Goal: Task Accomplishment & Management: Manage account settings

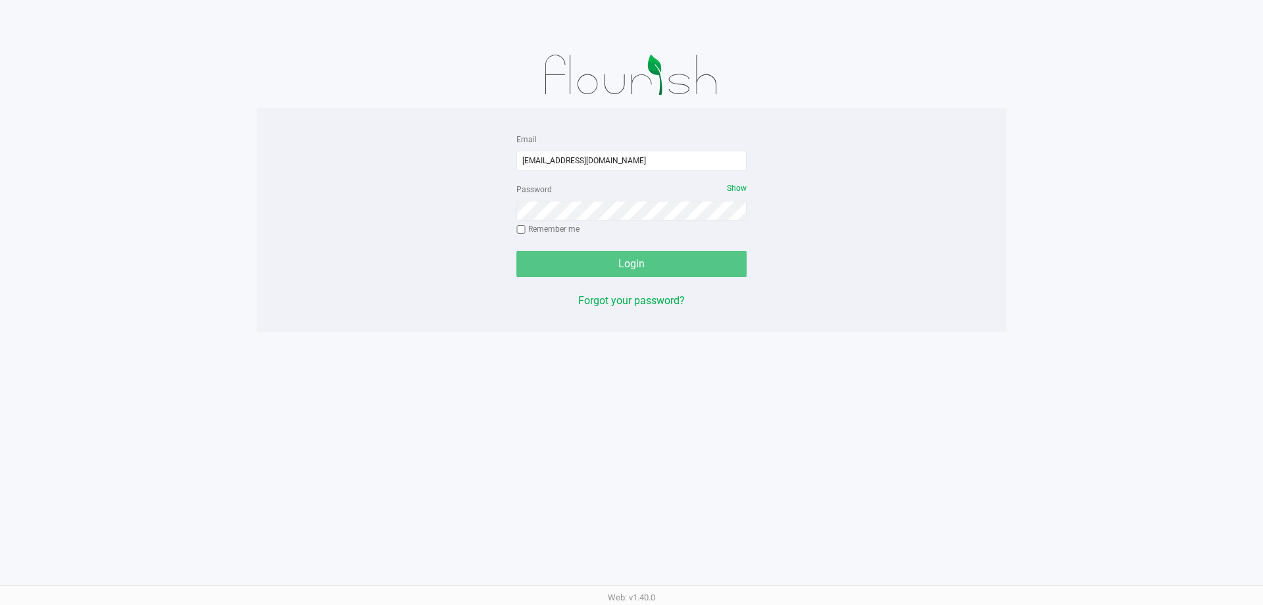
type input "[EMAIL_ADDRESS][DOMAIN_NAME]"
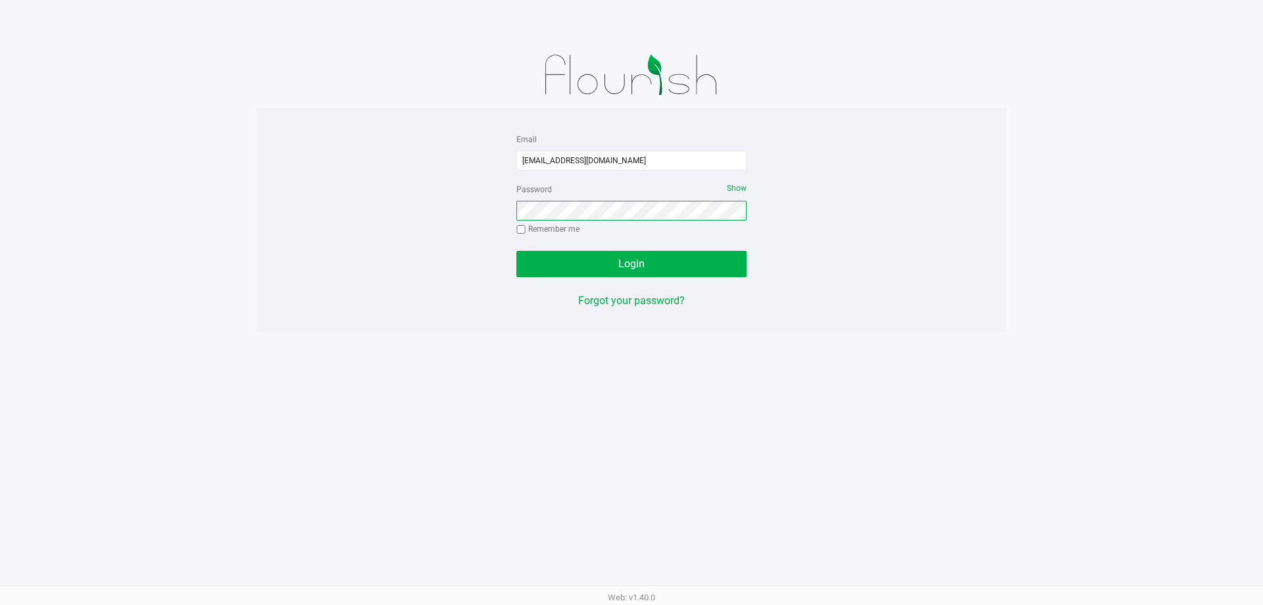
click at [517, 251] on button "Login" at bounding box center [632, 264] width 230 height 26
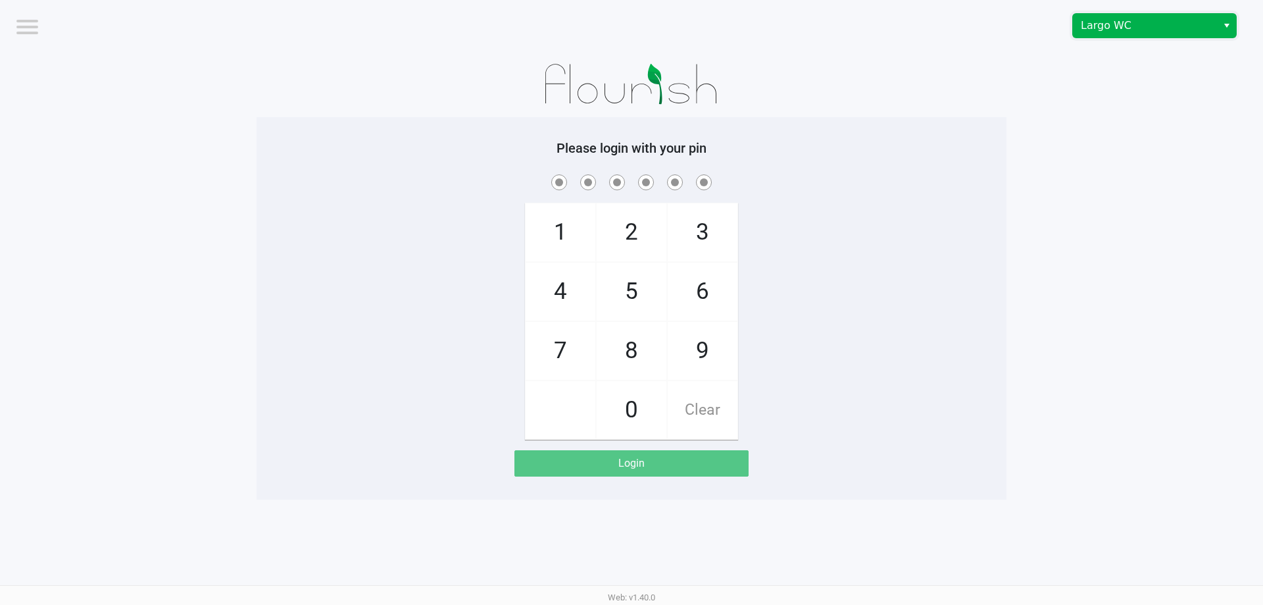
click at [1156, 28] on span "Largo WC" at bounding box center [1145, 26] width 128 height 16
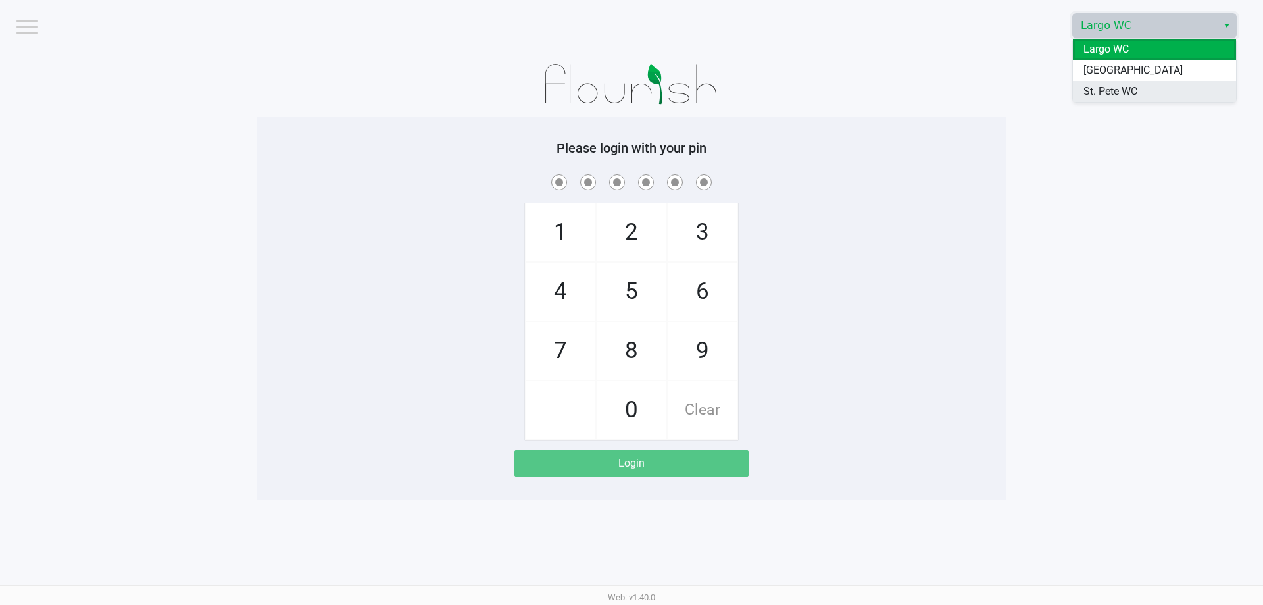
click at [1128, 93] on span "St. Pete WC" at bounding box center [1111, 92] width 54 height 16
click at [1086, 95] on app-pos-login-wrapper "Logout Largo WC Please login with your pin 1 4 7 2 5 8 0 3 6 9 Clear Login" at bounding box center [631, 249] width 1263 height 499
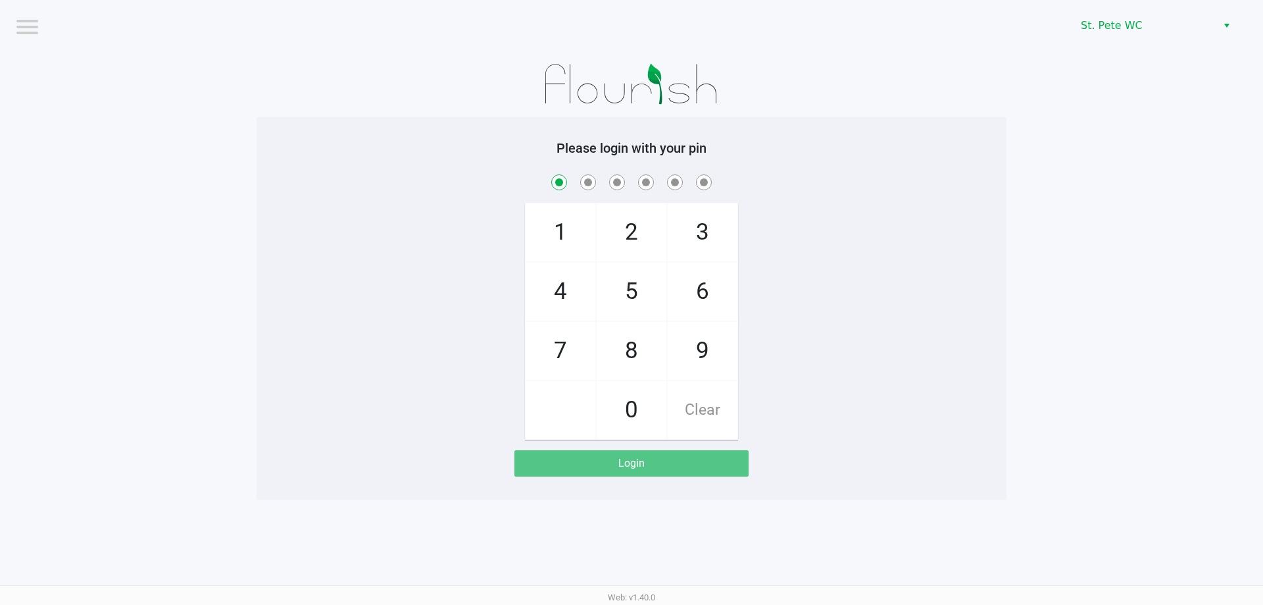
checkbox input "true"
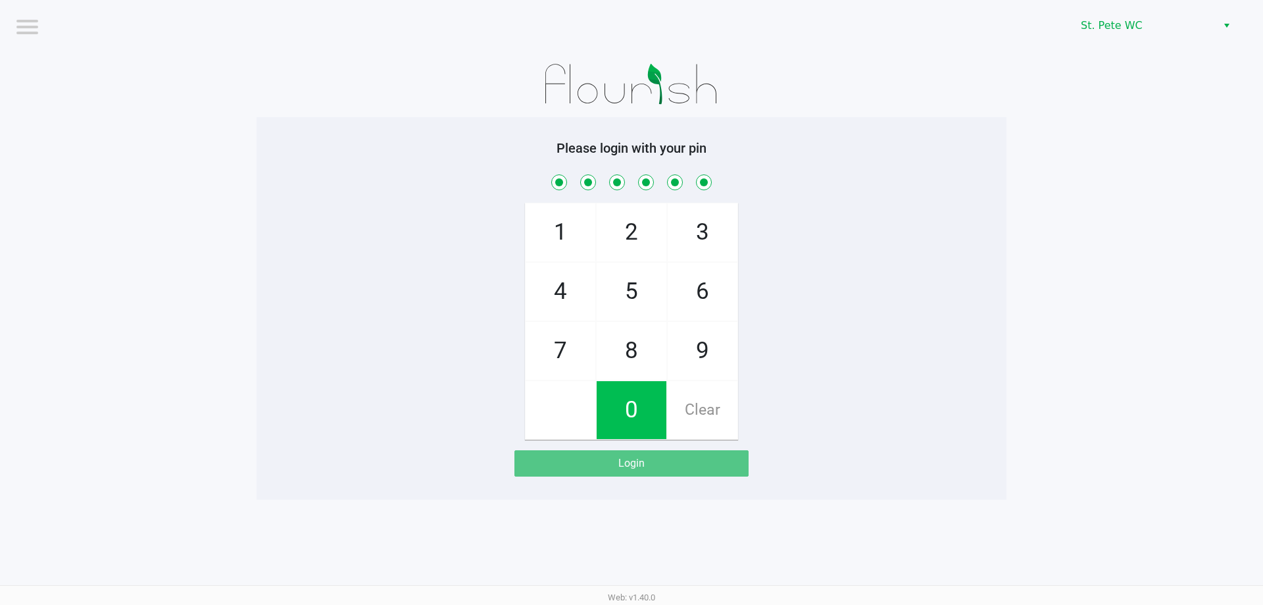
checkbox input "true"
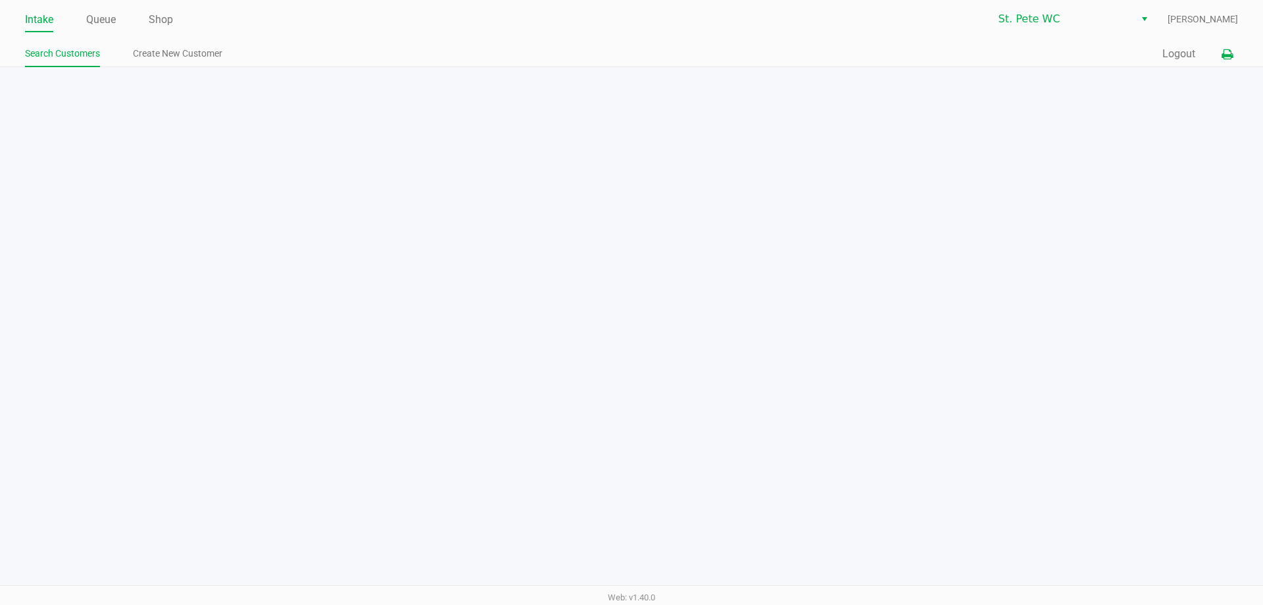
click at [1222, 57] on icon at bounding box center [1227, 54] width 11 height 9
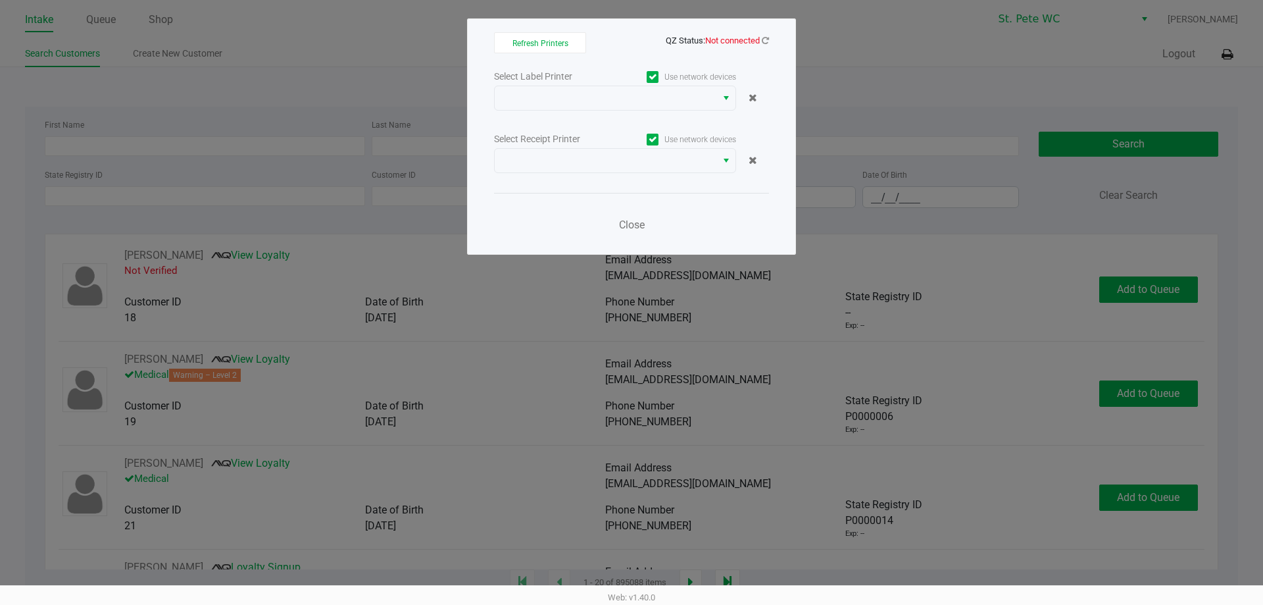
click at [773, 38] on div "Refresh Printers QZ Status: Not connected Select Label Printer Use network devi…" at bounding box center [631, 136] width 329 height 236
click at [770, 38] on div "Refresh Printers QZ Status: Not connected Select Label Printer Use network devi…" at bounding box center [631, 136] width 329 height 236
click at [768, 40] on icon at bounding box center [765, 40] width 7 height 9
click at [769, 39] on icon at bounding box center [765, 40] width 7 height 9
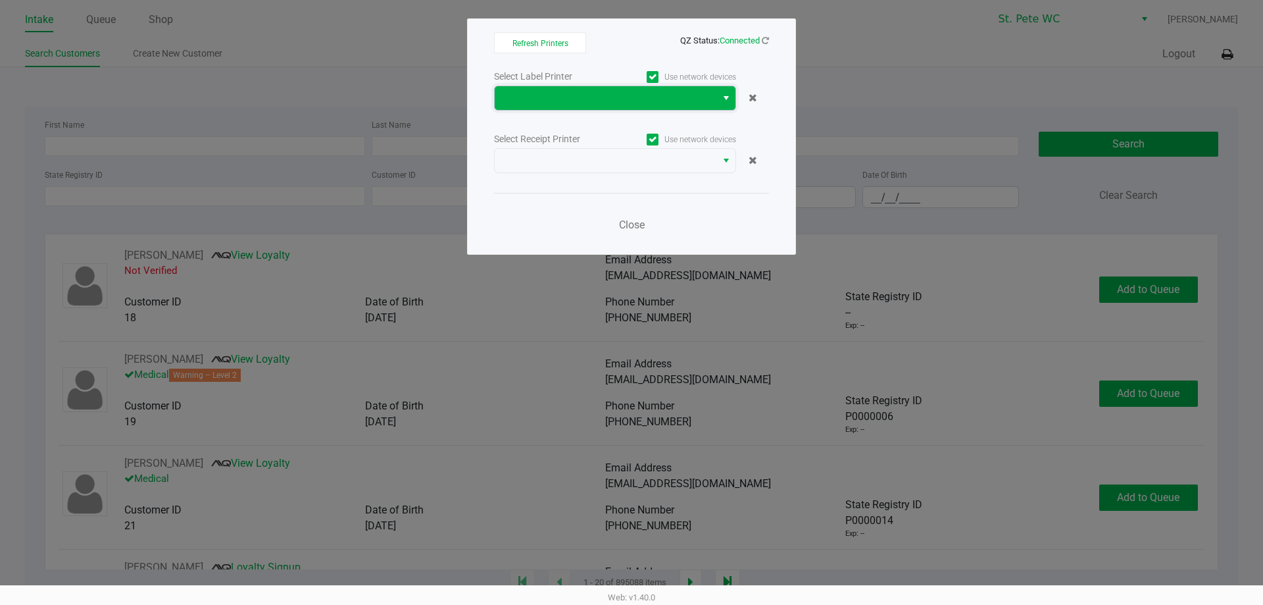
click at [642, 103] on span at bounding box center [606, 98] width 206 height 16
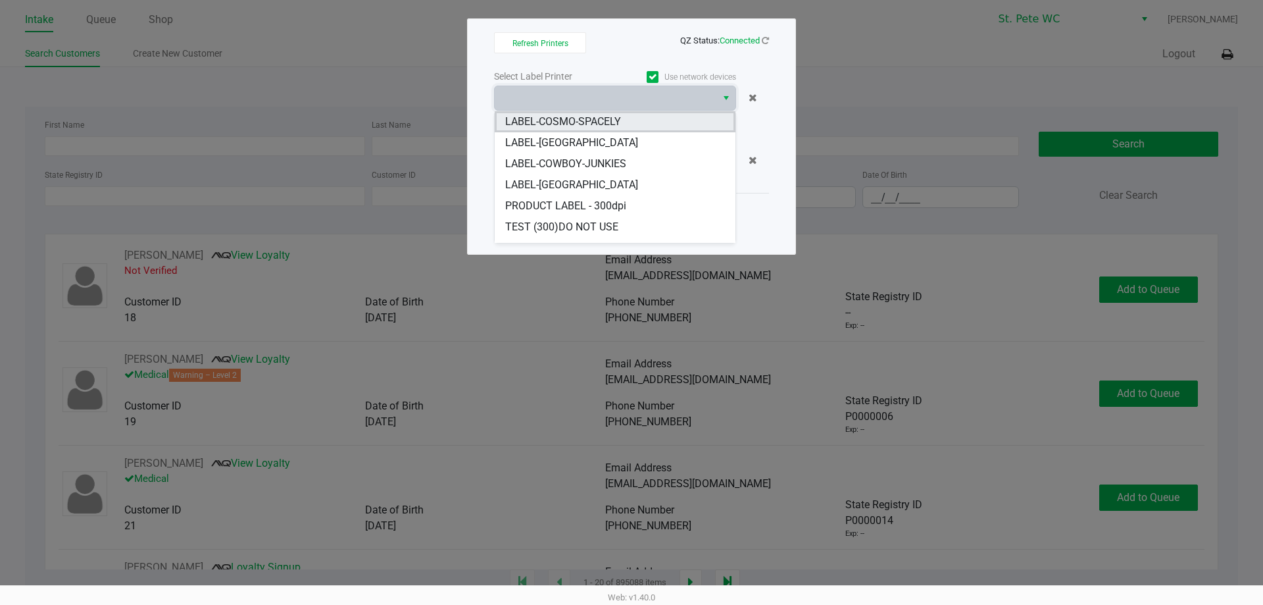
click at [604, 125] on span "LABEL-COSMO-SPACELY" at bounding box center [563, 122] width 116 height 16
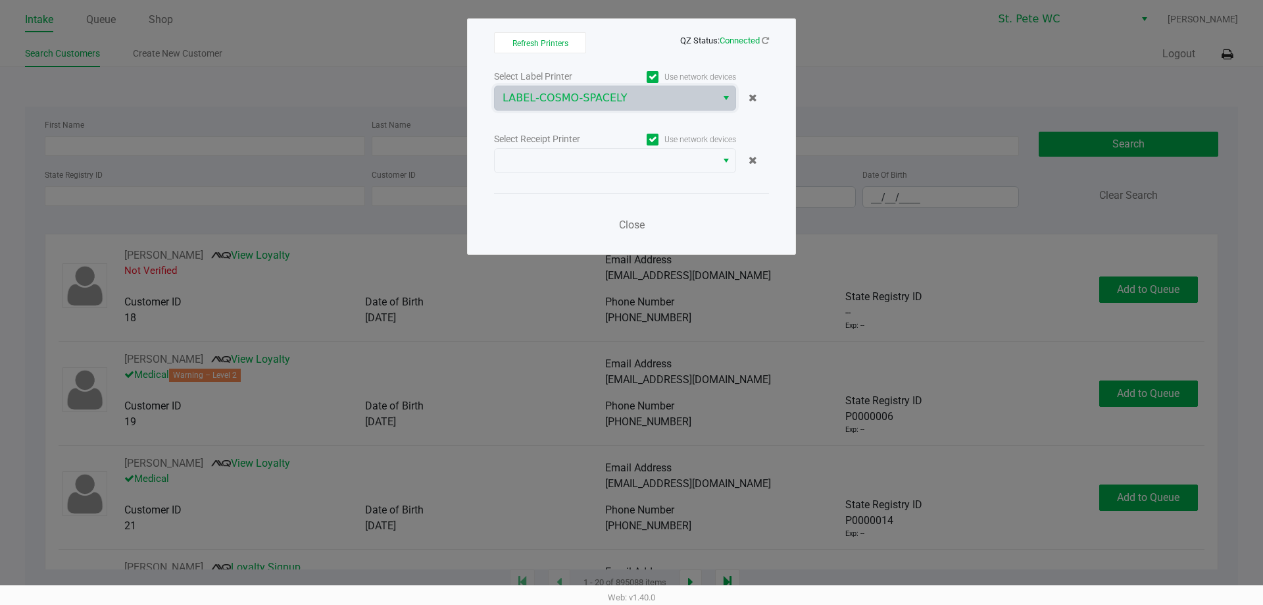
click at [579, 178] on div "Select Label Printer Use network devices LABEL-COSMO-SPACELY Select Receipt Pri…" at bounding box center [631, 154] width 275 height 173
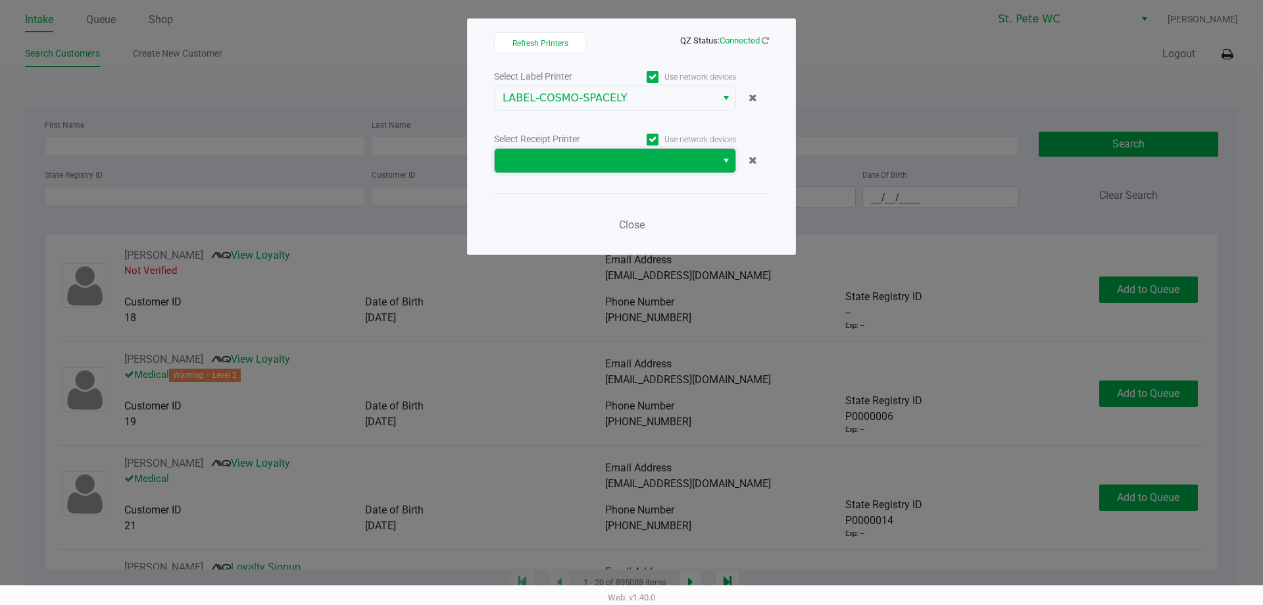
click at [580, 170] on span at bounding box center [606, 161] width 222 height 24
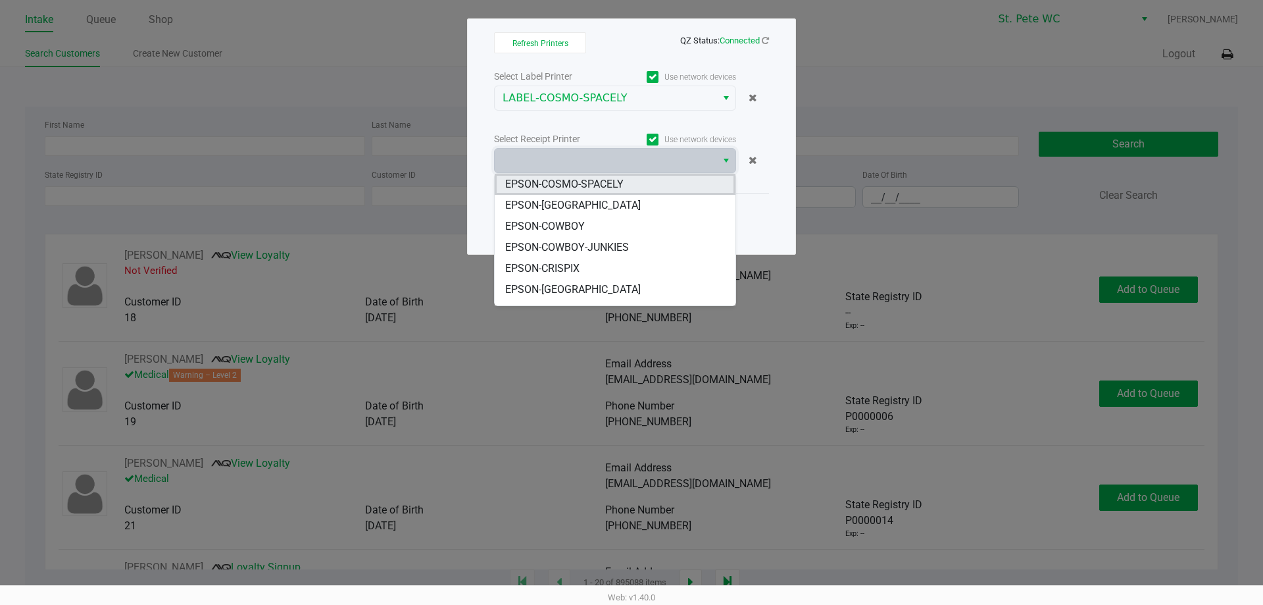
click at [578, 178] on span "EPSON-COSMO-SPACELY" at bounding box center [564, 184] width 118 height 16
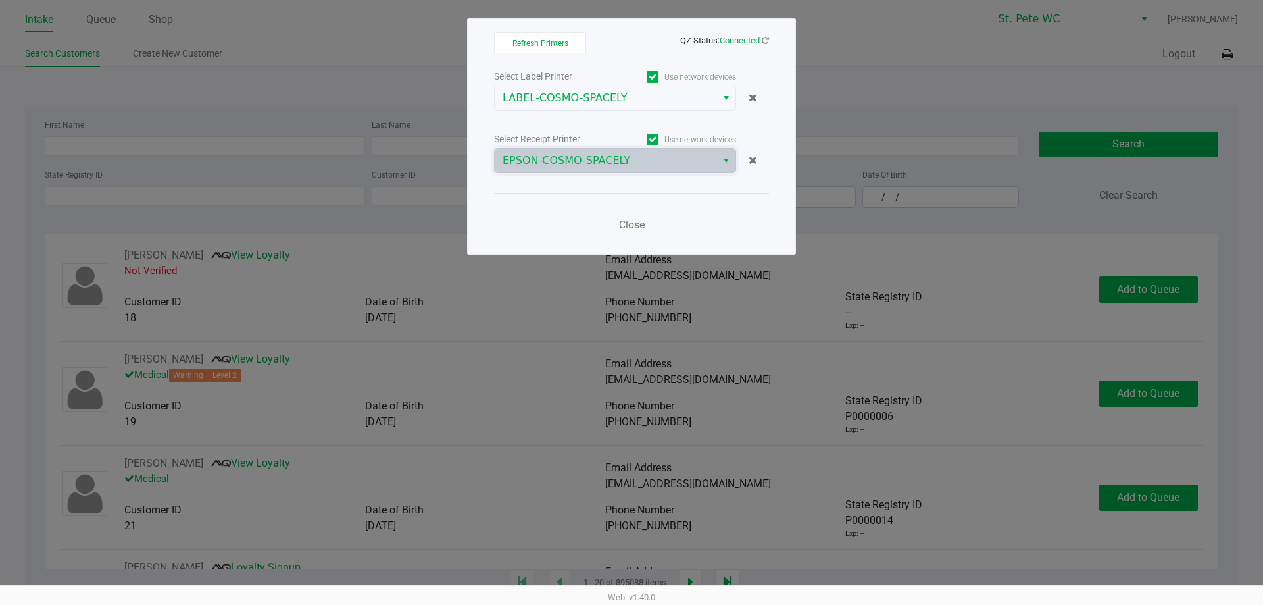
click at [578, 178] on div "Select Label Printer Use network devices LABEL-COSMO-SPACELY Select Receipt Pri…" at bounding box center [631, 154] width 275 height 173
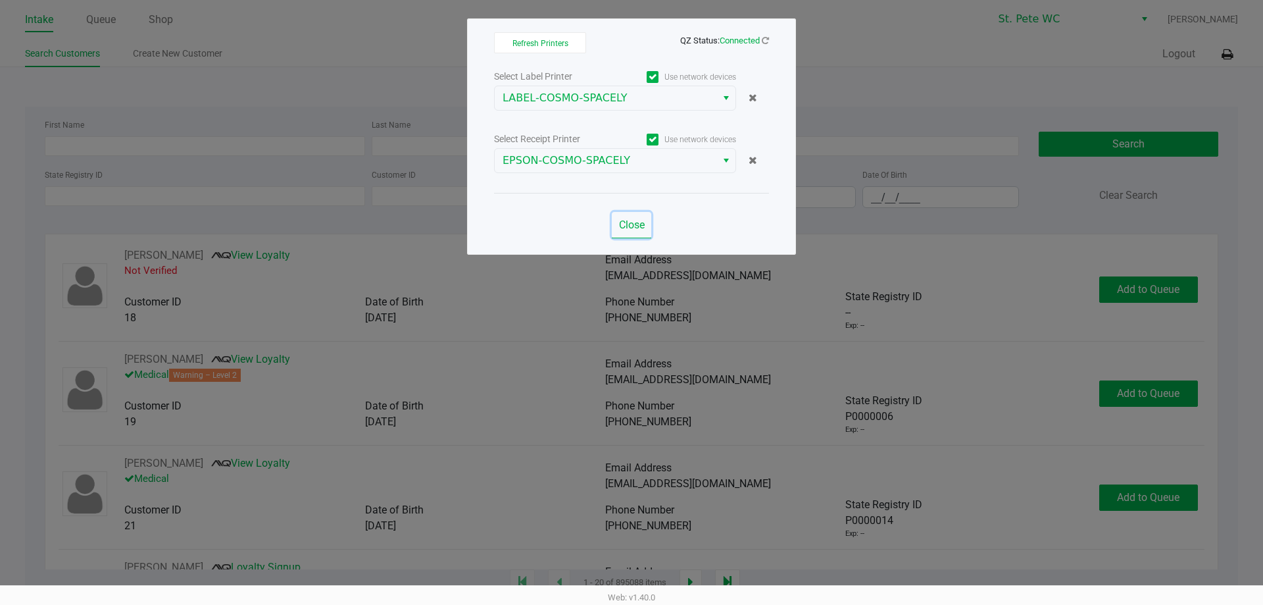
click at [636, 226] on span "Close" at bounding box center [632, 224] width 26 height 13
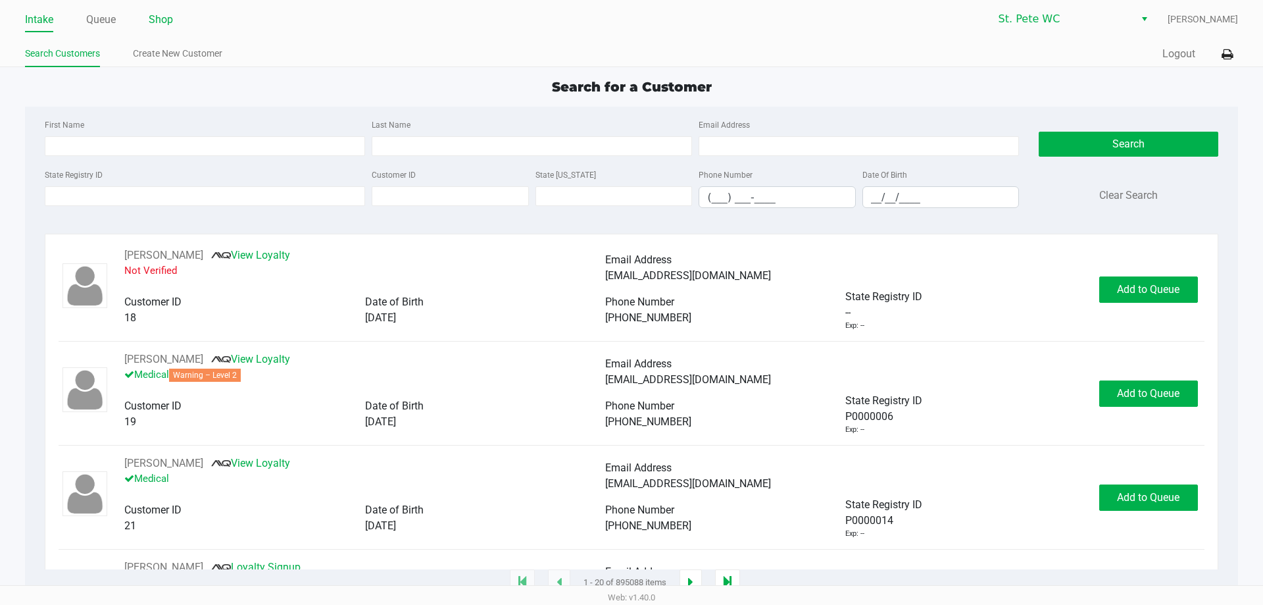
click at [161, 24] on link "Shop" at bounding box center [161, 20] width 24 height 18
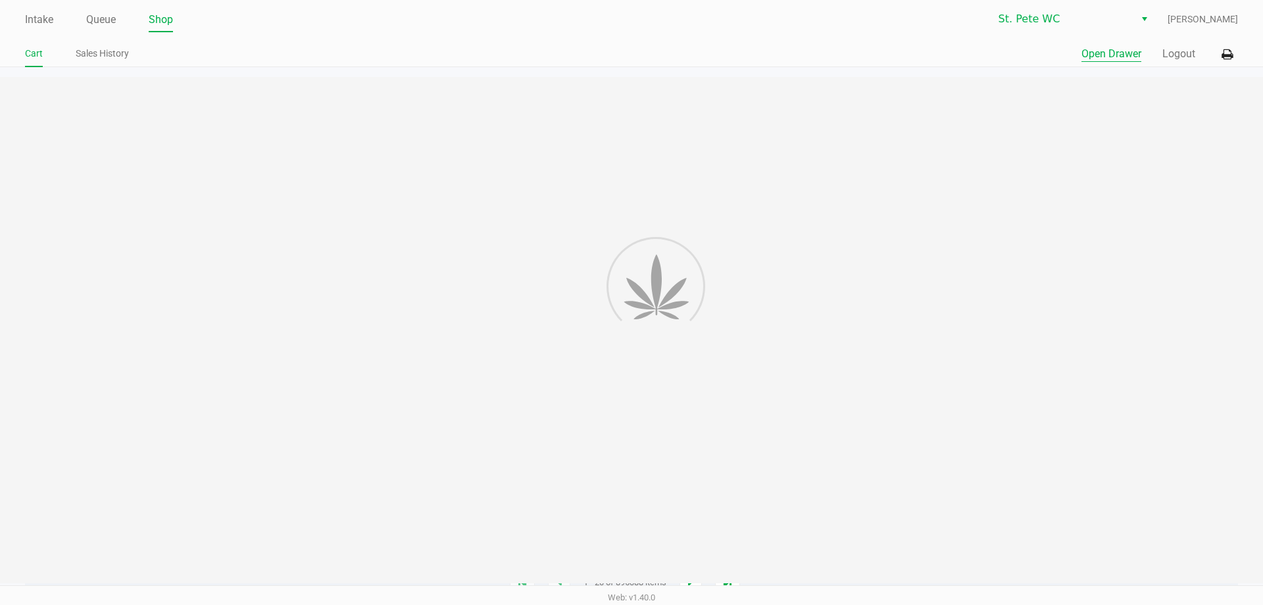
click at [1101, 54] on button "Open Drawer" at bounding box center [1112, 54] width 60 height 16
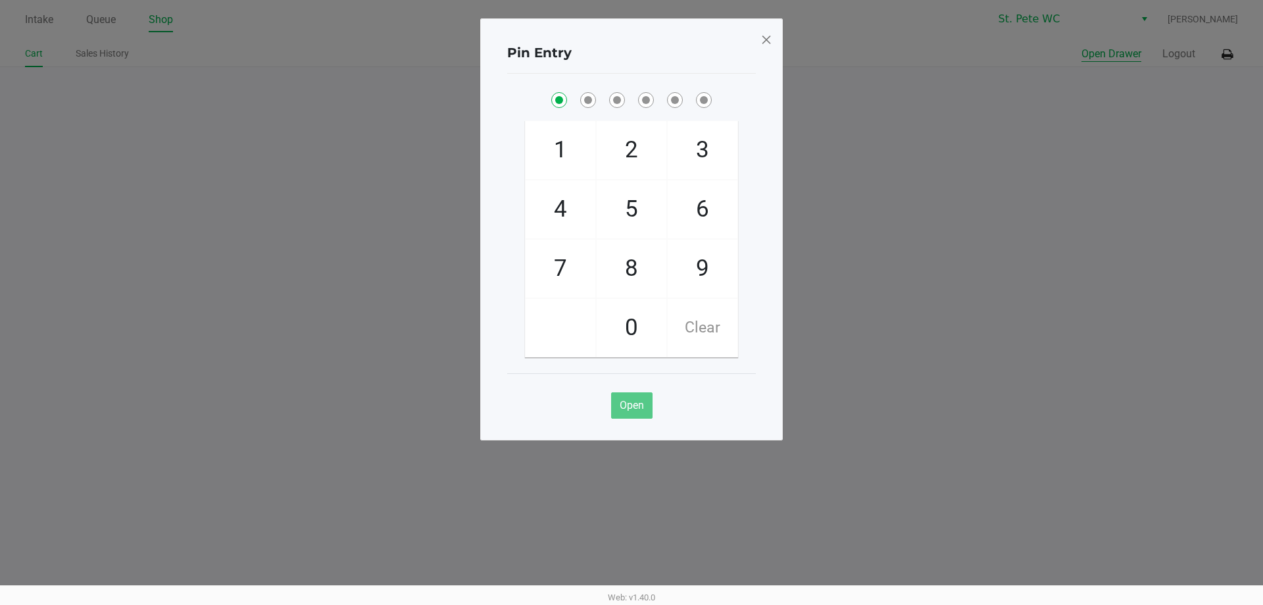
checkbox input "true"
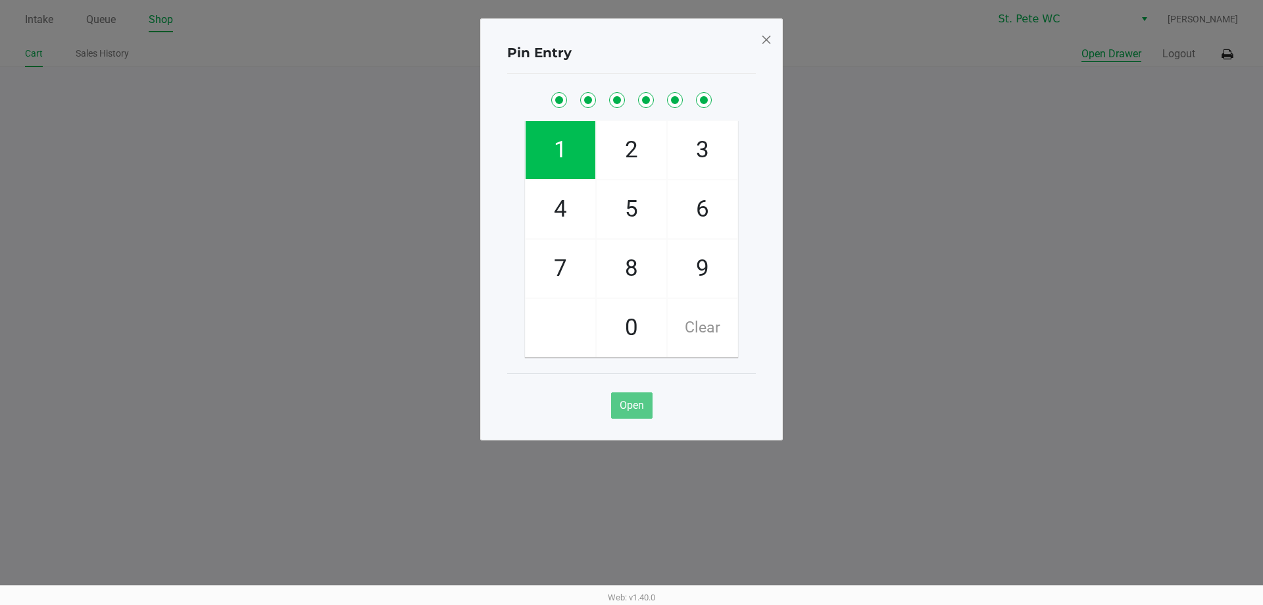
checkbox input "true"
click at [1082, 46] on button "Open Drawer" at bounding box center [1112, 54] width 60 height 16
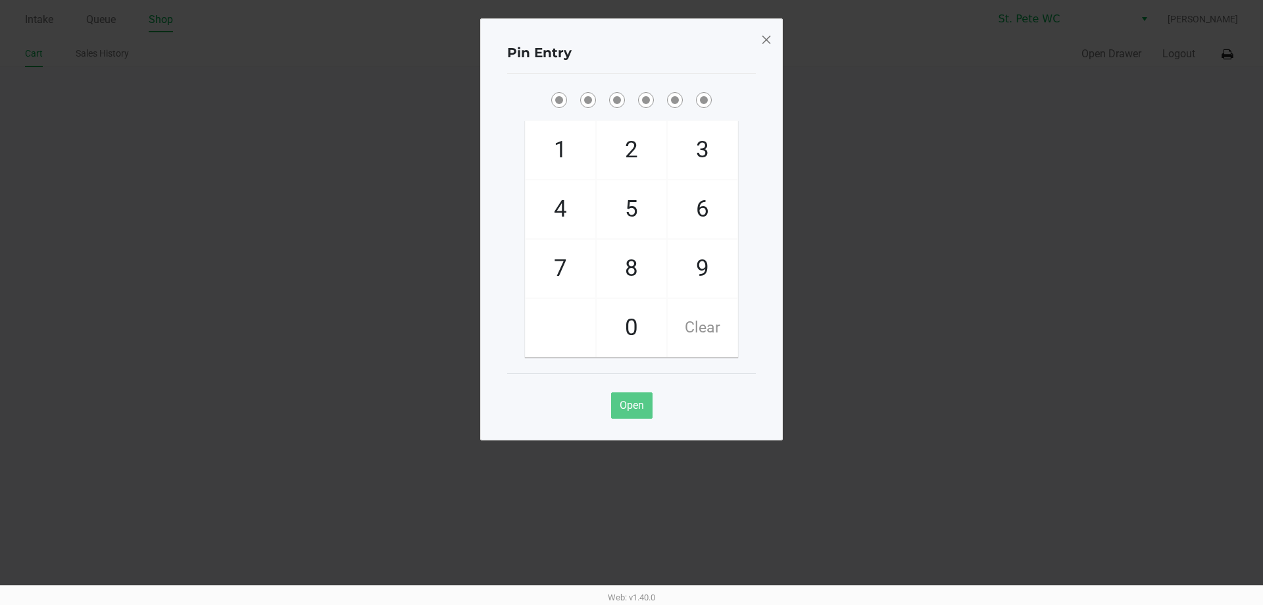
click at [761, 51] on div at bounding box center [767, 40] width 12 height 22
click at [761, 45] on span at bounding box center [767, 39] width 12 height 21
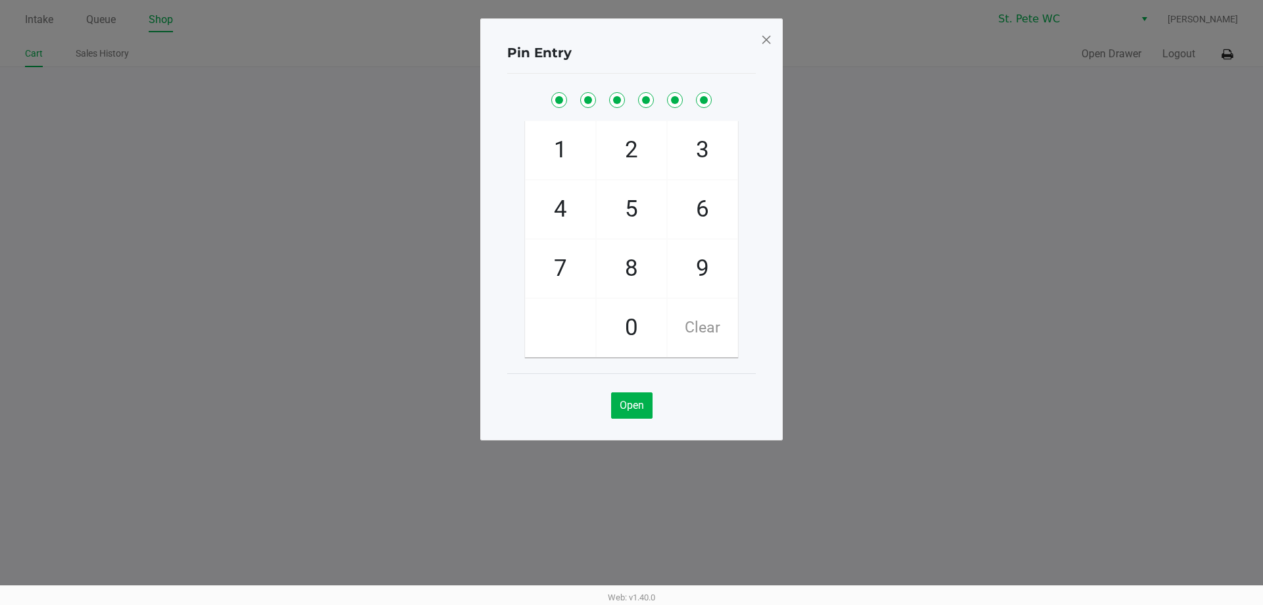
click at [775, 34] on div "Pin Entry 1 4 7 2 5 8 0 3 6 9 Clear Open" at bounding box center [631, 197] width 303 height 422
click at [769, 36] on span at bounding box center [767, 39] width 12 height 21
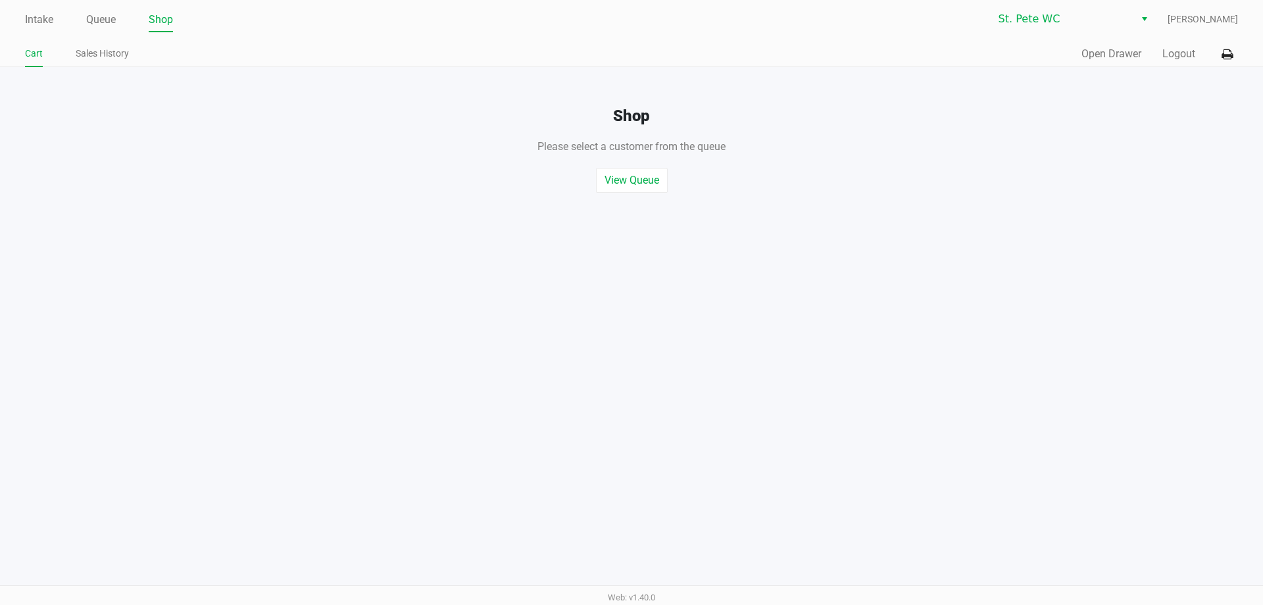
click at [769, 36] on div "Pin Entry 1 4 7 2 5 8 0 3 6 9 Clear Open" at bounding box center [631, 197] width 303 height 422
click at [1184, 56] on button "Logout" at bounding box center [1179, 54] width 33 height 16
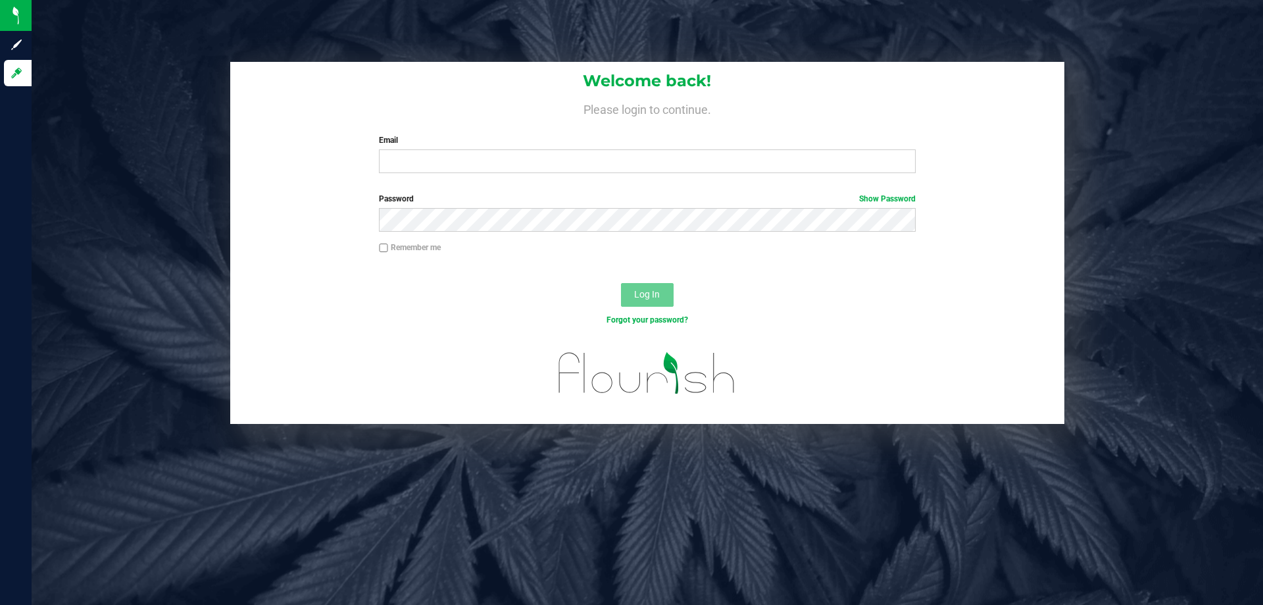
click at [470, 182] on div "Welcome back! Please login to continue. Email Required Please format your email…" at bounding box center [647, 123] width 834 height 122
click at [476, 168] on input "Email" at bounding box center [647, 161] width 536 height 24
type input "pmicallef@Liveparallel.com"
click at [621, 283] on button "Log In" at bounding box center [647, 295] width 53 height 24
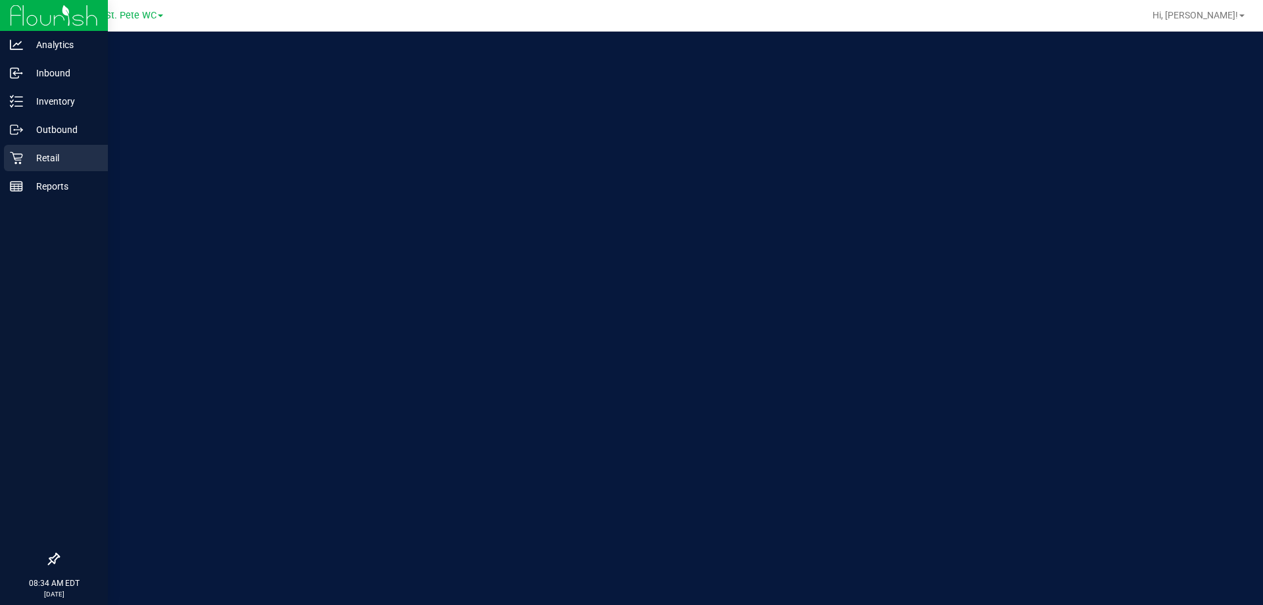
click at [48, 168] on div "Retail" at bounding box center [56, 158] width 104 height 26
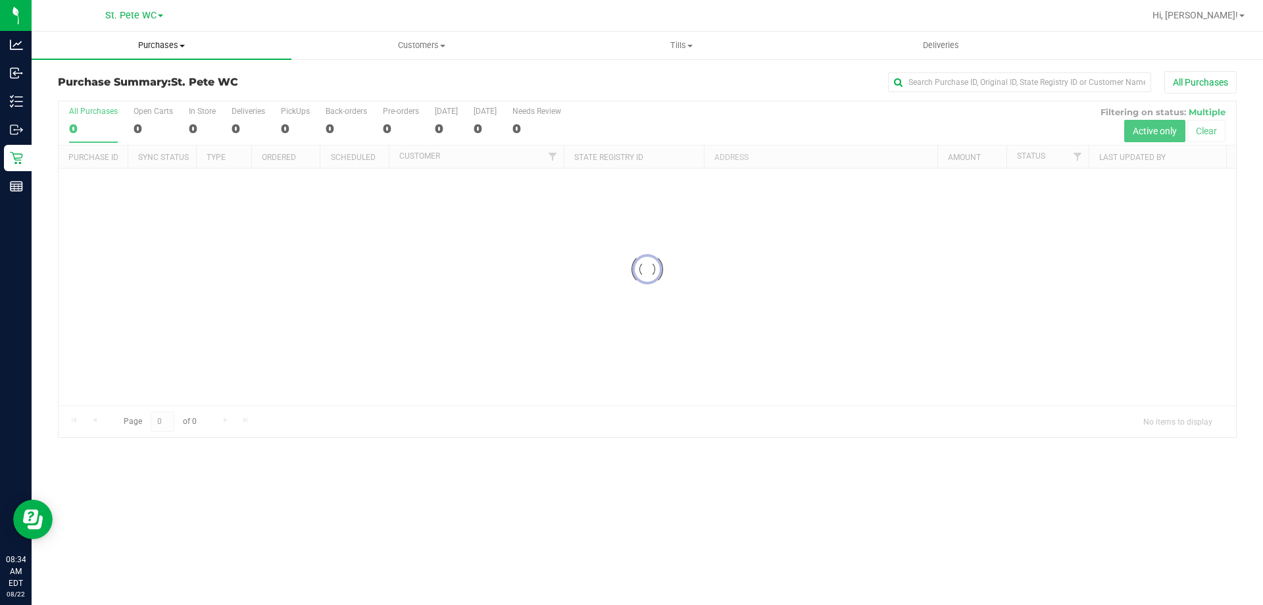
click at [136, 40] on span "Purchases" at bounding box center [162, 45] width 260 height 12
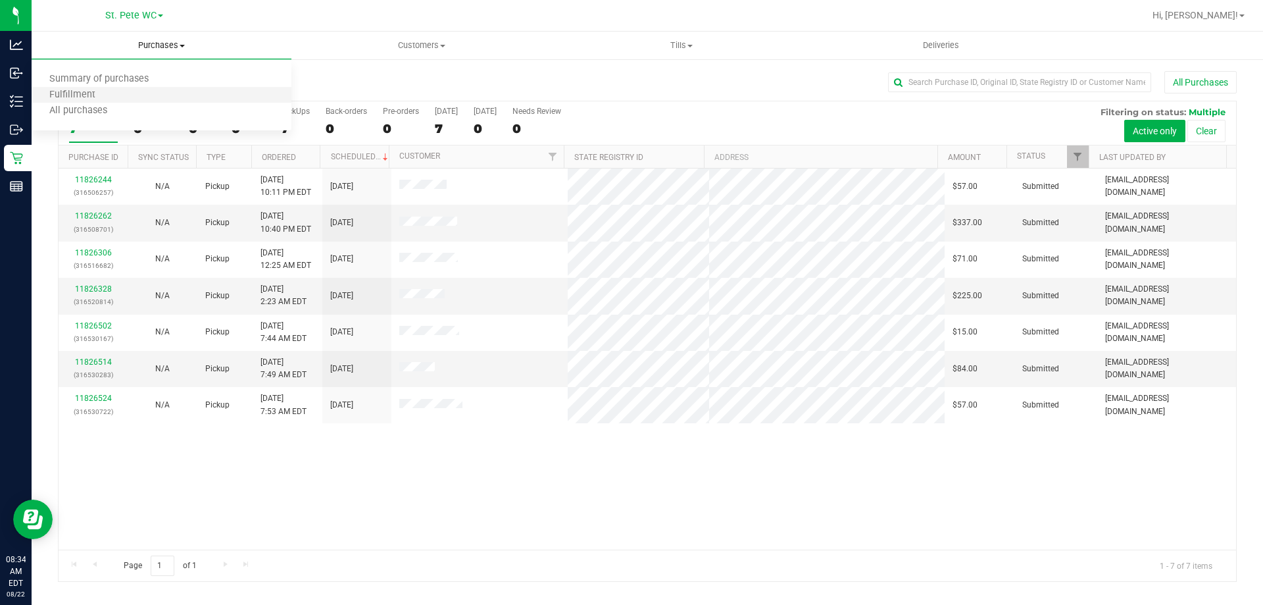
click at [113, 95] on li "Fulfillment" at bounding box center [162, 96] width 260 height 16
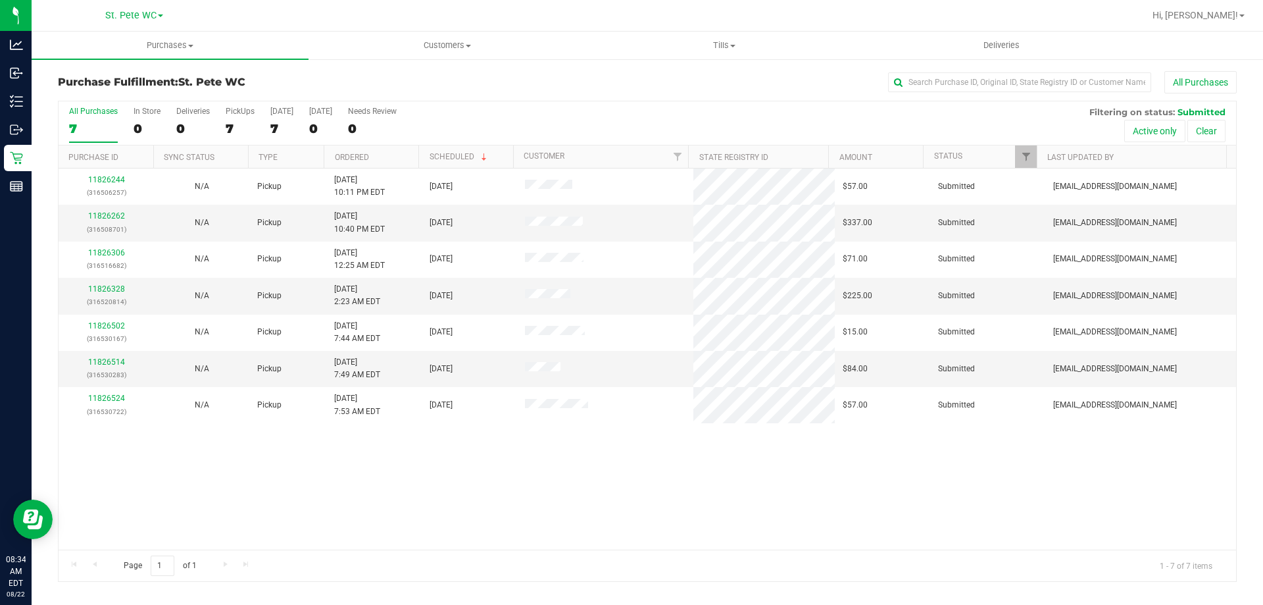
click at [462, 473] on div "11826244 (316506257) N/A Pickup 8/21/2025 10:11 PM EDT 8/22/2025 $57.00 Submitt…" at bounding box center [648, 358] width 1178 height 381
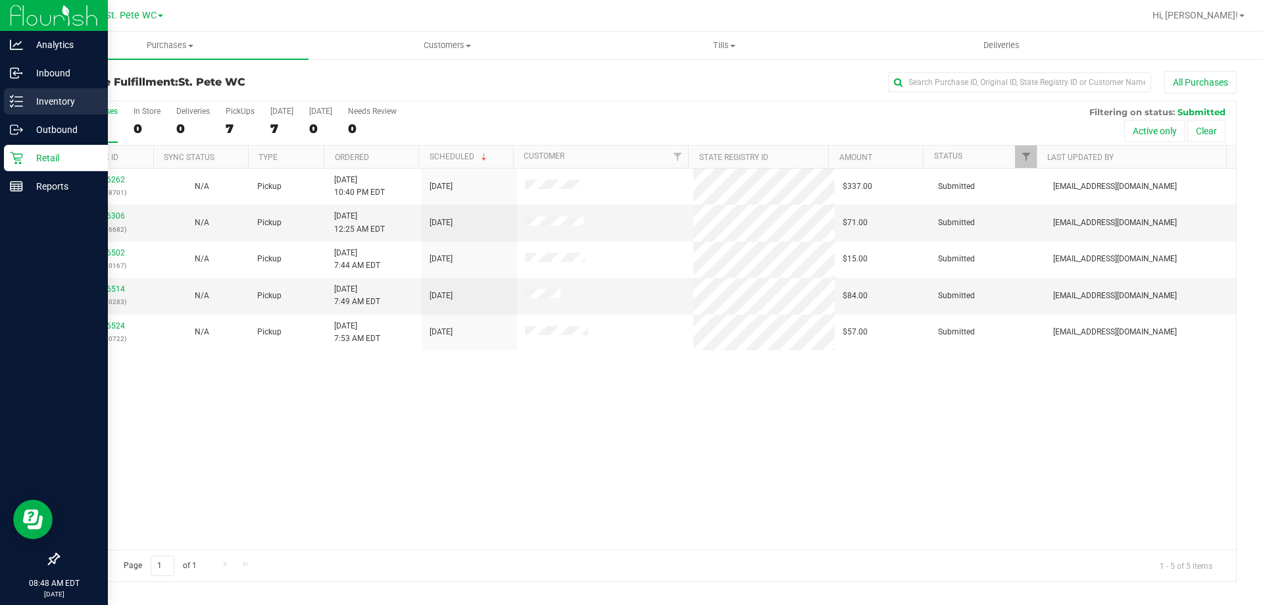
click at [55, 105] on p "Inventory" at bounding box center [62, 101] width 79 height 16
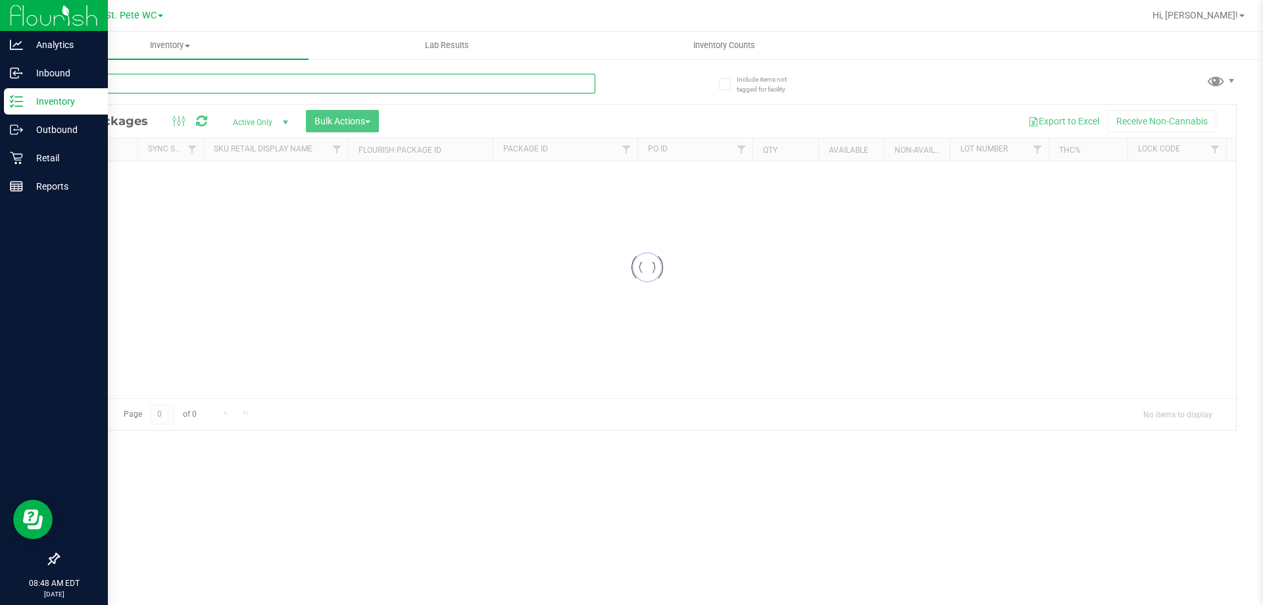
click at [201, 86] on input "text" at bounding box center [327, 84] width 538 height 20
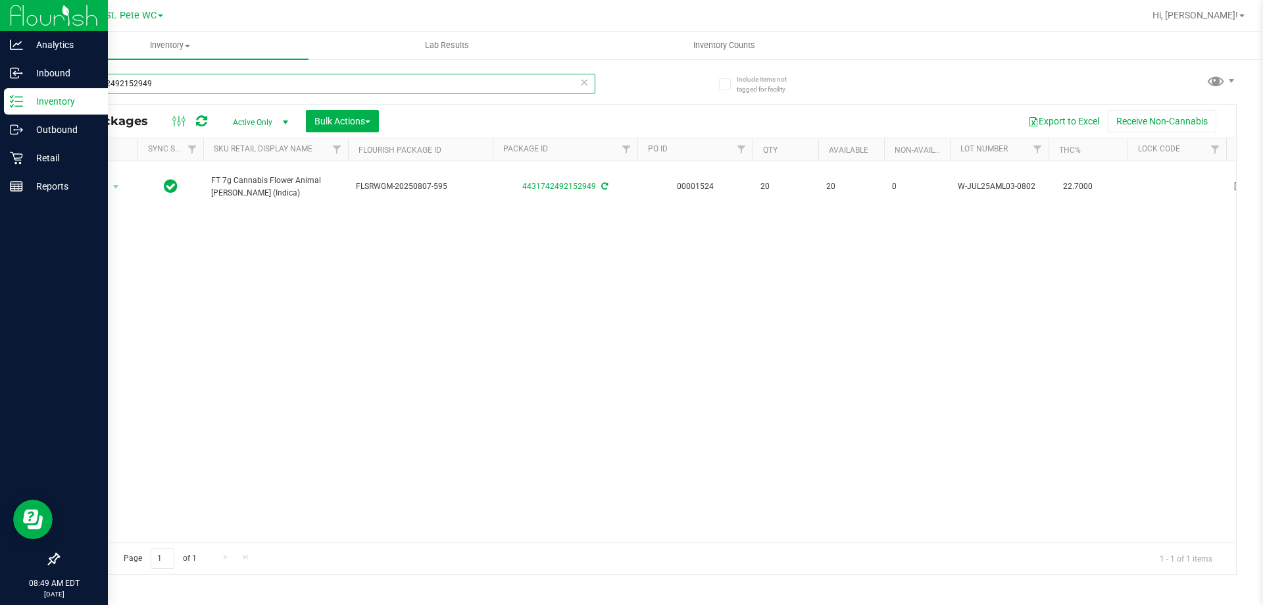
click at [201, 83] on input "4431742492152949" at bounding box center [327, 84] width 538 height 20
click at [201, 83] on input "8522489197321293" at bounding box center [327, 84] width 538 height 20
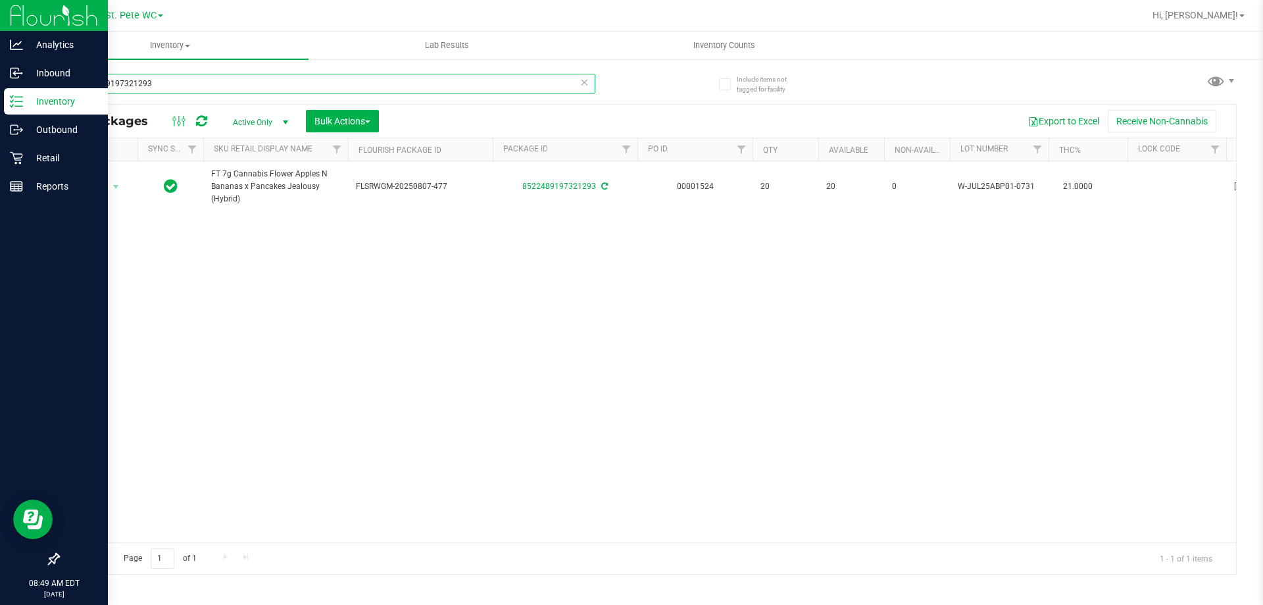
click at [201, 83] on input "8522489197321293" at bounding box center [327, 84] width 538 height 20
click at [162, 86] on input "4861266792127822" at bounding box center [327, 84] width 538 height 20
click at [162, 85] on input "4861266792127822" at bounding box center [327, 84] width 538 height 20
click at [154, 88] on input "4800866210541745" at bounding box center [327, 84] width 538 height 20
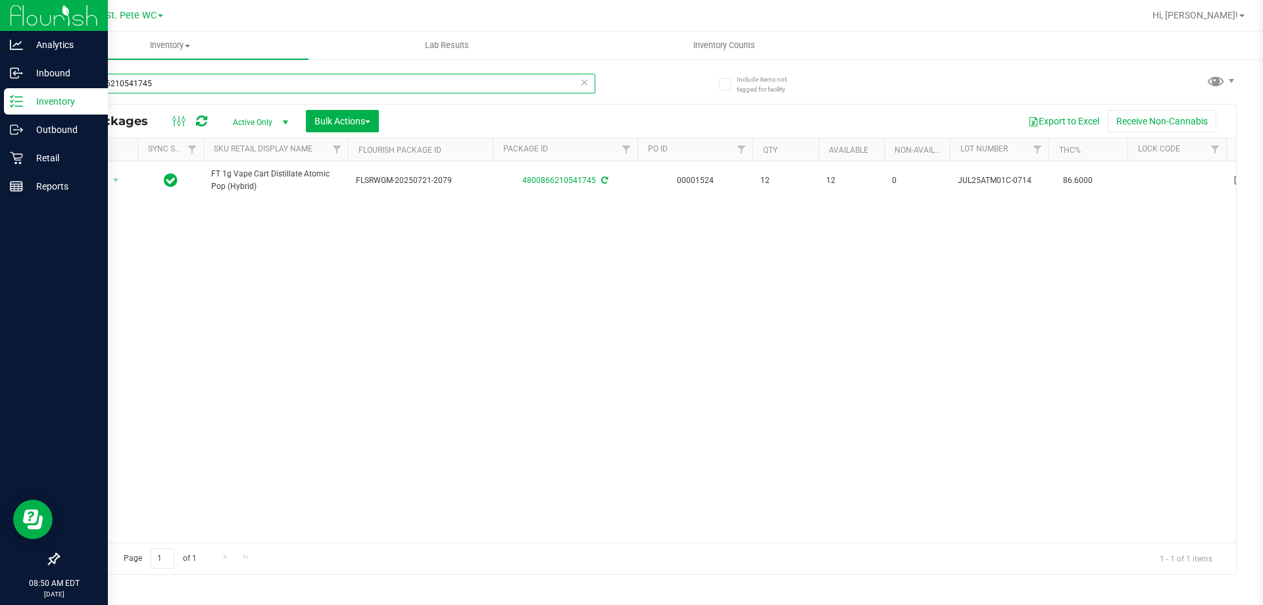
click at [154, 88] on input "4800866210541745" at bounding box center [327, 84] width 538 height 20
click at [154, 88] on input "2922999185272902" at bounding box center [327, 84] width 538 height 20
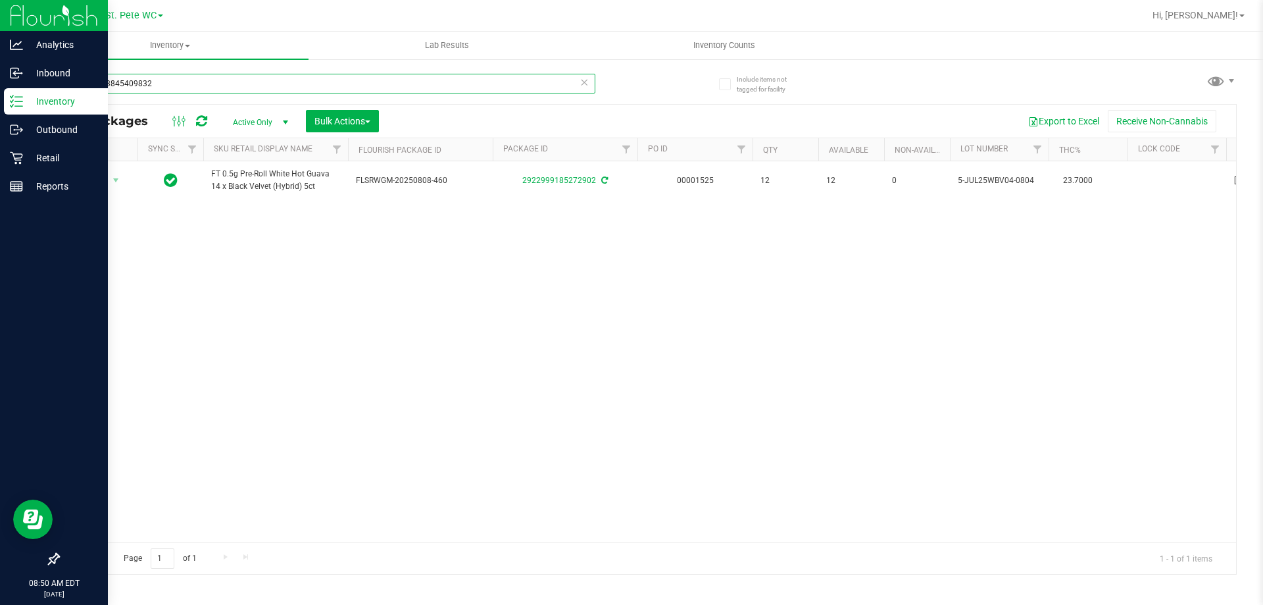
type input "2946813845409832"
click at [382, 234] on div "Action Action Adjust qty Create package Edit attributes Global inventory Locate…" at bounding box center [648, 351] width 1178 height 381
click at [413, 431] on div "Action Action Adjust qty Create package Edit attributes Global inventory Locate…" at bounding box center [648, 351] width 1178 height 381
drag, startPoint x: 234, startPoint y: 161, endPoint x: 267, endPoint y: 95, distance: 73.0
click at [239, 157] on th "Sku Retail Display Name" at bounding box center [275, 149] width 145 height 23
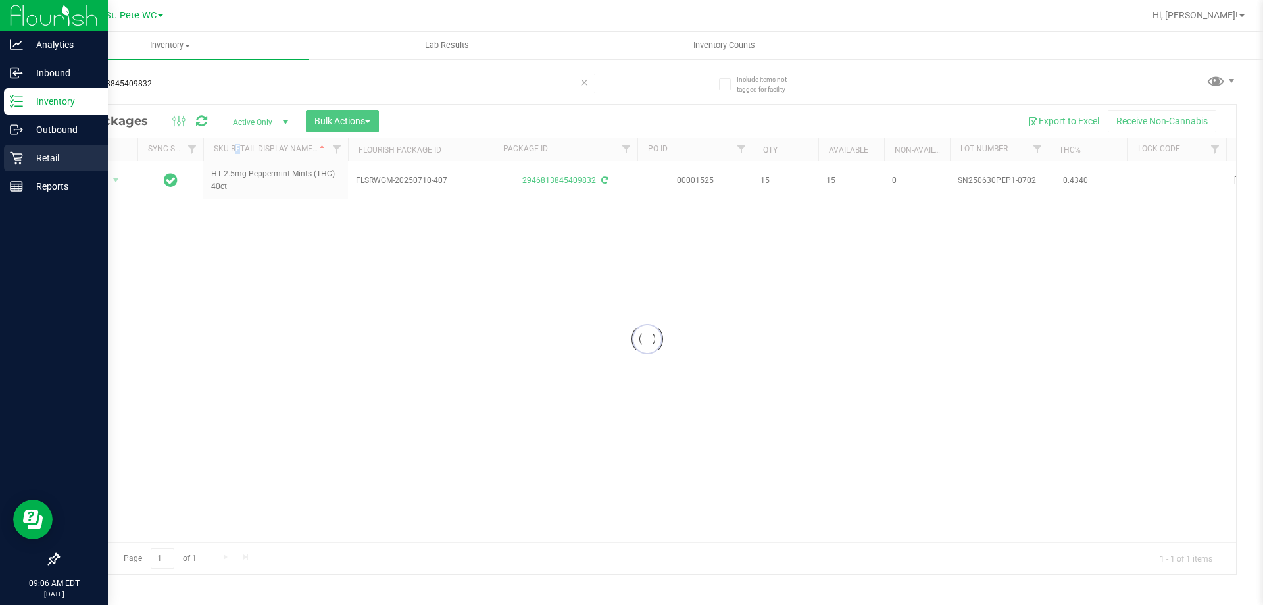
click at [28, 162] on p "Retail" at bounding box center [62, 158] width 79 height 16
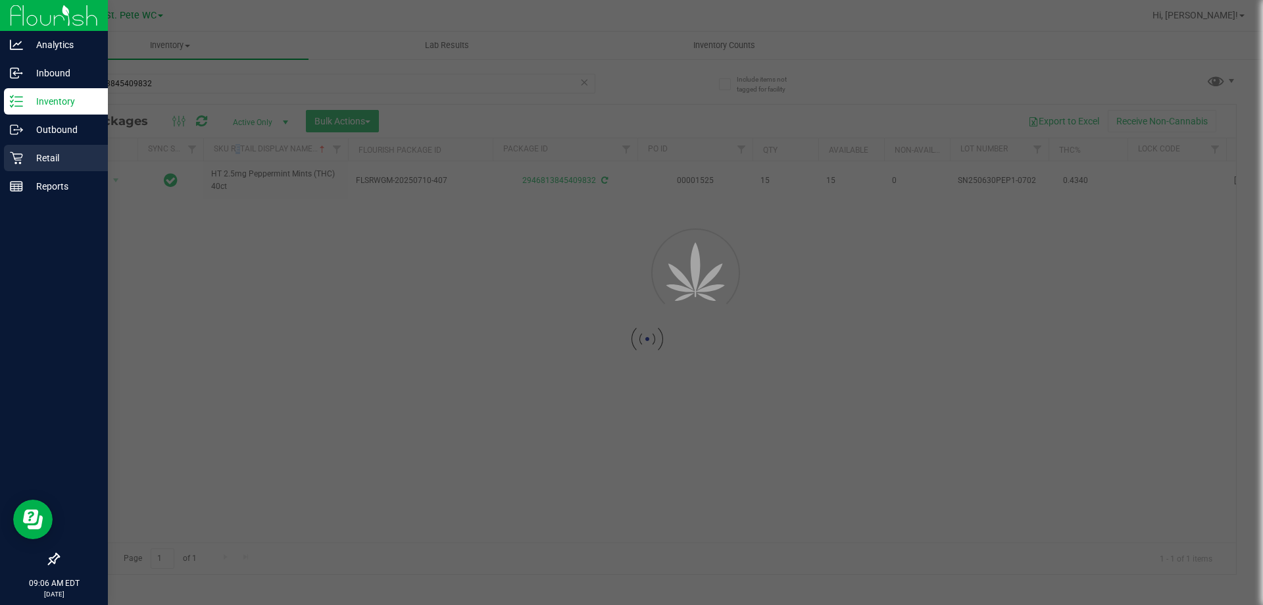
click at [28, 162] on p "Retail" at bounding box center [62, 158] width 79 height 16
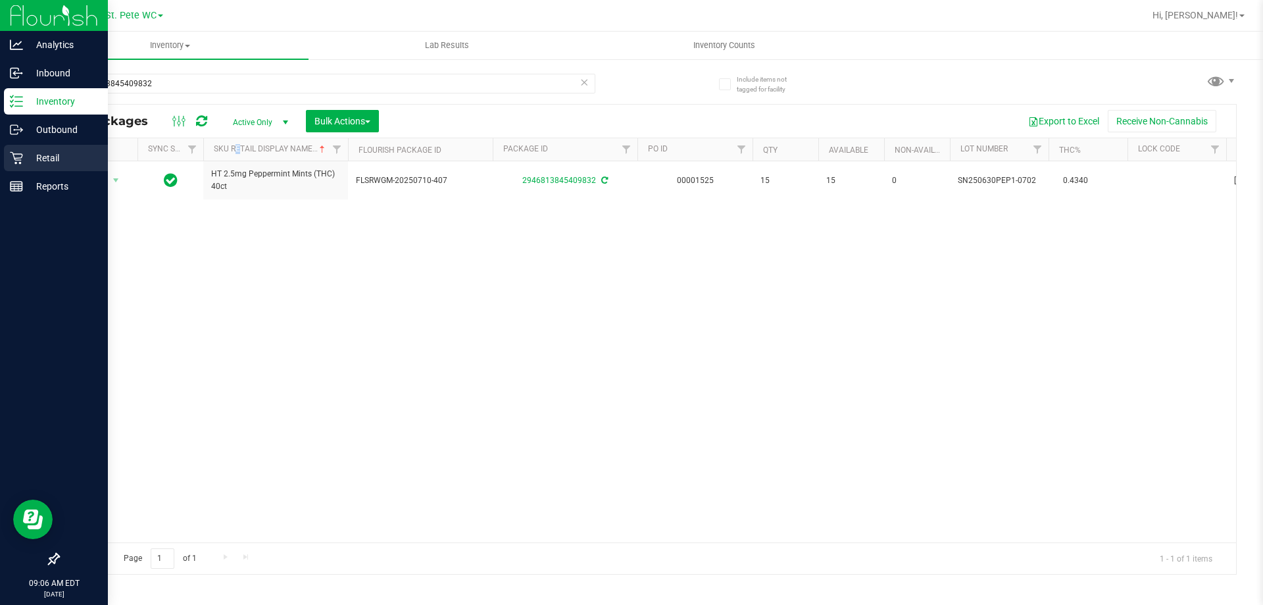
click at [68, 147] on div "Retail" at bounding box center [56, 158] width 104 height 26
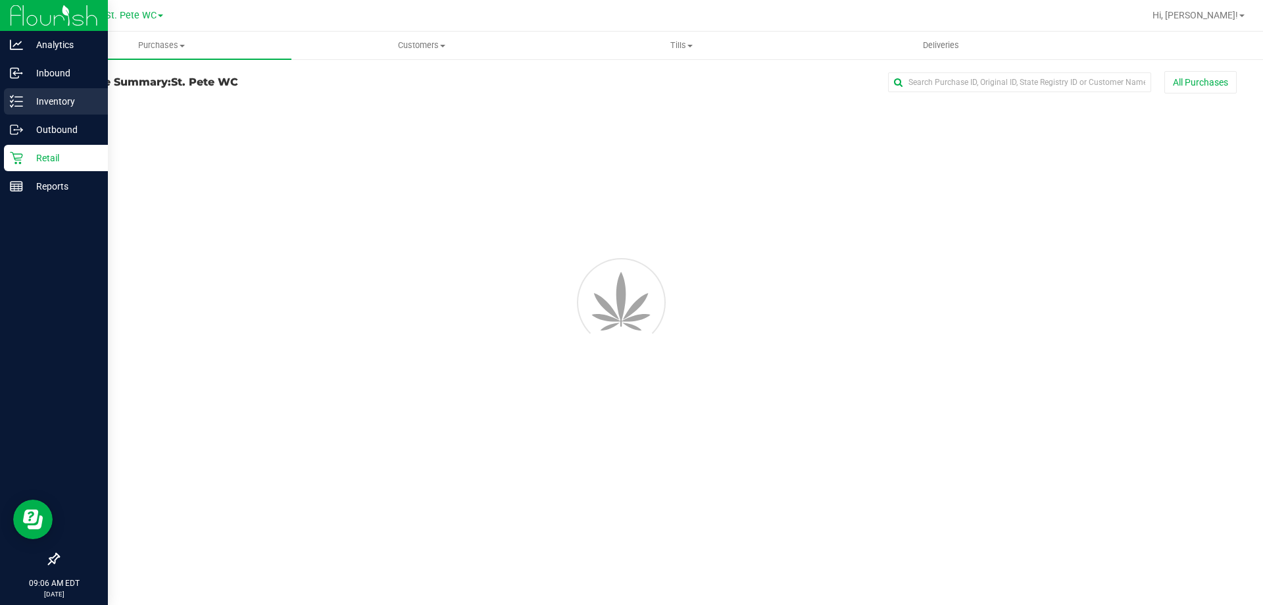
click at [70, 105] on p "Inventory" at bounding box center [62, 101] width 79 height 16
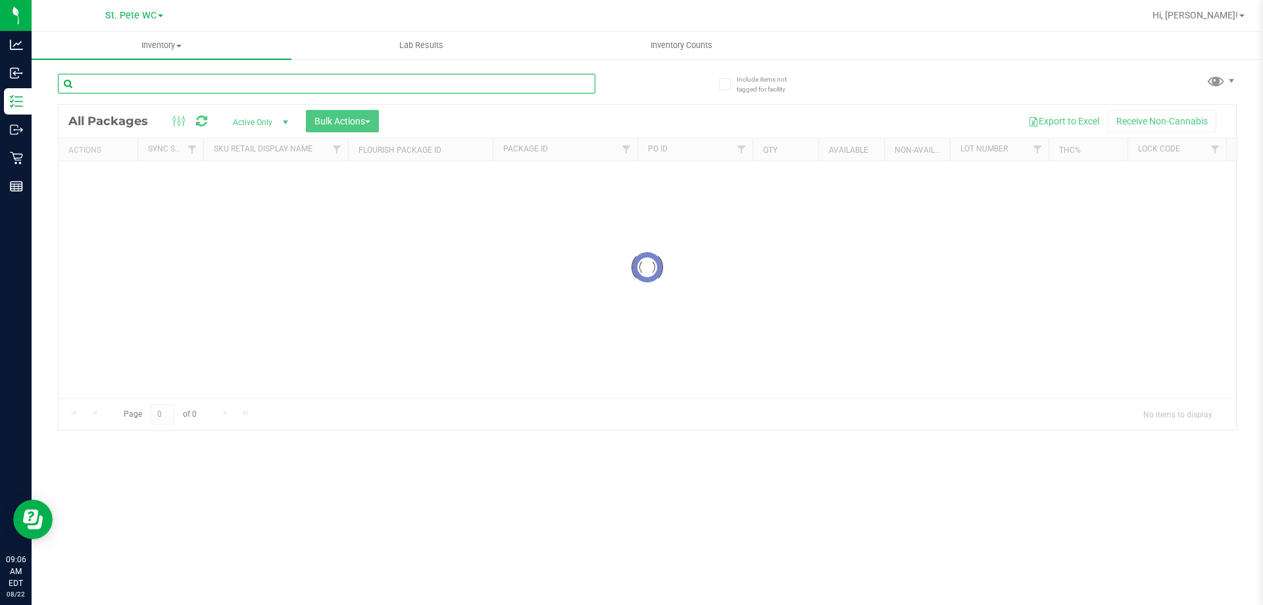
click at [180, 79] on input "text" at bounding box center [327, 84] width 538 height 20
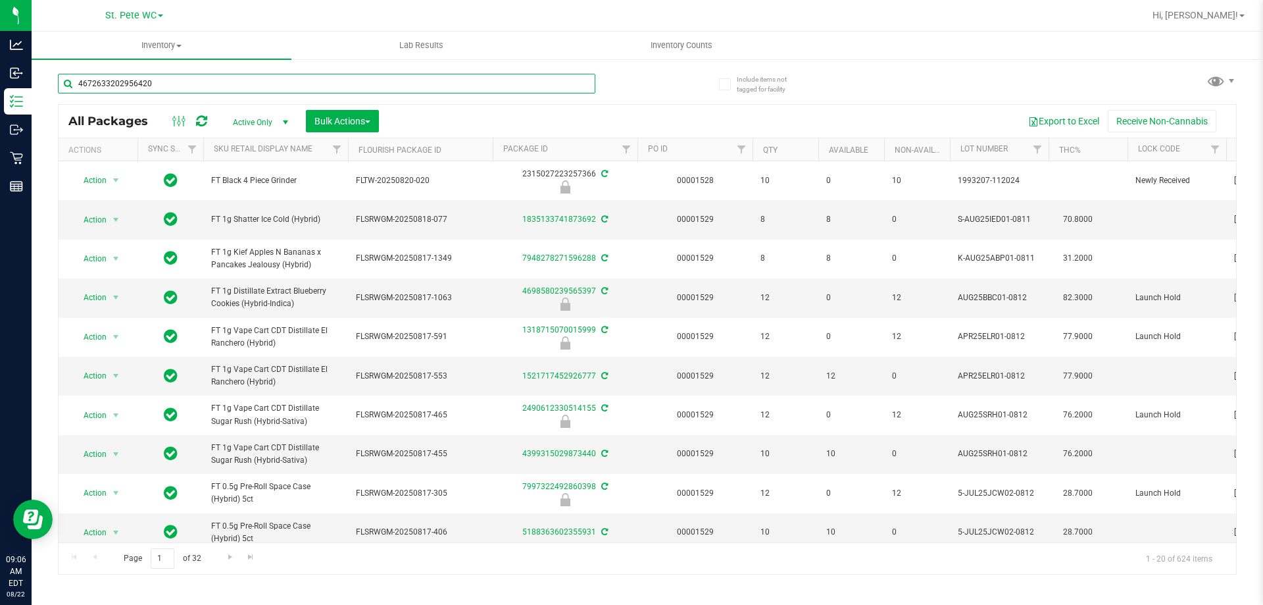
type input "4672633202956420"
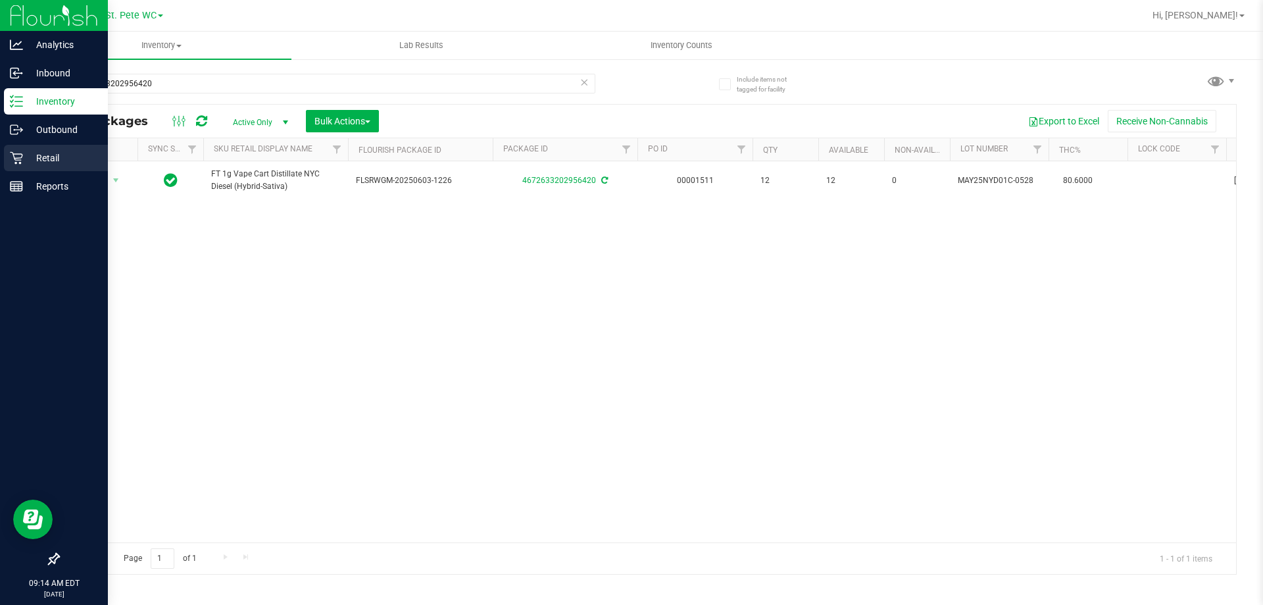
click at [15, 168] on div "Retail" at bounding box center [56, 158] width 104 height 26
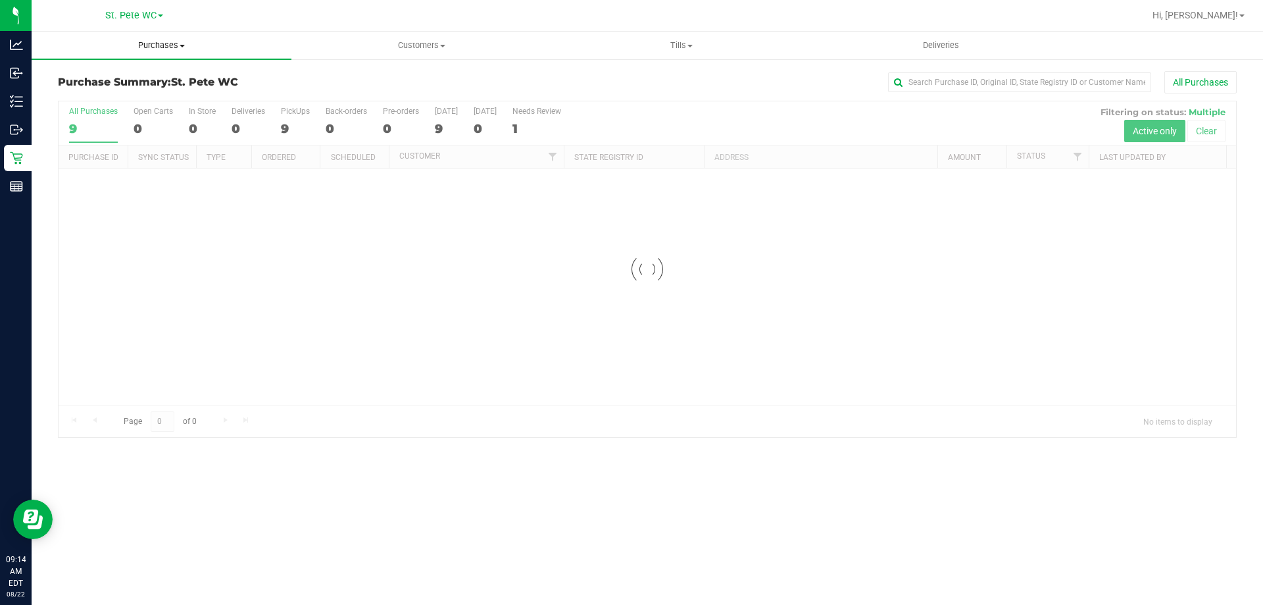
click at [205, 48] on span "Purchases" at bounding box center [162, 45] width 260 height 12
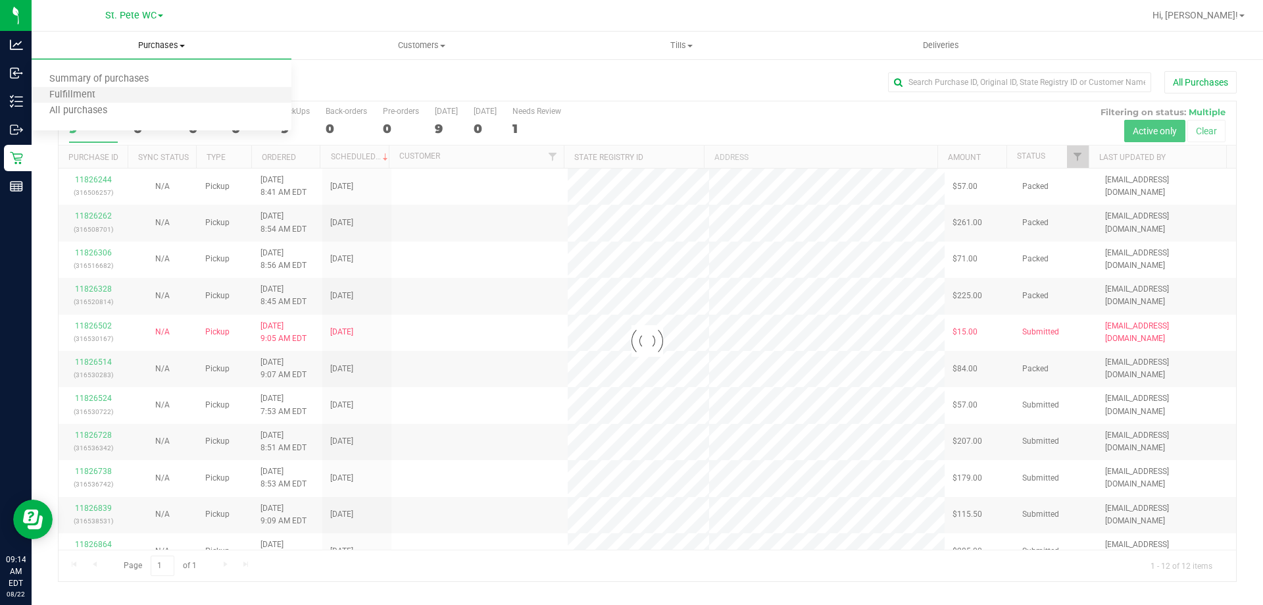
click at [170, 101] on li "Fulfillment" at bounding box center [162, 96] width 260 height 16
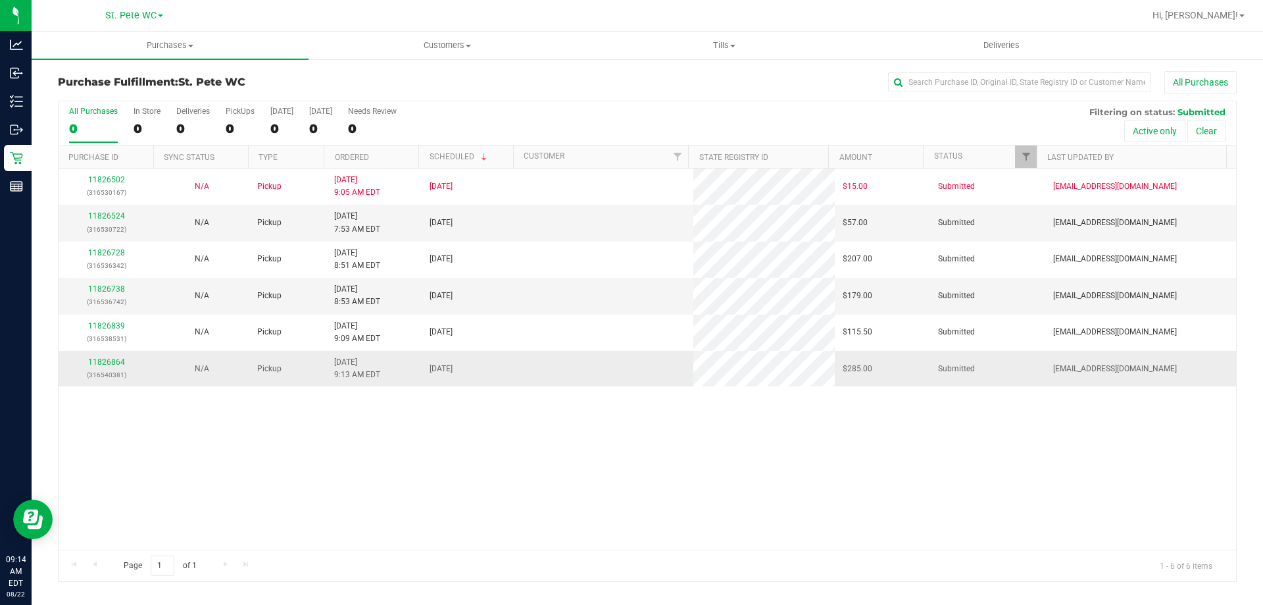
click at [342, 384] on td "8/22/2025 9:13 AM EDT" at bounding box center [373, 369] width 95 height 36
click at [422, 502] on div "11826502 (316530167) N/A Pickup 8/22/2025 9:05 AM EDT 8/22/2025 $15.00 Submitte…" at bounding box center [648, 358] width 1178 height 381
click at [113, 218] on link "11826524" at bounding box center [106, 215] width 37 height 9
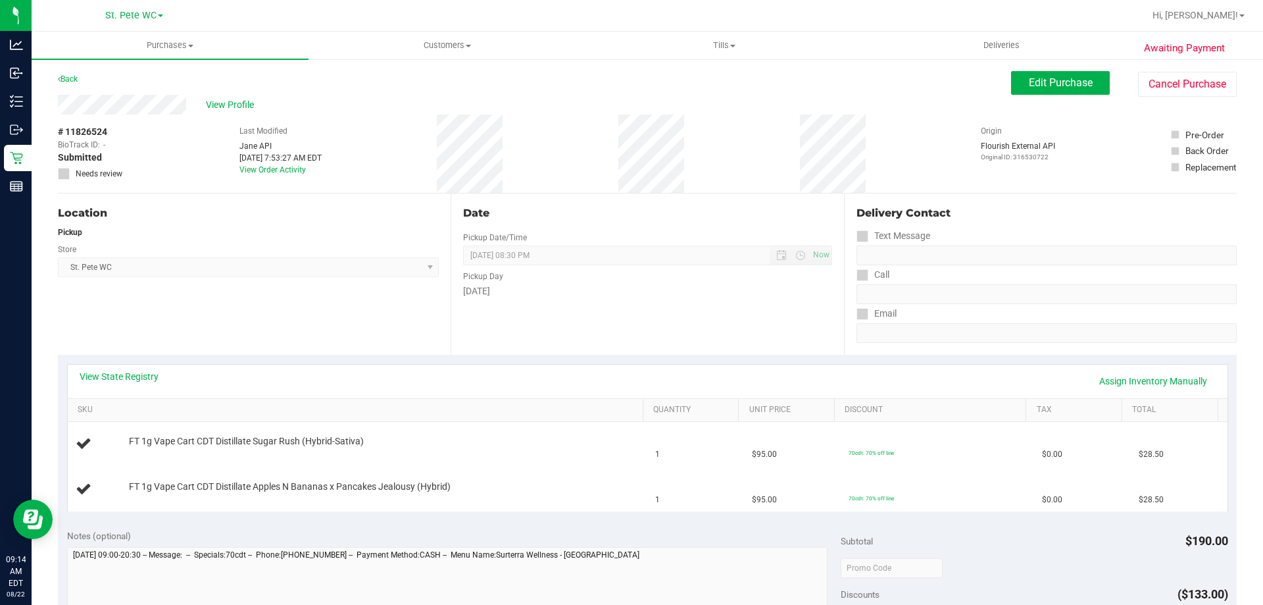
click at [596, 378] on div "View State Registry Assign Inventory Manually" at bounding box center [648, 381] width 1136 height 22
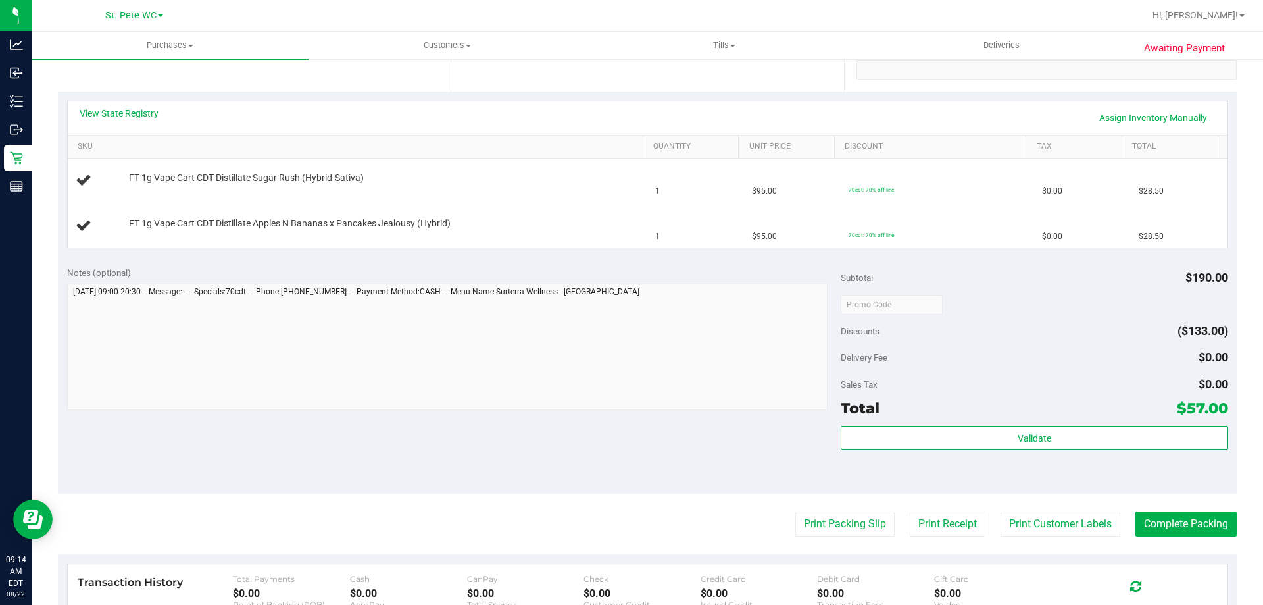
scroll to position [395, 0]
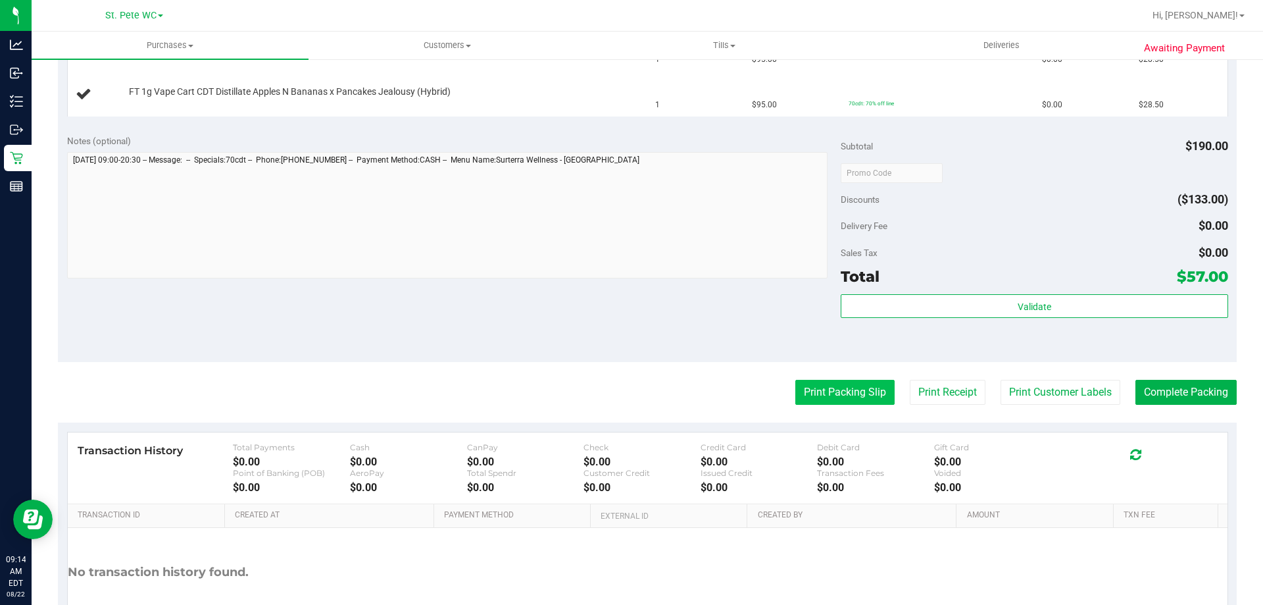
click at [796, 391] on button "Print Packing Slip" at bounding box center [845, 392] width 99 height 25
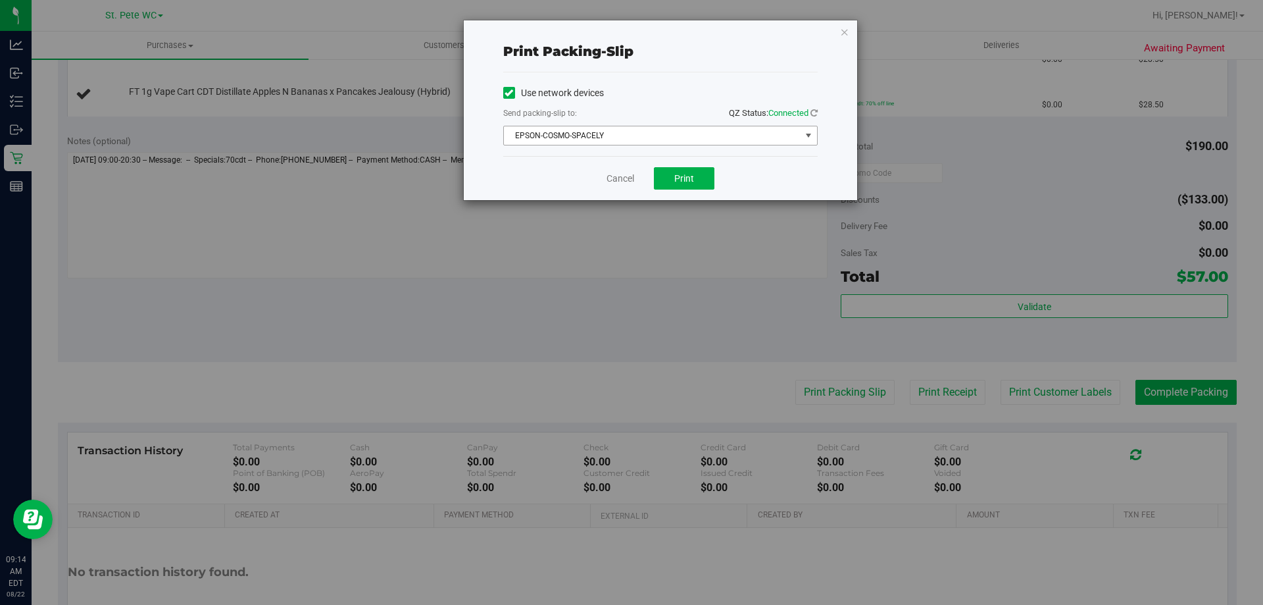
click at [624, 132] on span "EPSON-COSMO-SPACELY" at bounding box center [652, 135] width 297 height 18
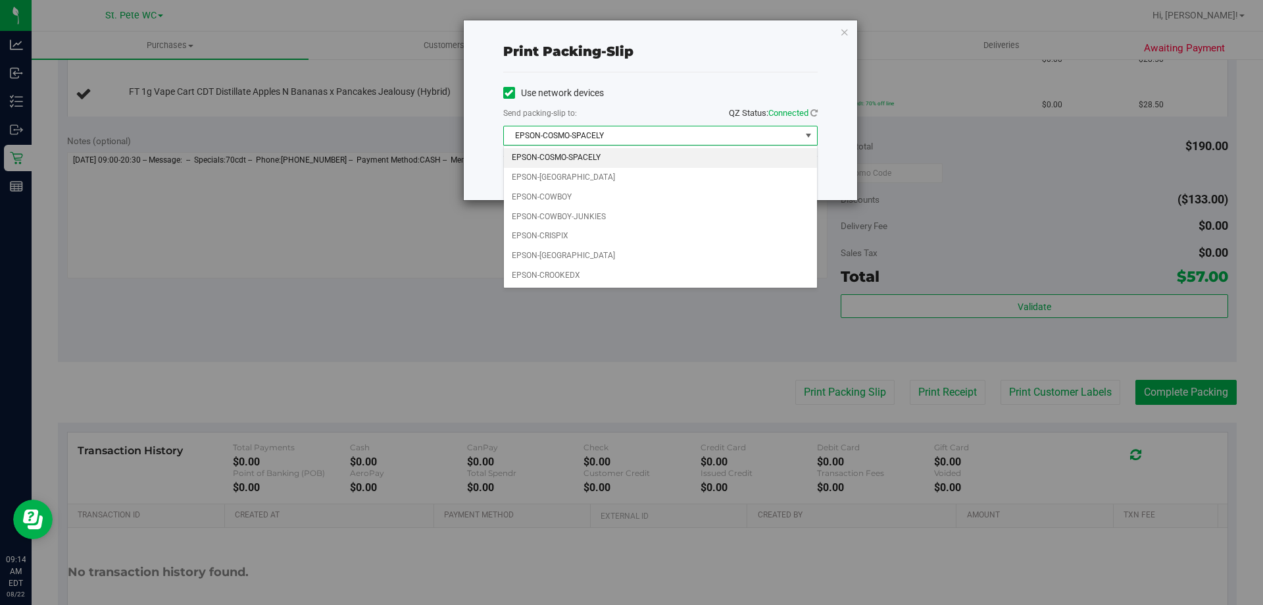
drag, startPoint x: 608, startPoint y: 140, endPoint x: 651, endPoint y: 175, distance: 55.6
click at [609, 139] on span "EPSON-COSMO-SPACELY" at bounding box center [652, 135] width 297 height 18
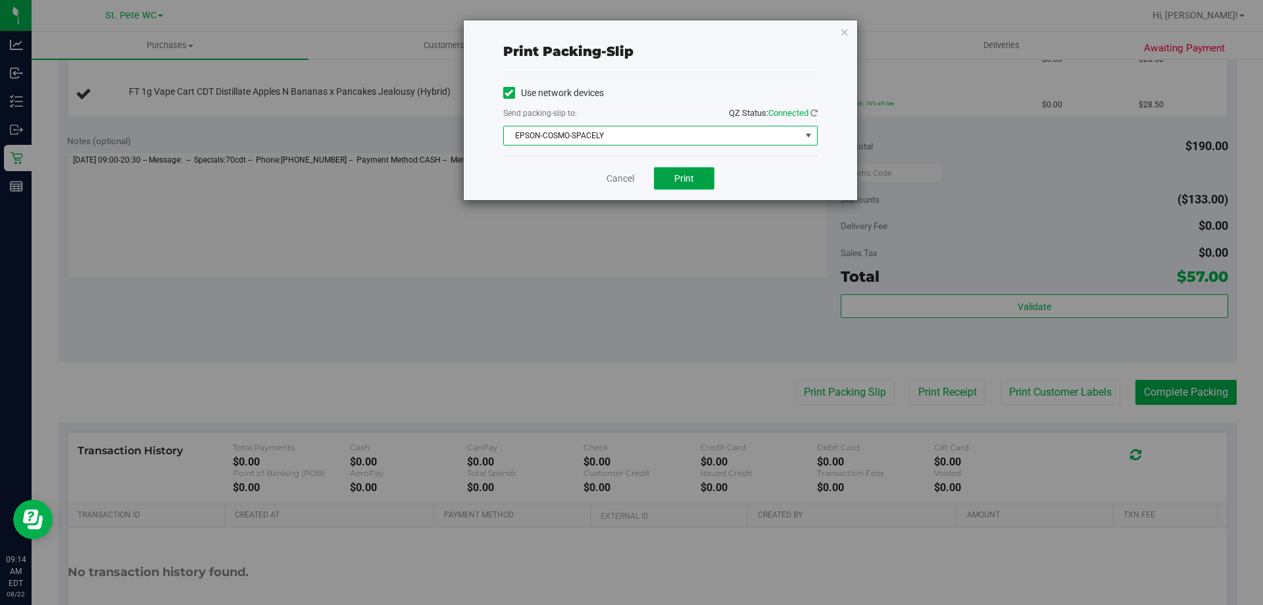
click at [663, 172] on button "Print" at bounding box center [684, 178] width 61 height 22
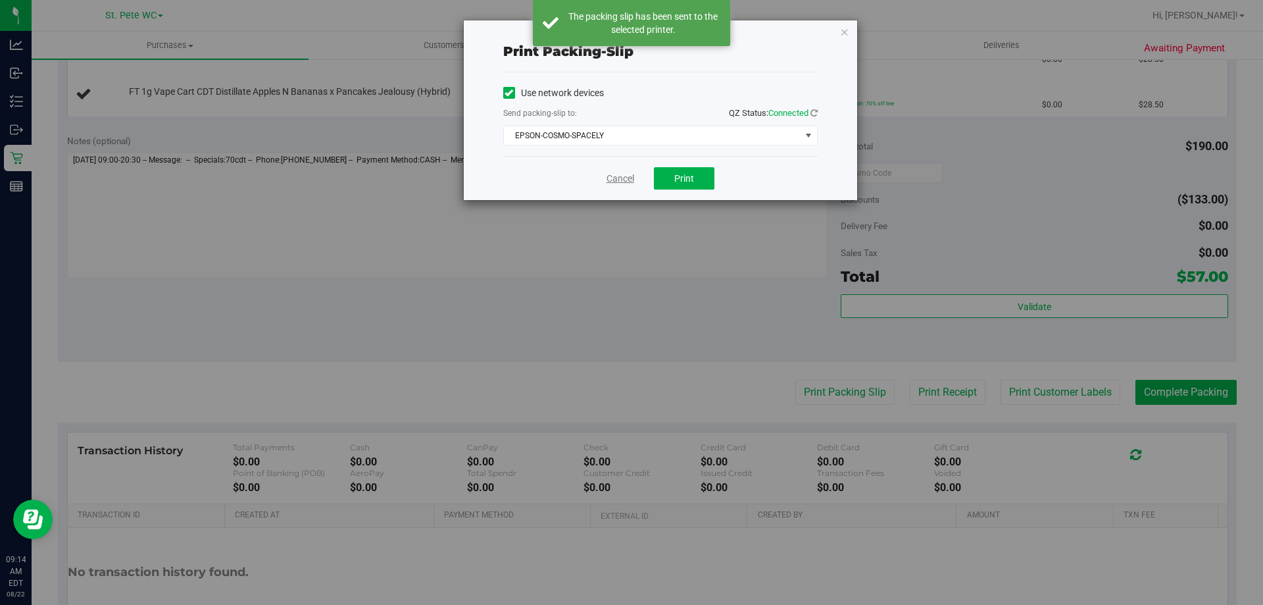
click at [618, 178] on link "Cancel" at bounding box center [621, 179] width 28 height 14
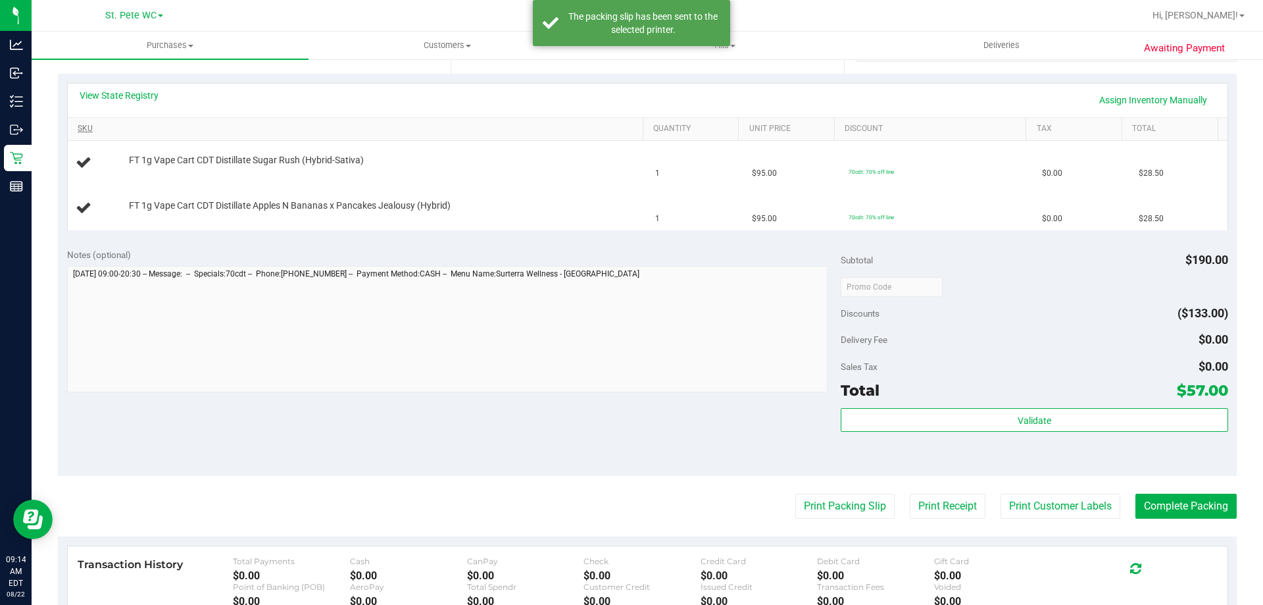
scroll to position [90, 0]
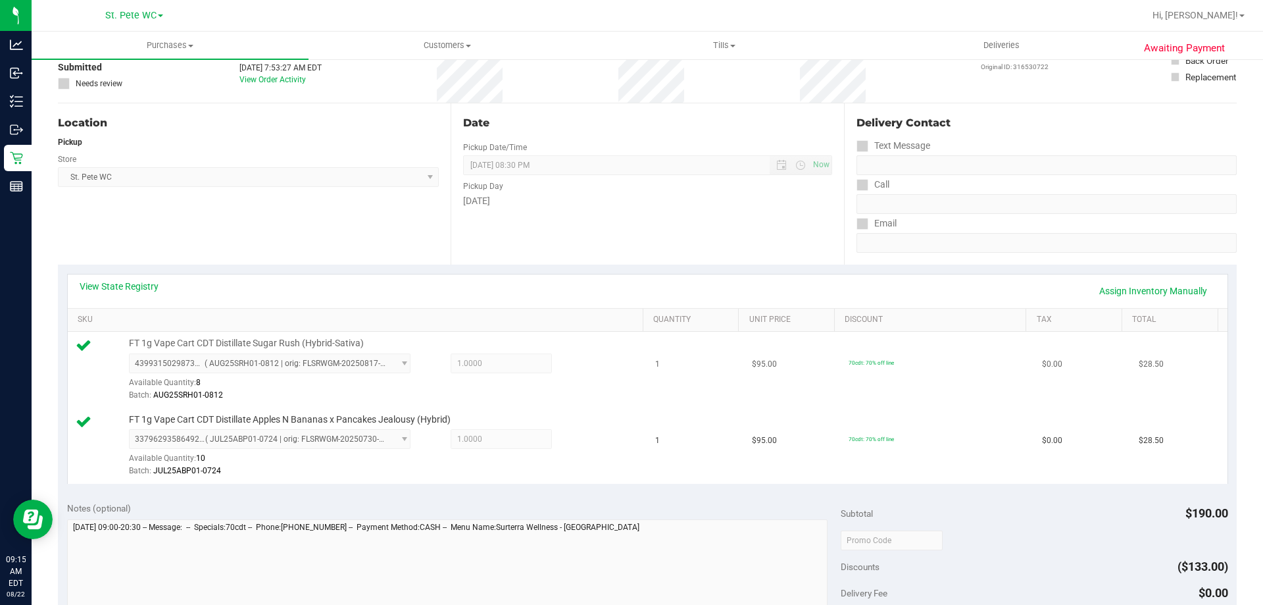
click at [744, 392] on td "$95.00" at bounding box center [792, 370] width 97 height 76
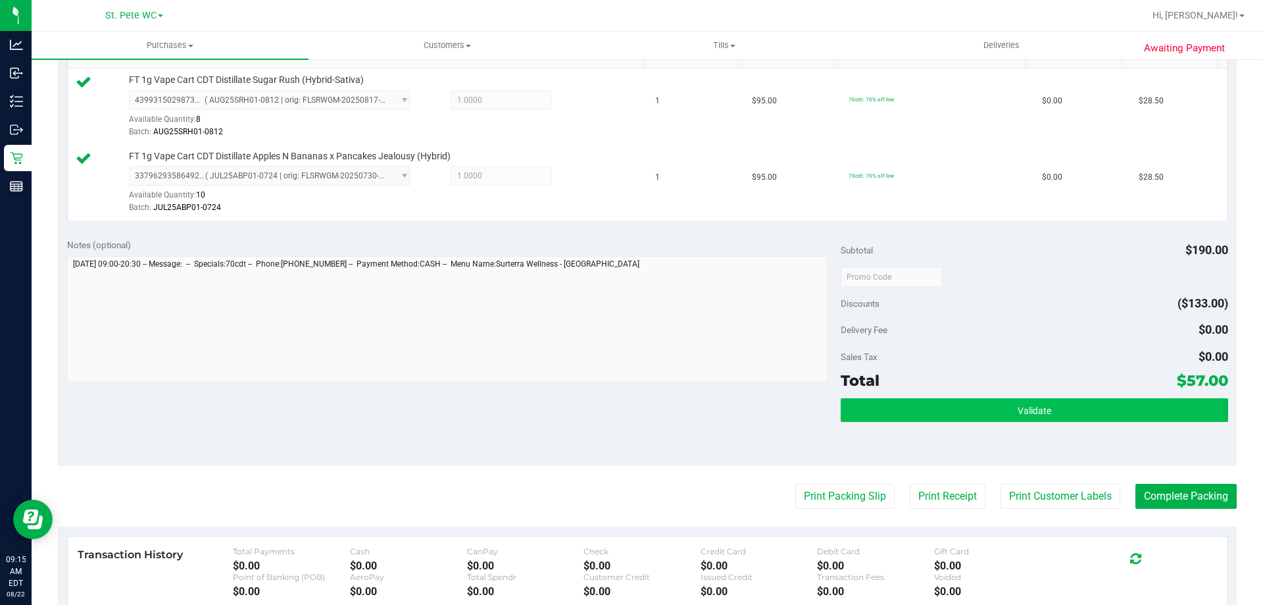
scroll to position [419, 0]
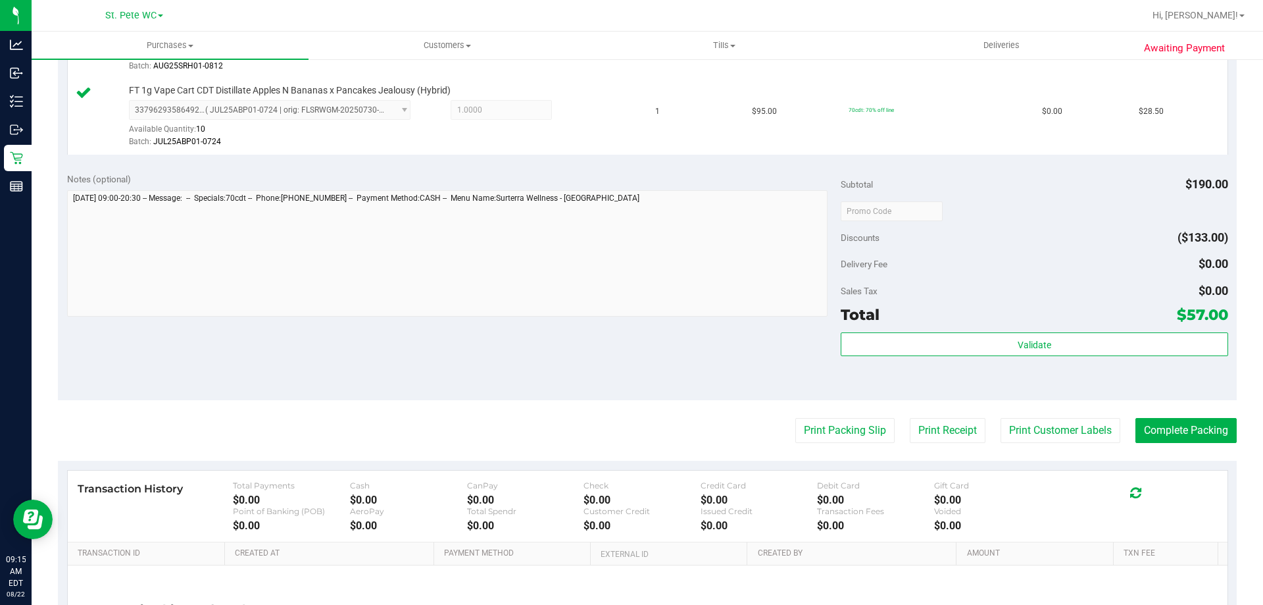
click at [972, 374] on div "Validate" at bounding box center [1034, 361] width 387 height 59
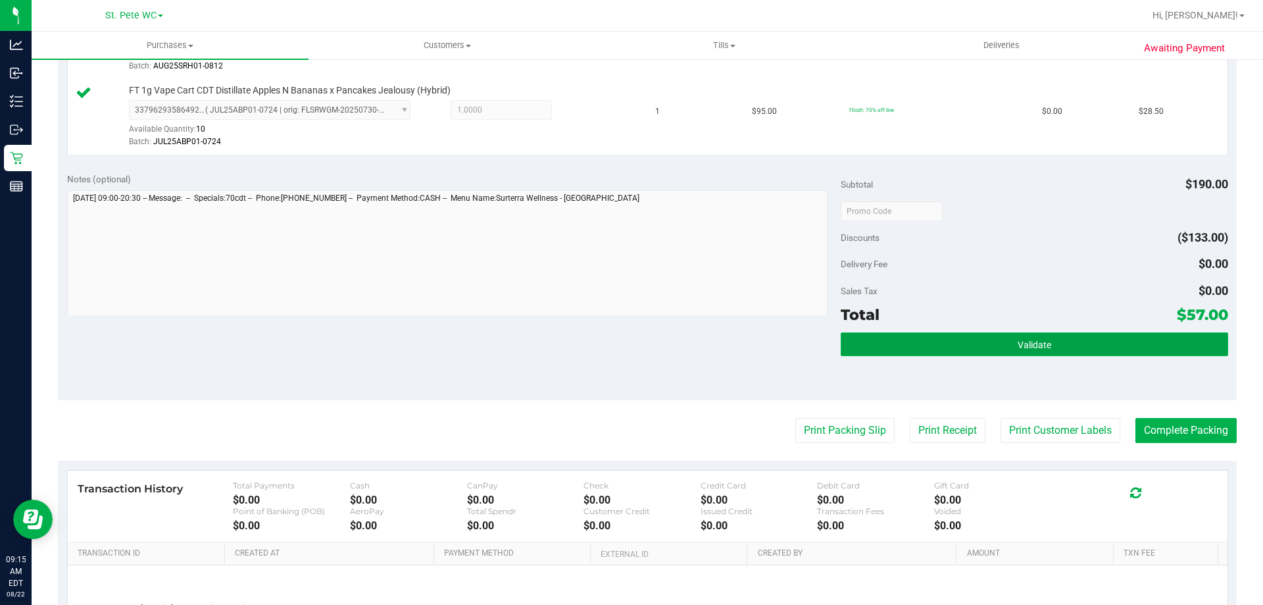
click at [982, 343] on button "Validate" at bounding box center [1034, 344] width 387 height 24
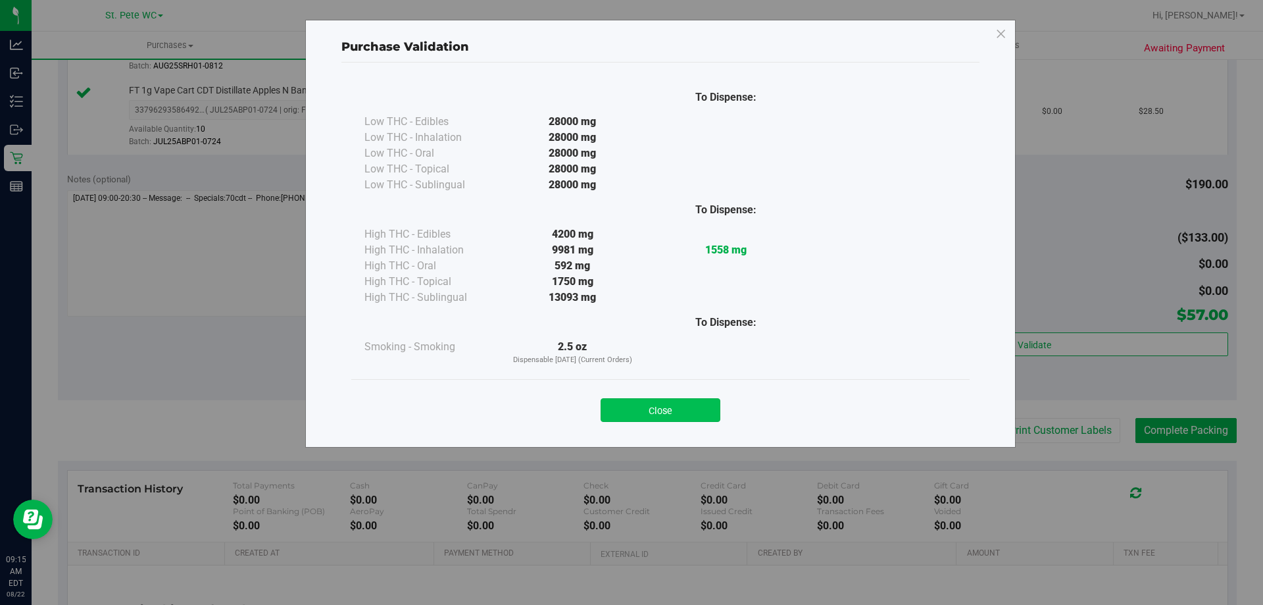
click at [651, 417] on button "Close" at bounding box center [661, 410] width 120 height 24
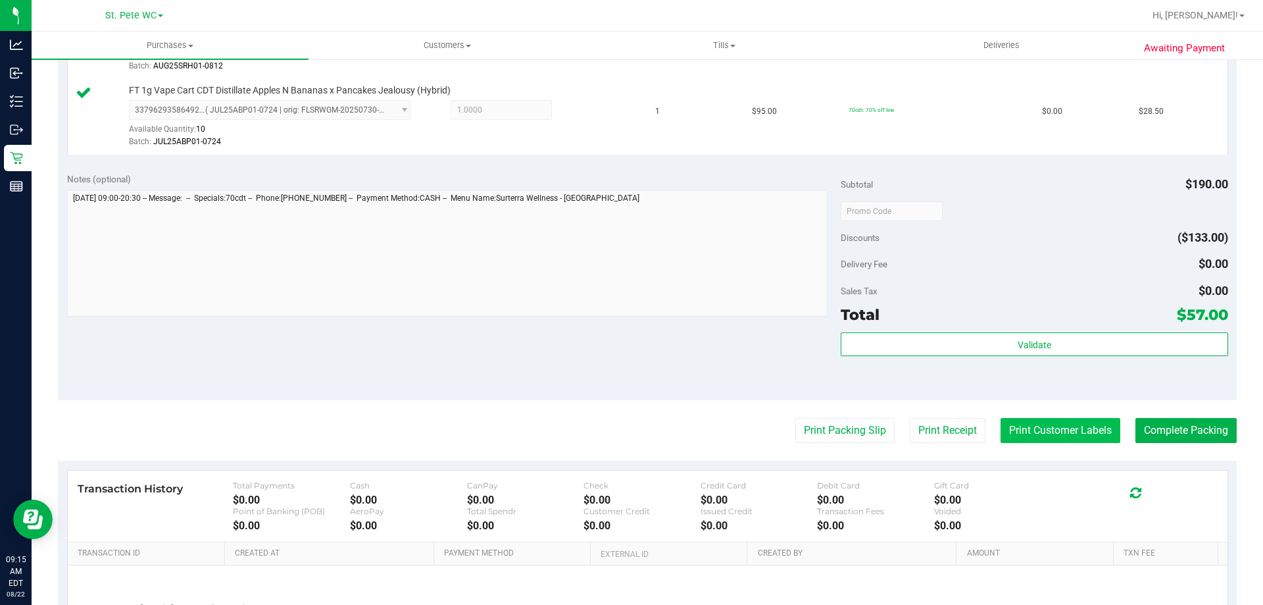
click at [1043, 424] on button "Print Customer Labels" at bounding box center [1061, 430] width 120 height 25
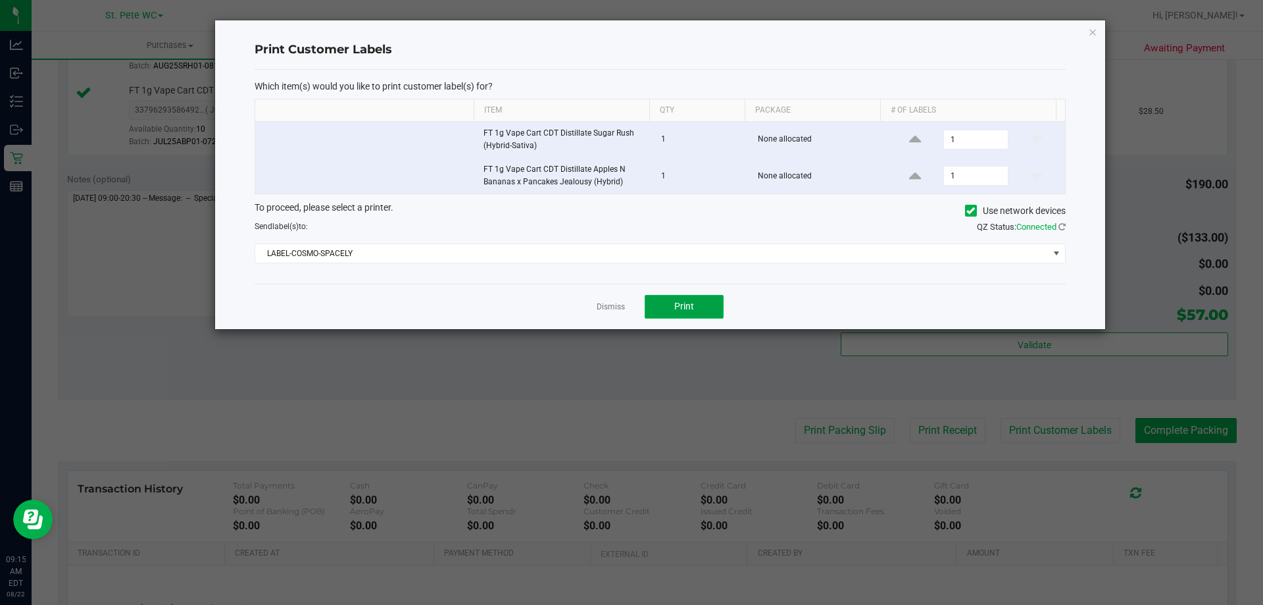
click at [655, 305] on button "Print" at bounding box center [684, 307] width 79 height 24
click at [600, 305] on link "Dismiss" at bounding box center [611, 306] width 28 height 11
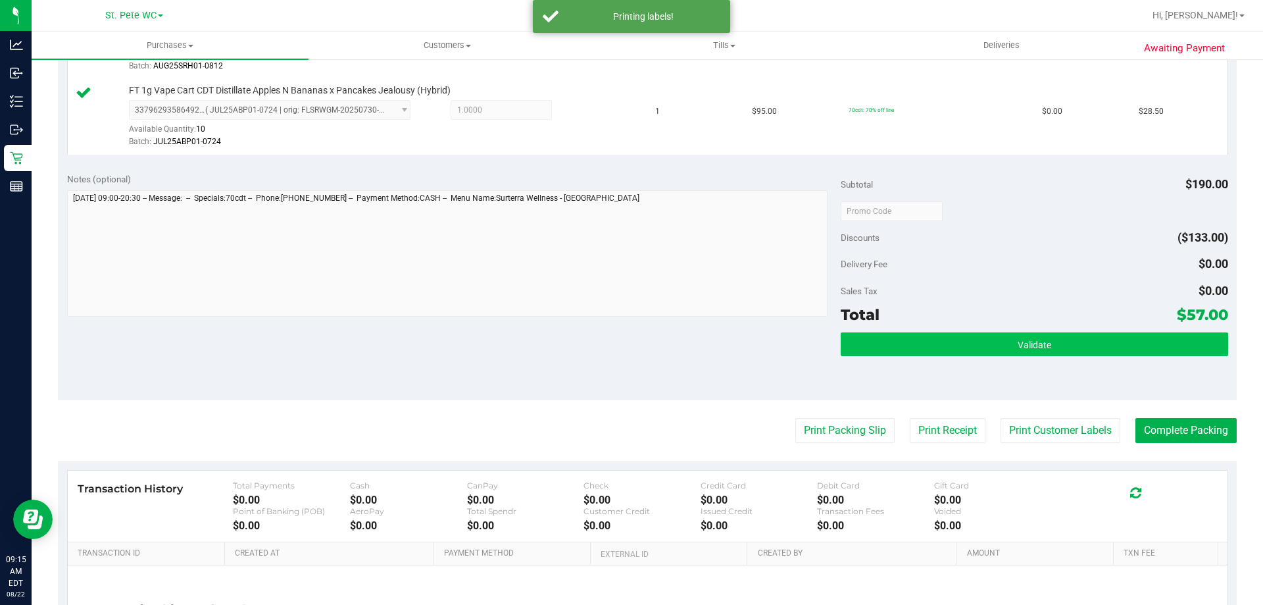
drag, startPoint x: 942, startPoint y: 329, endPoint x: 944, endPoint y: 351, distance: 22.5
click at [942, 330] on div "Subtotal $190.00 Discounts ($133.00) Delivery Fee $0.00 Sales Tax $0.00 Total $…" at bounding box center [1034, 281] width 387 height 219
click at [944, 351] on button "Validate" at bounding box center [1034, 344] width 387 height 24
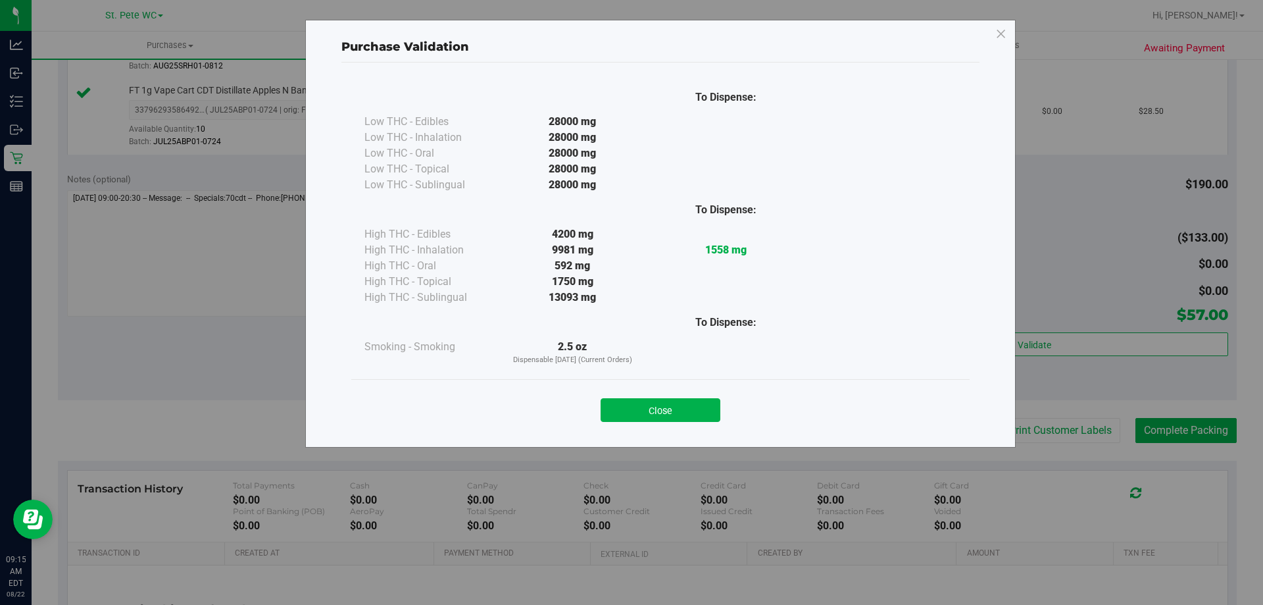
click at [730, 428] on div "Close" at bounding box center [660, 405] width 619 height 53
click at [702, 419] on button "Close" at bounding box center [661, 410] width 120 height 24
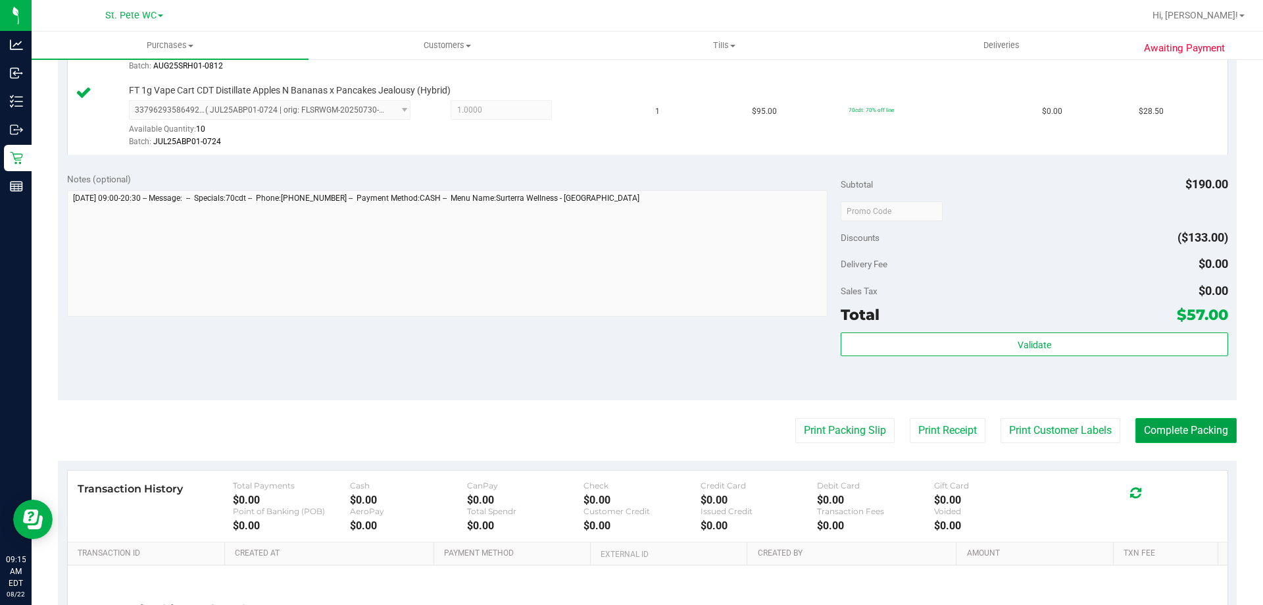
click at [1158, 434] on button "Complete Packing" at bounding box center [1186, 430] width 101 height 25
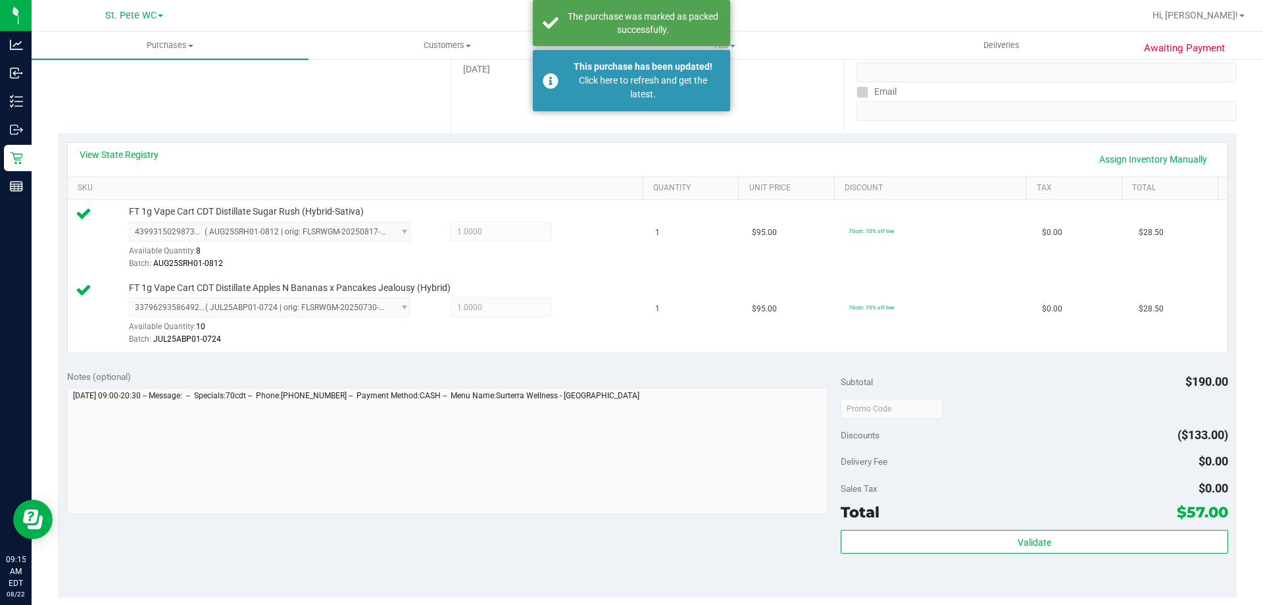
scroll to position [0, 0]
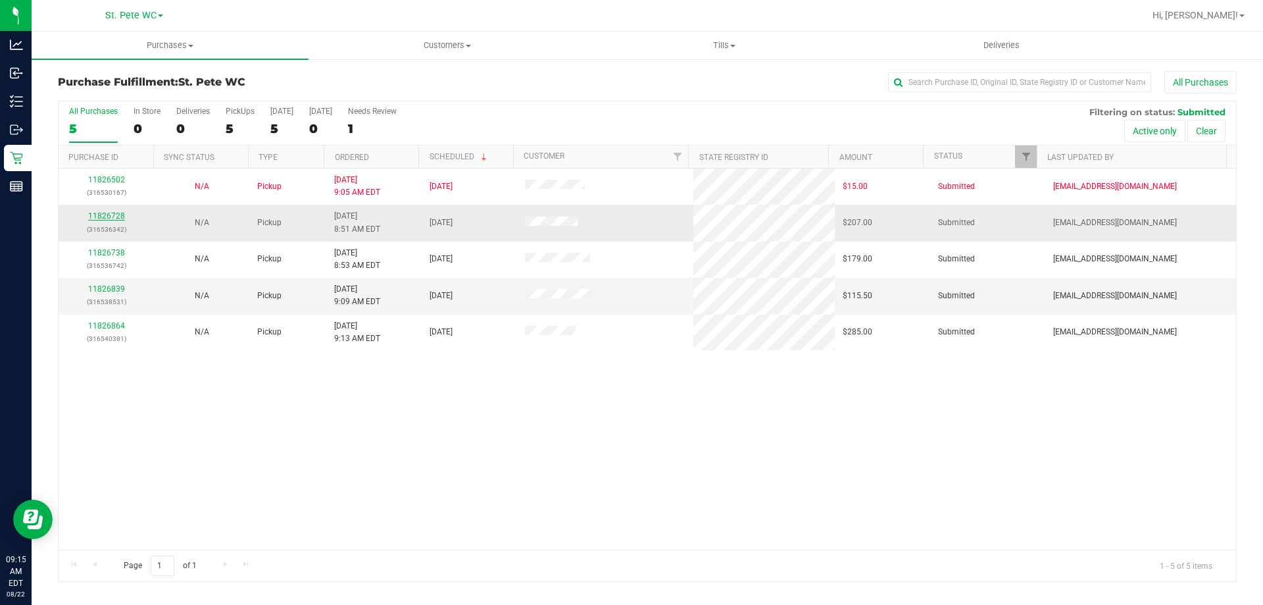
click at [112, 218] on link "11826728" at bounding box center [106, 215] width 37 height 9
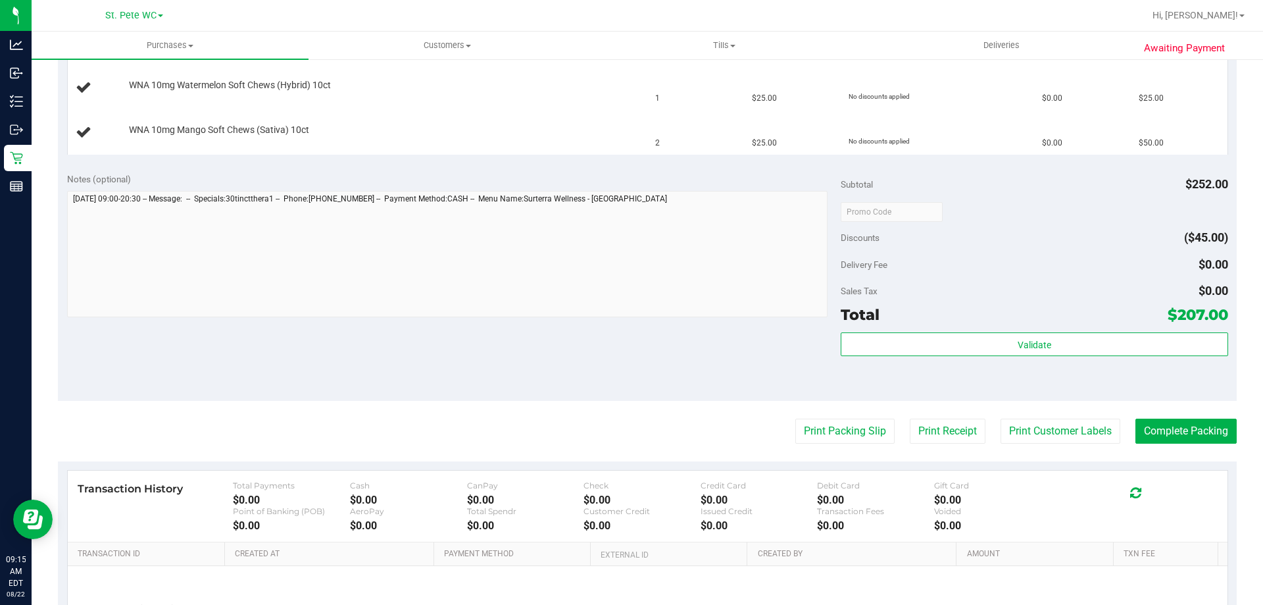
scroll to position [526, 0]
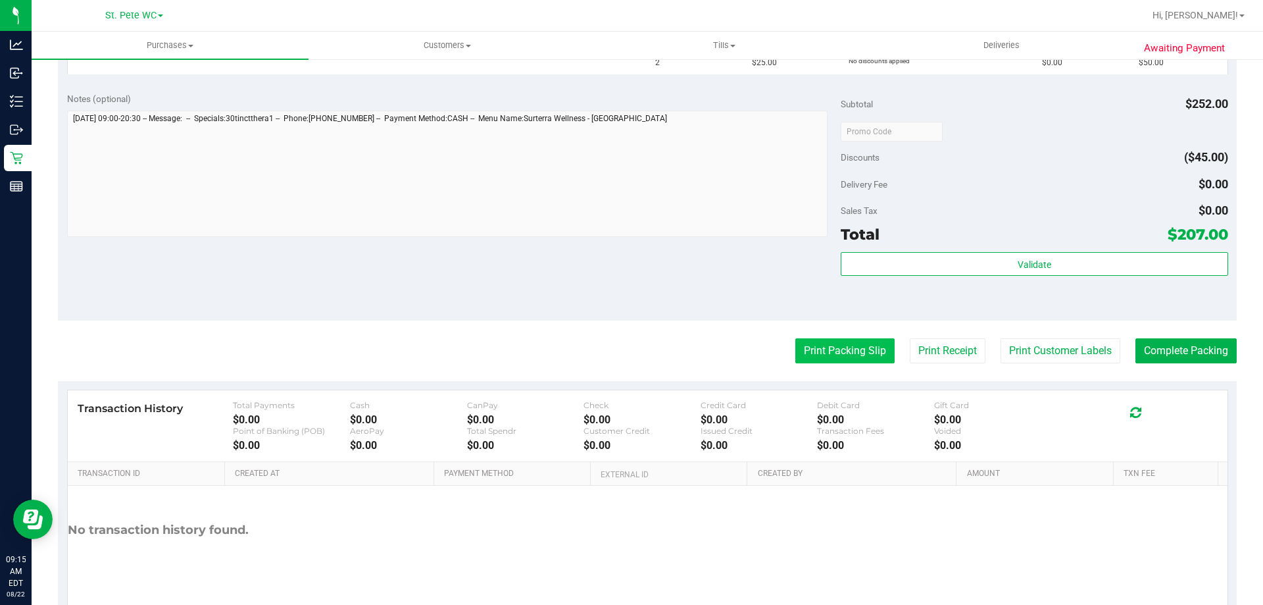
click at [854, 358] on button "Print Packing Slip" at bounding box center [845, 350] width 99 height 25
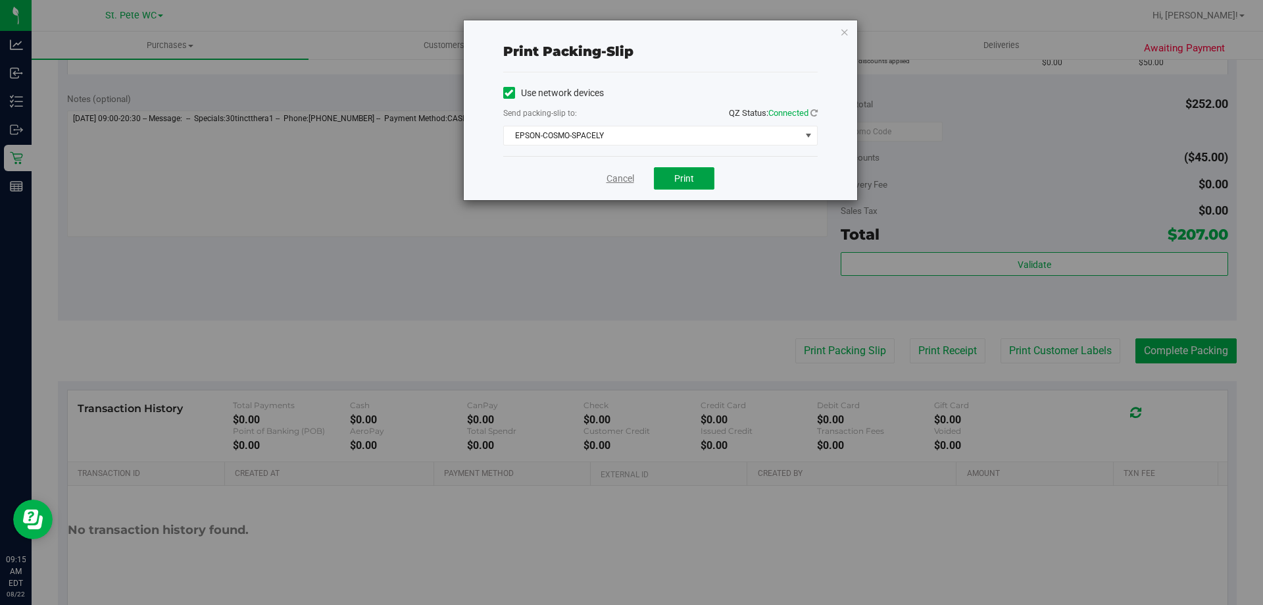
drag, startPoint x: 678, startPoint y: 168, endPoint x: 620, endPoint y: 177, distance: 58.5
click at [678, 168] on button "Print" at bounding box center [684, 178] width 61 height 22
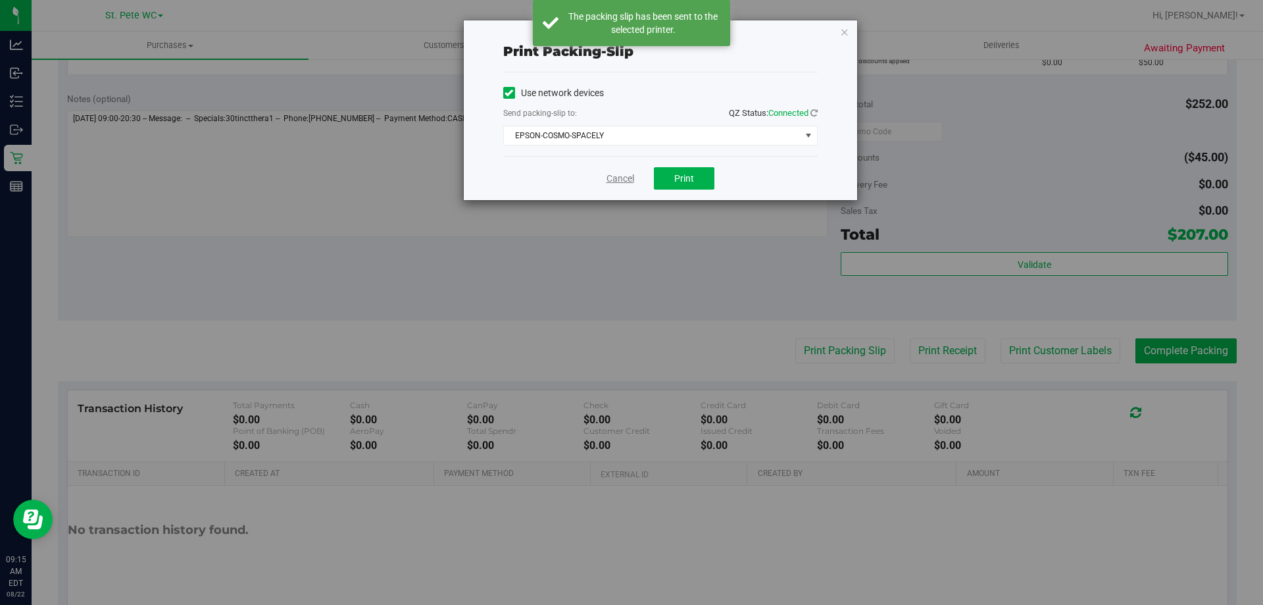
click at [611, 177] on link "Cancel" at bounding box center [621, 179] width 28 height 14
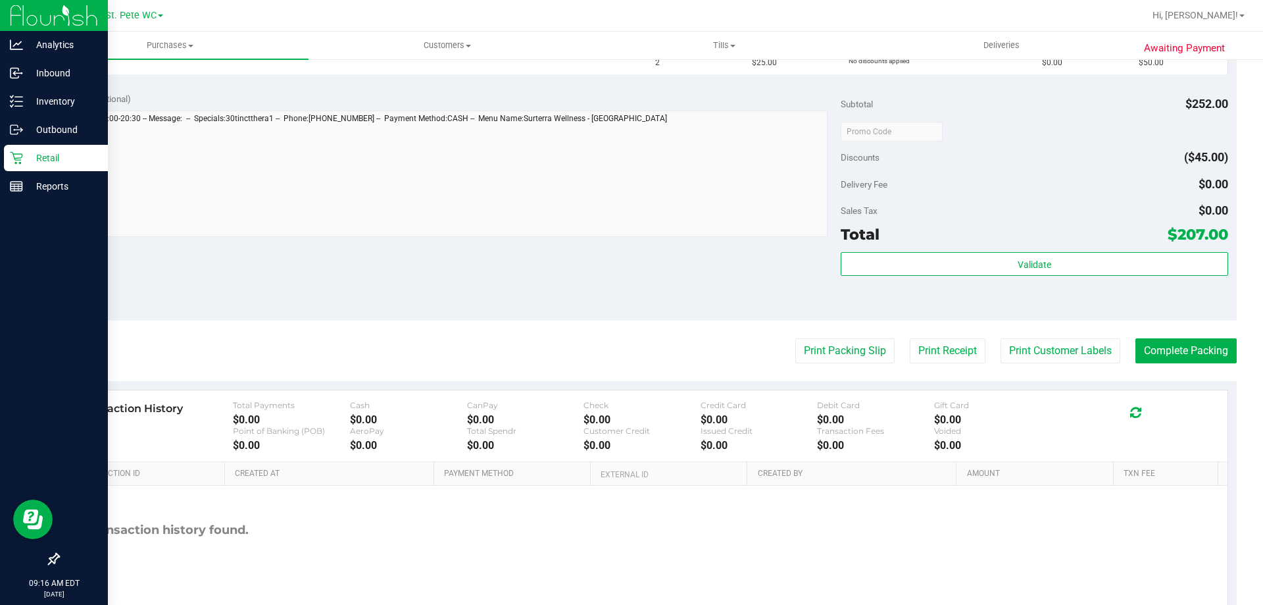
click at [38, 154] on p "Retail" at bounding box center [62, 158] width 79 height 16
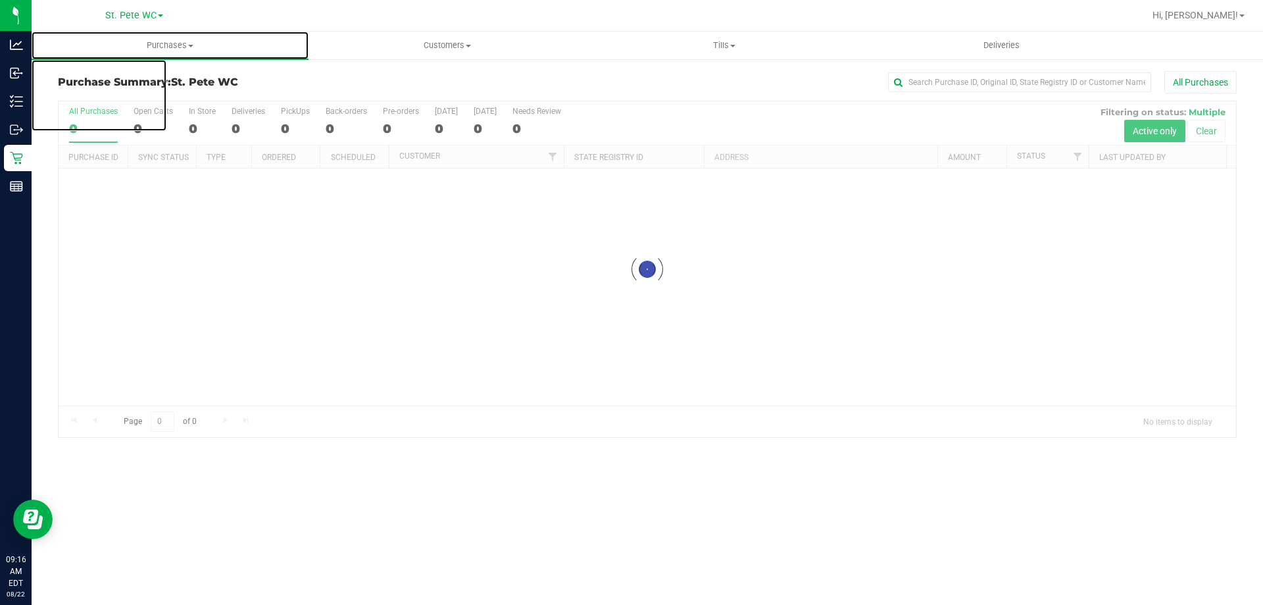
click at [210, 43] on span "Purchases" at bounding box center [170, 45] width 277 height 12
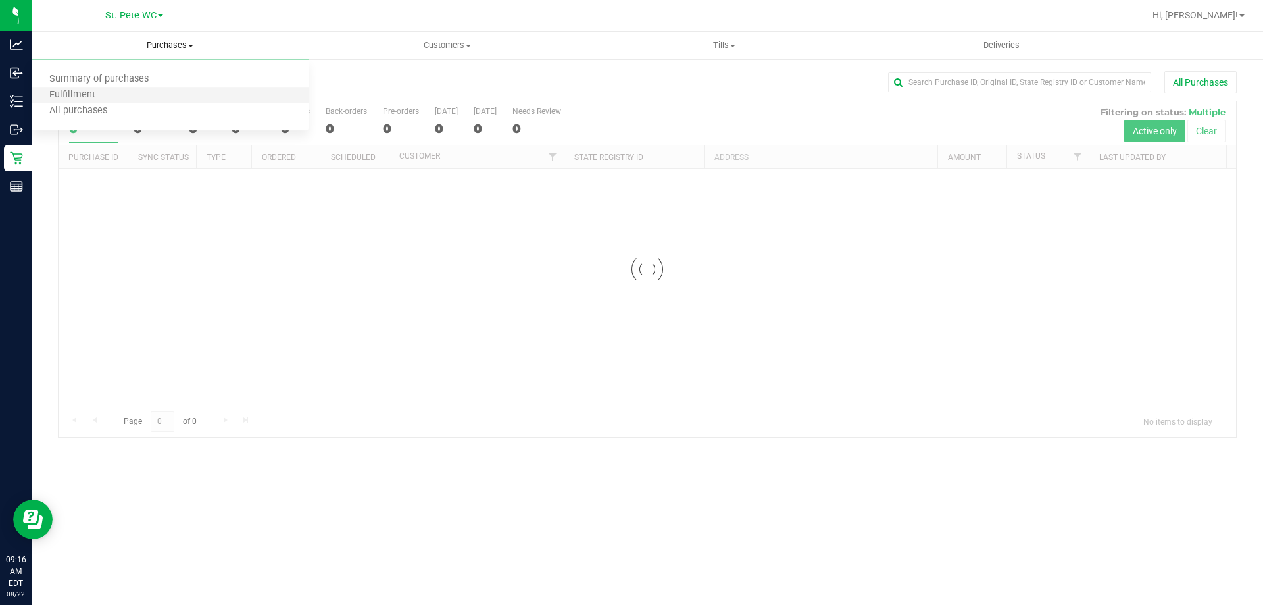
click at [182, 95] on li "Fulfillment" at bounding box center [170, 96] width 277 height 16
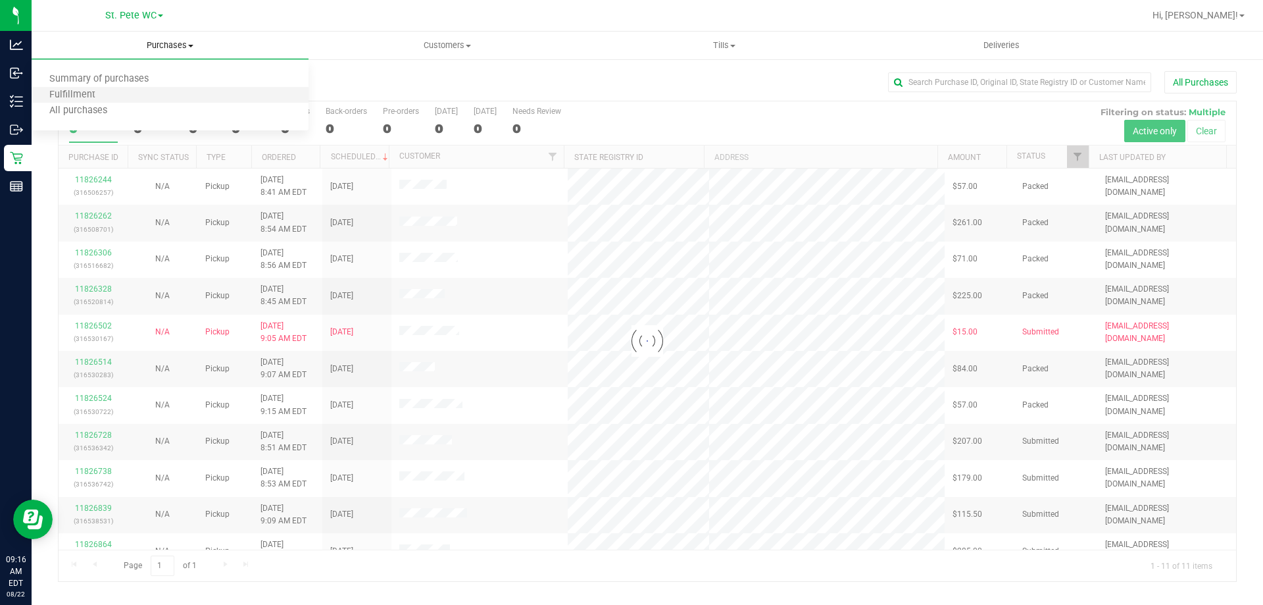
click at [182, 95] on li "Fulfillment" at bounding box center [170, 96] width 277 height 16
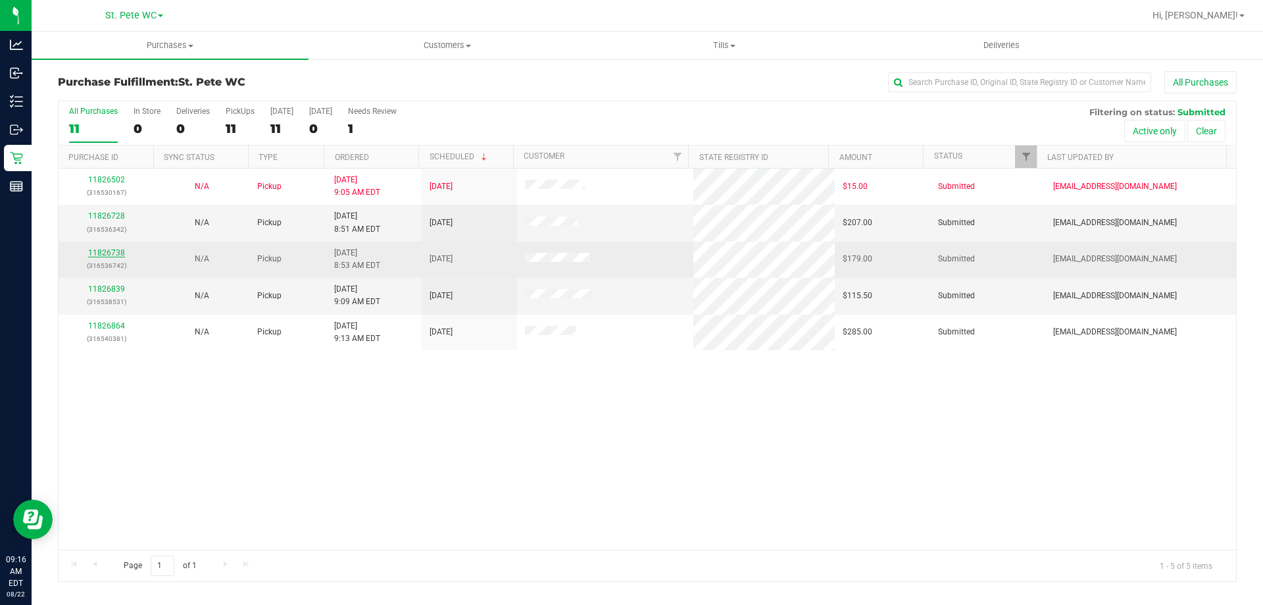
click at [118, 255] on link "11826738" at bounding box center [106, 252] width 37 height 9
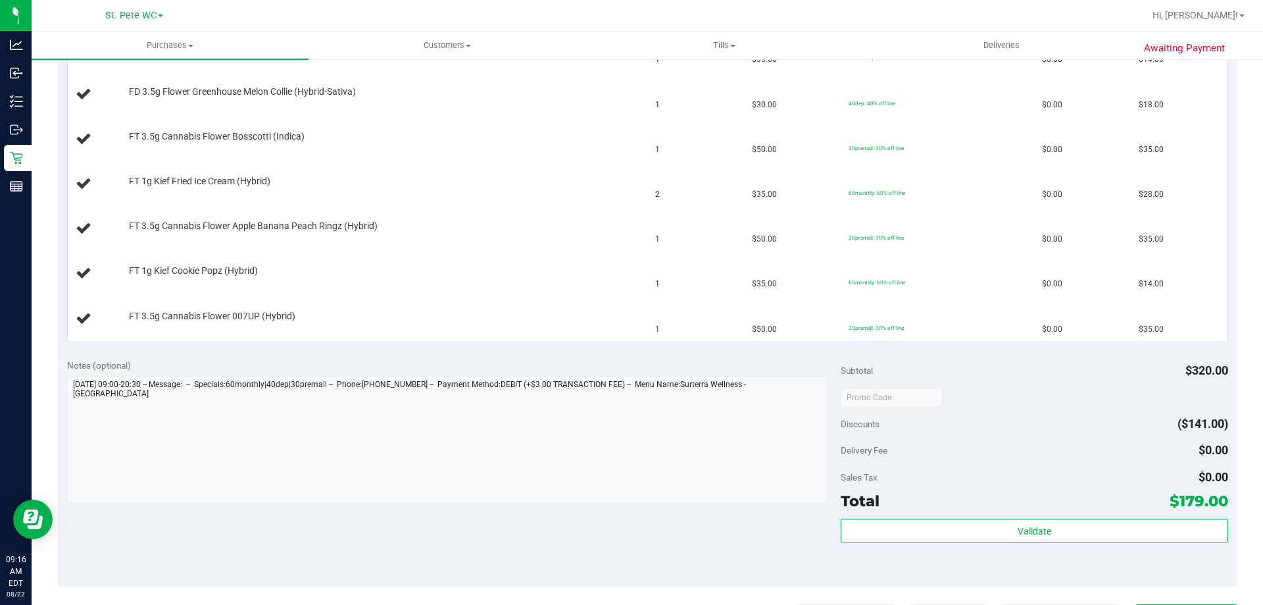
scroll to position [66, 0]
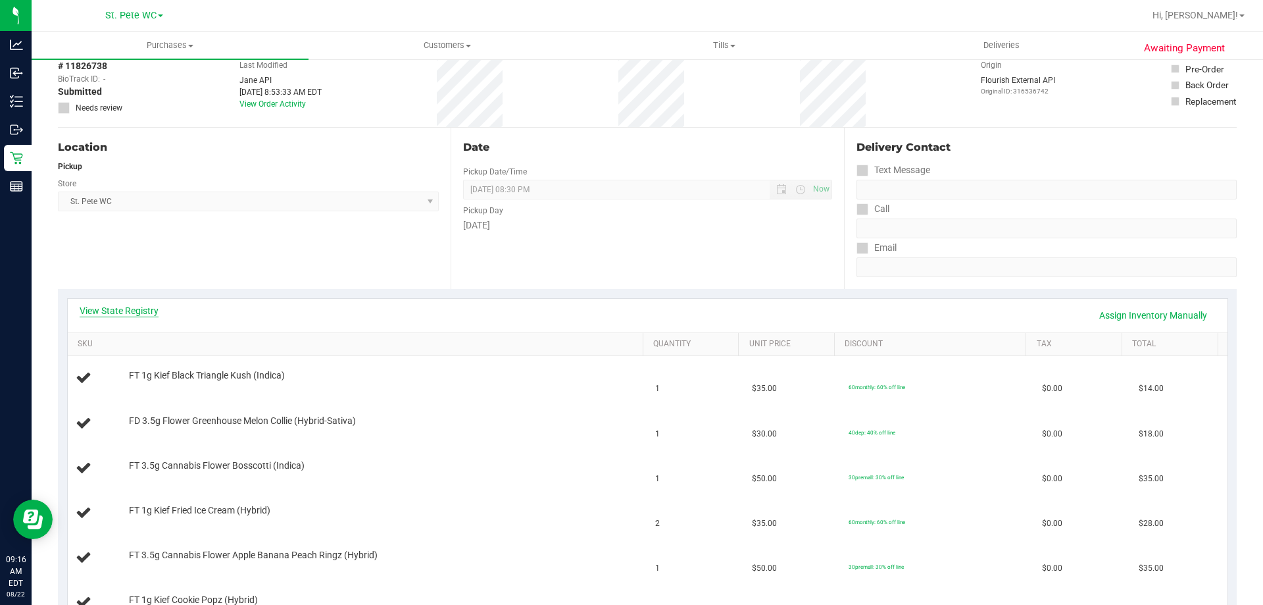
click at [153, 309] on link "View State Registry" at bounding box center [119, 310] width 79 height 13
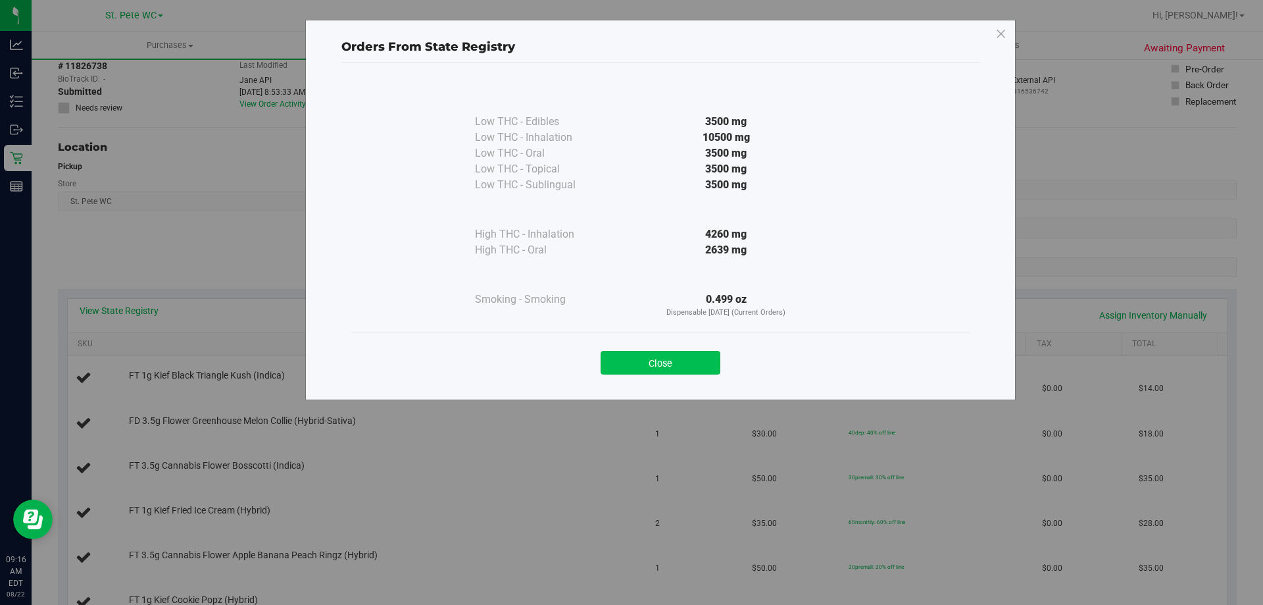
click at [644, 356] on button "Close" at bounding box center [661, 363] width 120 height 24
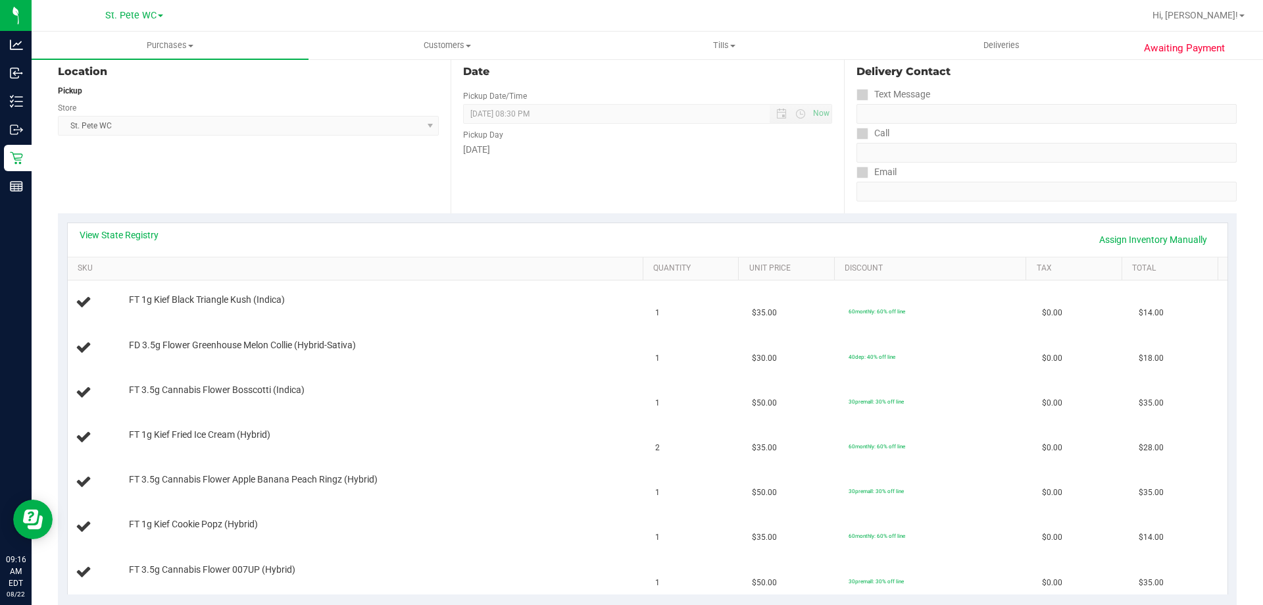
scroll to position [197, 0]
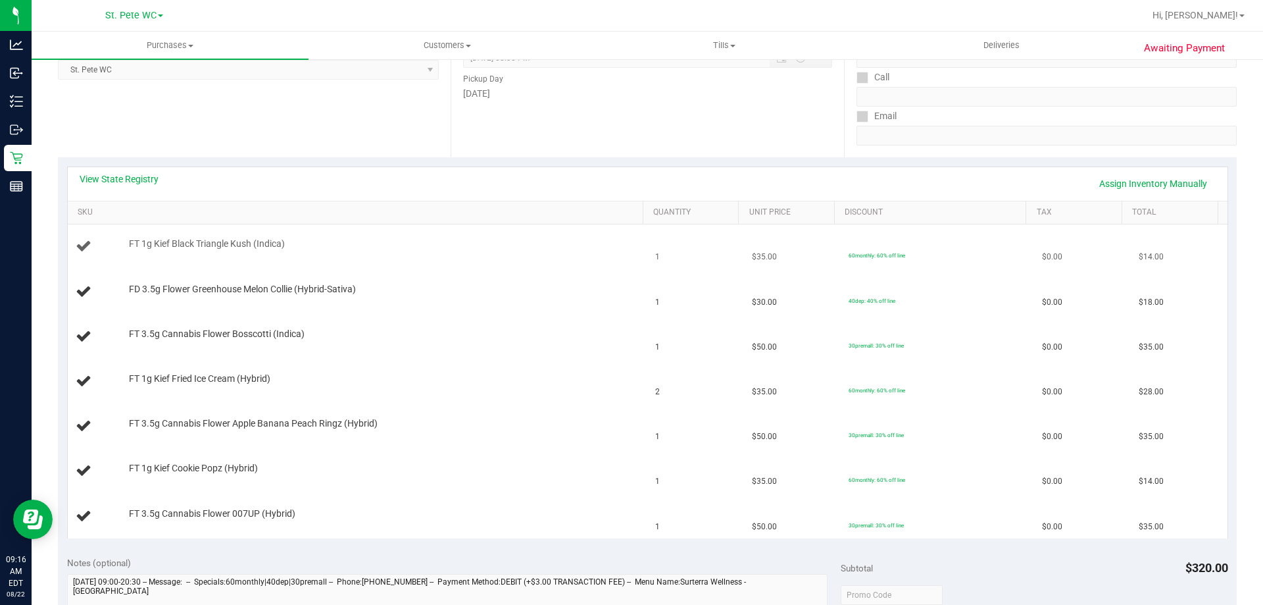
click at [532, 256] on td "FT 1g Kief Black Triangle Kush (Indica)" at bounding box center [358, 246] width 580 height 45
click at [484, 395] on td "FT 1g Kief Fried Ice Cream (Hybrid)" at bounding box center [358, 381] width 580 height 45
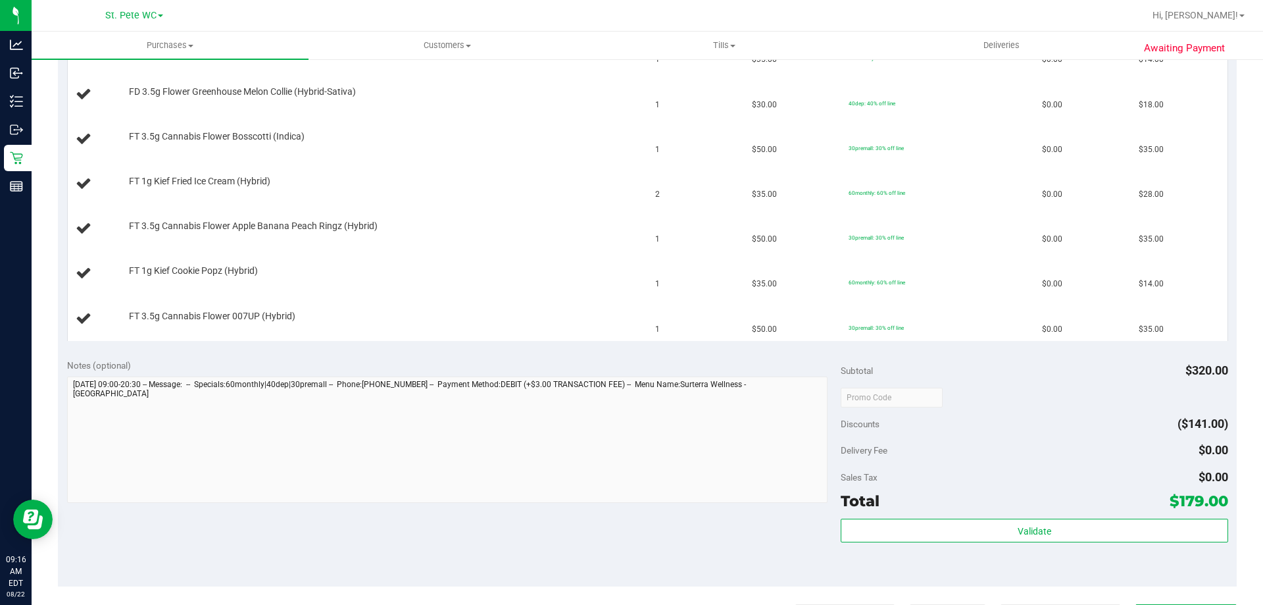
scroll to position [658, 0]
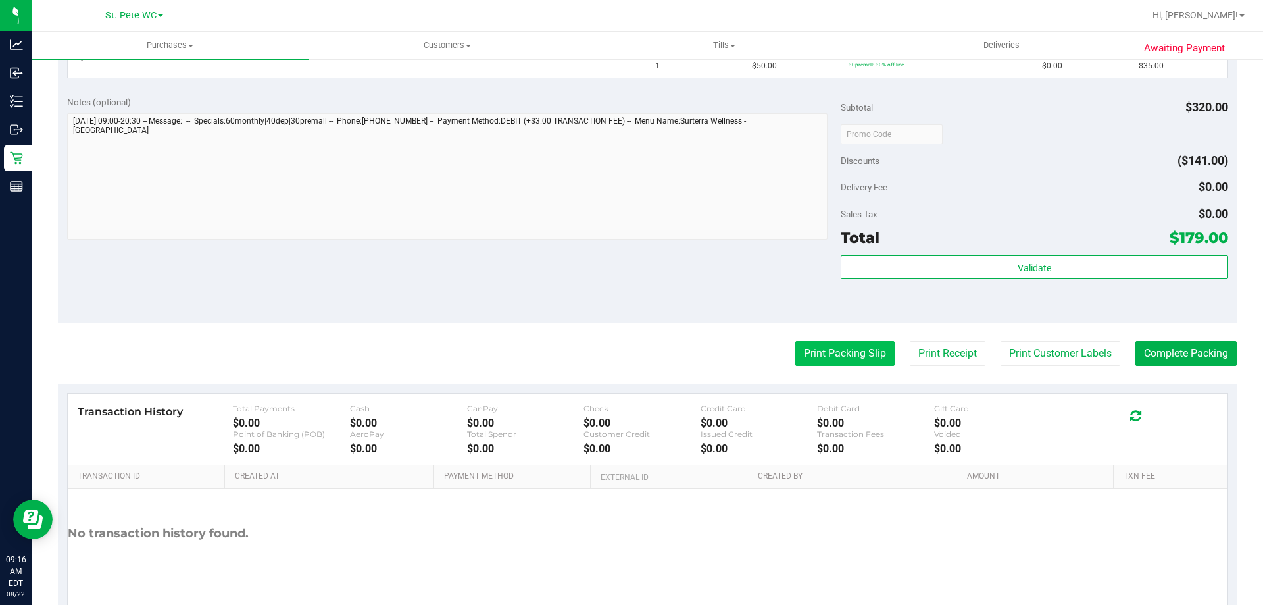
click at [846, 363] on button "Print Packing Slip" at bounding box center [845, 353] width 99 height 25
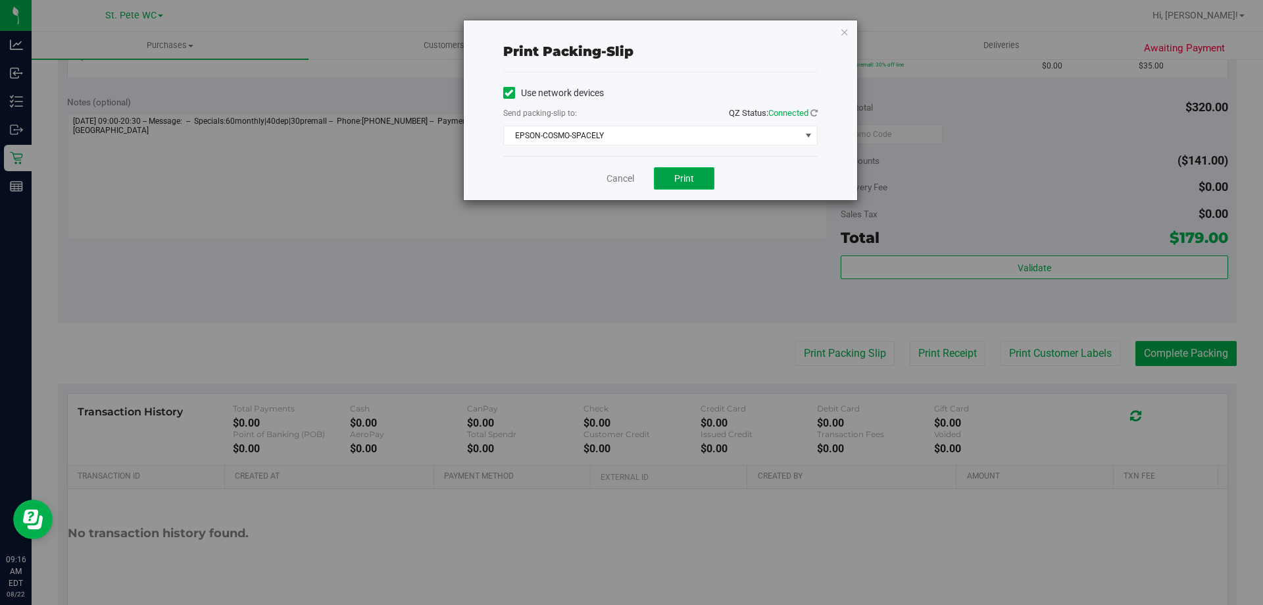
click at [677, 173] on span "Print" at bounding box center [684, 178] width 20 height 11
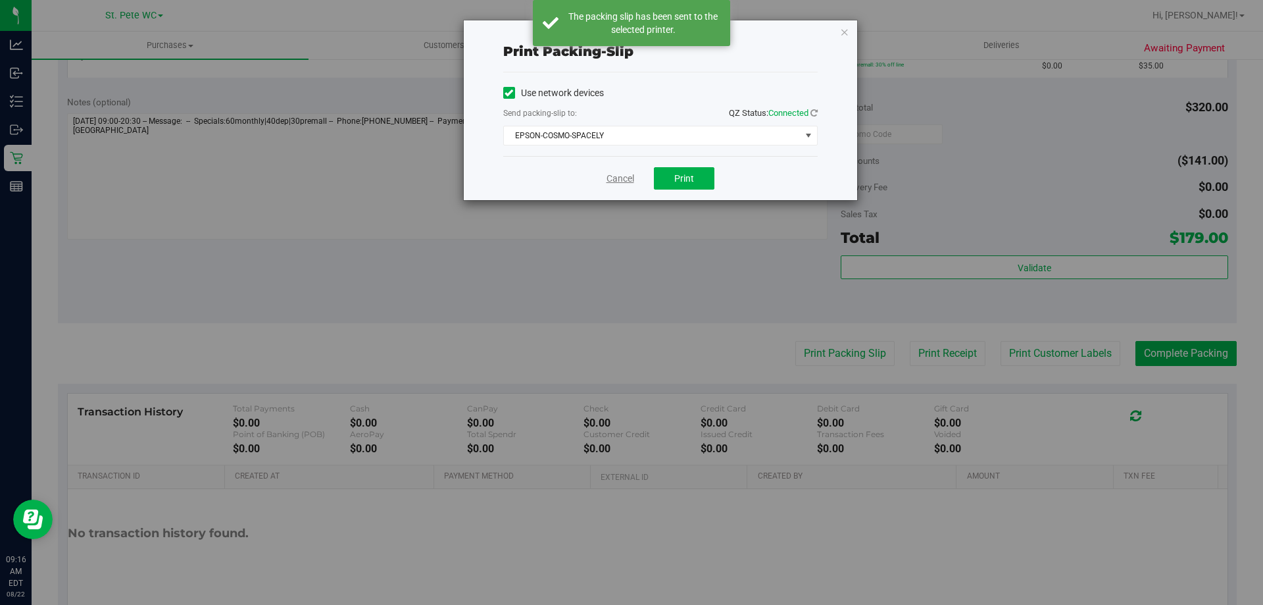
click at [612, 176] on link "Cancel" at bounding box center [621, 179] width 28 height 14
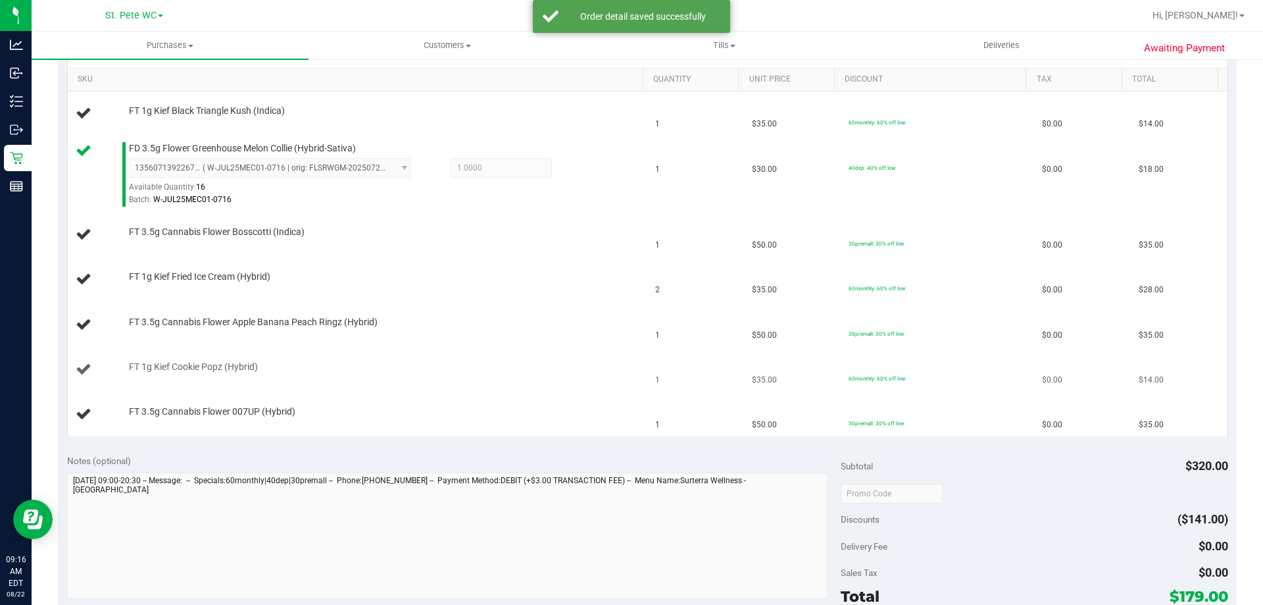
scroll to position [329, 0]
click at [443, 279] on div "FT 1g Kief Fried Ice Cream (Hybrid)" at bounding box center [379, 278] width 515 height 13
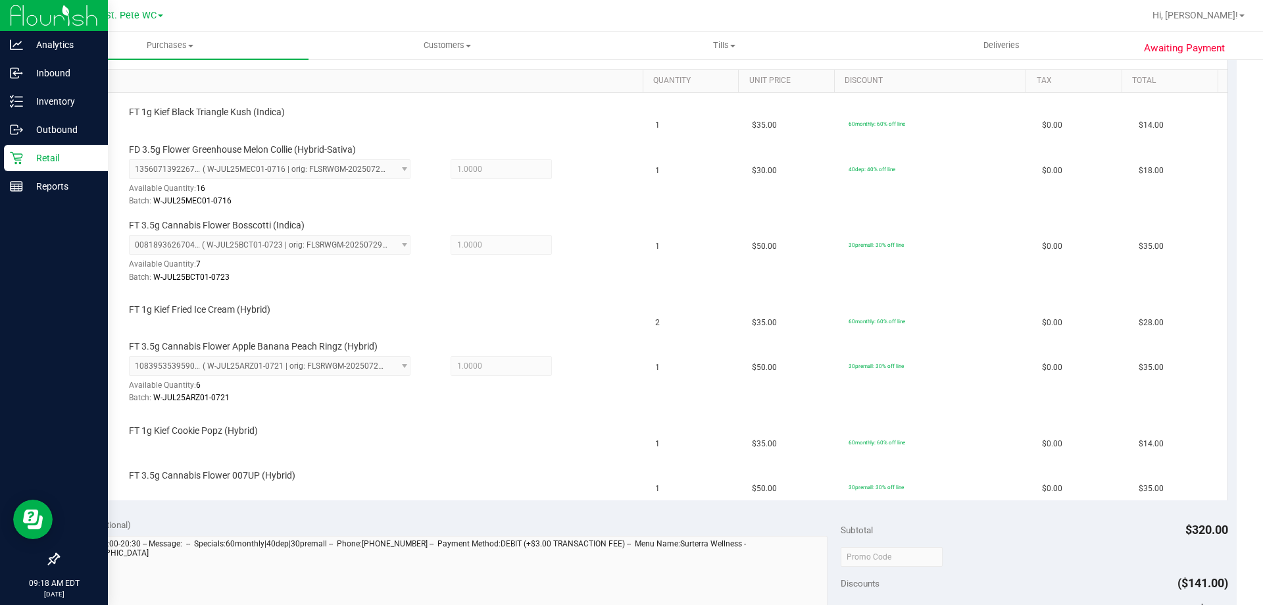
click at [13, 167] on div "Retail" at bounding box center [56, 158] width 104 height 26
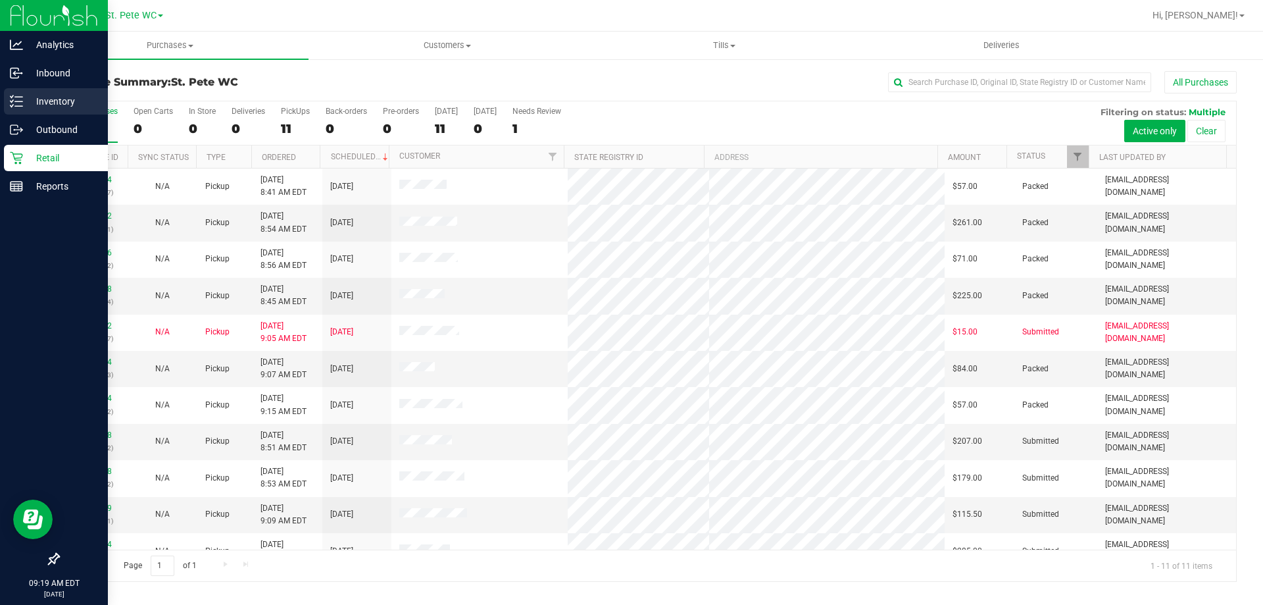
click at [6, 105] on div "Inventory" at bounding box center [56, 101] width 104 height 26
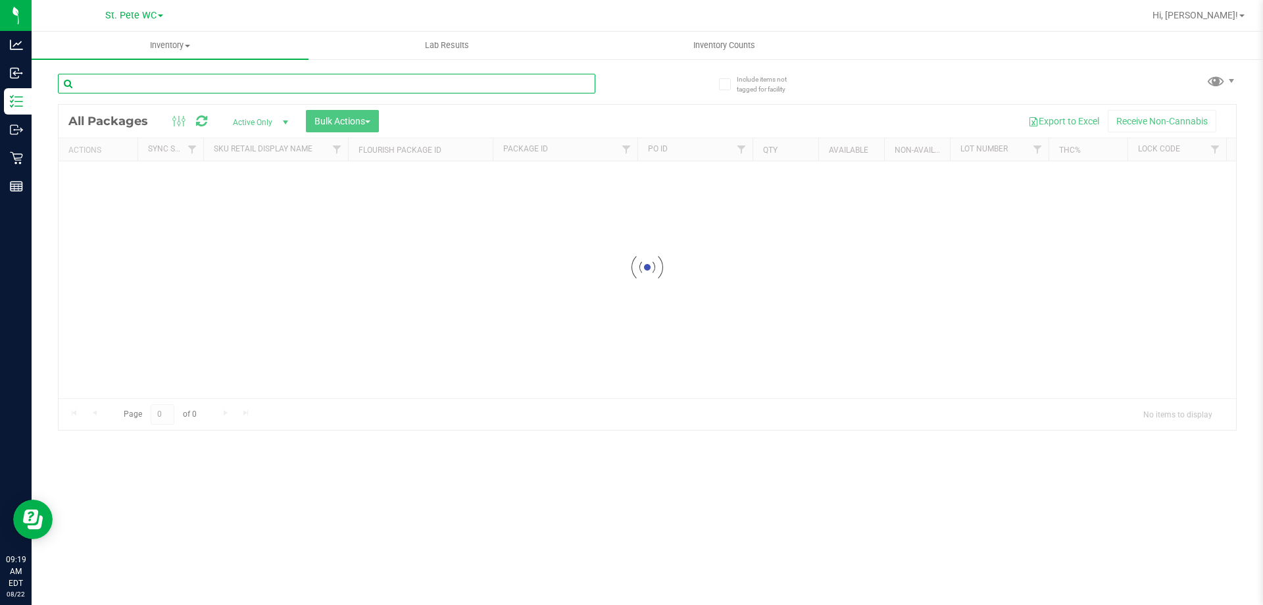
click at [153, 92] on input "text" at bounding box center [327, 84] width 538 height 20
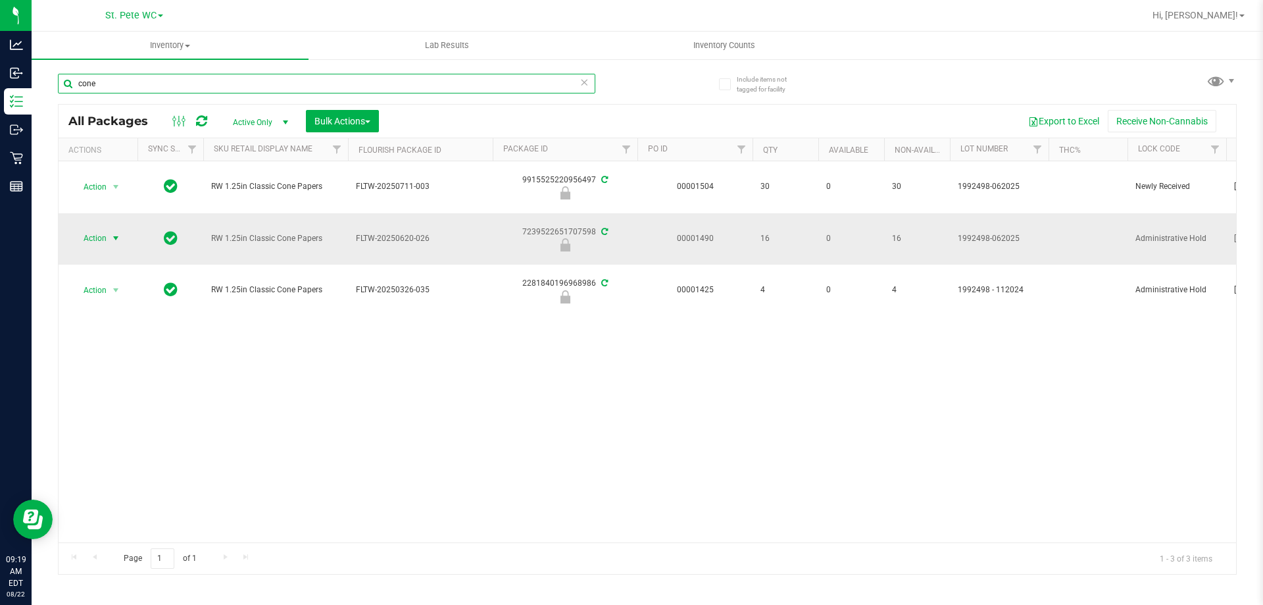
type input "cone"
click at [120, 236] on span "select" at bounding box center [116, 238] width 11 height 11
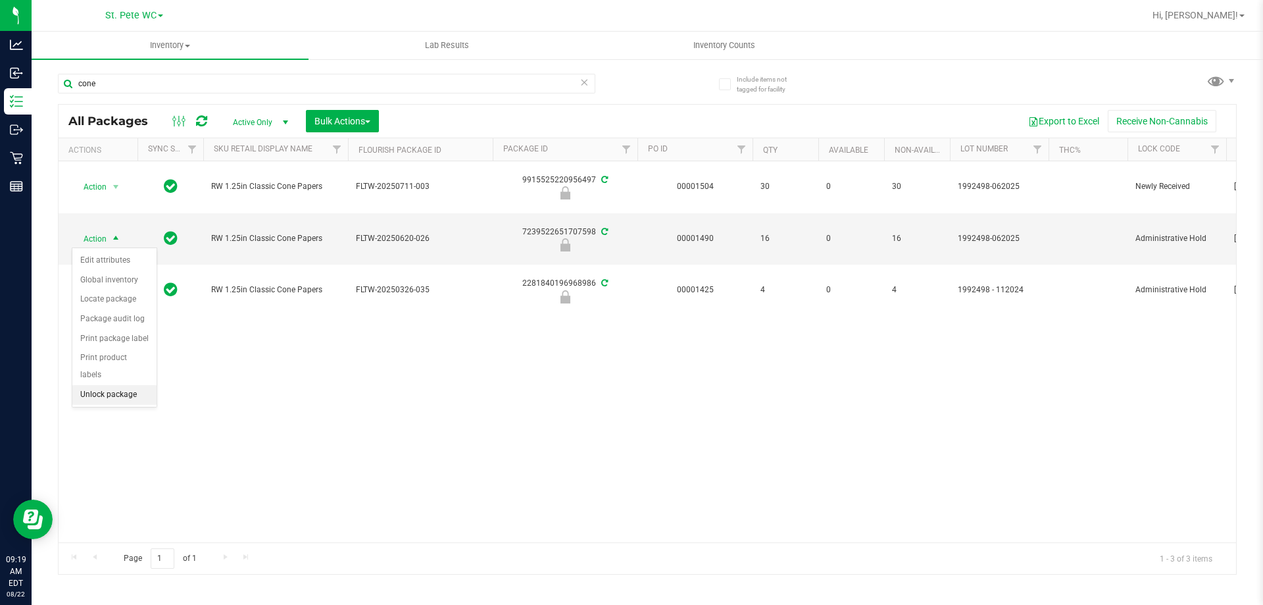
click at [123, 385] on li "Unlock package" at bounding box center [114, 395] width 84 height 20
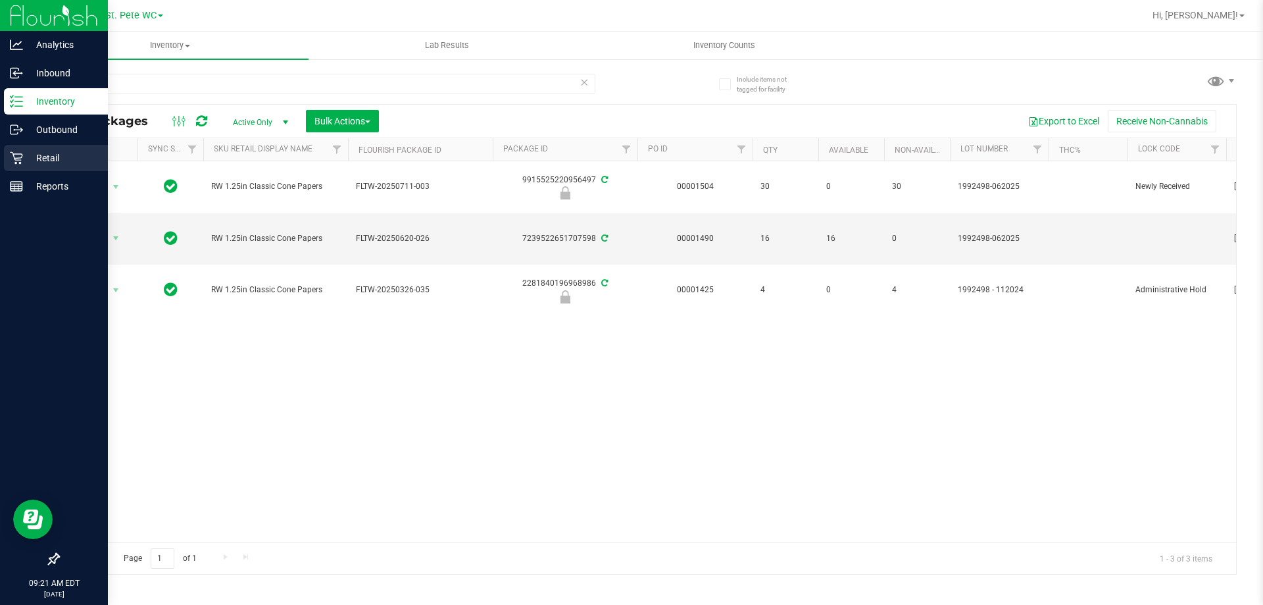
click at [3, 155] on link "Retail" at bounding box center [54, 159] width 108 height 28
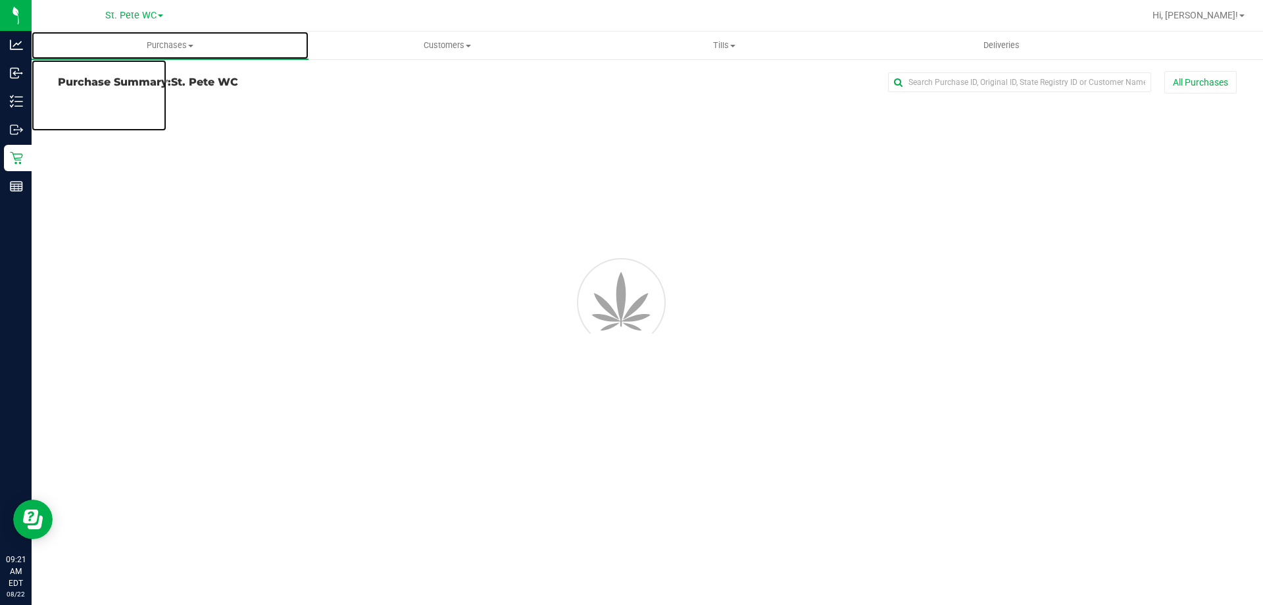
click at [183, 47] on span "Purchases" at bounding box center [170, 45] width 277 height 12
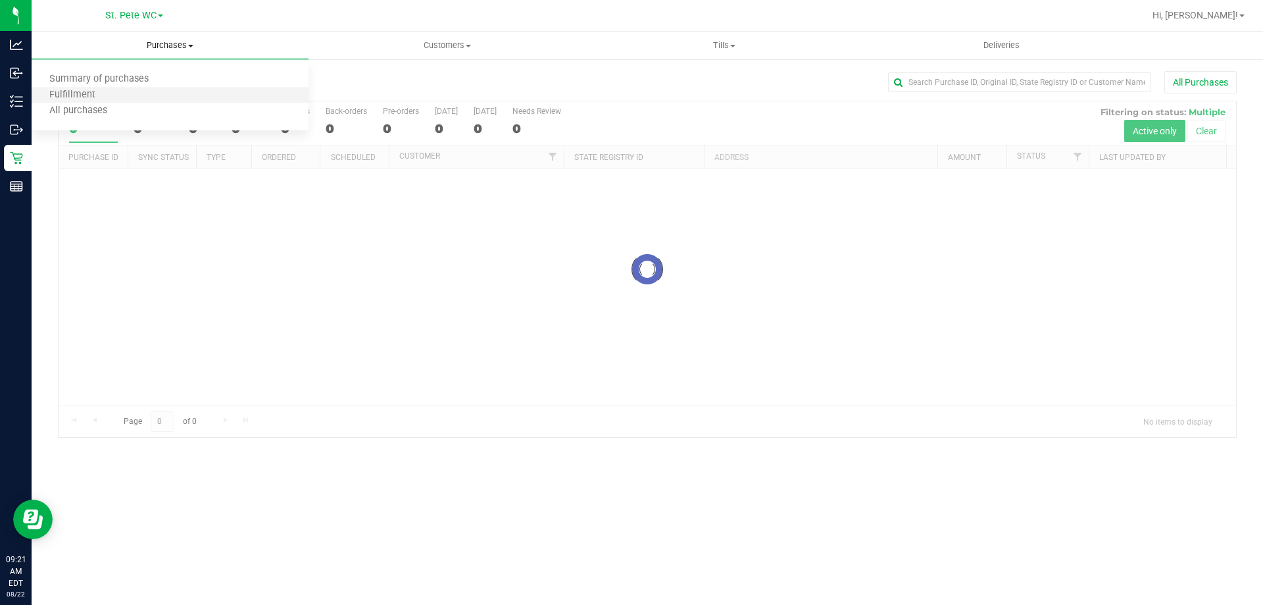
click at [133, 92] on li "Fulfillment" at bounding box center [170, 96] width 277 height 16
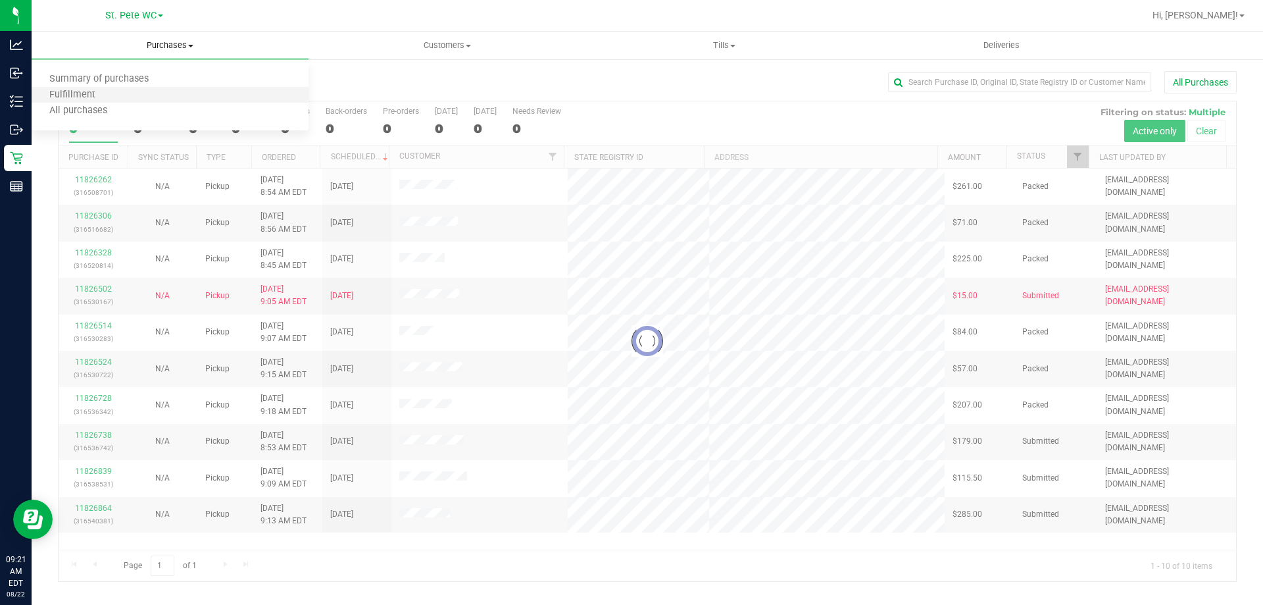
click at [133, 92] on li "Fulfillment" at bounding box center [170, 96] width 277 height 16
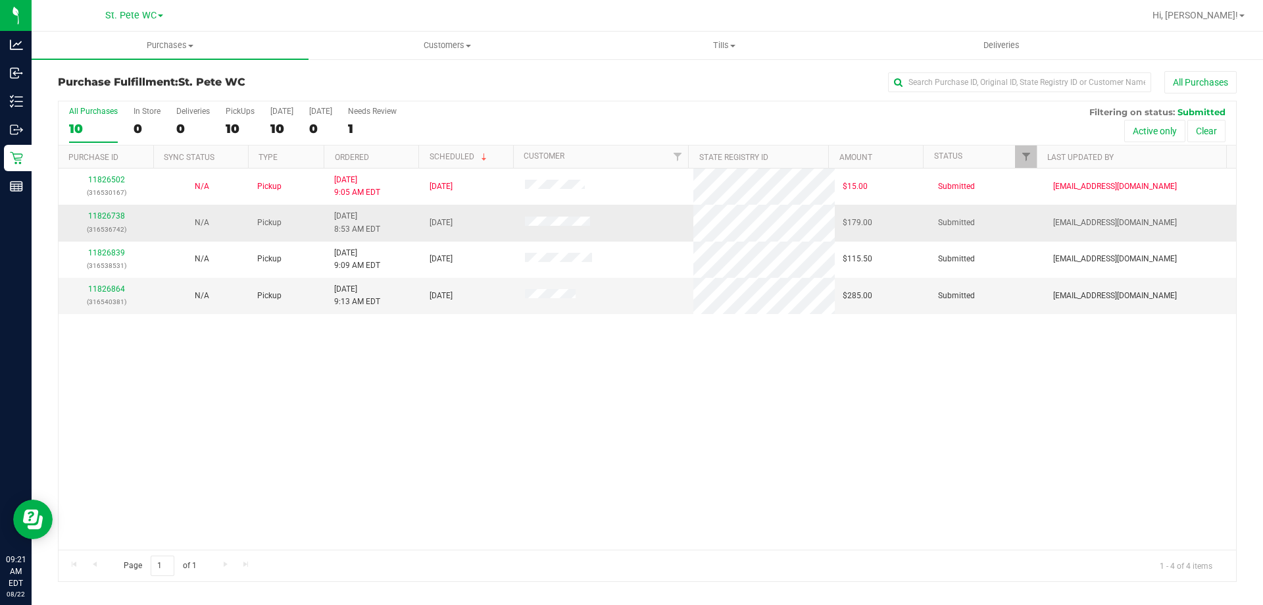
click at [122, 209] on td "11826738 (316536742)" at bounding box center [106, 223] width 95 height 36
click at [109, 216] on link "11826738" at bounding box center [106, 215] width 37 height 9
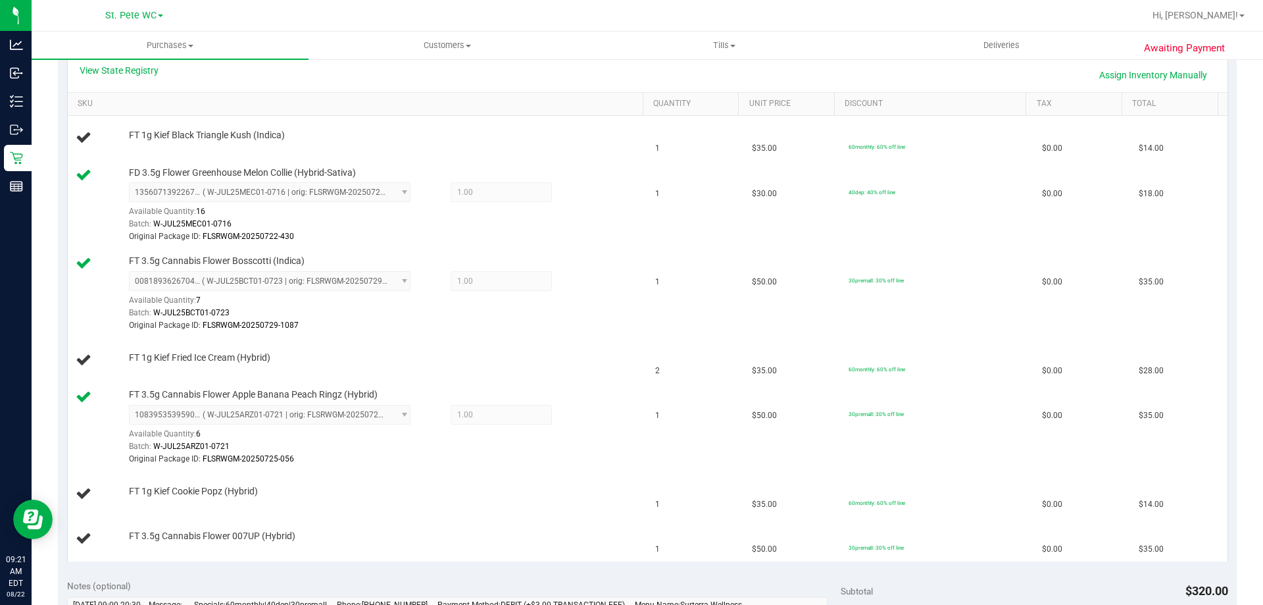
scroll to position [329, 0]
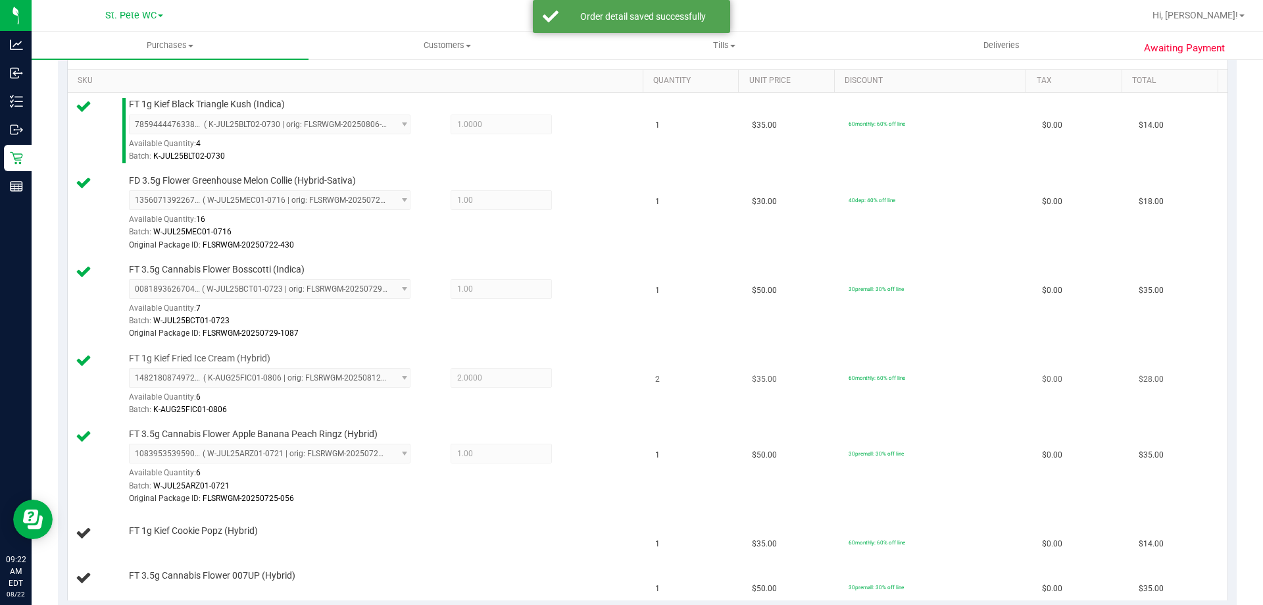
click at [451, 416] on div "FT 1g Kief Fried Ice Cream (Hybrid) 1482180874972346 ( K-AUG25FIC01-0806 | orig…" at bounding box center [379, 384] width 515 height 65
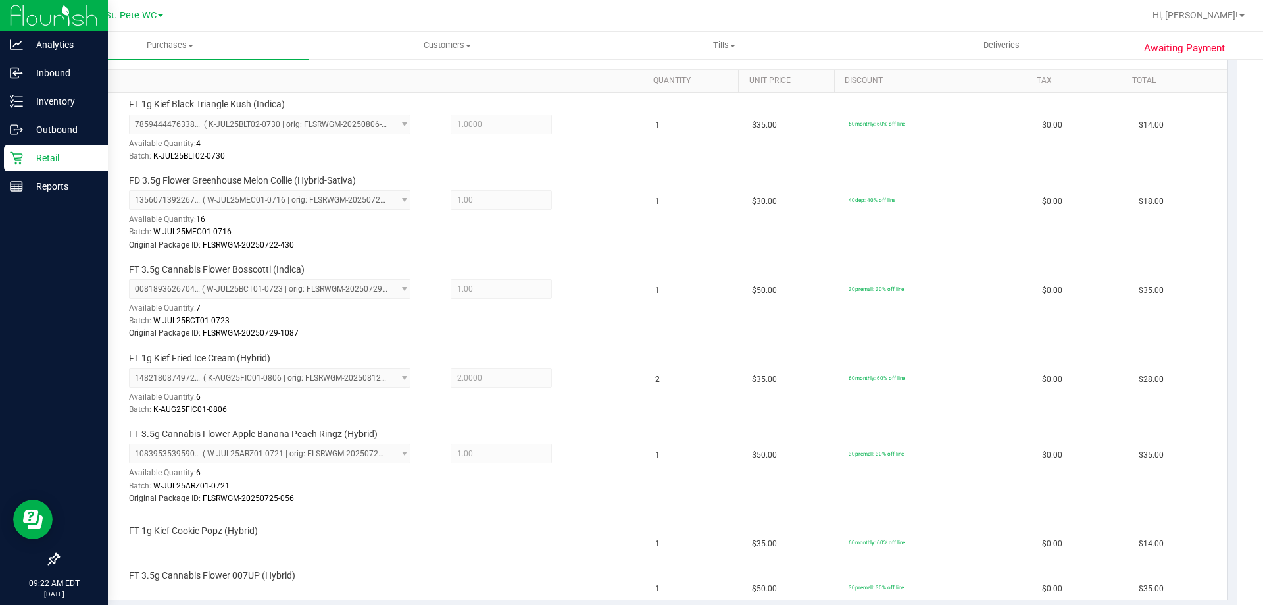
click at [9, 165] on div "Retail" at bounding box center [56, 158] width 104 height 26
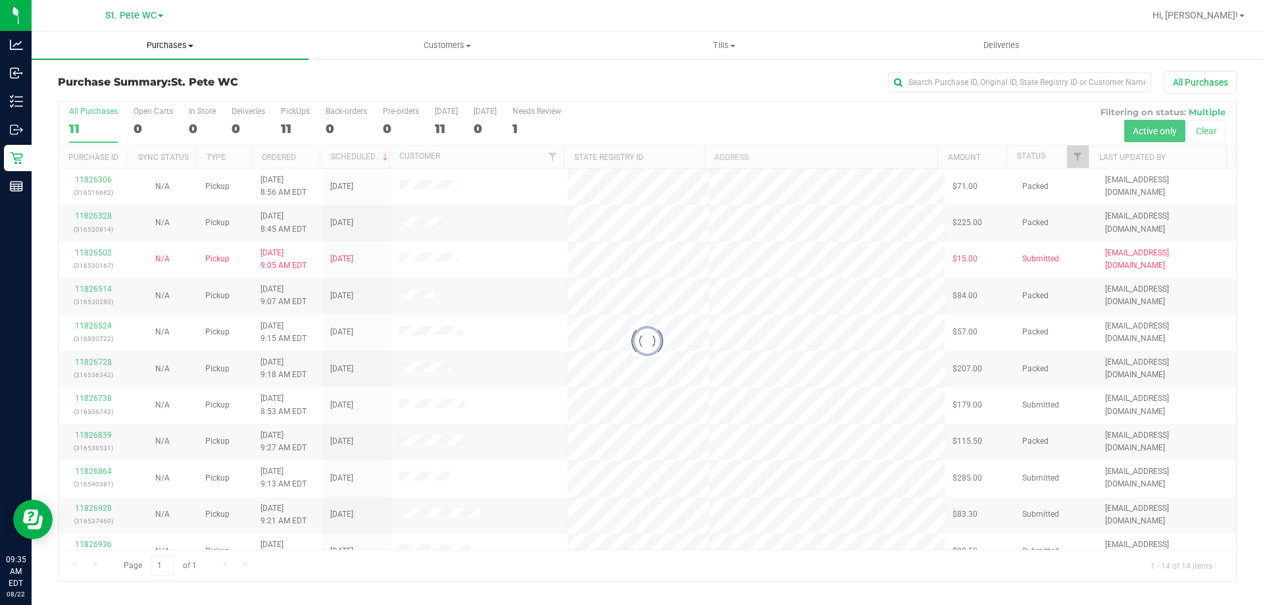
click at [182, 39] on span "Purchases" at bounding box center [170, 45] width 277 height 12
click at [147, 98] on li "Fulfillment" at bounding box center [170, 96] width 277 height 16
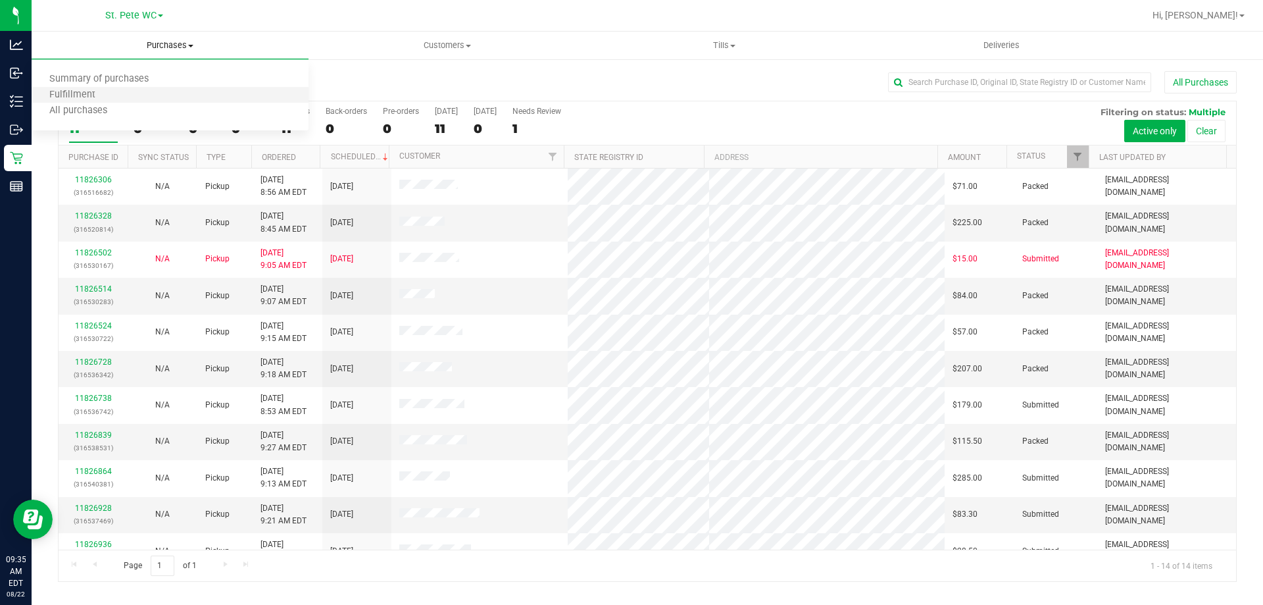
click at [147, 98] on li "Fulfillment" at bounding box center [170, 96] width 277 height 16
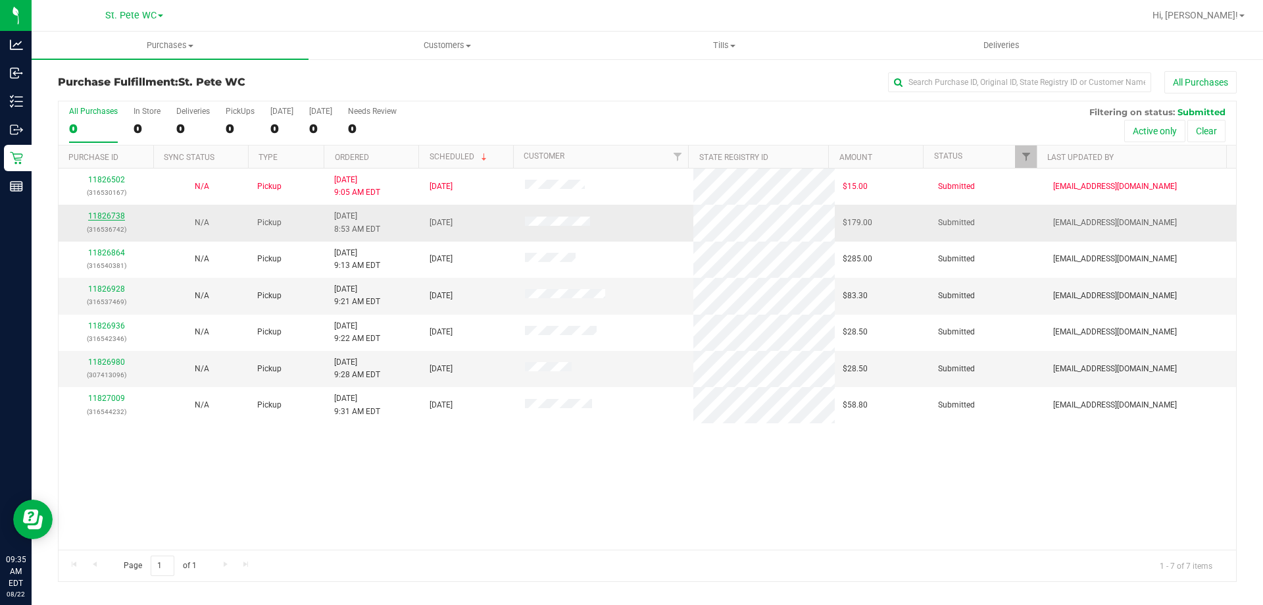
click at [111, 213] on link "11826738" at bounding box center [106, 215] width 37 height 9
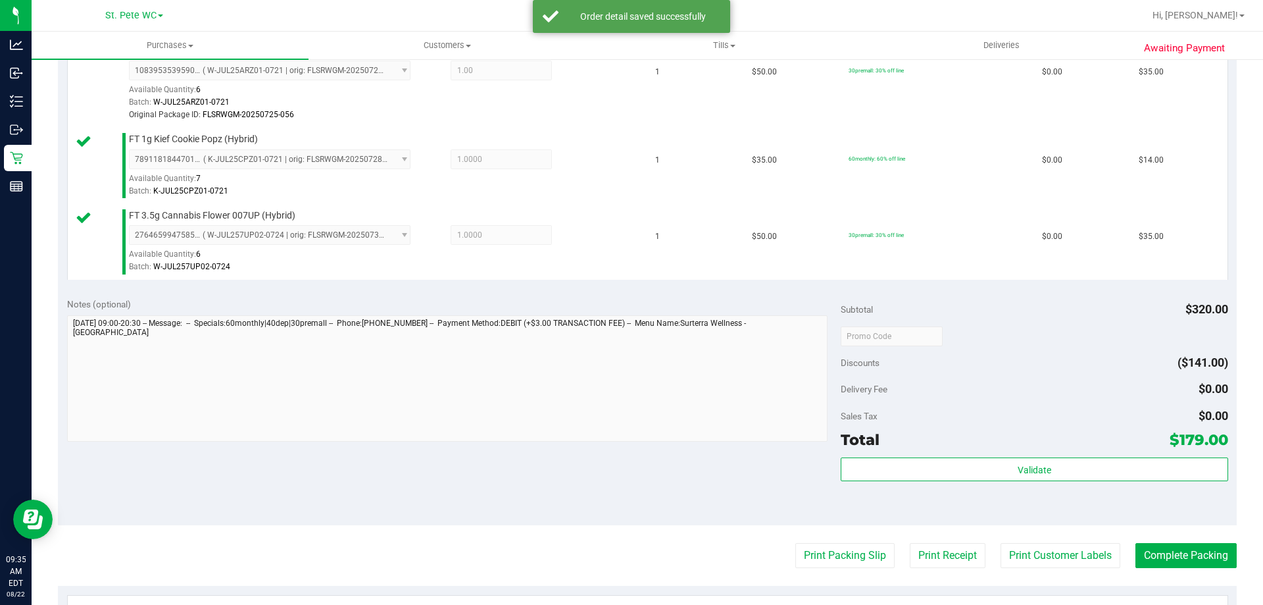
scroll to position [855, 0]
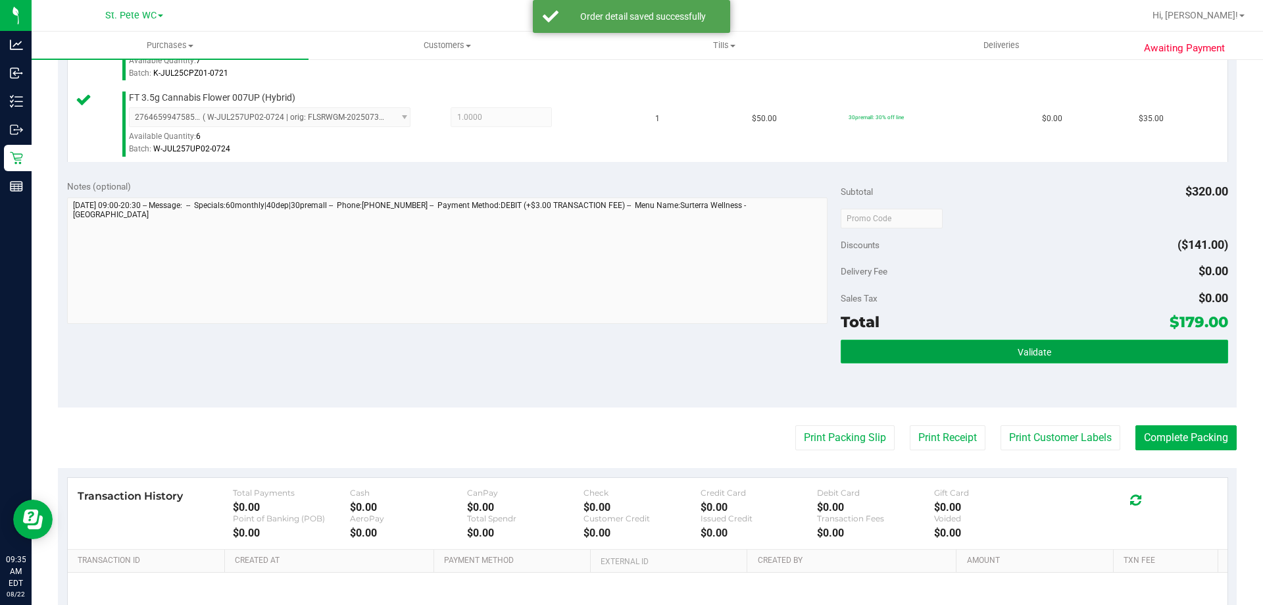
click at [869, 362] on button "Validate" at bounding box center [1034, 352] width 387 height 24
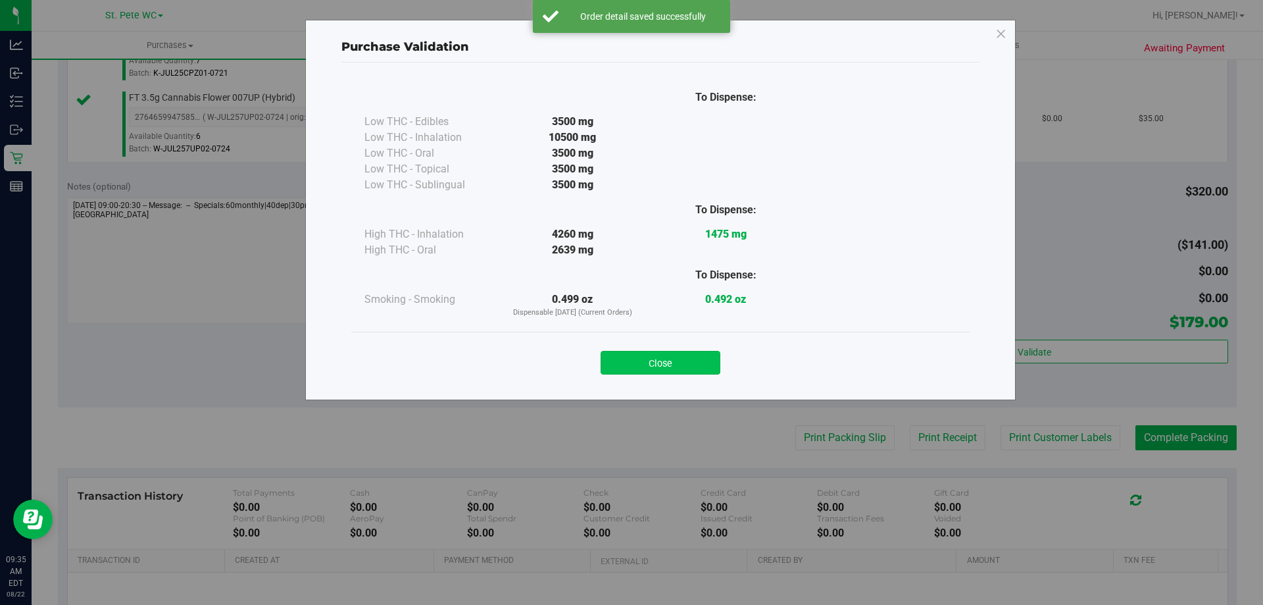
click at [690, 365] on button "Close" at bounding box center [661, 363] width 120 height 24
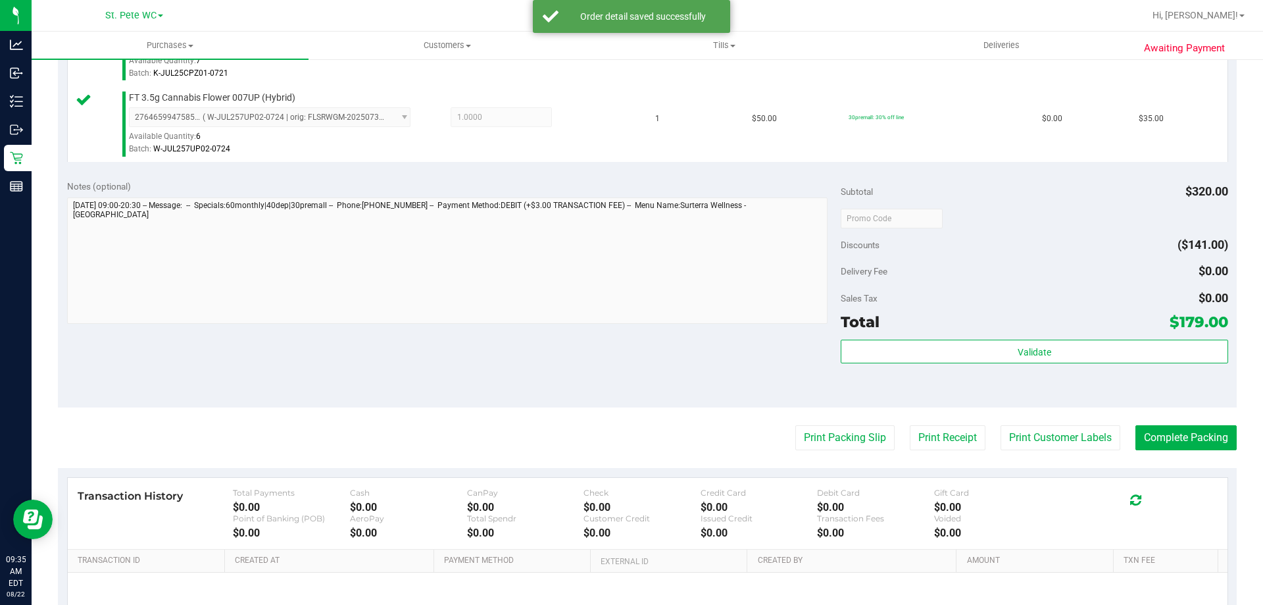
click at [703, 362] on div "Notes (optional) Subtotal $320.00 Discounts ($141.00) Delivery Fee $0.00 Sales …" at bounding box center [647, 288] width 1179 height 237
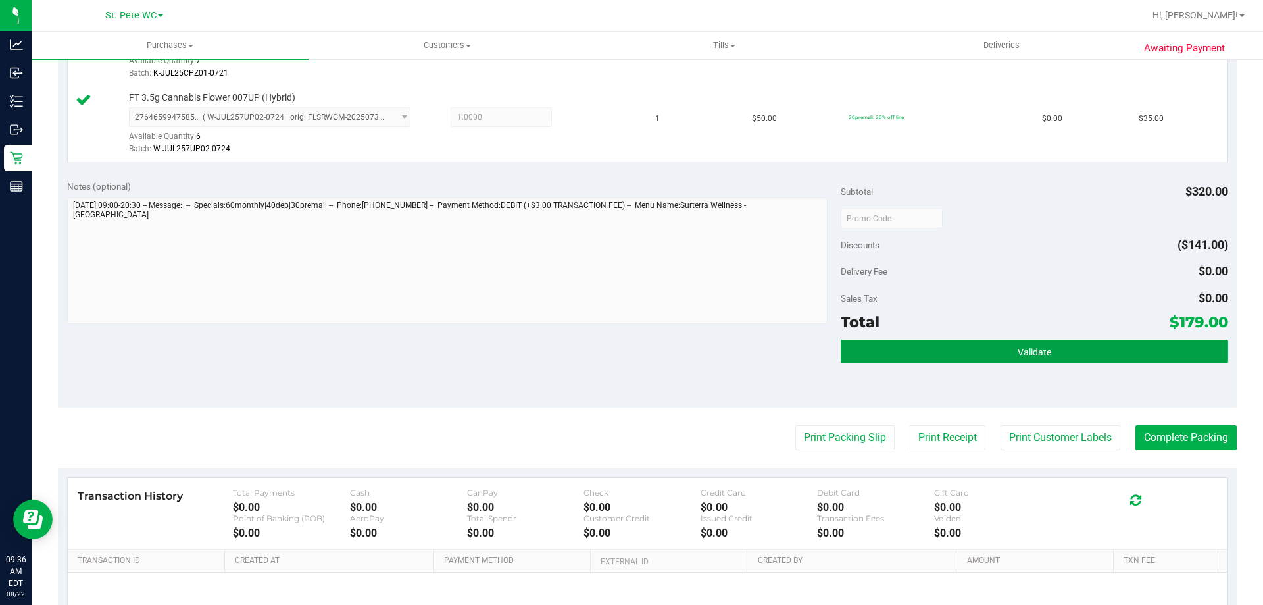
click at [963, 359] on button "Validate" at bounding box center [1034, 352] width 387 height 24
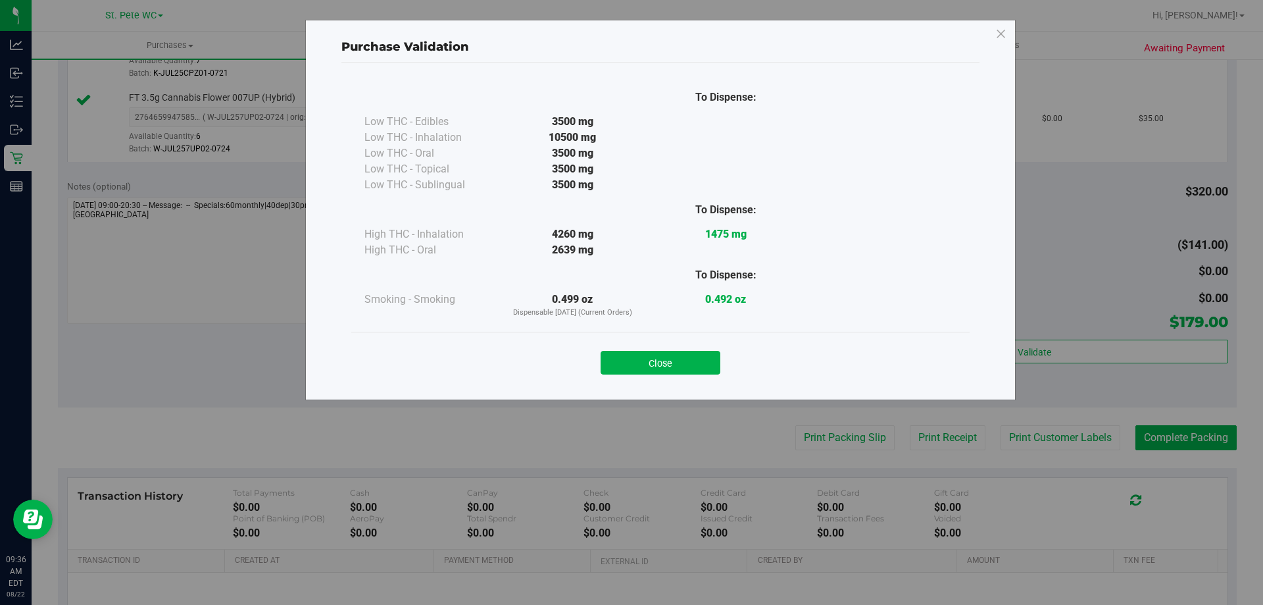
click at [673, 376] on div "Close" at bounding box center [660, 358] width 619 height 53
click at [715, 350] on div "Close" at bounding box center [660, 358] width 599 height 33
click at [680, 359] on button "Close" at bounding box center [661, 363] width 120 height 24
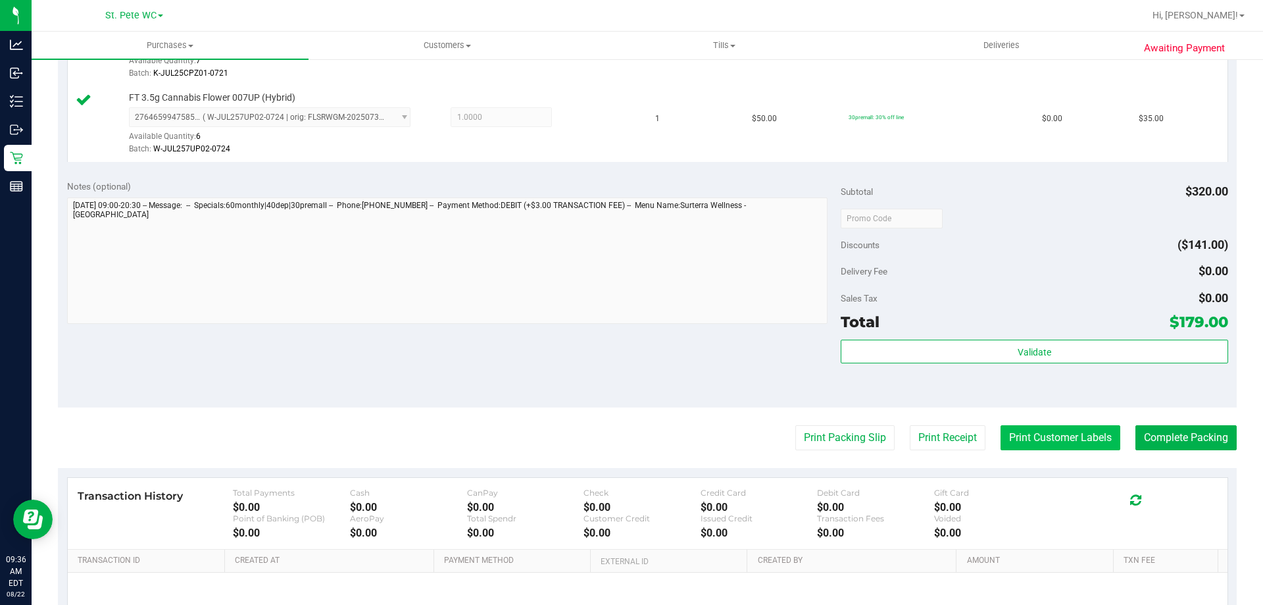
click at [1098, 442] on button "Print Customer Labels" at bounding box center [1061, 437] width 120 height 25
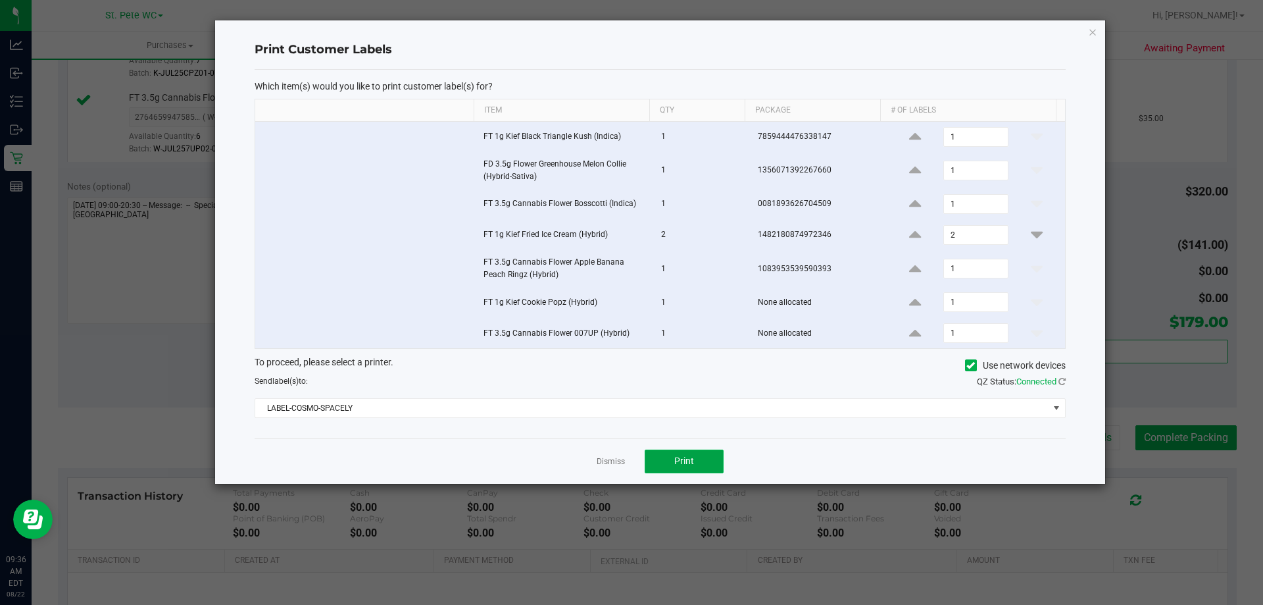
click at [668, 459] on button "Print" at bounding box center [684, 461] width 79 height 24
click at [609, 462] on link "Dismiss" at bounding box center [611, 461] width 28 height 11
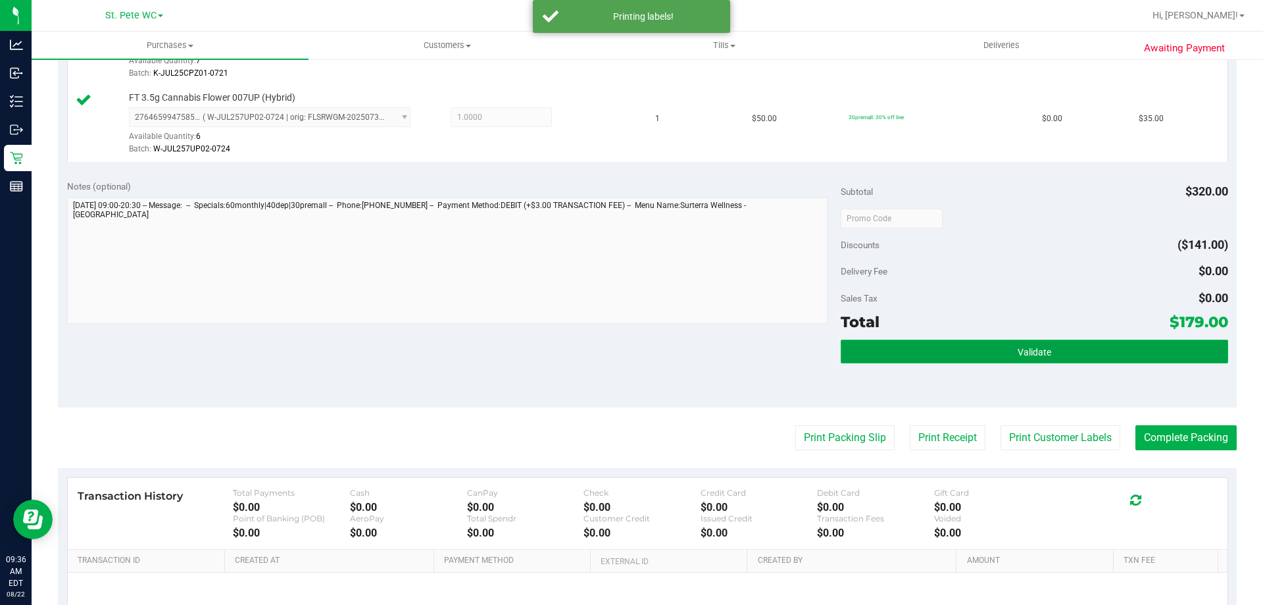
click at [1002, 355] on button "Validate" at bounding box center [1034, 352] width 387 height 24
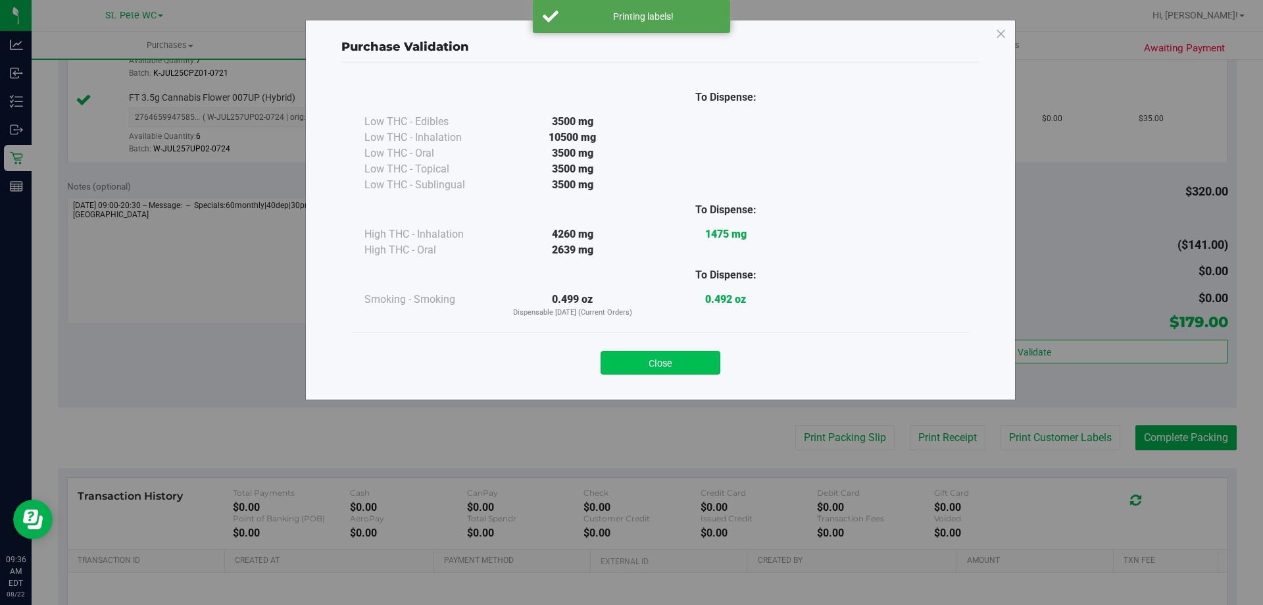
click at [673, 372] on button "Close" at bounding box center [661, 363] width 120 height 24
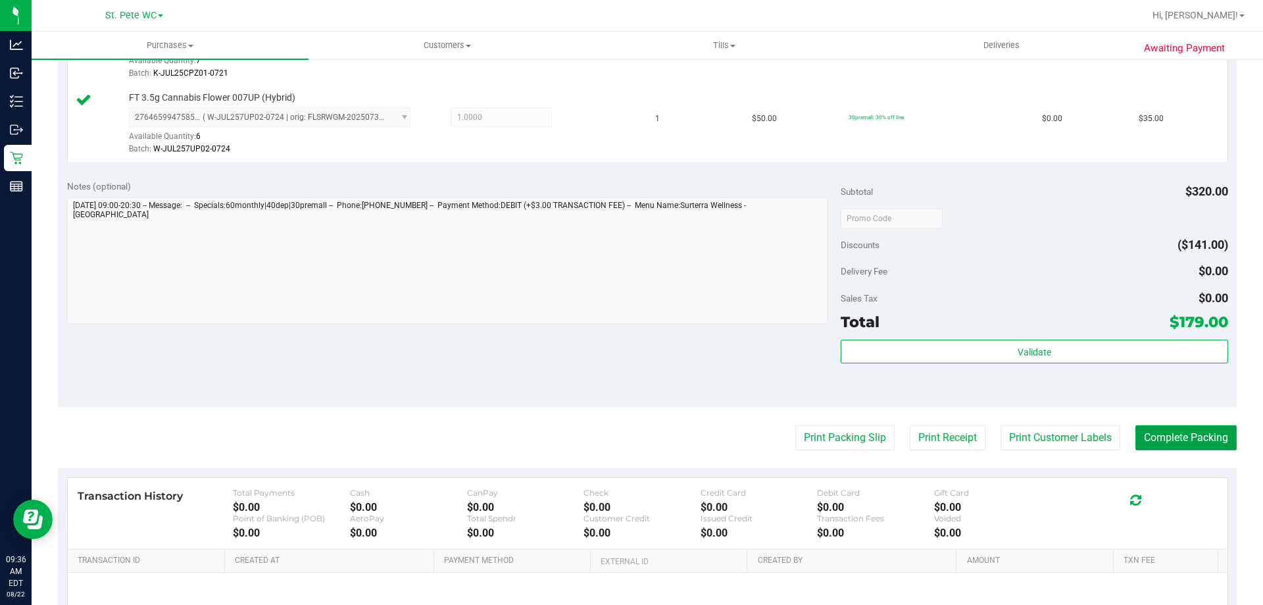
click at [1170, 445] on button "Complete Packing" at bounding box center [1186, 437] width 101 height 25
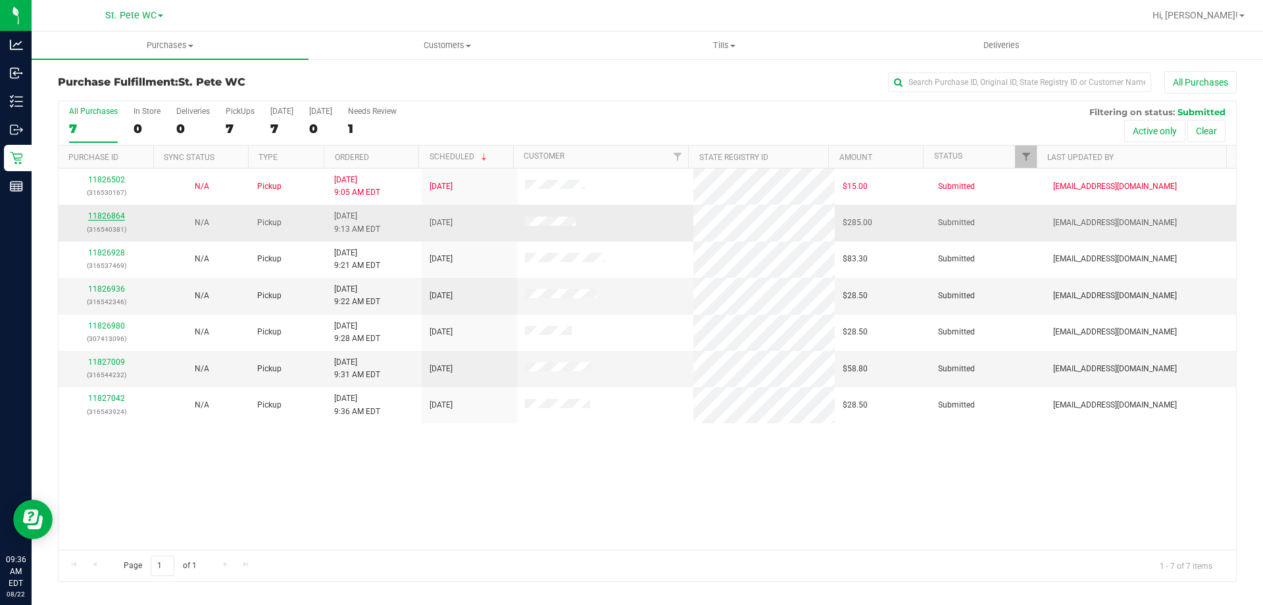
click at [99, 219] on link "11826864" at bounding box center [106, 215] width 37 height 9
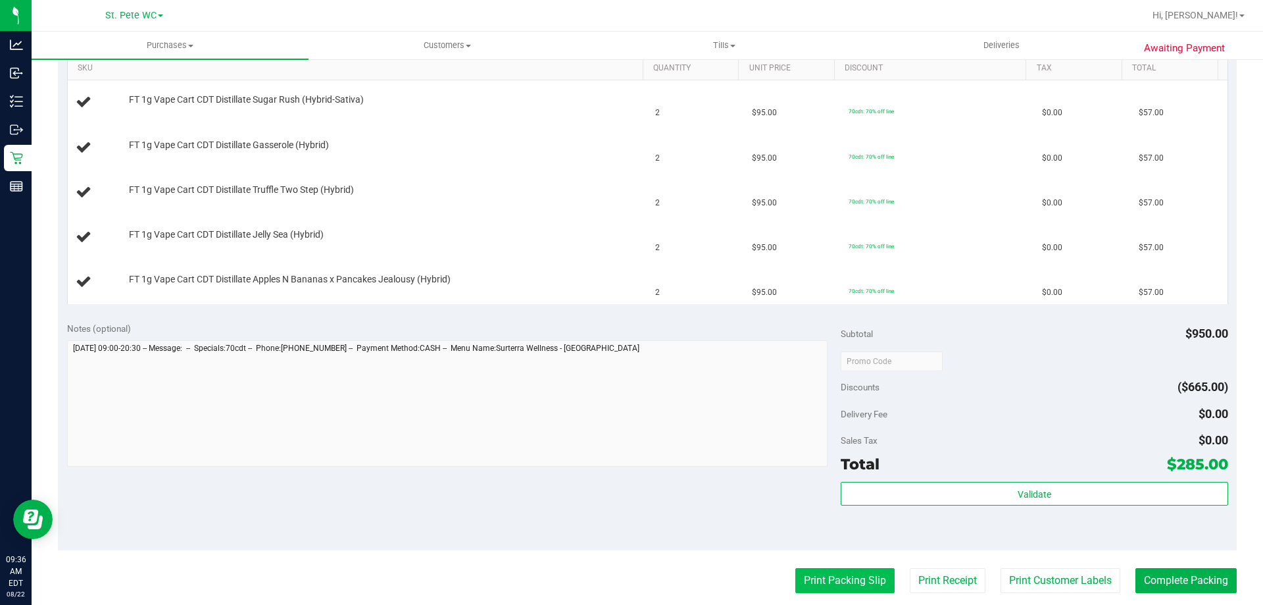
scroll to position [461, 0]
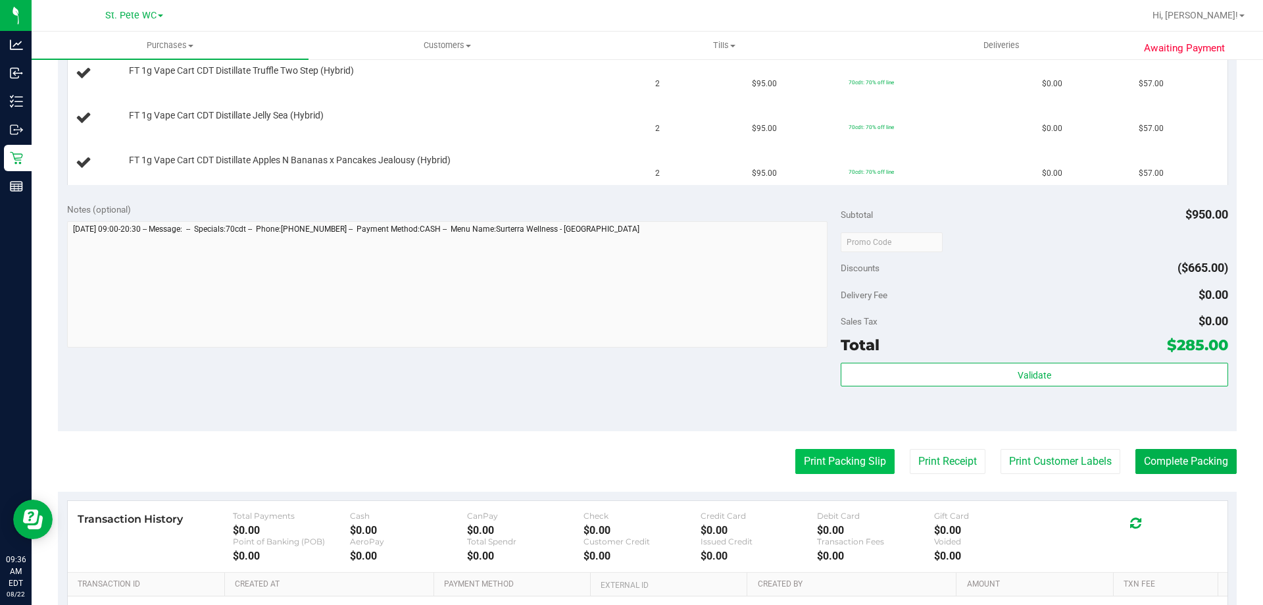
click at [833, 464] on button "Print Packing Slip" at bounding box center [845, 461] width 99 height 25
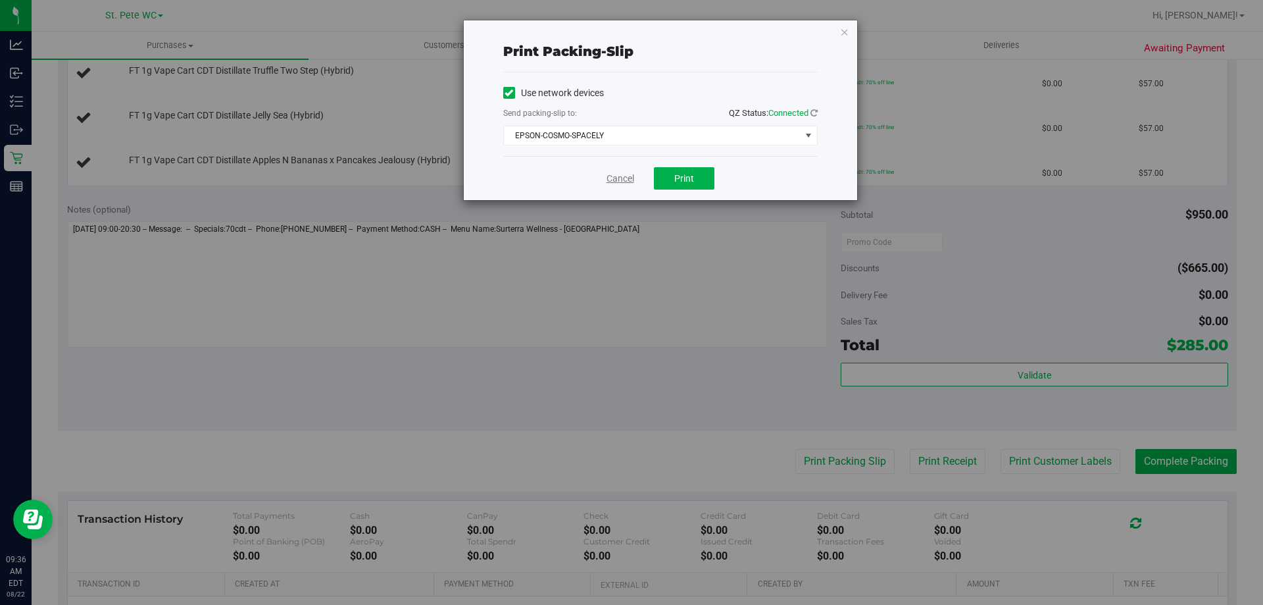
click at [618, 180] on link "Cancel" at bounding box center [621, 179] width 28 height 14
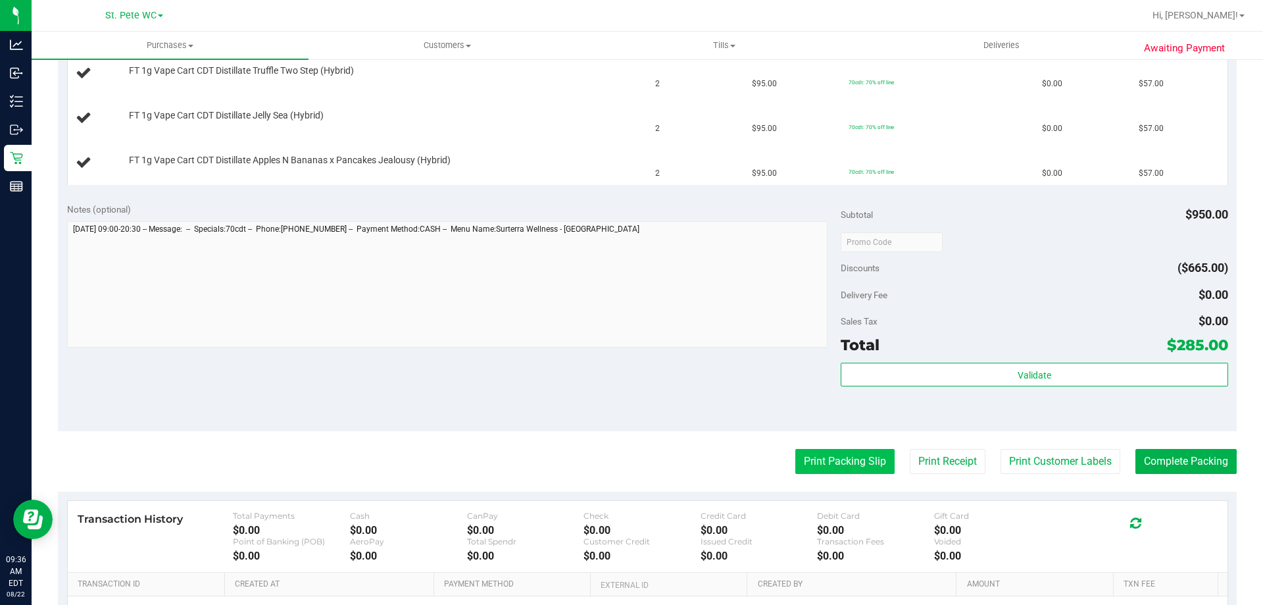
click at [828, 461] on button "Print Packing Slip" at bounding box center [845, 461] width 99 height 25
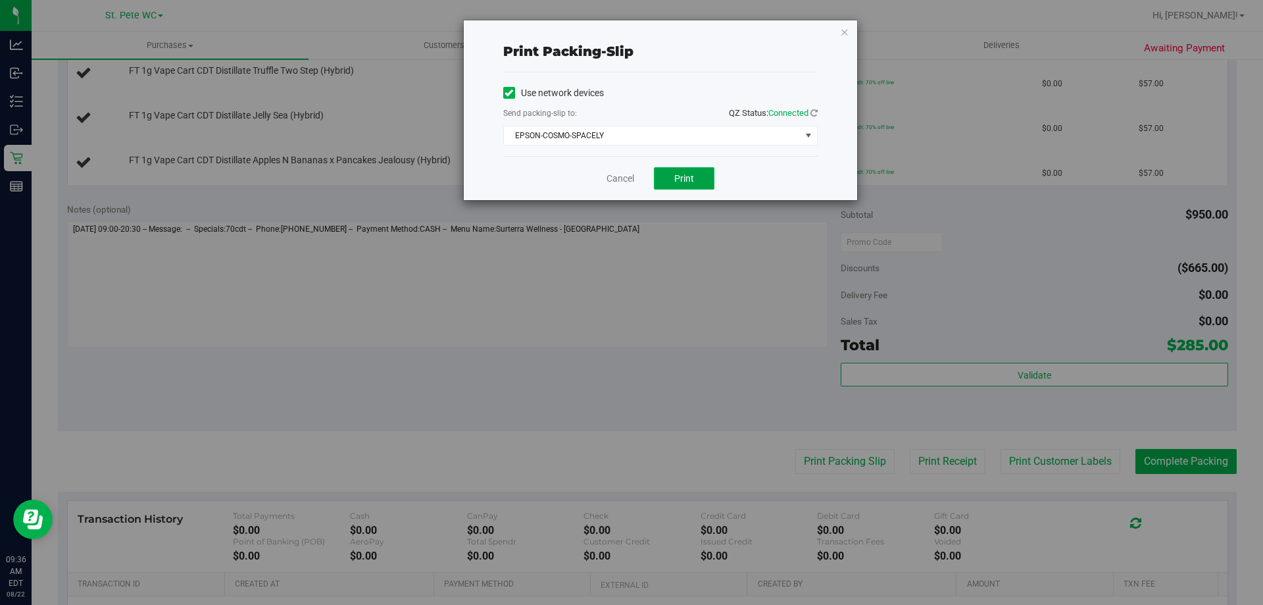
click at [669, 174] on button "Print" at bounding box center [684, 178] width 61 height 22
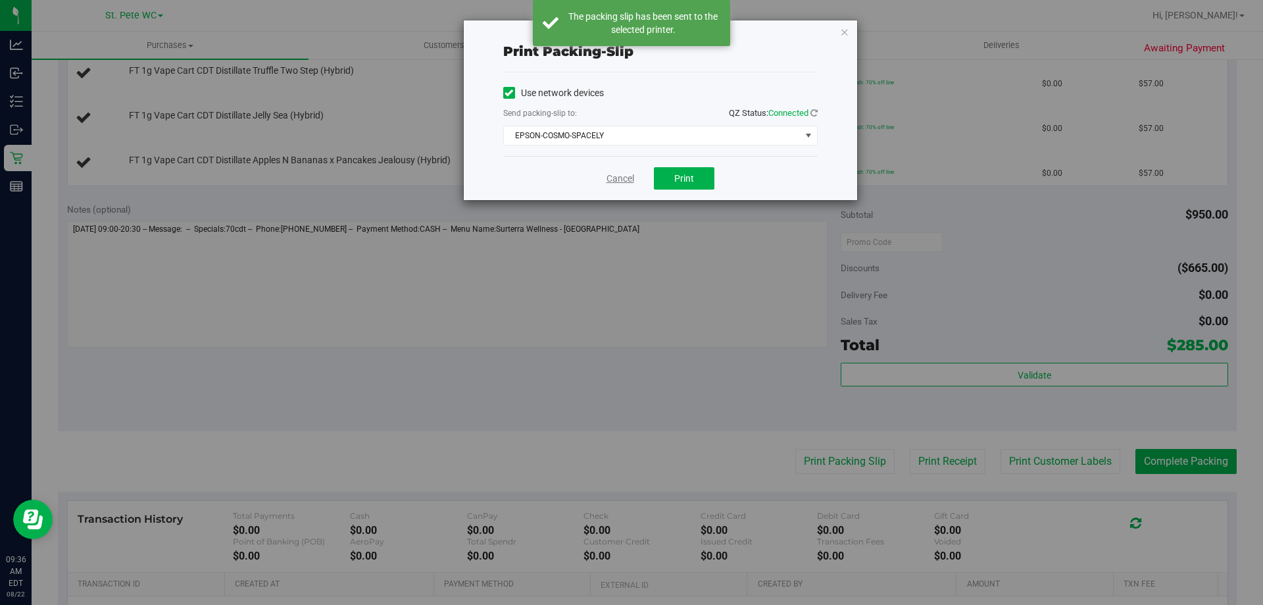
click at [619, 174] on link "Cancel" at bounding box center [621, 179] width 28 height 14
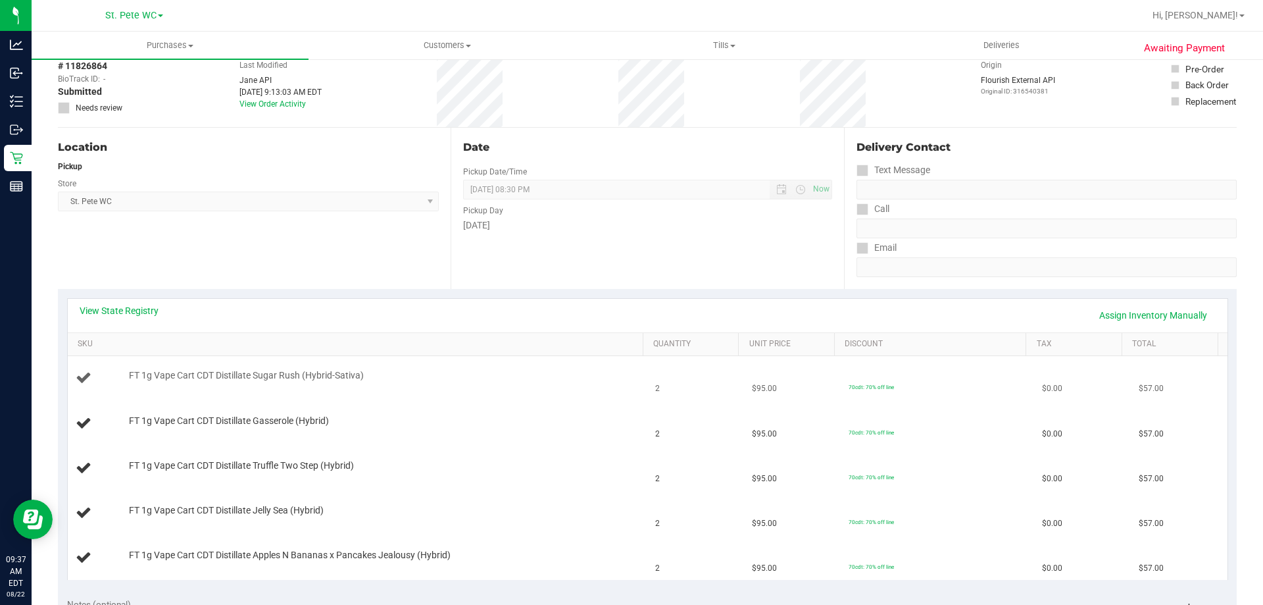
click at [554, 400] on td "FT 1g Vape Cart CDT Distillate Sugar Rush (Hybrid-Sativa)" at bounding box center [358, 378] width 580 height 45
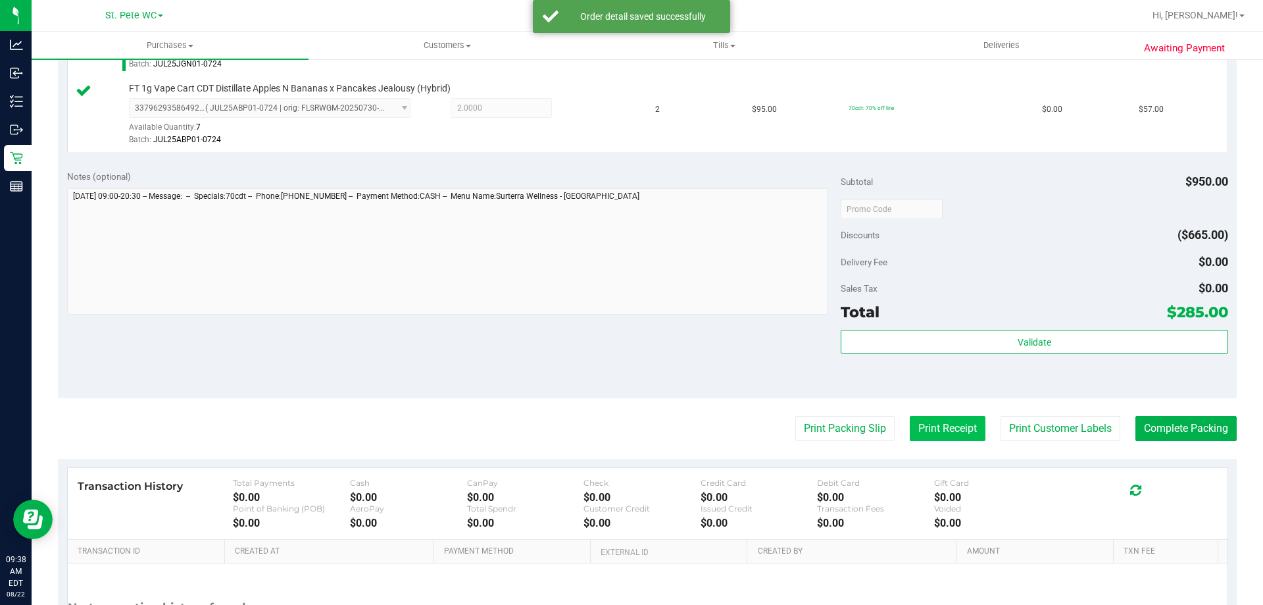
scroll to position [776, 0]
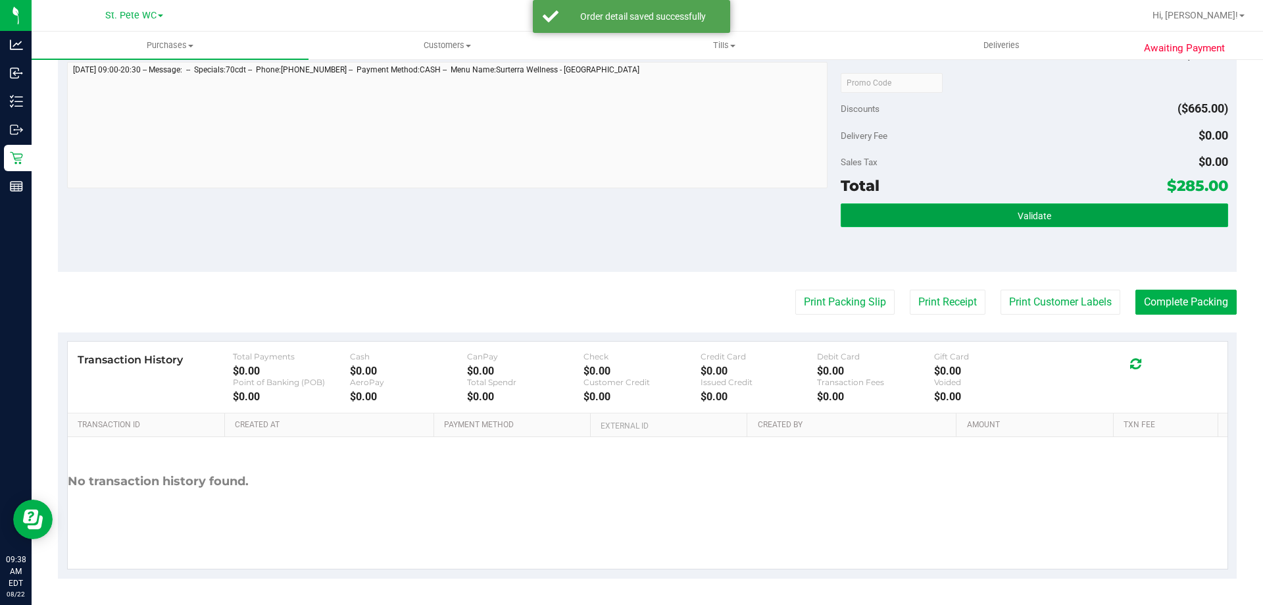
click at [957, 209] on button "Validate" at bounding box center [1034, 215] width 387 height 24
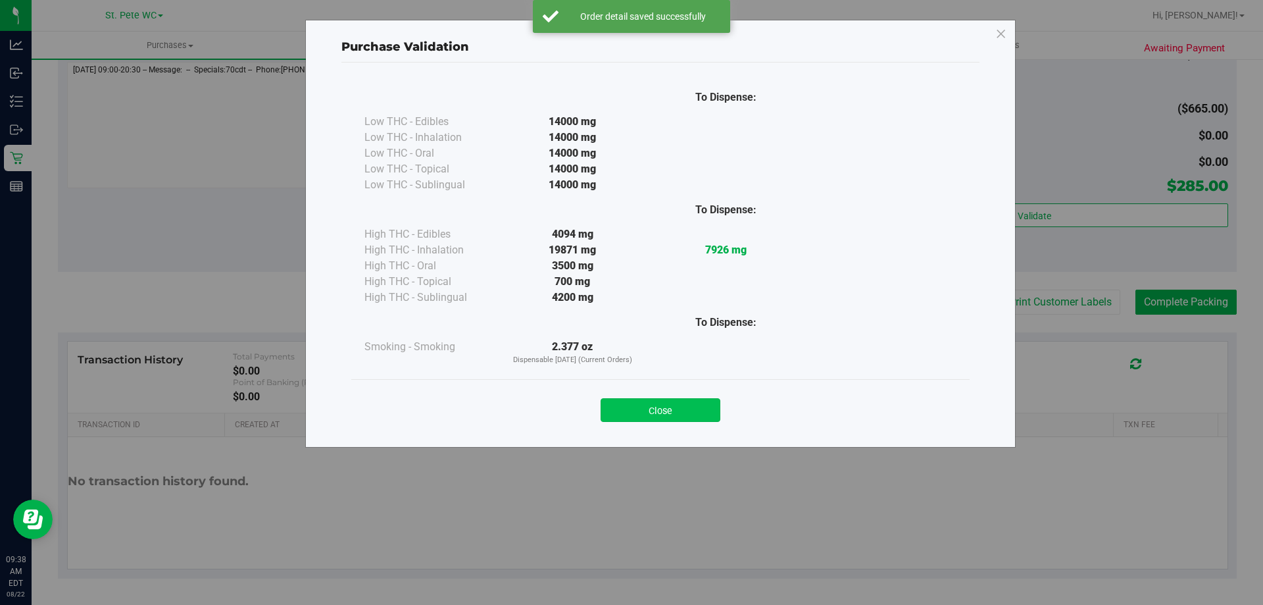
click at [672, 411] on button "Close" at bounding box center [661, 410] width 120 height 24
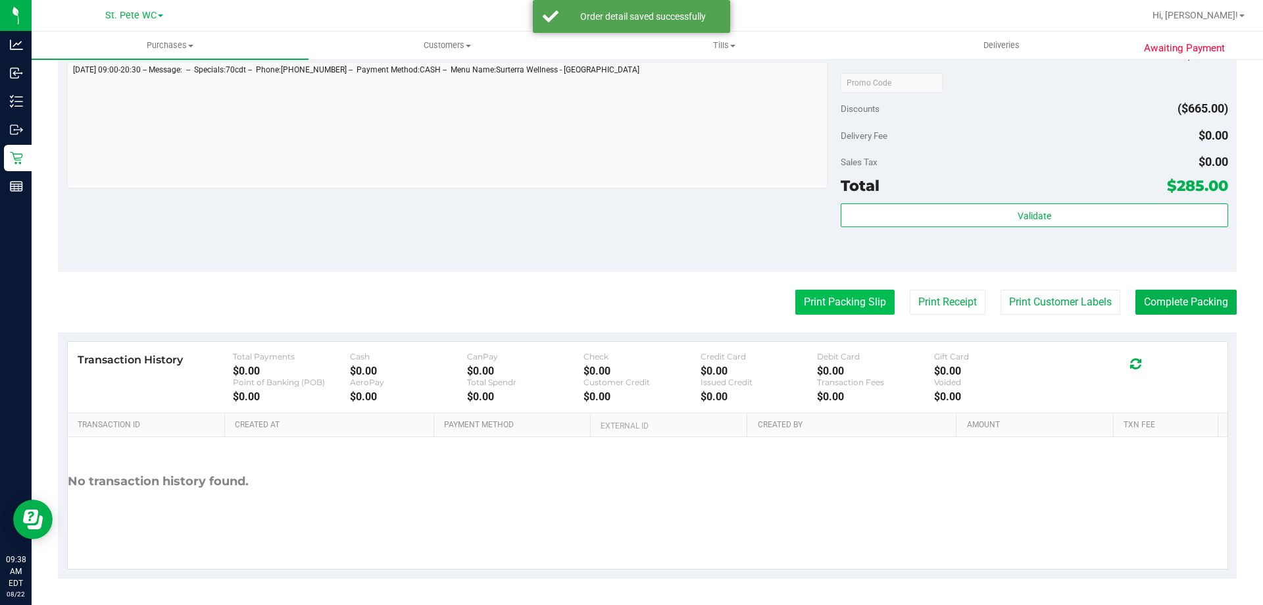
click at [817, 293] on button "Print Packing Slip" at bounding box center [845, 302] width 99 height 25
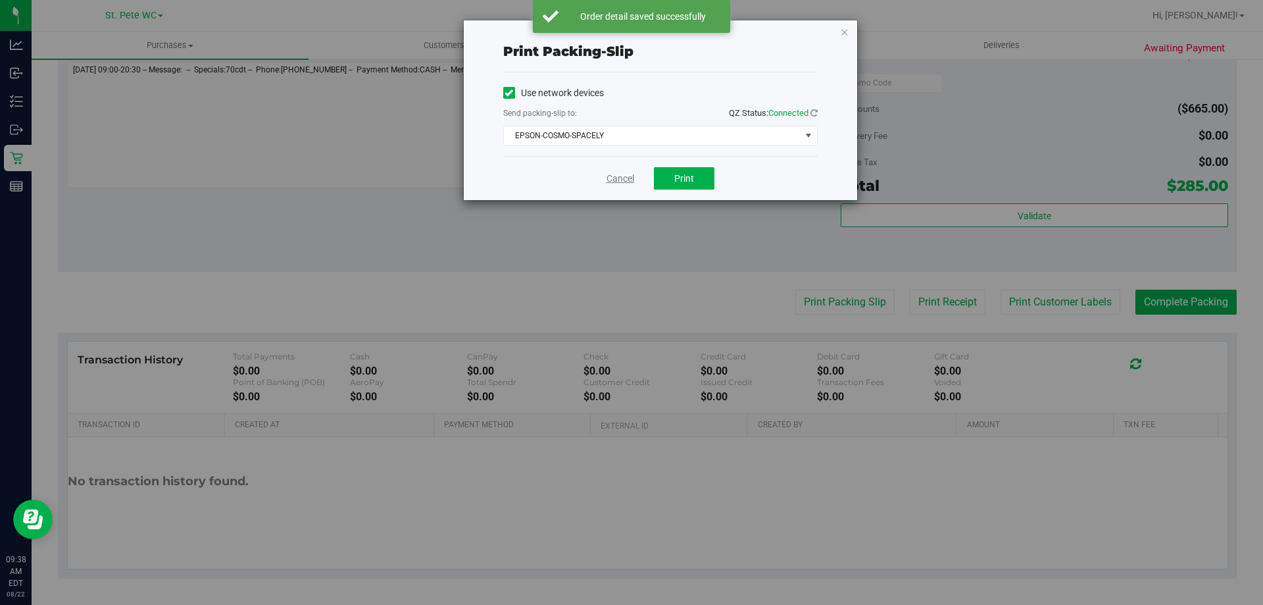
click at [621, 175] on link "Cancel" at bounding box center [621, 179] width 28 height 14
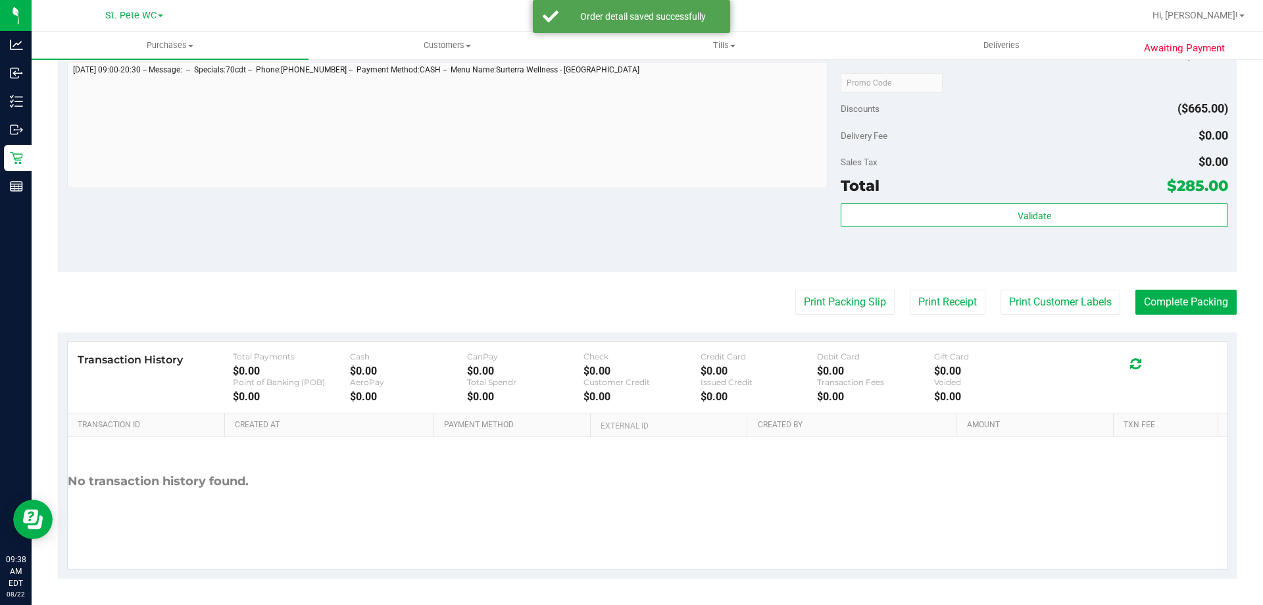
click at [1041, 307] on button "Print Customer Labels" at bounding box center [1061, 302] width 120 height 25
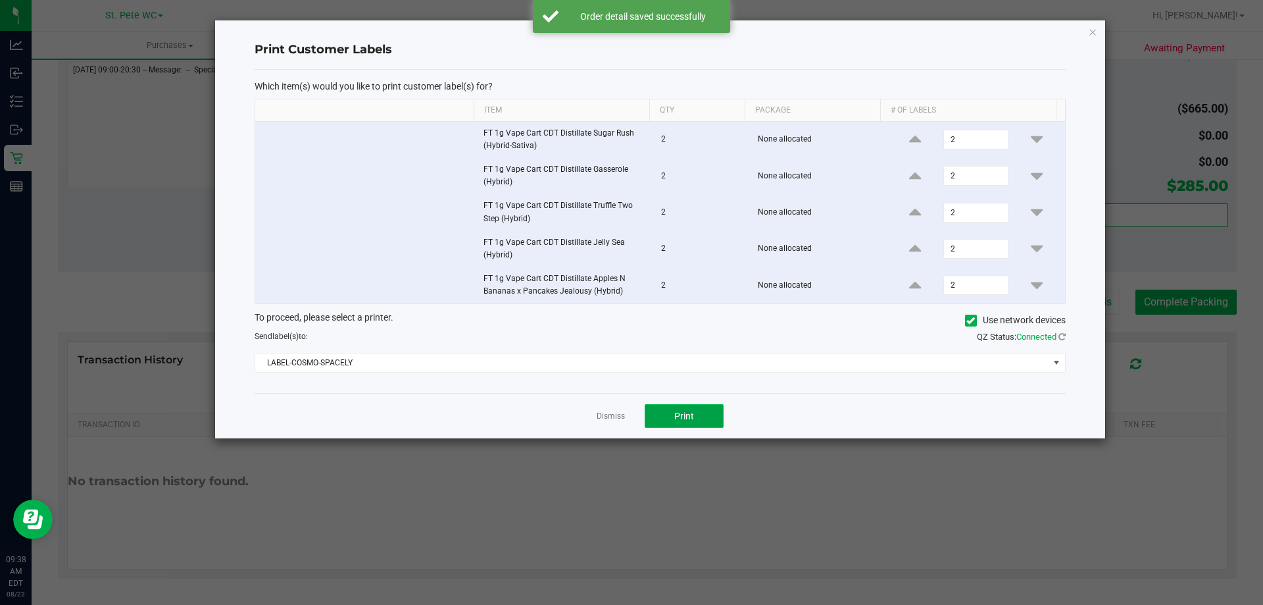
click at [665, 405] on button "Print" at bounding box center [684, 416] width 79 height 24
click at [621, 411] on link "Dismiss" at bounding box center [611, 416] width 28 height 11
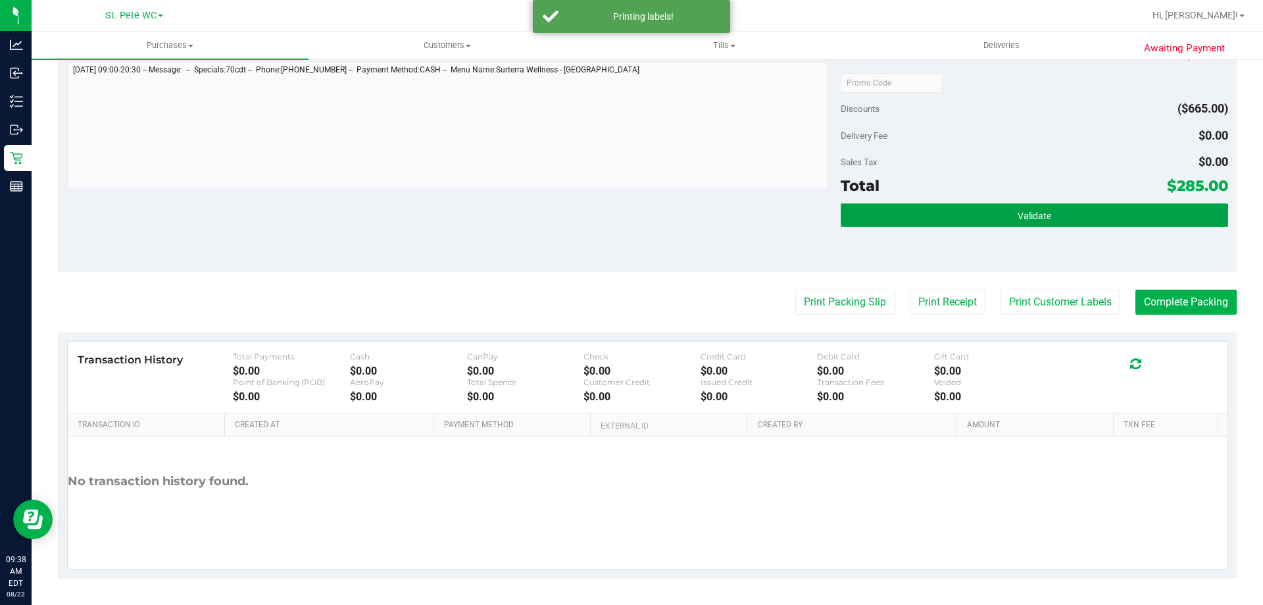
click at [947, 215] on button "Validate" at bounding box center [1034, 215] width 387 height 24
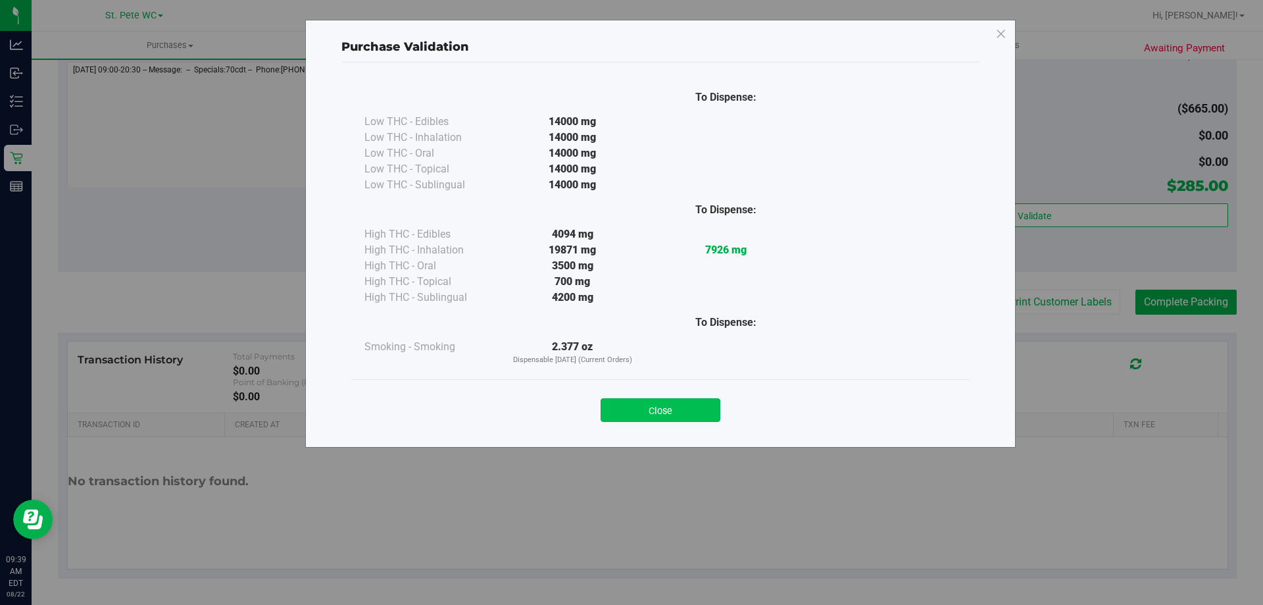
click at [672, 415] on button "Close" at bounding box center [661, 410] width 120 height 24
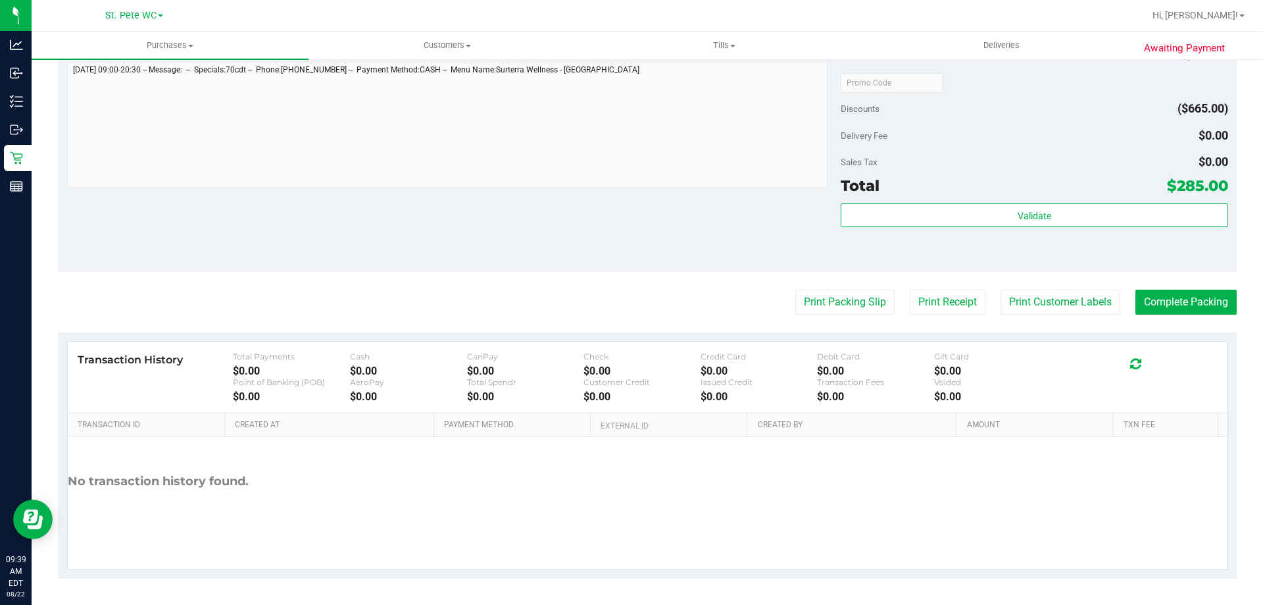
click at [574, 270] on div "Notes (optional) Subtotal $950.00 Discounts ($665.00) Delivery Fee $0.00 Sales …" at bounding box center [647, 153] width 1179 height 237
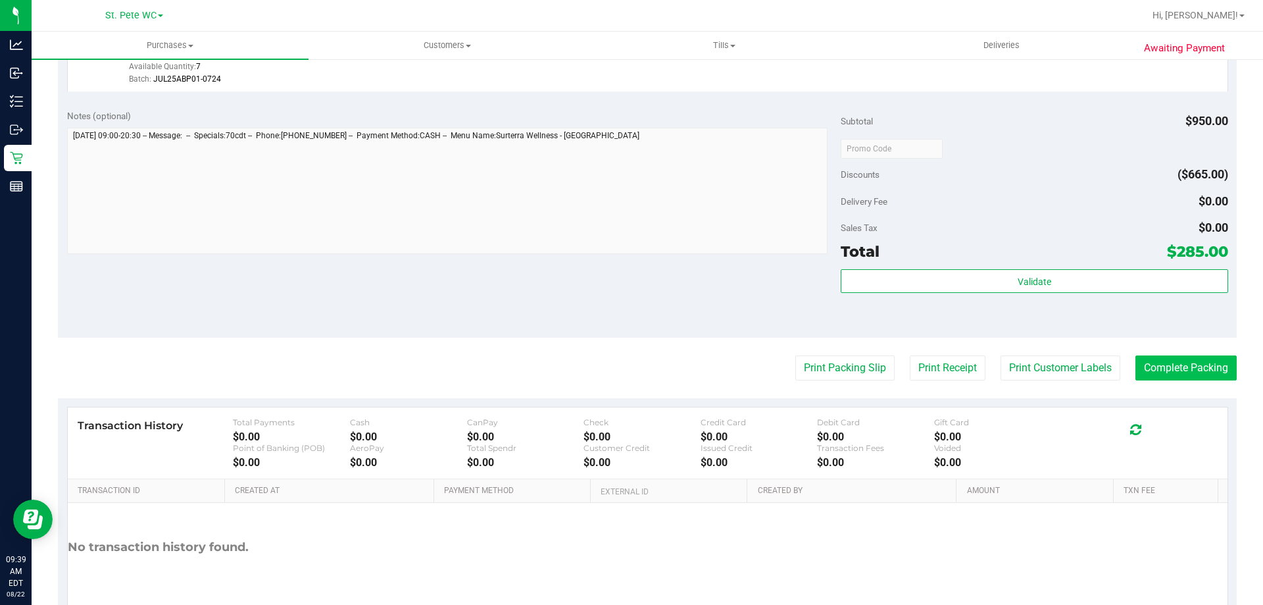
drag, startPoint x: 1134, startPoint y: 342, endPoint x: 1142, endPoint y: 362, distance: 21.9
click at [1138, 356] on purchase-details "Back Edit Purchase Cancel Purchase View Profile # 11826864 BioTrack ID: - Submi…" at bounding box center [647, 2] width 1179 height 1283
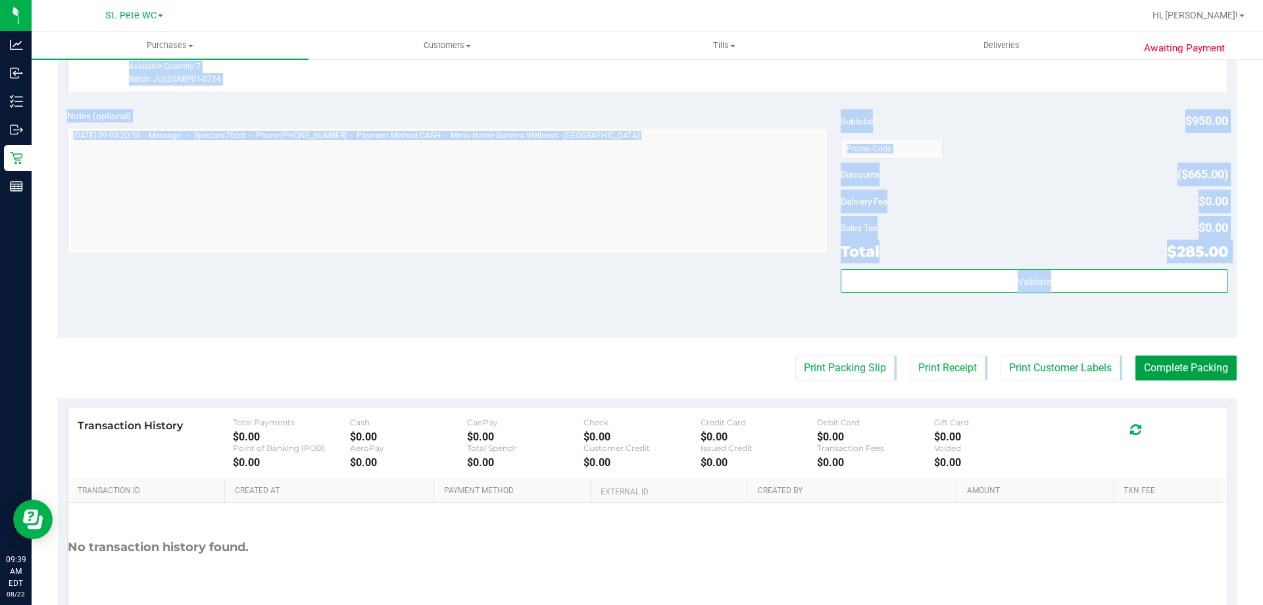
click at [1142, 362] on button "Complete Packing" at bounding box center [1186, 367] width 101 height 25
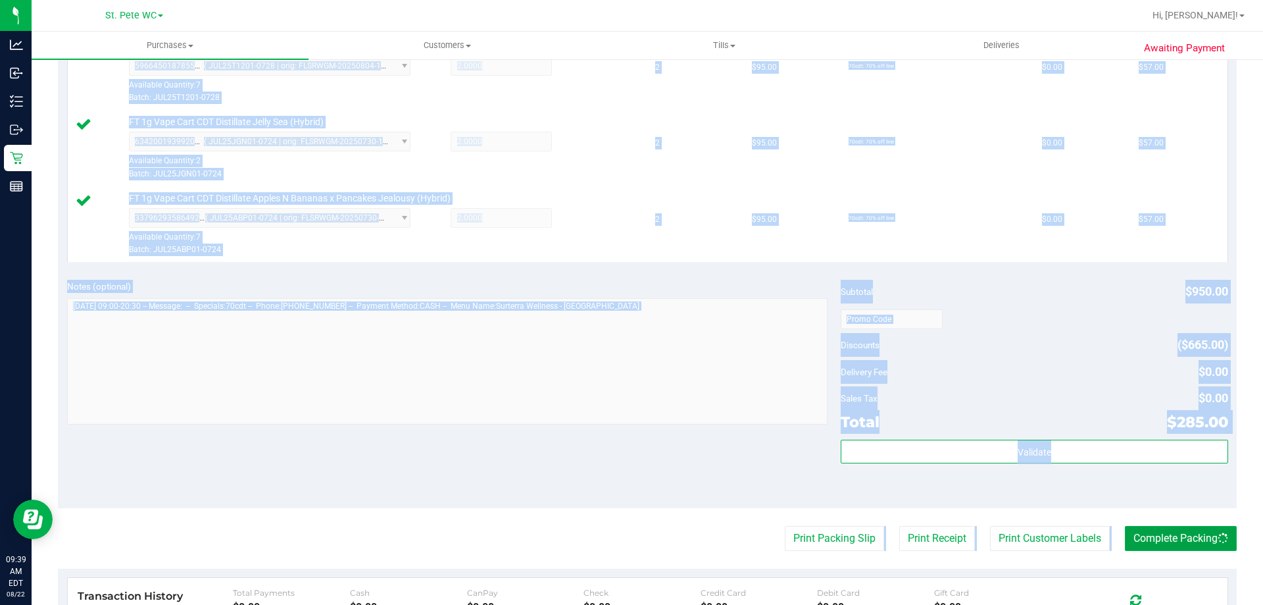
scroll to position [447, 0]
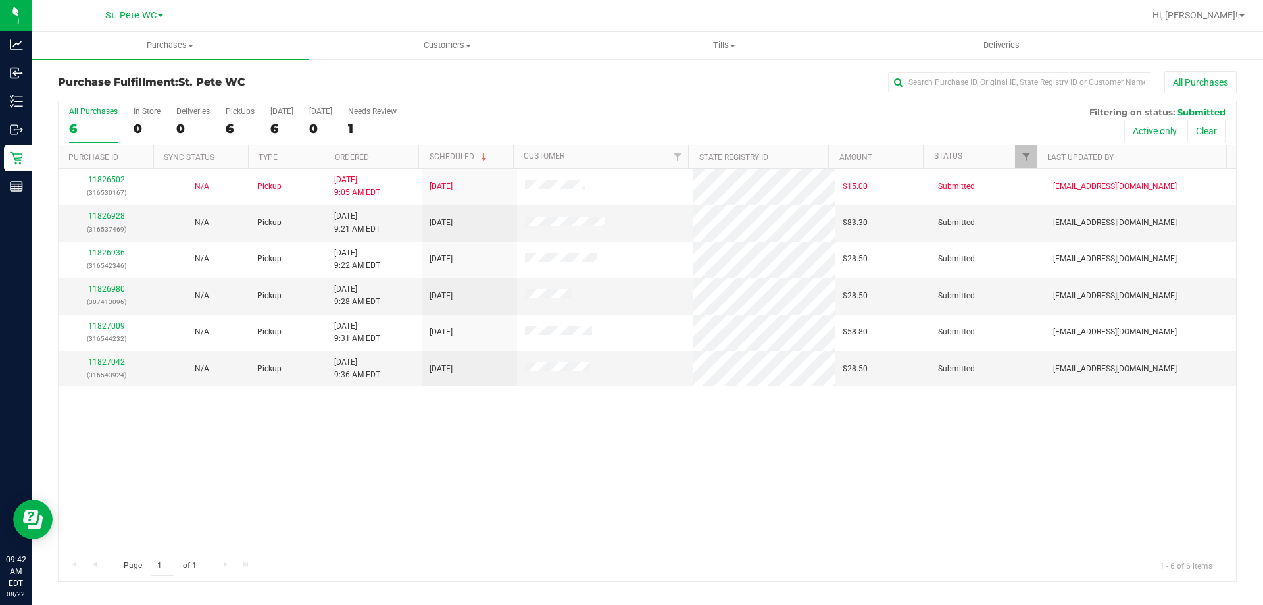
click at [167, 31] on nav "St. [PERSON_NAME] WC Hi, [PERSON_NAME]!" at bounding box center [648, 16] width 1232 height 32
click at [153, 52] on uib-tab-heading "Purchases Summary of purchases Fulfillment All purchases" at bounding box center [170, 46] width 277 height 28
click at [138, 94] on li "Fulfillment" at bounding box center [170, 96] width 277 height 16
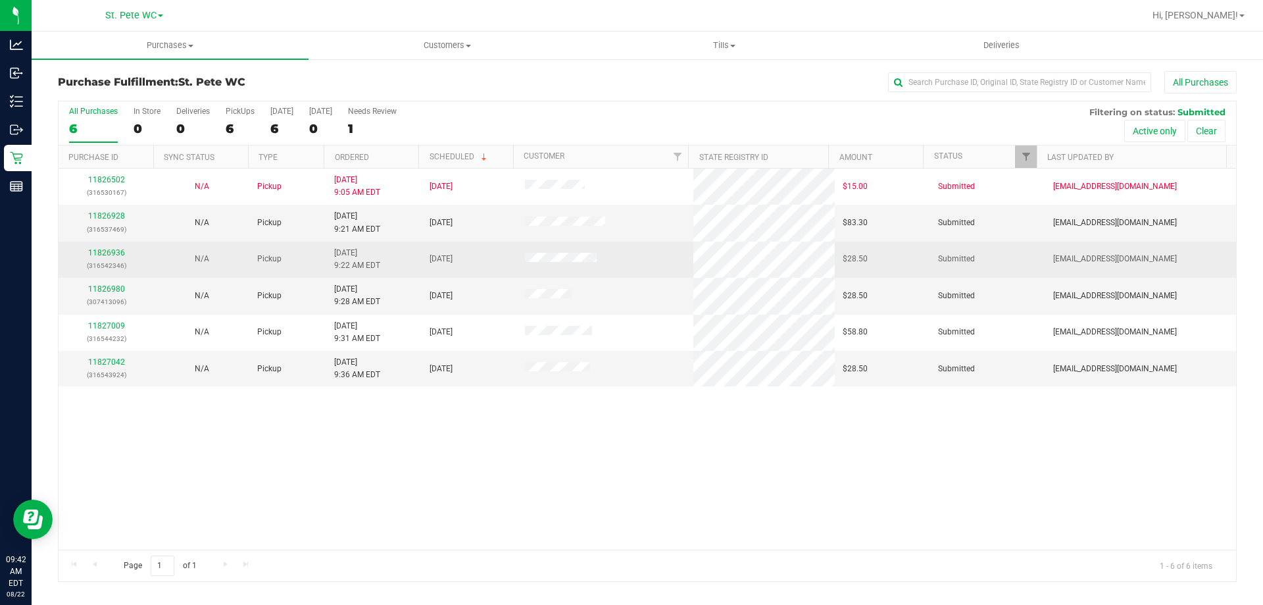
click at [122, 257] on div "11826936 (316542346)" at bounding box center [106, 259] width 80 height 25
click at [115, 254] on link "11826936" at bounding box center [106, 252] width 37 height 9
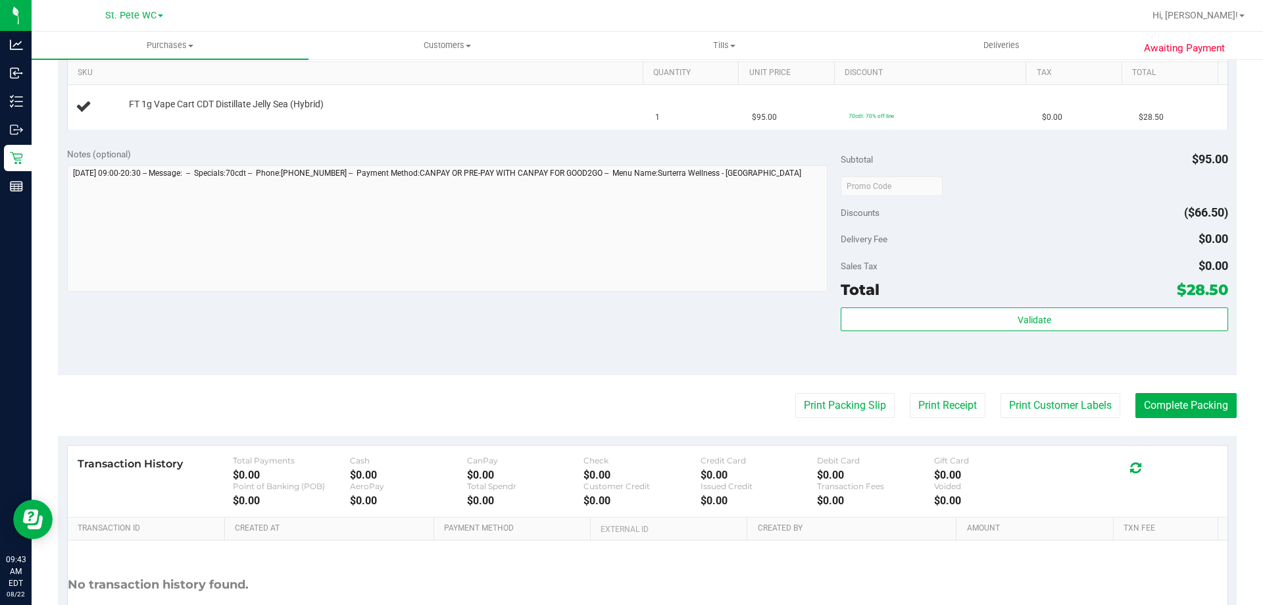
scroll to position [395, 0]
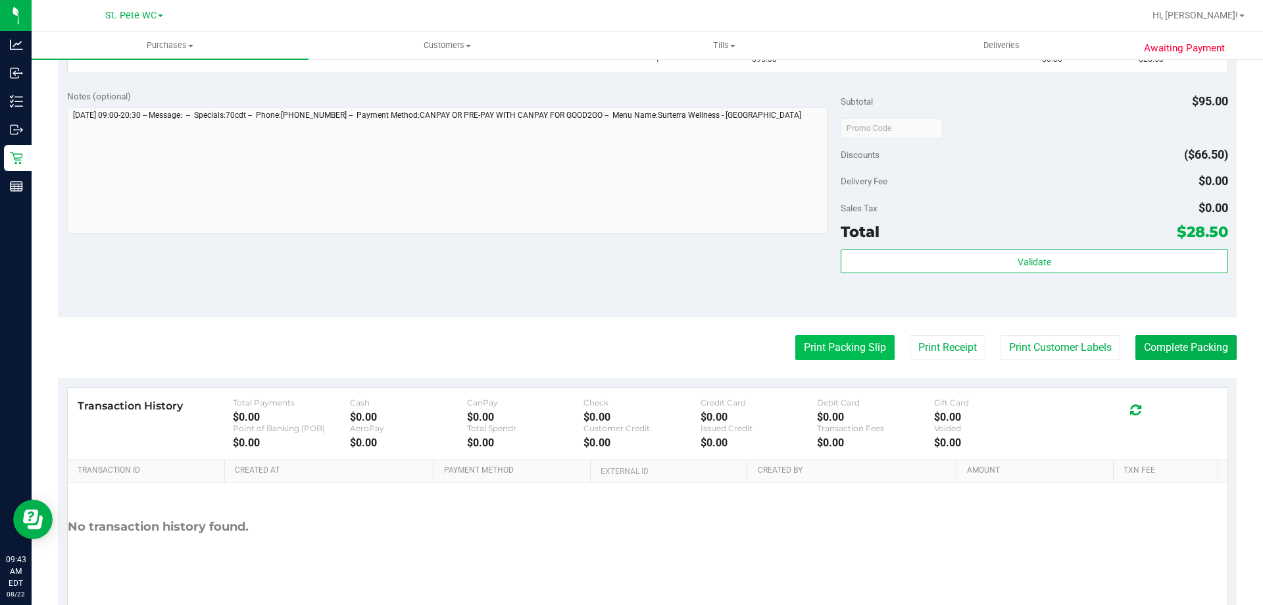
click at [838, 359] on button "Print Packing Slip" at bounding box center [845, 347] width 99 height 25
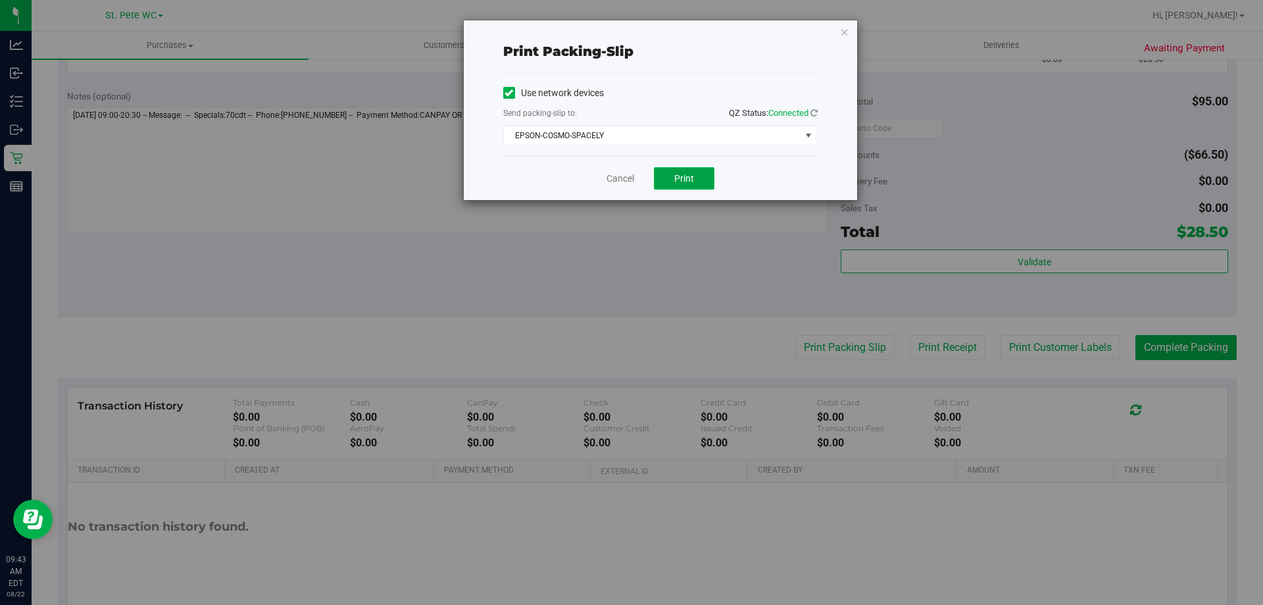
click at [678, 170] on button "Print" at bounding box center [684, 178] width 61 height 22
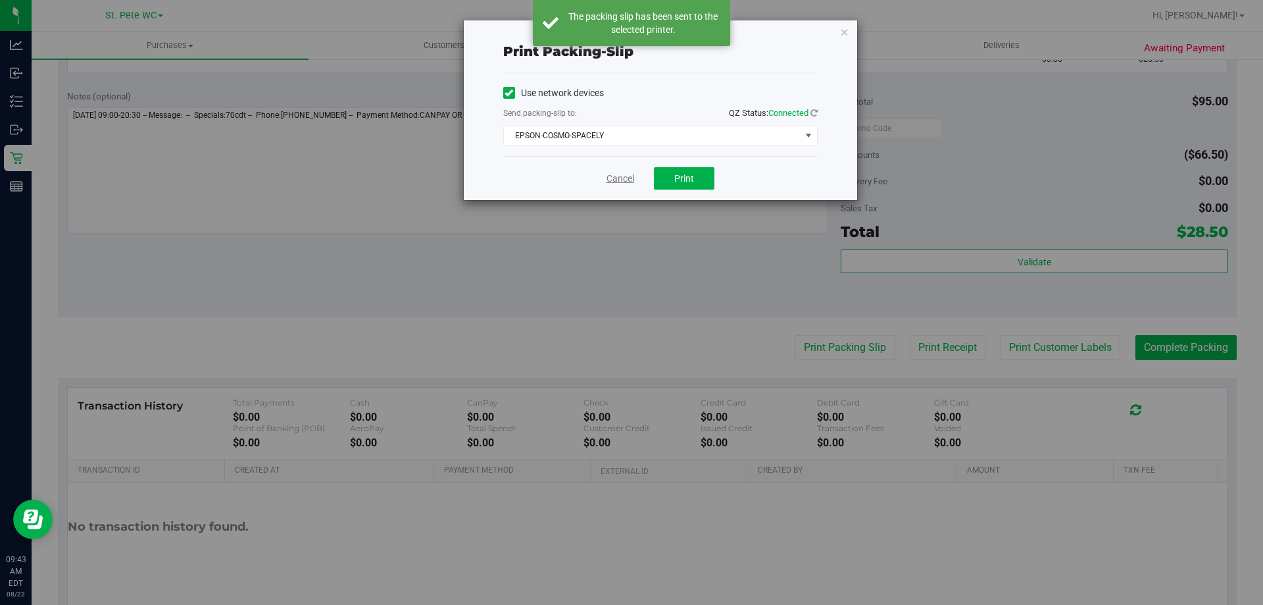
click at [614, 178] on link "Cancel" at bounding box center [621, 179] width 28 height 14
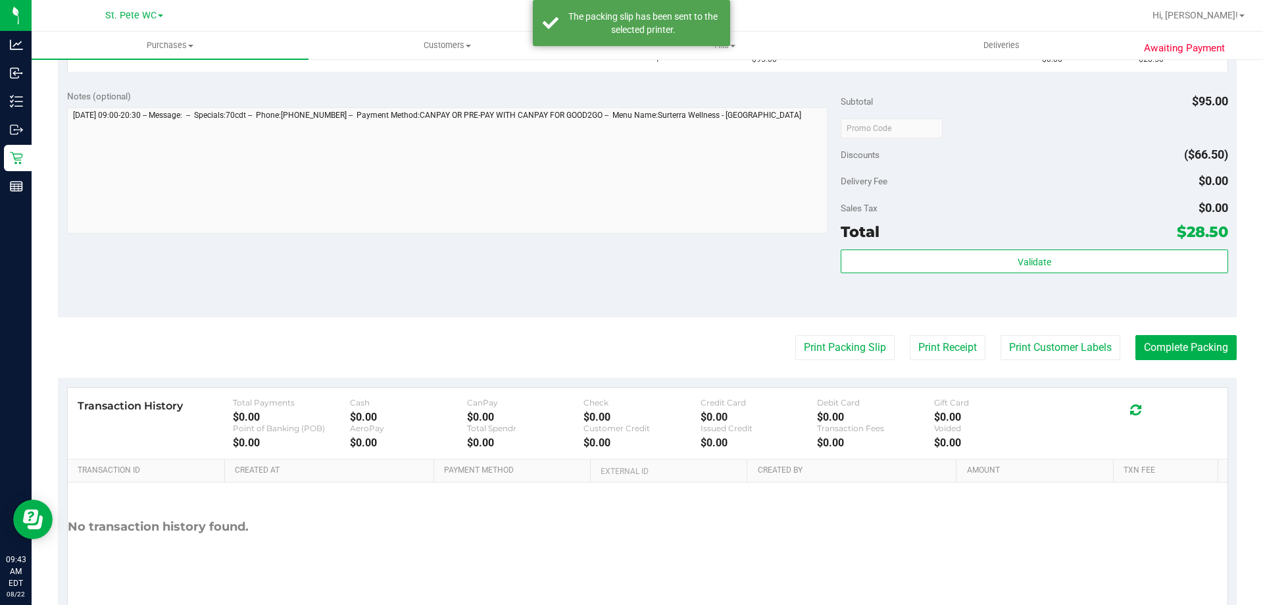
click at [567, 288] on div "Notes (optional) Subtotal $95.00 Discounts ($66.50) Delivery Fee $0.00 Sales Ta…" at bounding box center [647, 198] width 1179 height 237
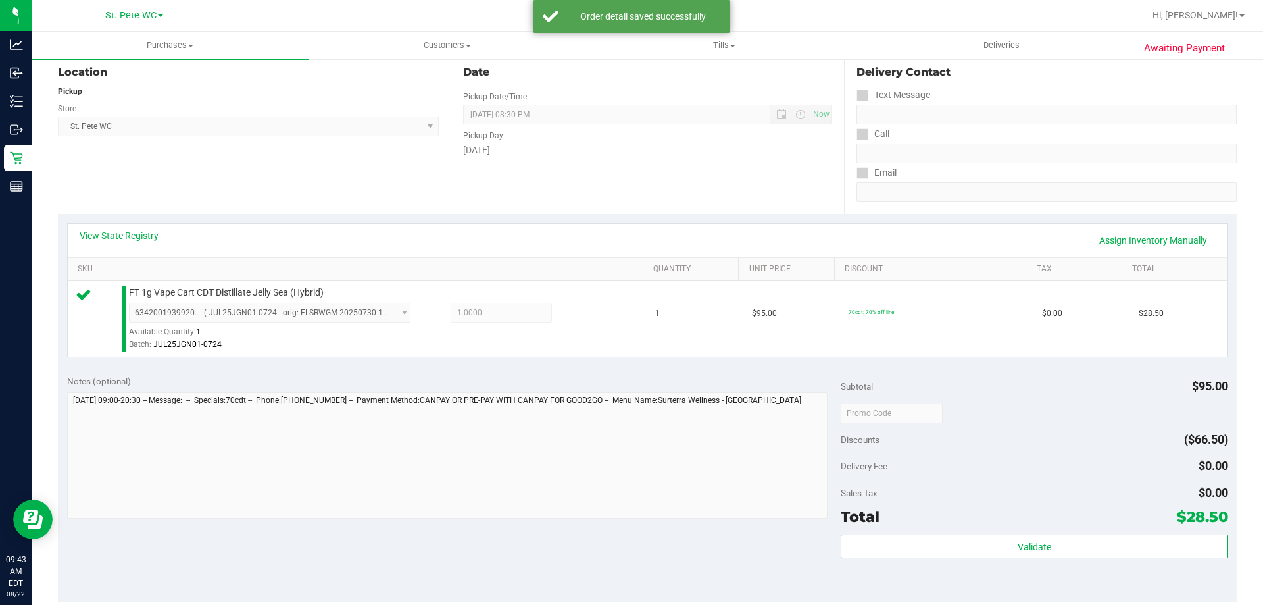
scroll to position [263, 0]
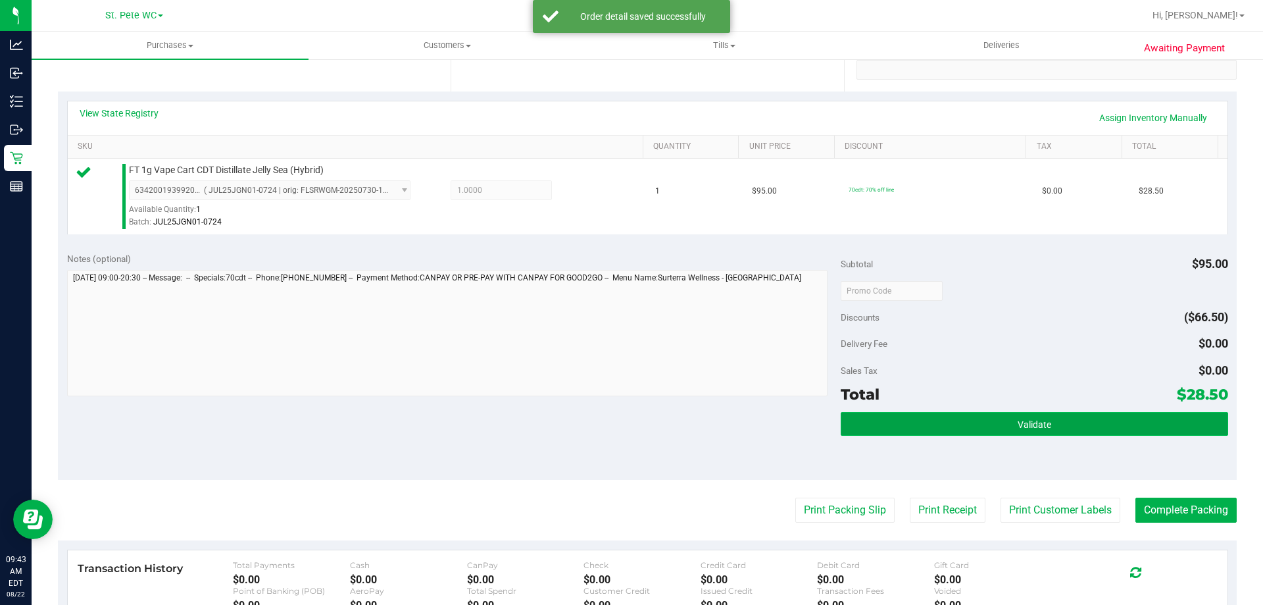
click at [925, 416] on button "Validate" at bounding box center [1034, 424] width 387 height 24
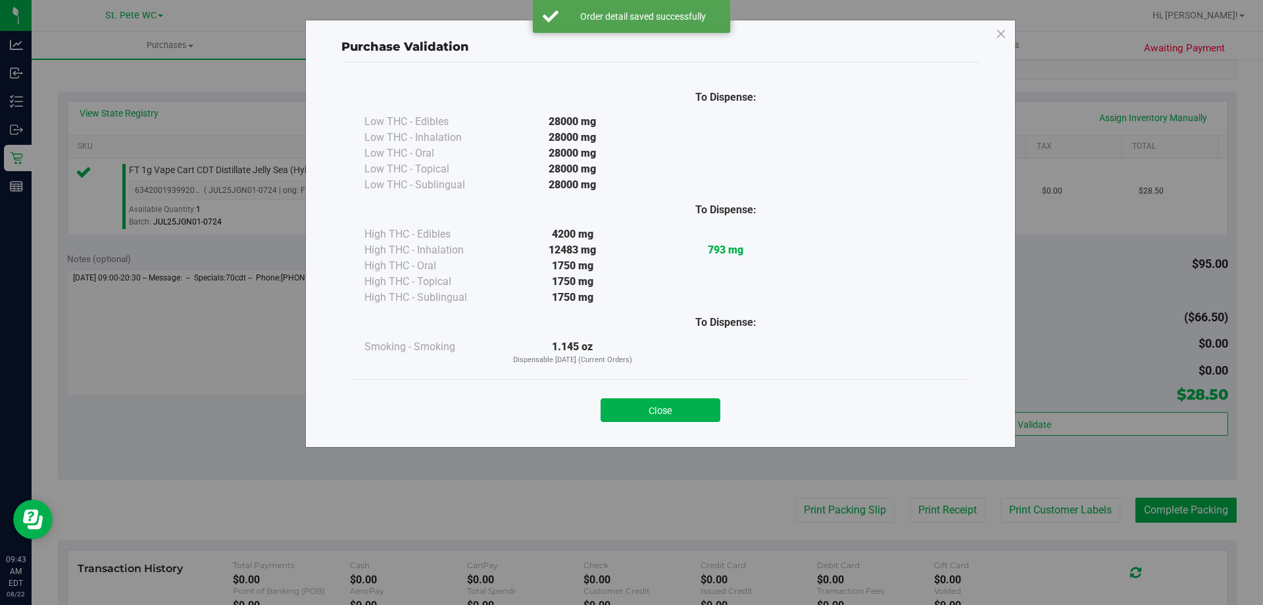
click at [663, 426] on div "Close" at bounding box center [660, 405] width 619 height 53
click at [667, 414] on button "Close" at bounding box center [661, 410] width 120 height 24
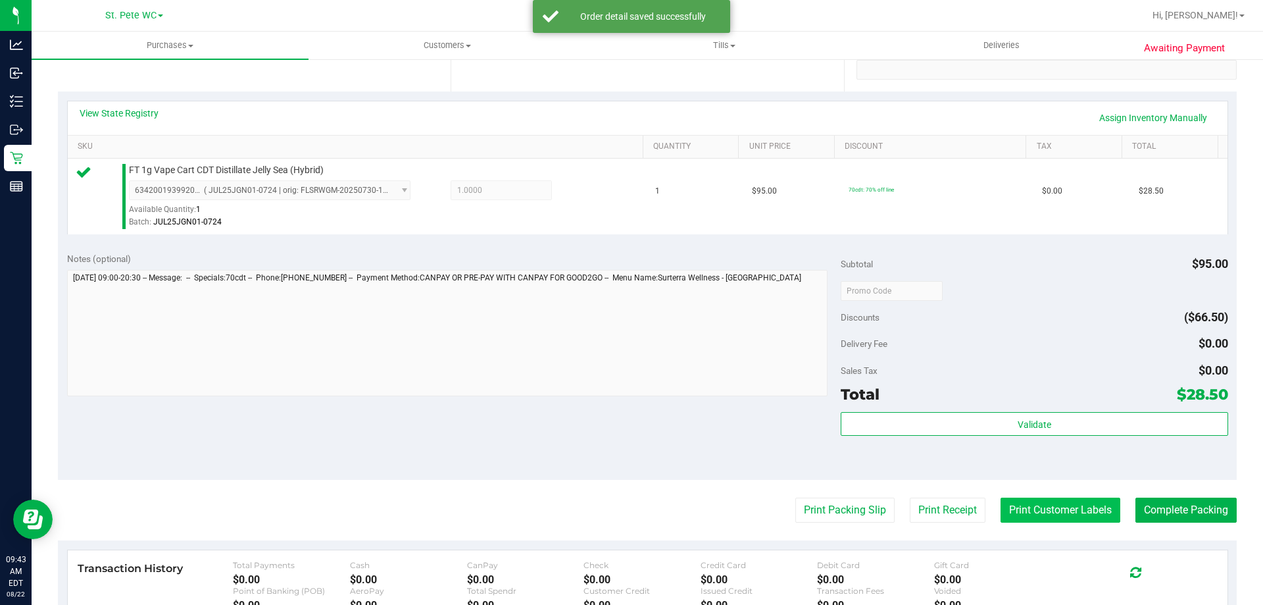
click at [1001, 507] on button "Print Customer Labels" at bounding box center [1061, 509] width 120 height 25
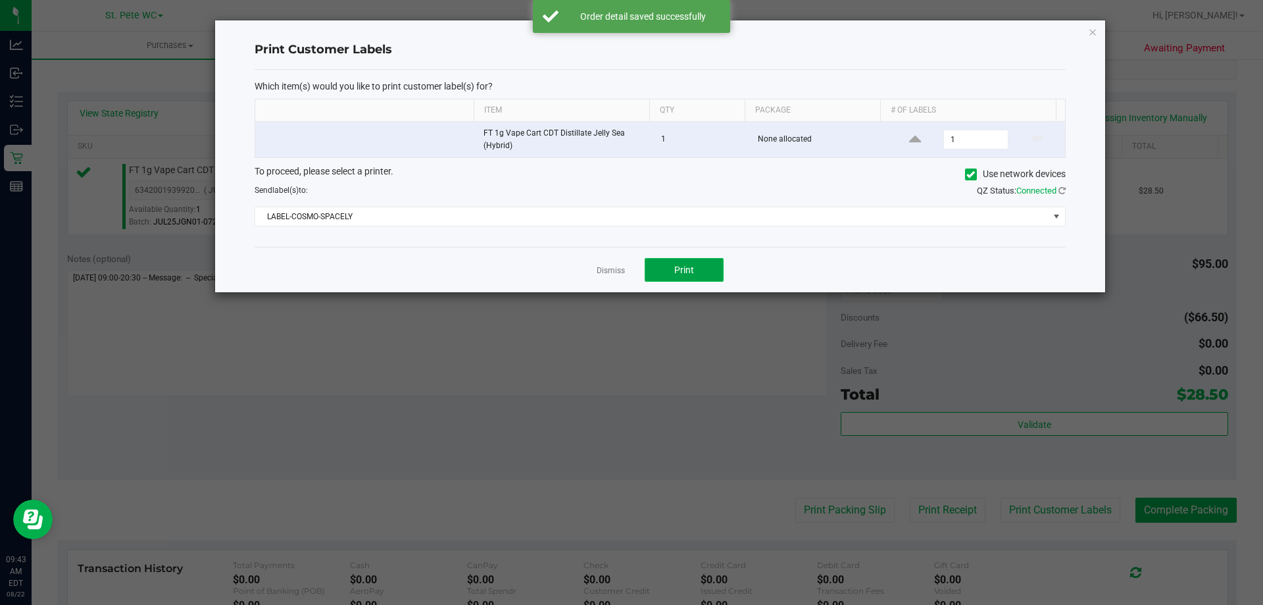
click at [711, 275] on button "Print" at bounding box center [684, 270] width 79 height 24
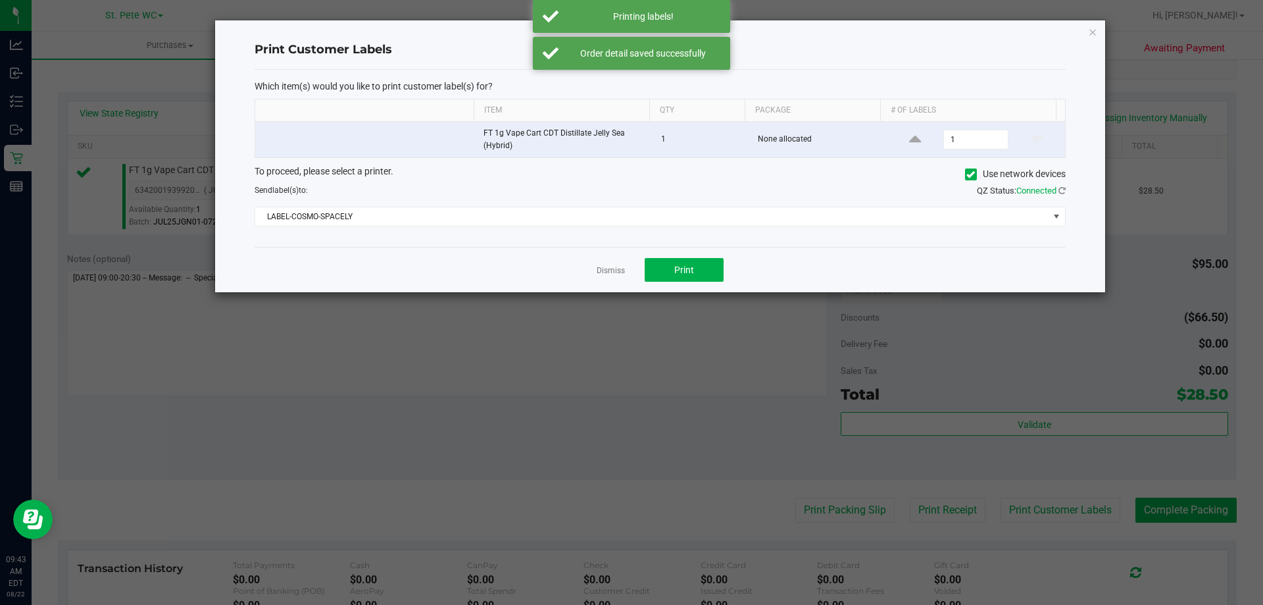
click at [596, 269] on div "Dismiss Print" at bounding box center [660, 269] width 811 height 45
click at [630, 283] on div "Dismiss Print" at bounding box center [660, 269] width 811 height 45
click at [623, 277] on div "Dismiss Print" at bounding box center [660, 269] width 811 height 45
click at [621, 274] on link "Dismiss" at bounding box center [611, 270] width 28 height 11
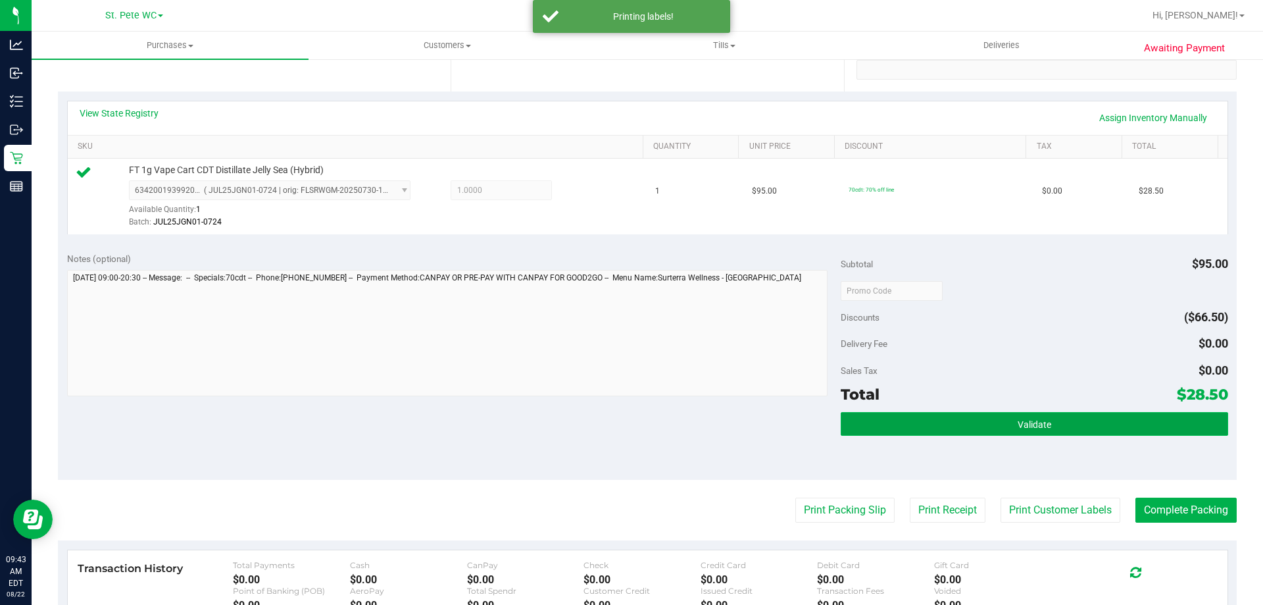
click at [1019, 426] on span "Validate" at bounding box center [1035, 424] width 34 height 11
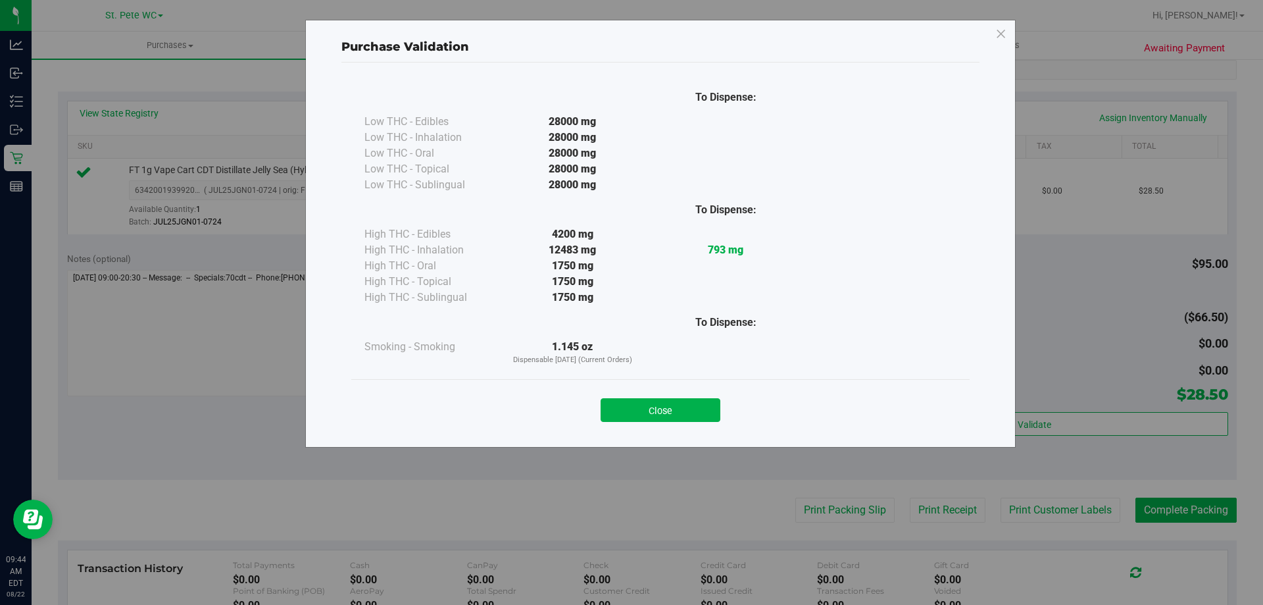
click at [675, 427] on div "Close" at bounding box center [660, 405] width 619 height 53
click at [673, 415] on button "Close" at bounding box center [661, 410] width 120 height 24
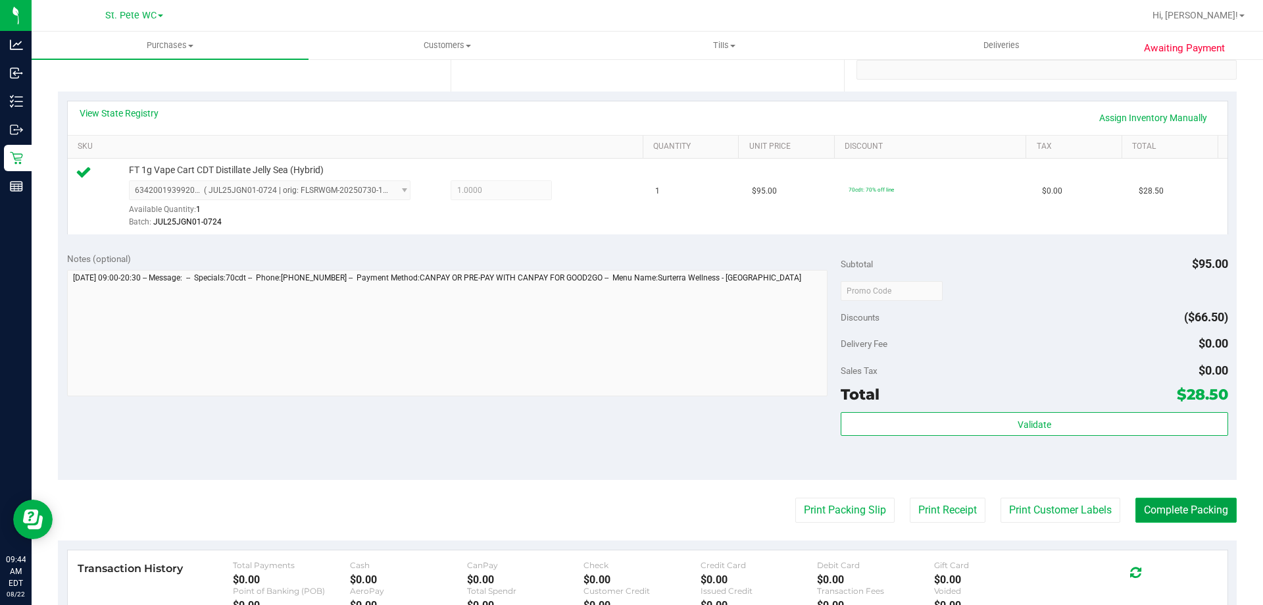
click at [1223, 508] on button "Complete Packing" at bounding box center [1186, 509] width 101 height 25
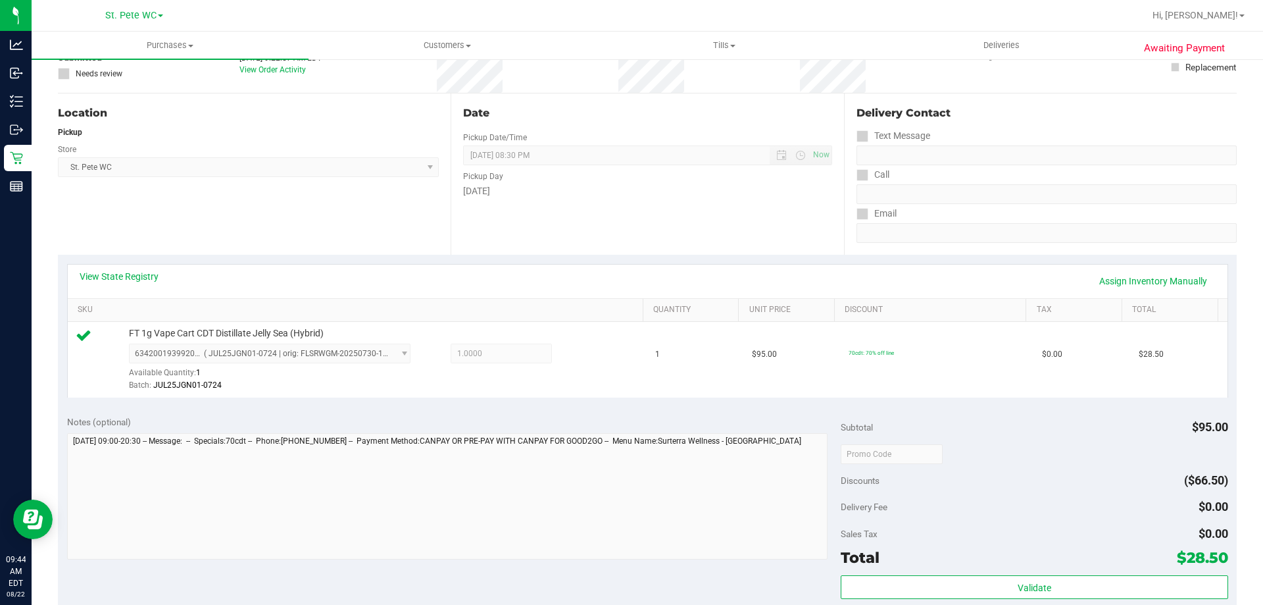
scroll to position [0, 0]
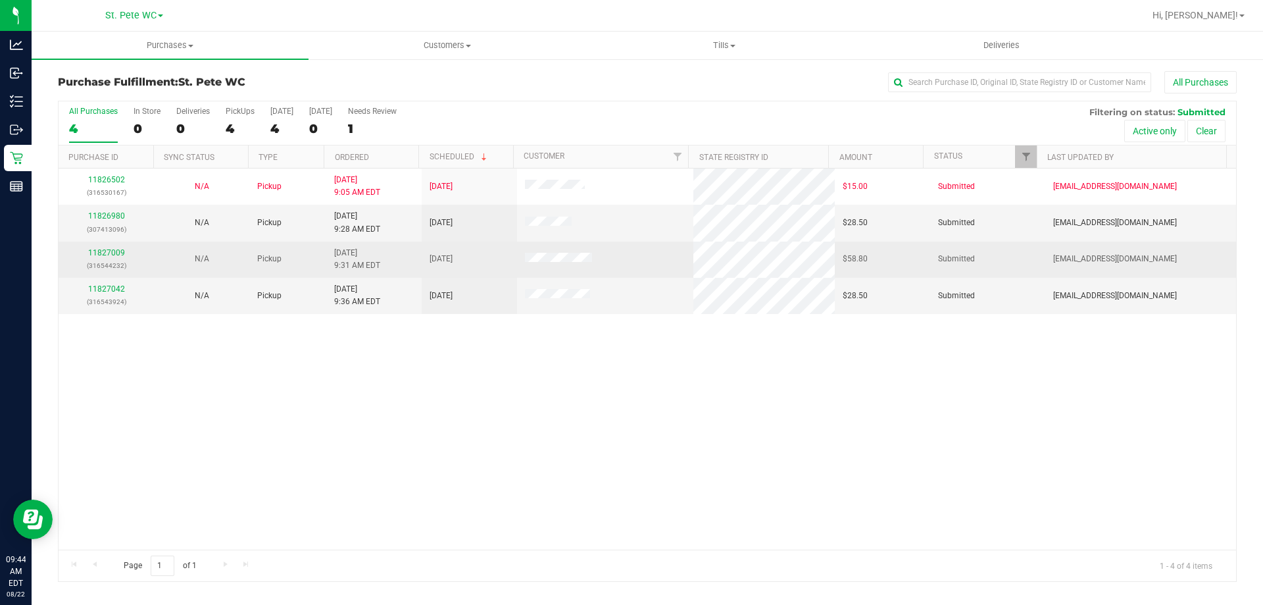
click at [103, 261] on p "(316544232)" at bounding box center [106, 265] width 80 height 13
click at [103, 252] on link "11827009" at bounding box center [106, 252] width 37 height 9
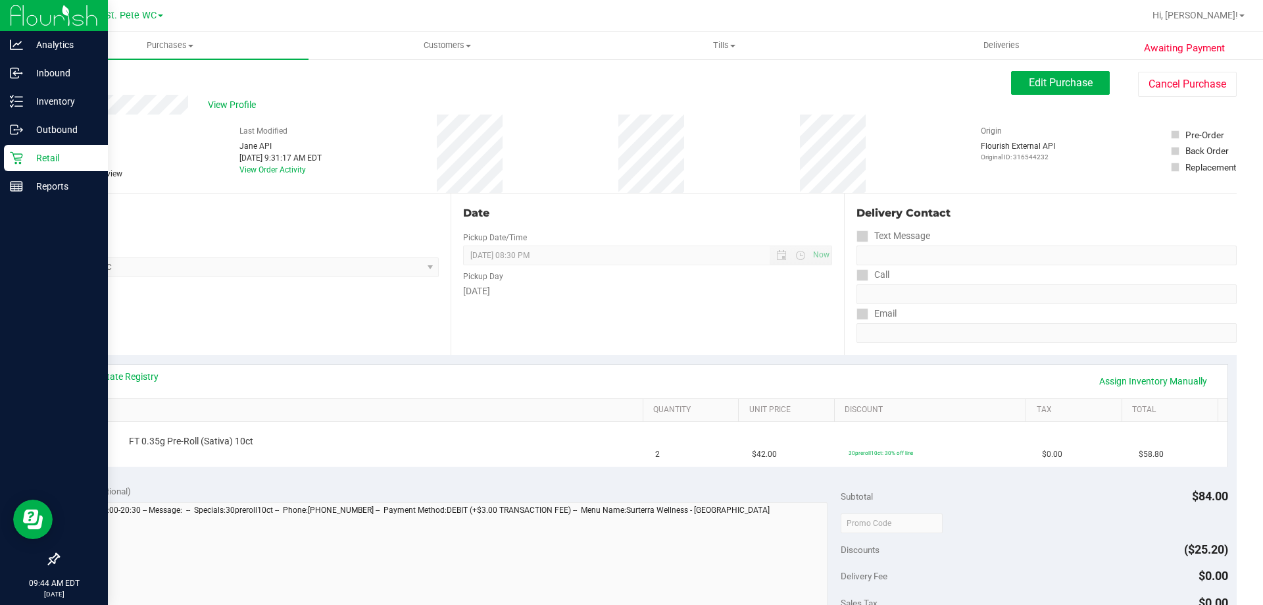
click at [15, 158] on icon at bounding box center [16, 158] width 13 height 13
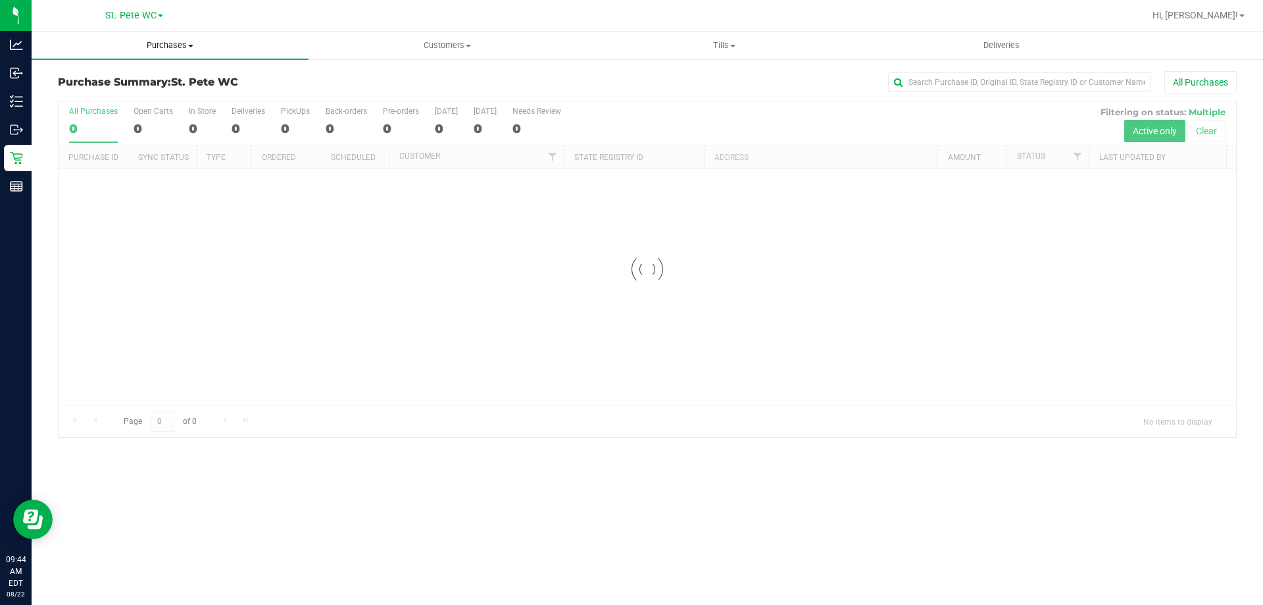
click at [139, 41] on span "Purchases" at bounding box center [170, 45] width 277 height 12
click at [124, 89] on li "Fulfillment" at bounding box center [170, 96] width 277 height 16
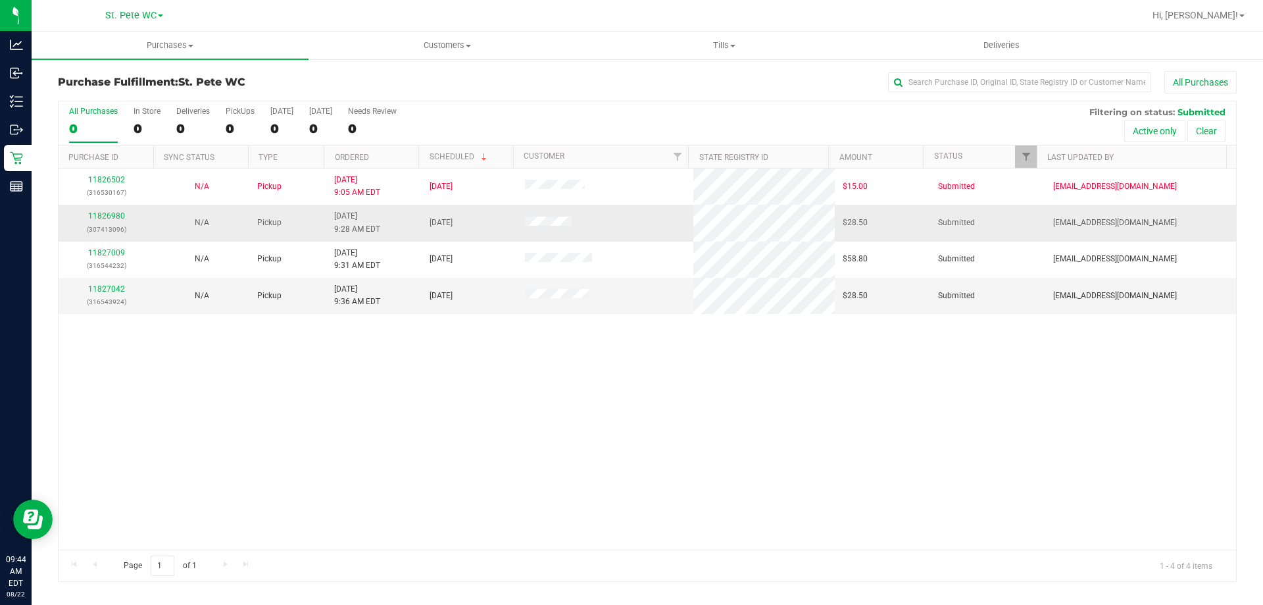
click at [119, 220] on div "11826980 (307413096)" at bounding box center [106, 222] width 80 height 25
click at [116, 217] on link "11826980" at bounding box center [106, 215] width 37 height 9
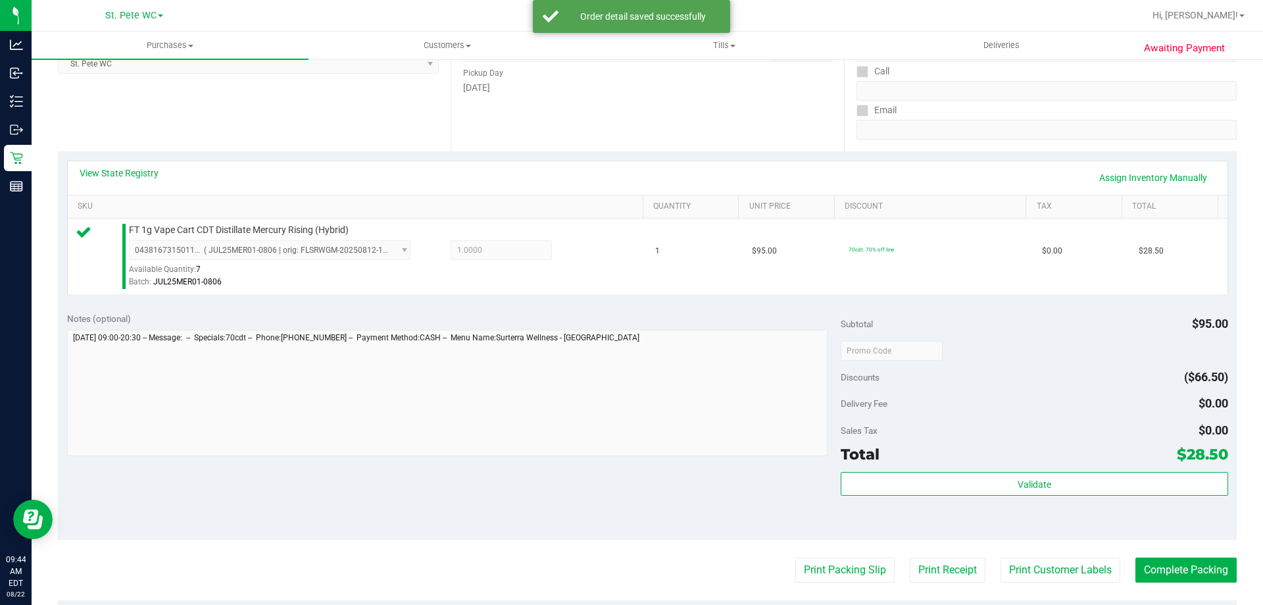
scroll to position [263, 0]
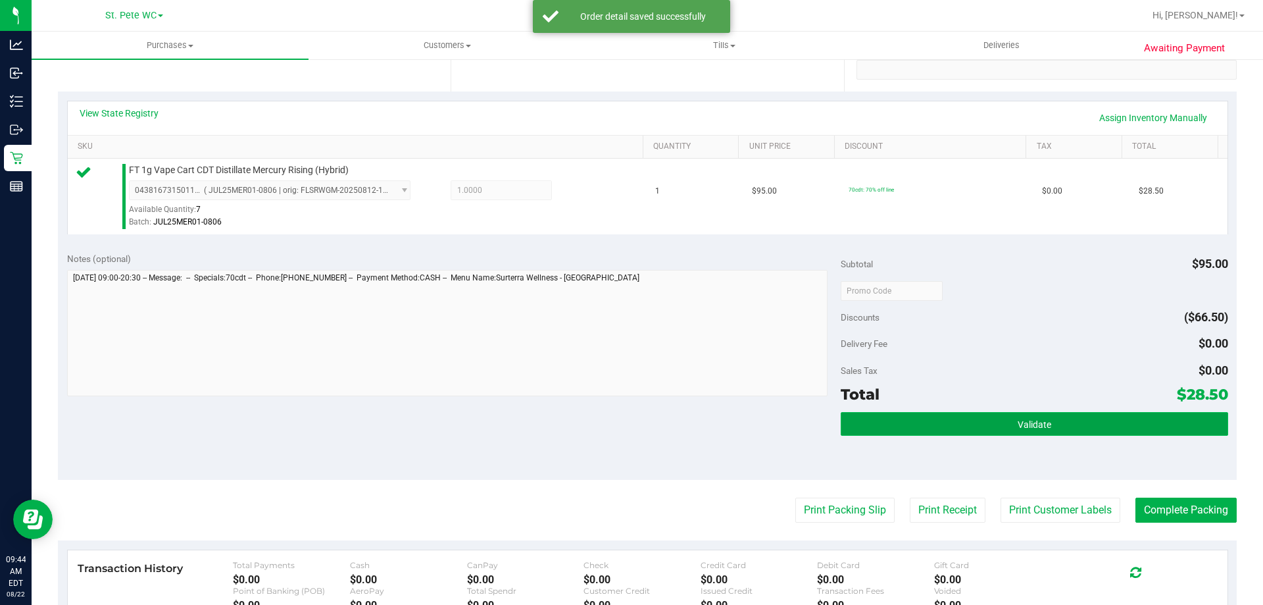
click at [1037, 422] on span "Validate" at bounding box center [1035, 424] width 34 height 11
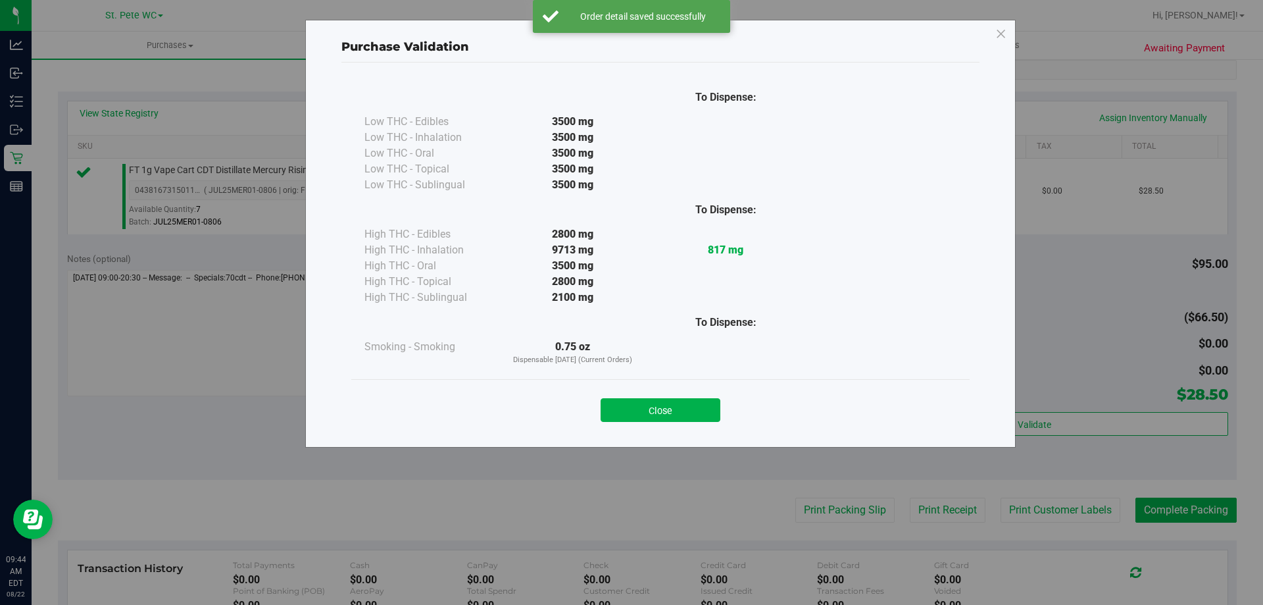
click at [667, 394] on div "Close" at bounding box center [660, 406] width 599 height 33
click at [666, 407] on button "Close" at bounding box center [661, 410] width 120 height 24
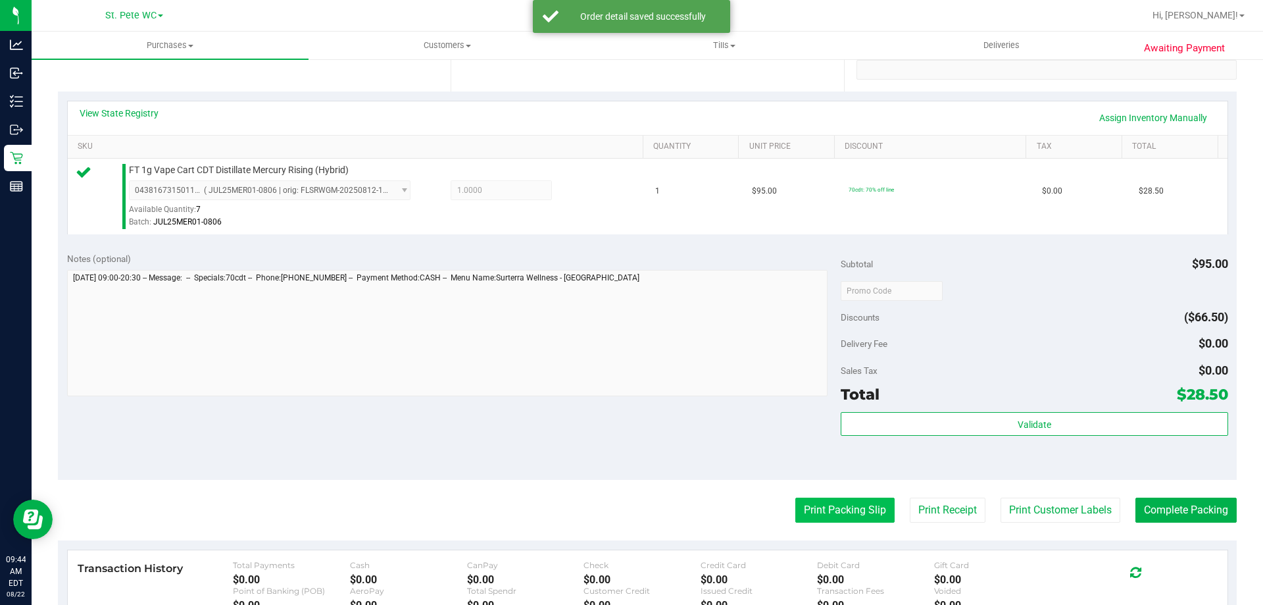
click at [817, 501] on button "Print Packing Slip" at bounding box center [845, 509] width 99 height 25
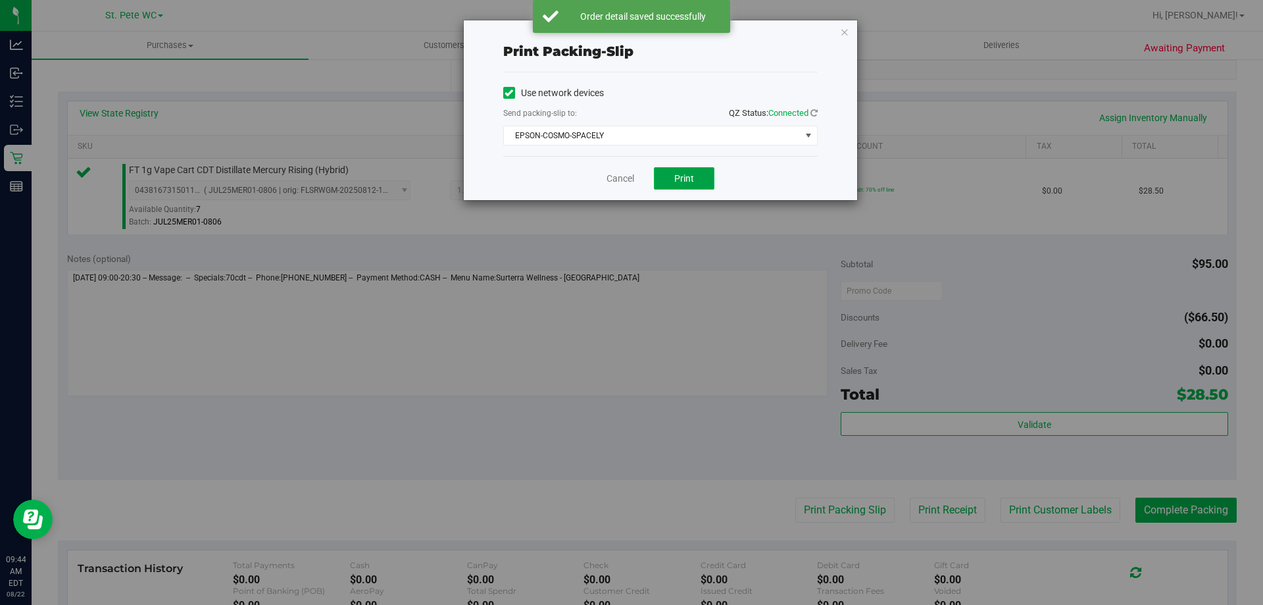
click at [691, 180] on span "Print" at bounding box center [684, 178] width 20 height 11
click at [619, 176] on link "Cancel" at bounding box center [621, 179] width 28 height 14
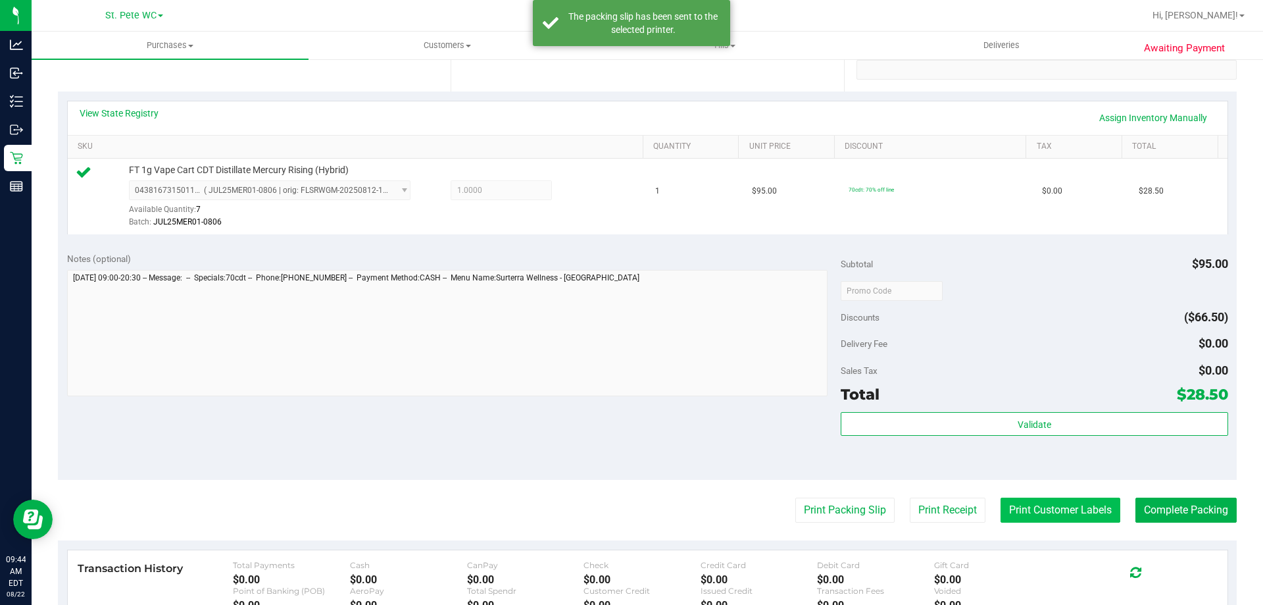
click at [1026, 511] on button "Print Customer Labels" at bounding box center [1061, 509] width 120 height 25
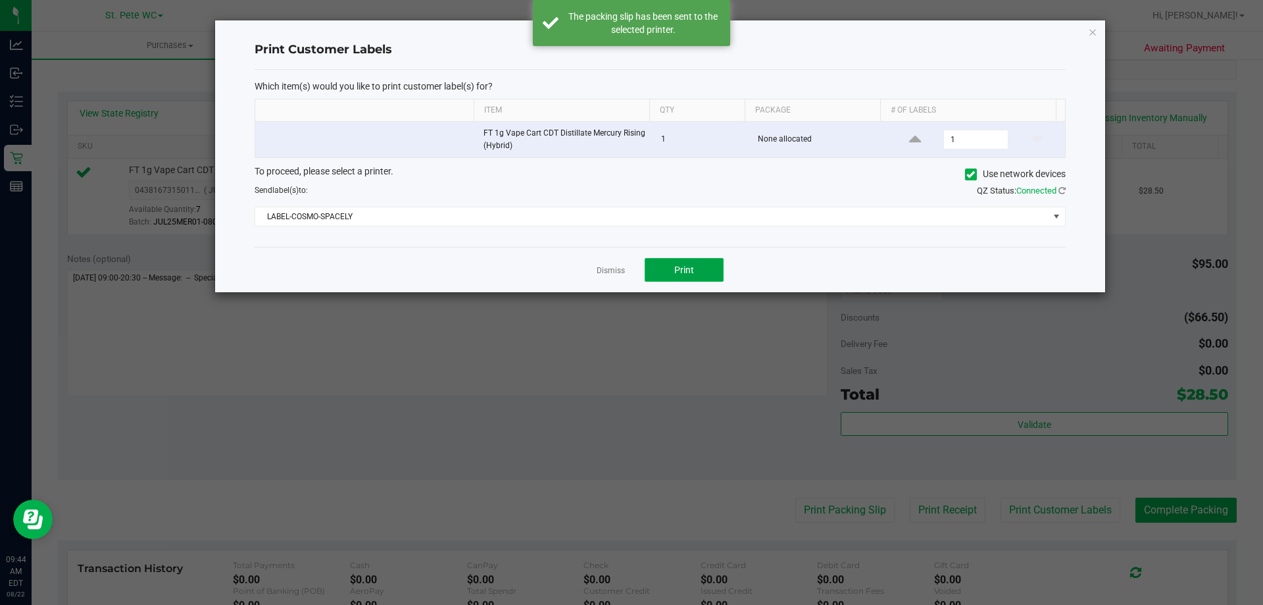
click at [692, 269] on span "Print" at bounding box center [684, 270] width 20 height 11
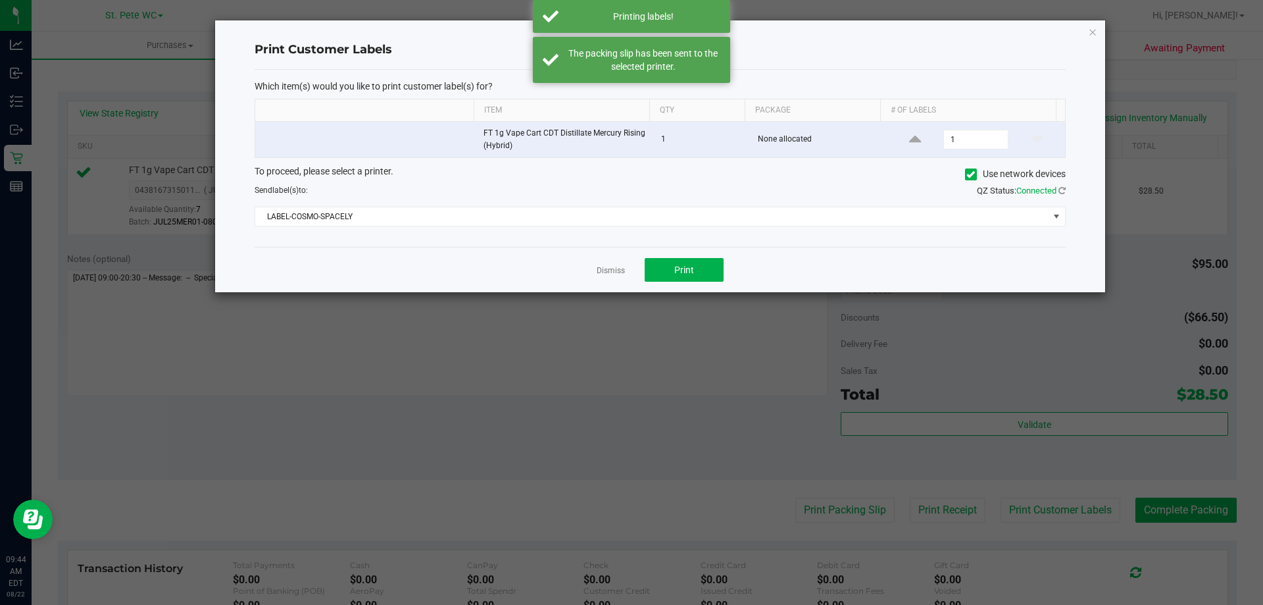
drag, startPoint x: 604, startPoint y: 270, endPoint x: 618, endPoint y: 274, distance: 14.4
click at [605, 270] on link "Dismiss" at bounding box center [611, 270] width 28 height 11
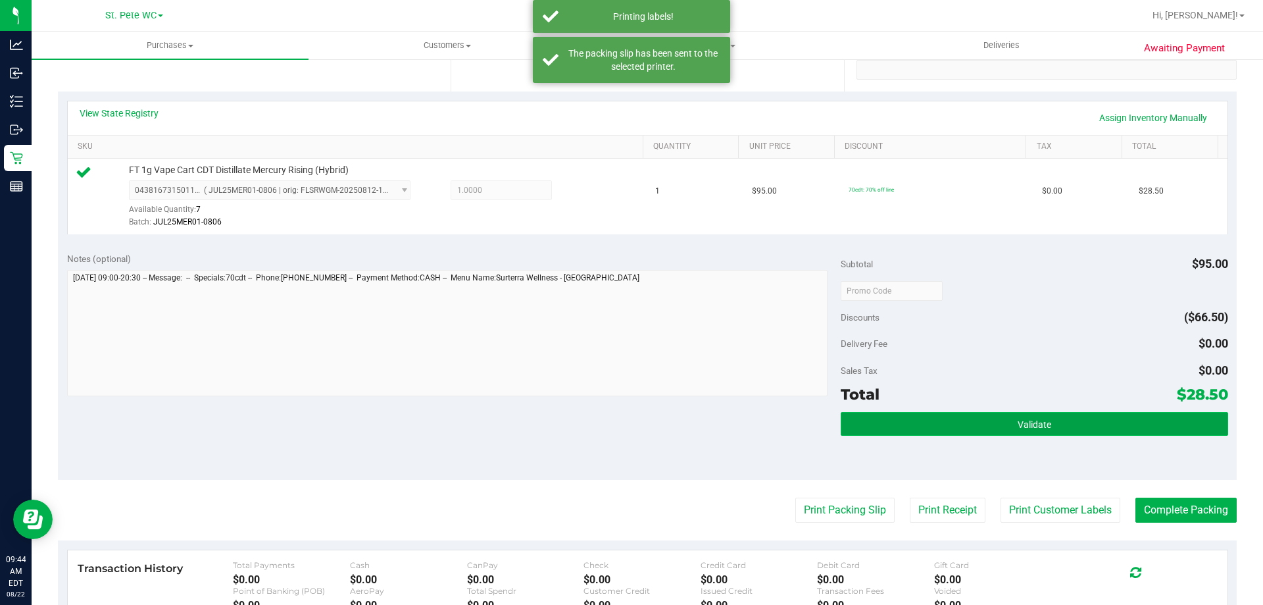
click at [909, 430] on button "Validate" at bounding box center [1034, 424] width 387 height 24
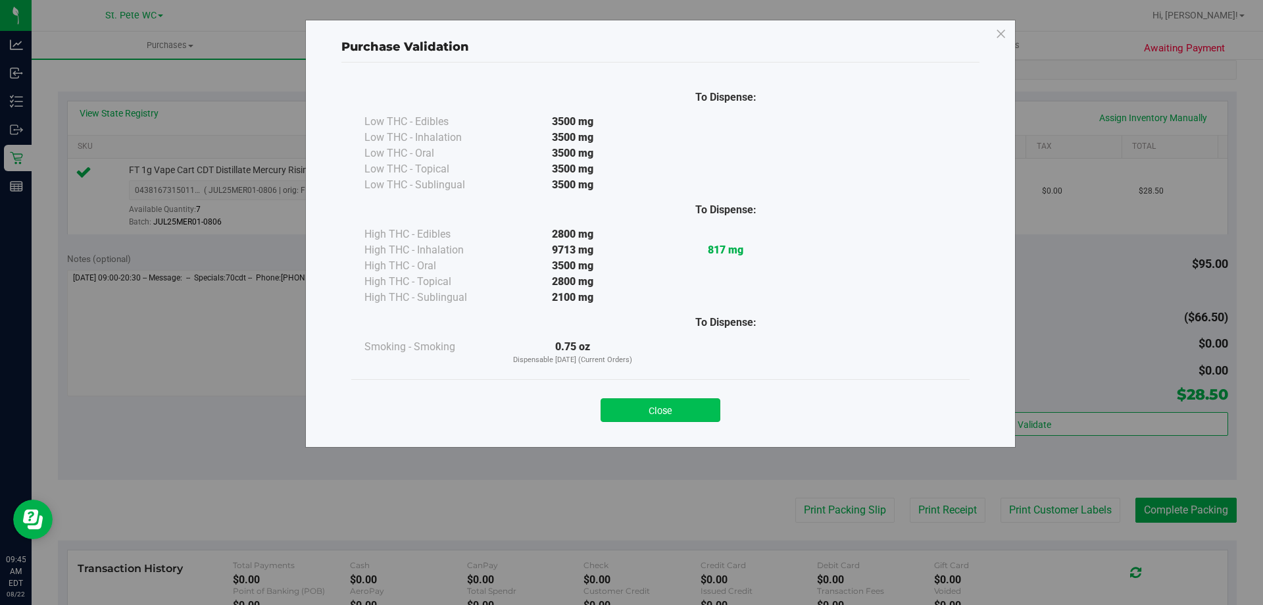
click at [657, 417] on button "Close" at bounding box center [661, 410] width 120 height 24
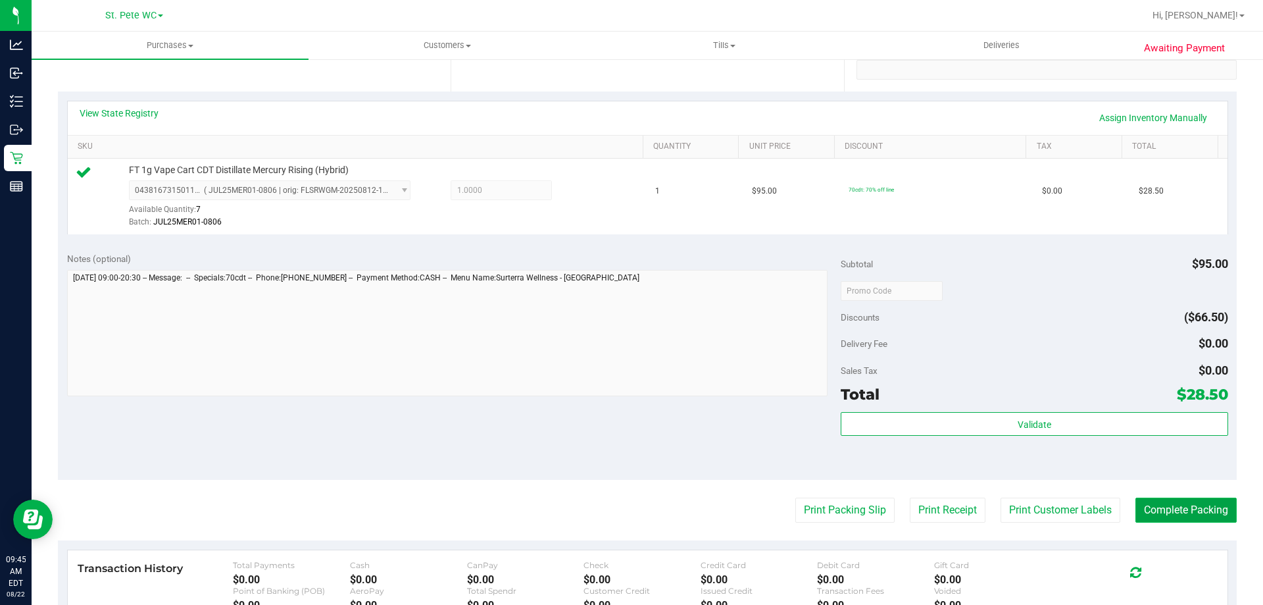
click at [1200, 516] on button "Complete Packing" at bounding box center [1186, 509] width 101 height 25
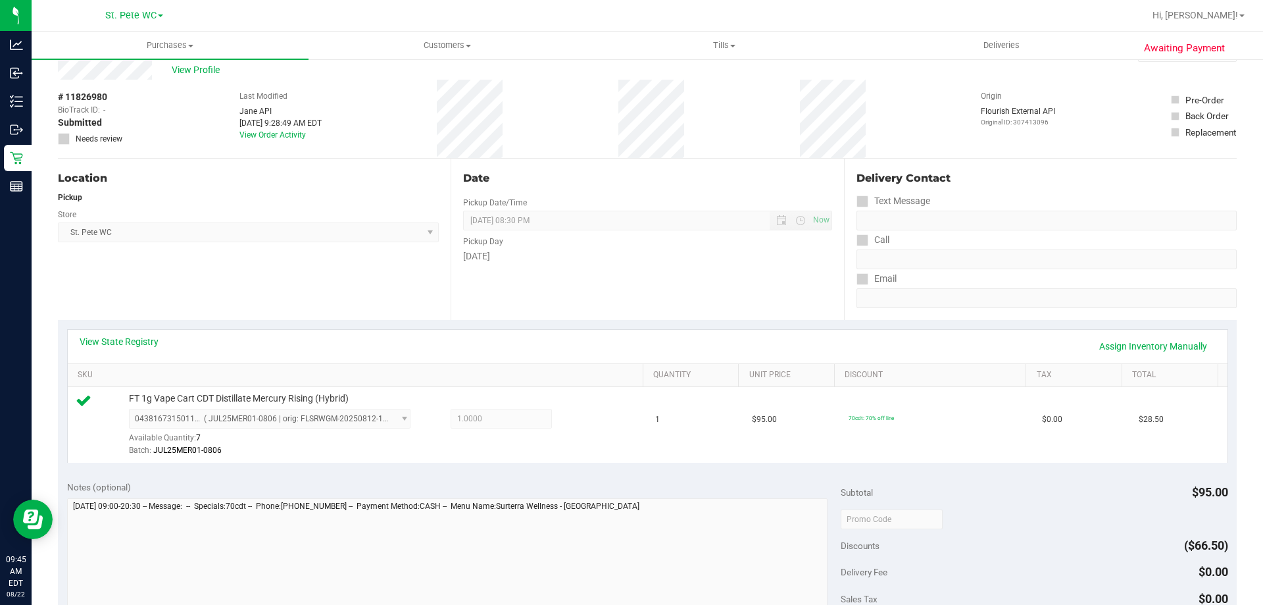
scroll to position [0, 0]
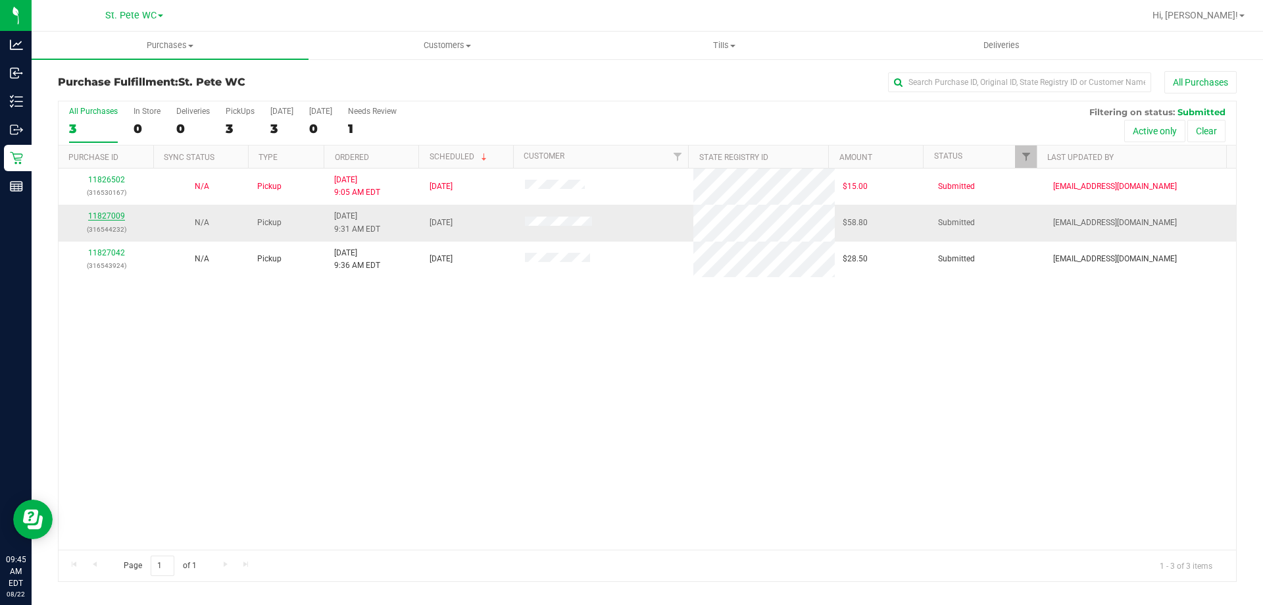
click at [91, 213] on link "11827009" at bounding box center [106, 215] width 37 height 9
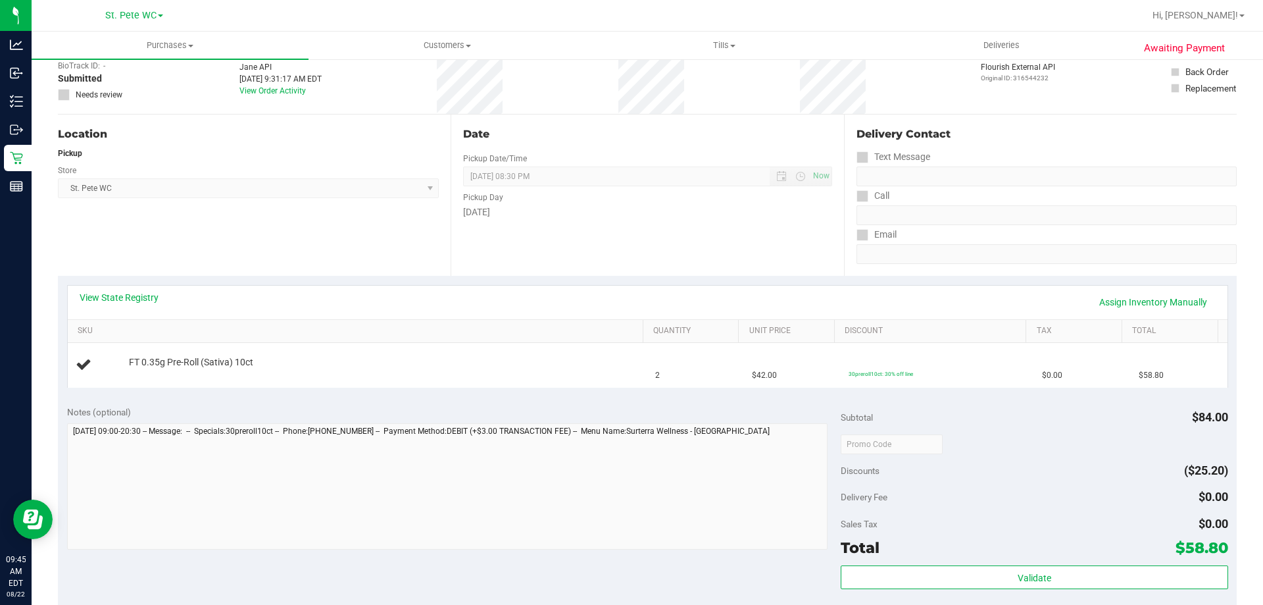
scroll to position [329, 0]
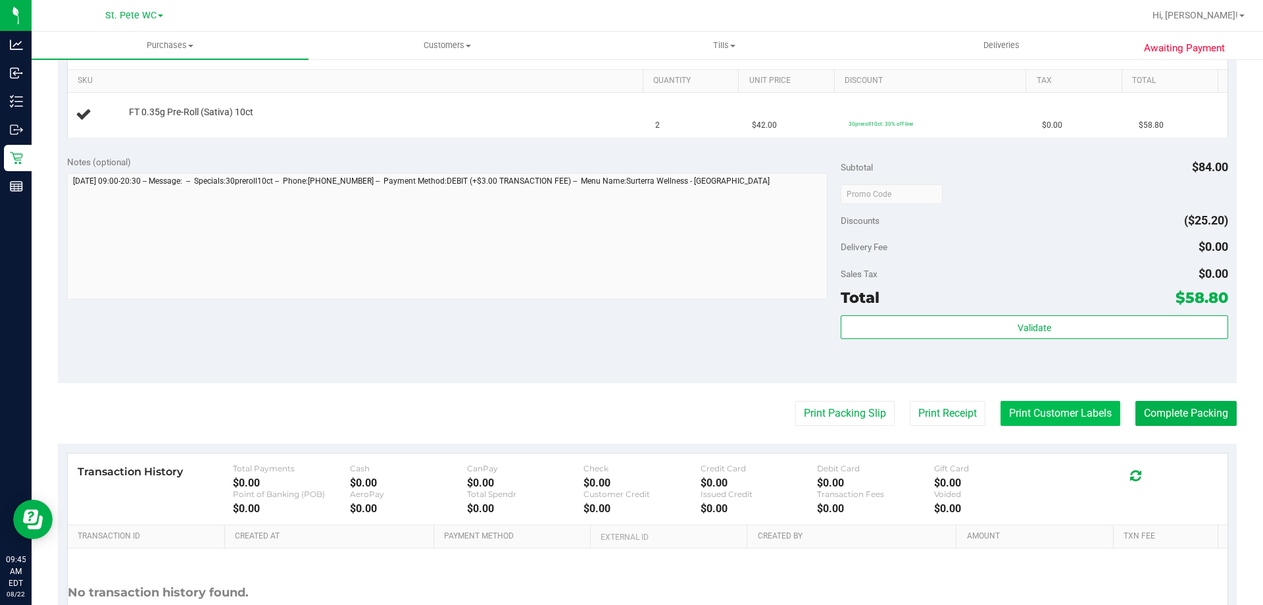
click at [1027, 422] on button "Print Customer Labels" at bounding box center [1061, 413] width 120 height 25
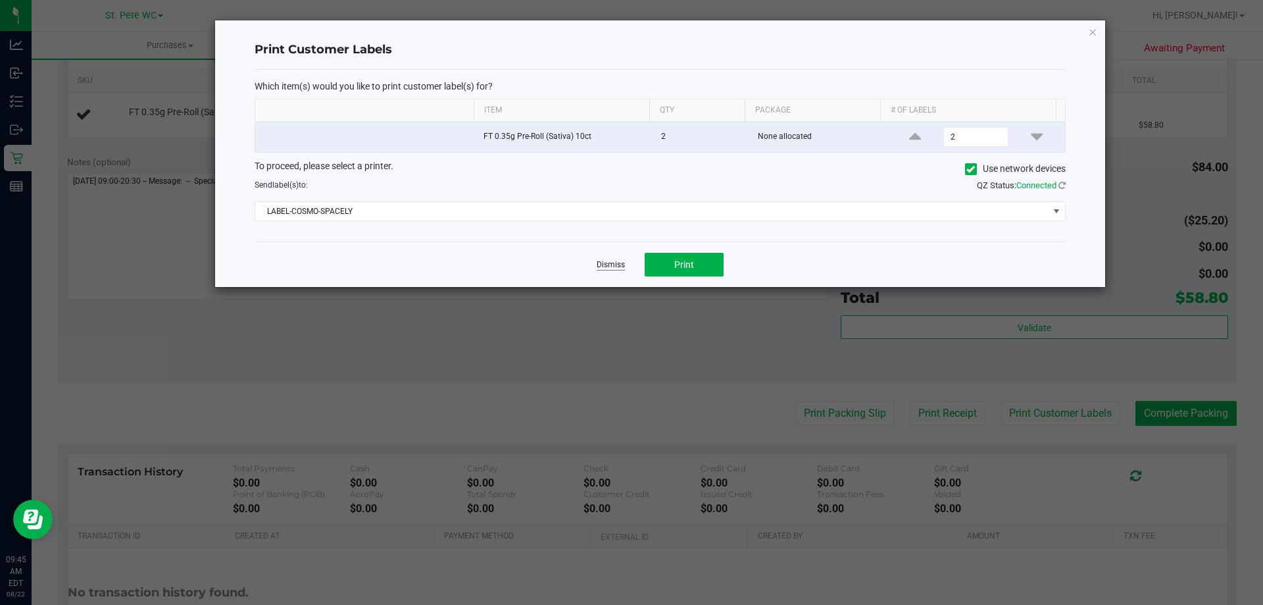
click at [613, 268] on link "Dismiss" at bounding box center [611, 264] width 28 height 11
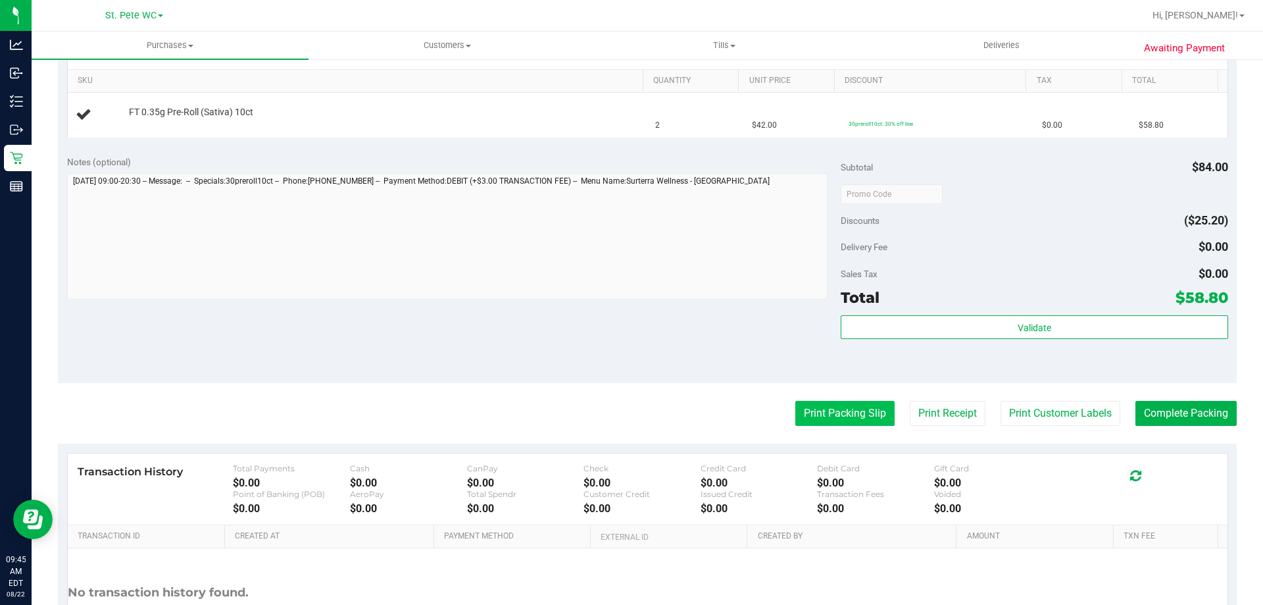
click at [811, 404] on button "Print Packing Slip" at bounding box center [845, 413] width 99 height 25
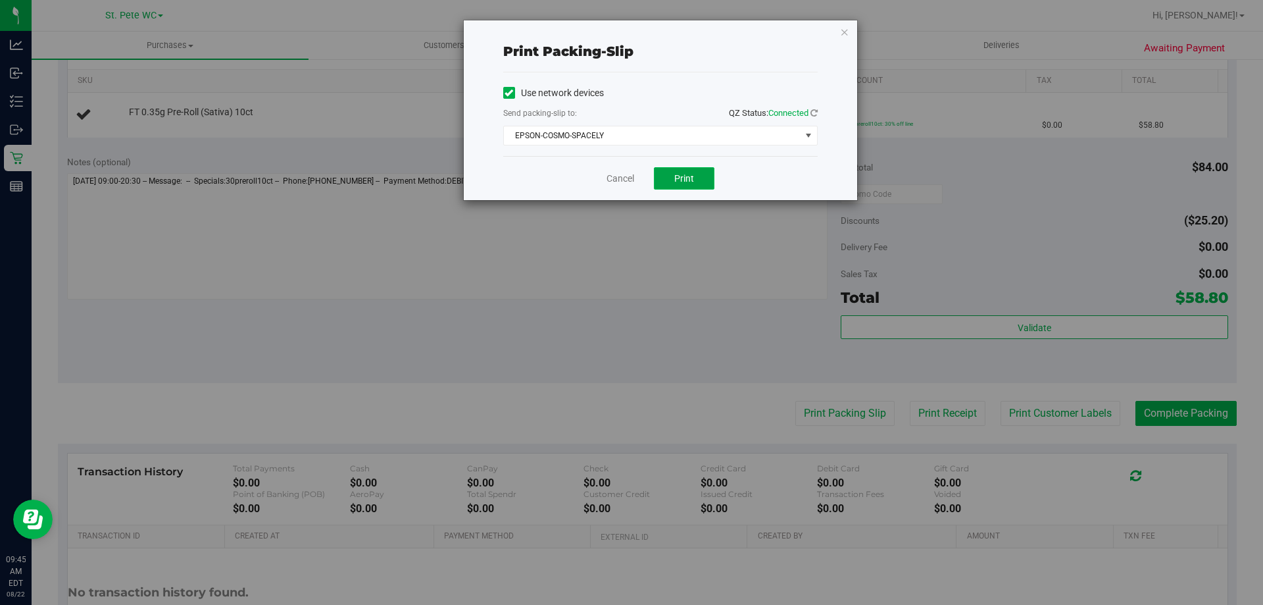
click at [686, 181] on span "Print" at bounding box center [684, 178] width 20 height 11
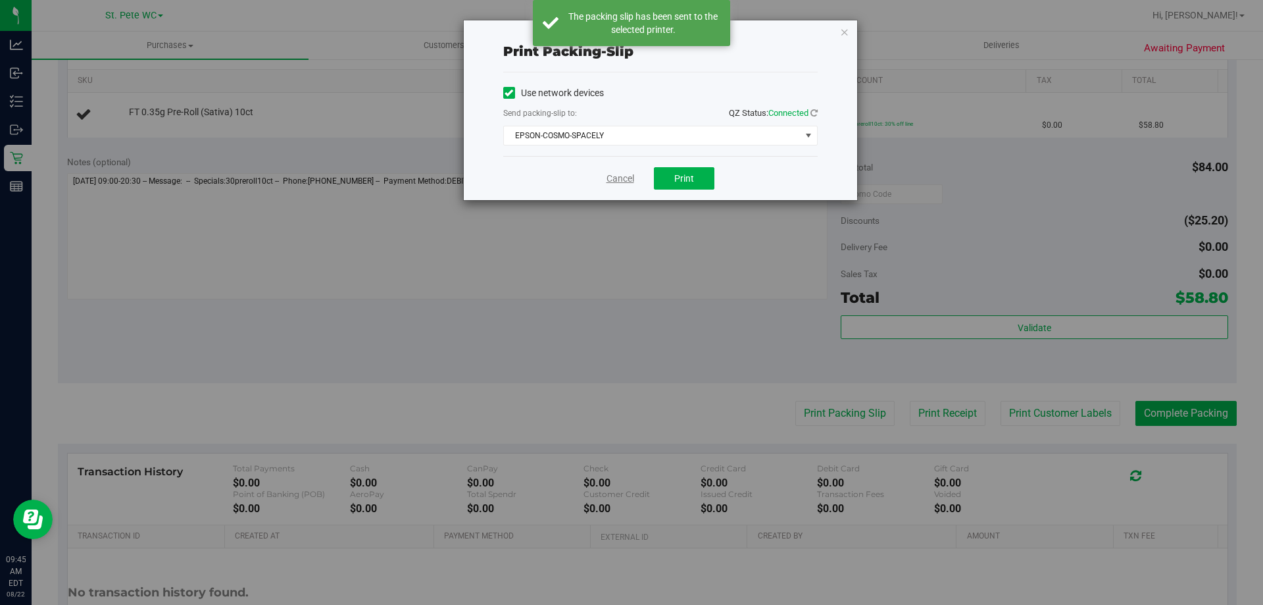
click at [616, 180] on link "Cancel" at bounding box center [621, 179] width 28 height 14
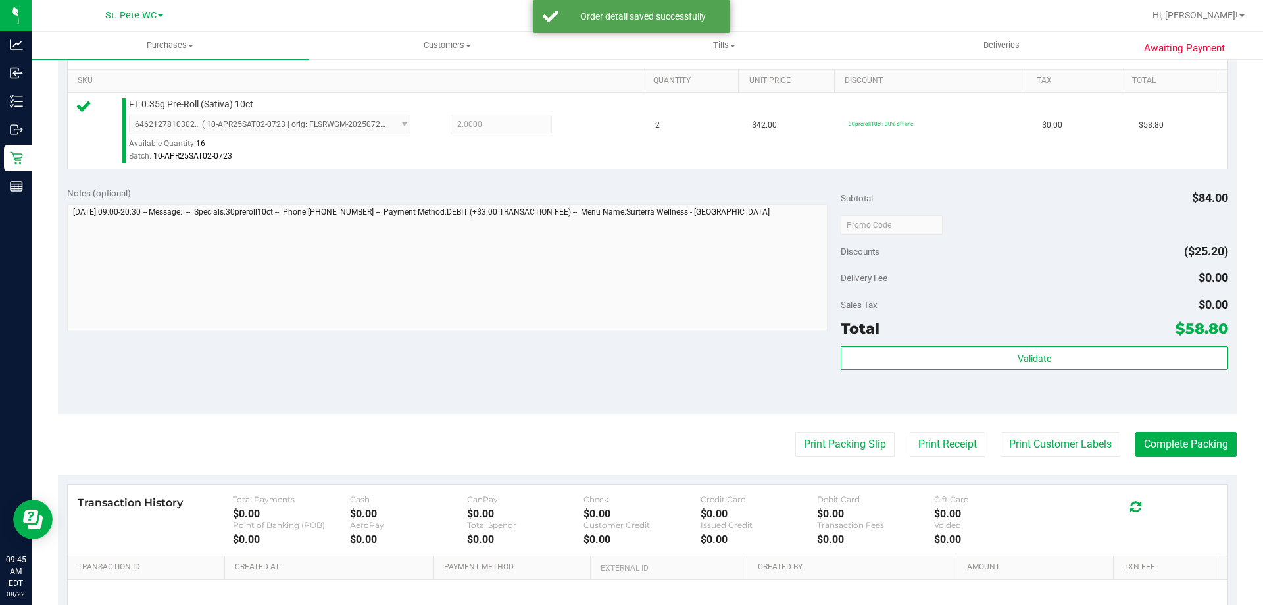
click at [956, 370] on div "Validate" at bounding box center [1034, 375] width 387 height 59
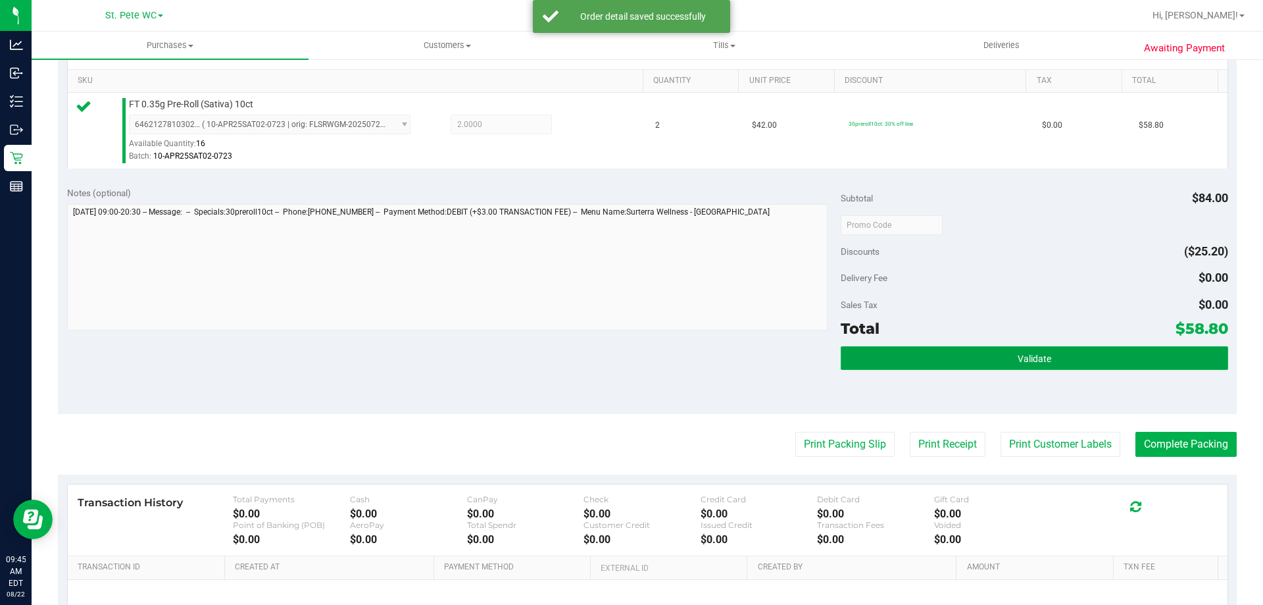
click at [959, 367] on button "Validate" at bounding box center [1034, 358] width 387 height 24
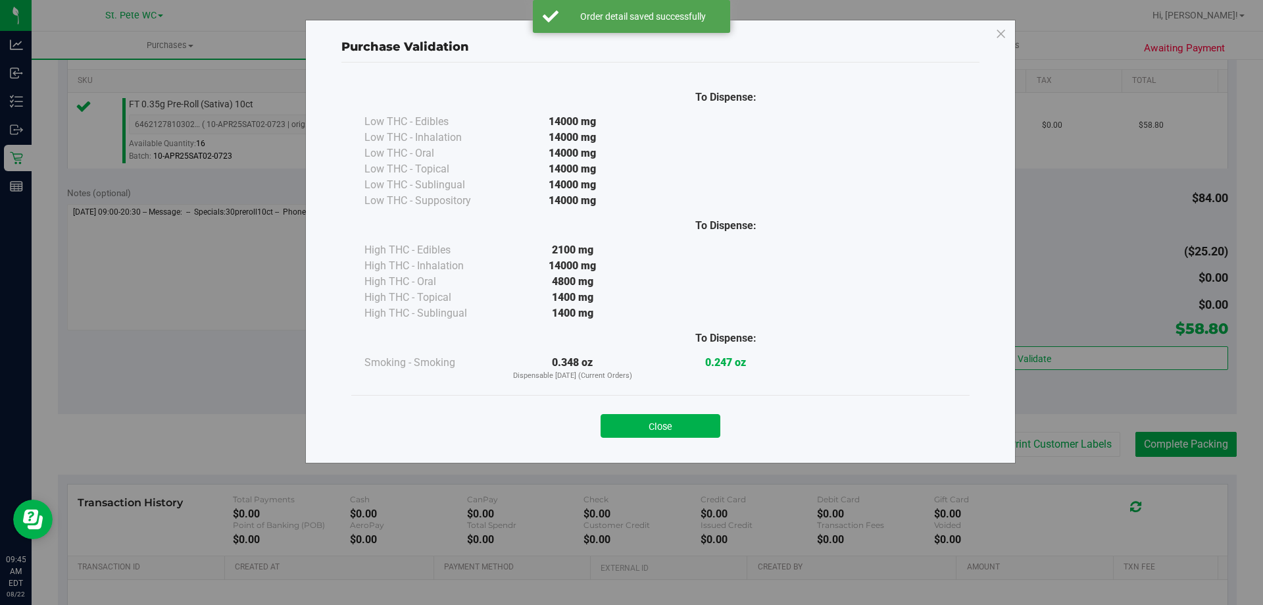
click at [698, 405] on div "Close" at bounding box center [660, 421] width 599 height 33
click at [687, 428] on button "Close" at bounding box center [661, 426] width 120 height 24
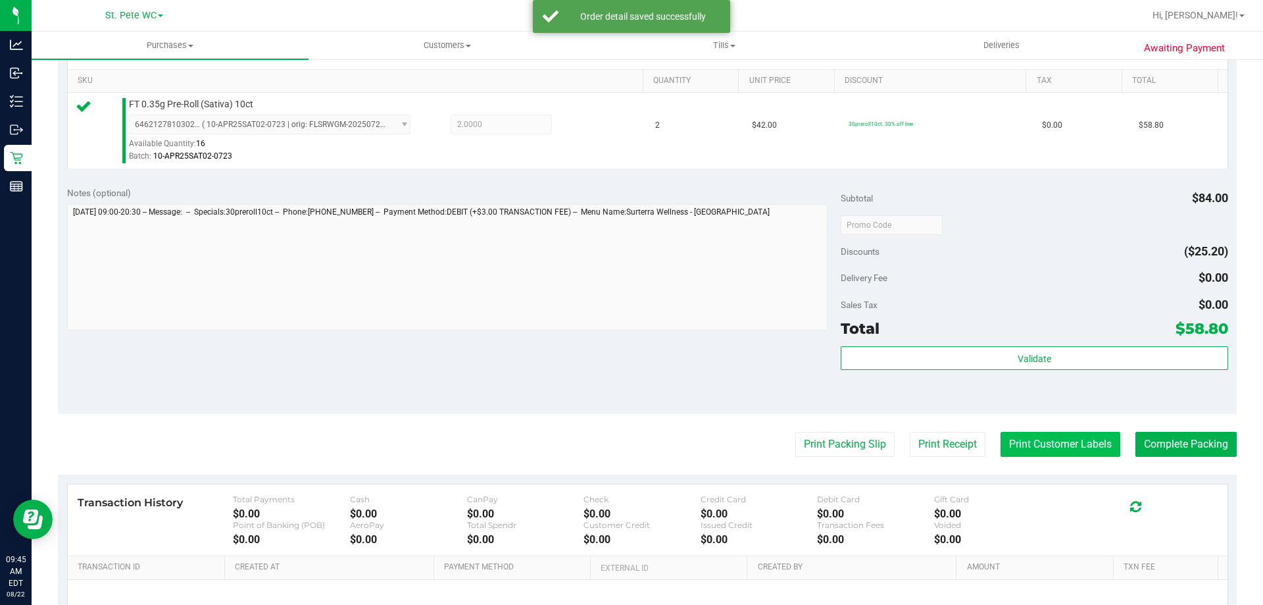
click at [1102, 443] on button "Print Customer Labels" at bounding box center [1061, 444] width 120 height 25
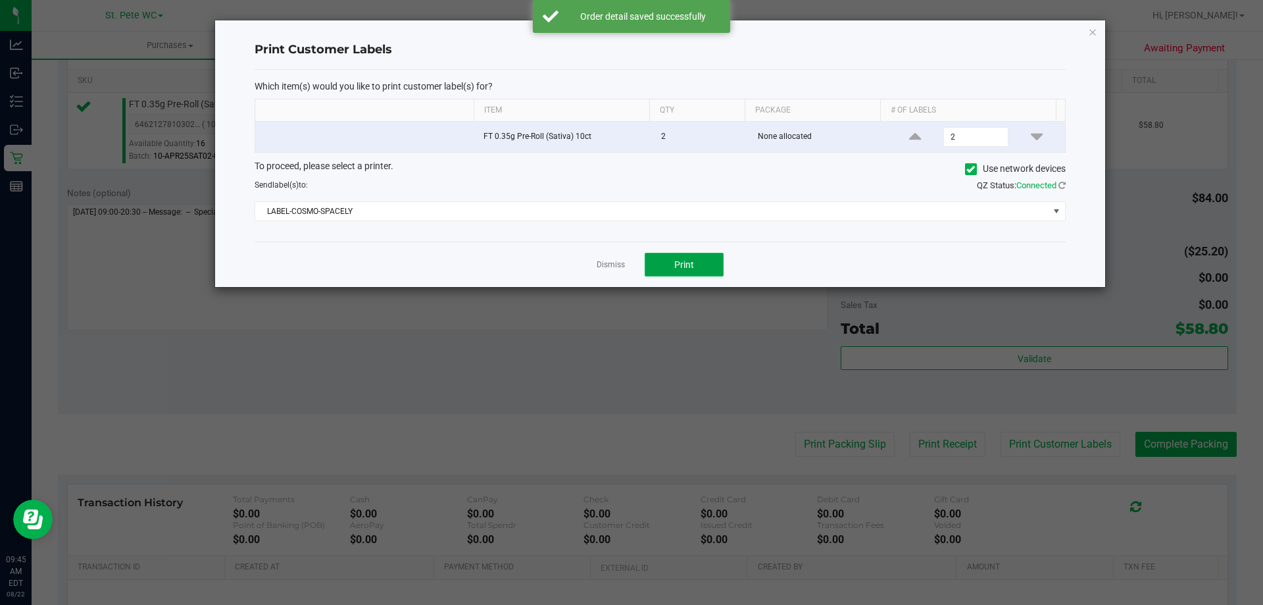
click at [719, 272] on button "Print" at bounding box center [684, 265] width 79 height 24
click at [624, 264] on link "Dismiss" at bounding box center [611, 264] width 28 height 11
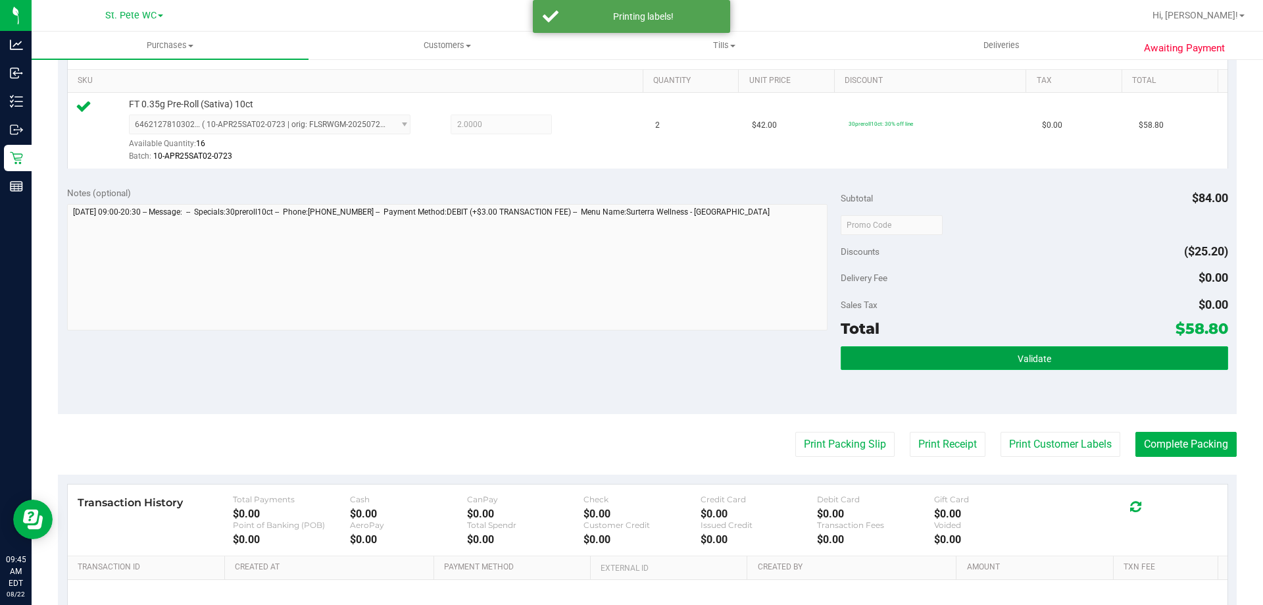
click at [930, 355] on button "Validate" at bounding box center [1034, 358] width 387 height 24
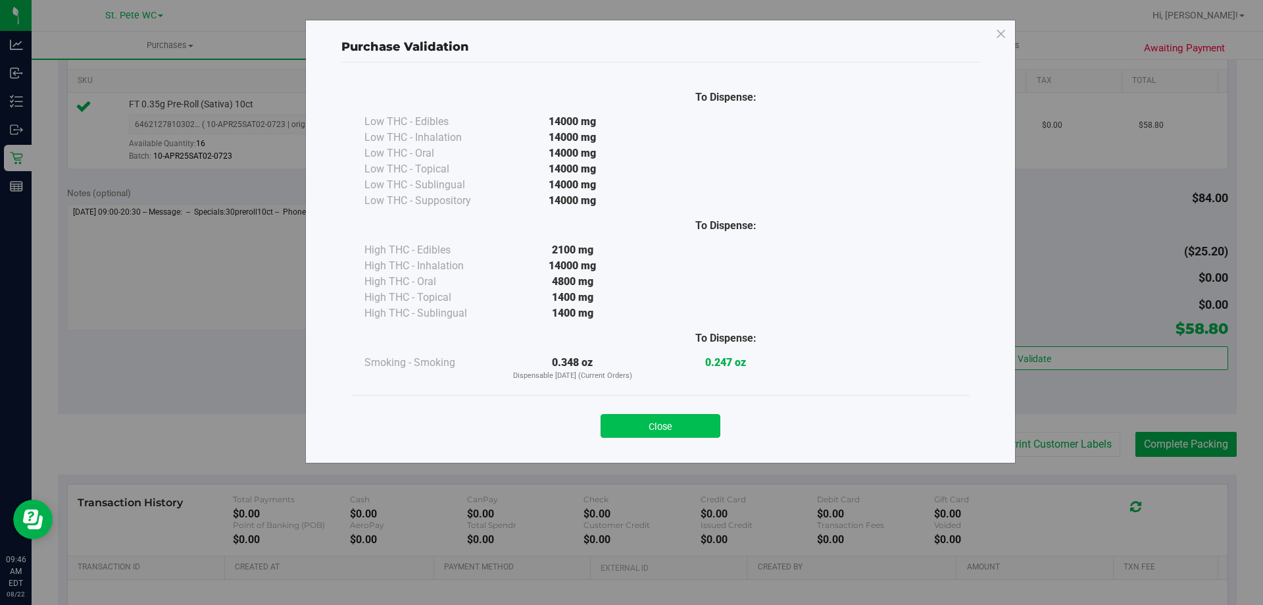
click at [689, 424] on button "Close" at bounding box center [661, 426] width 120 height 24
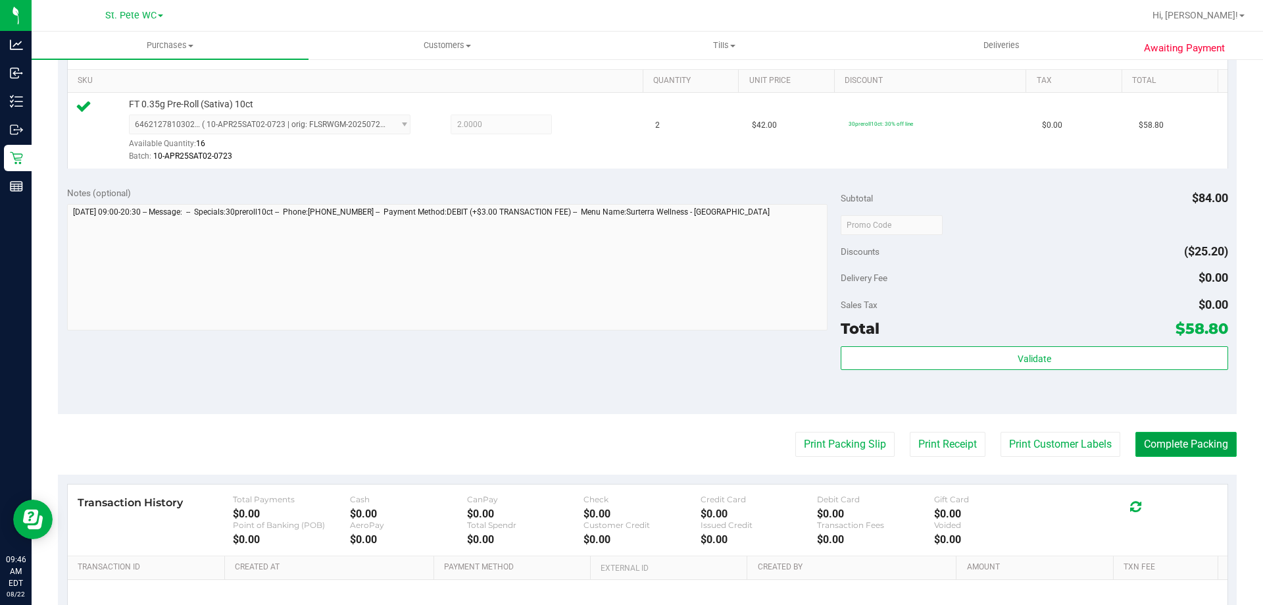
click at [1183, 435] on button "Complete Packing" at bounding box center [1186, 444] width 101 height 25
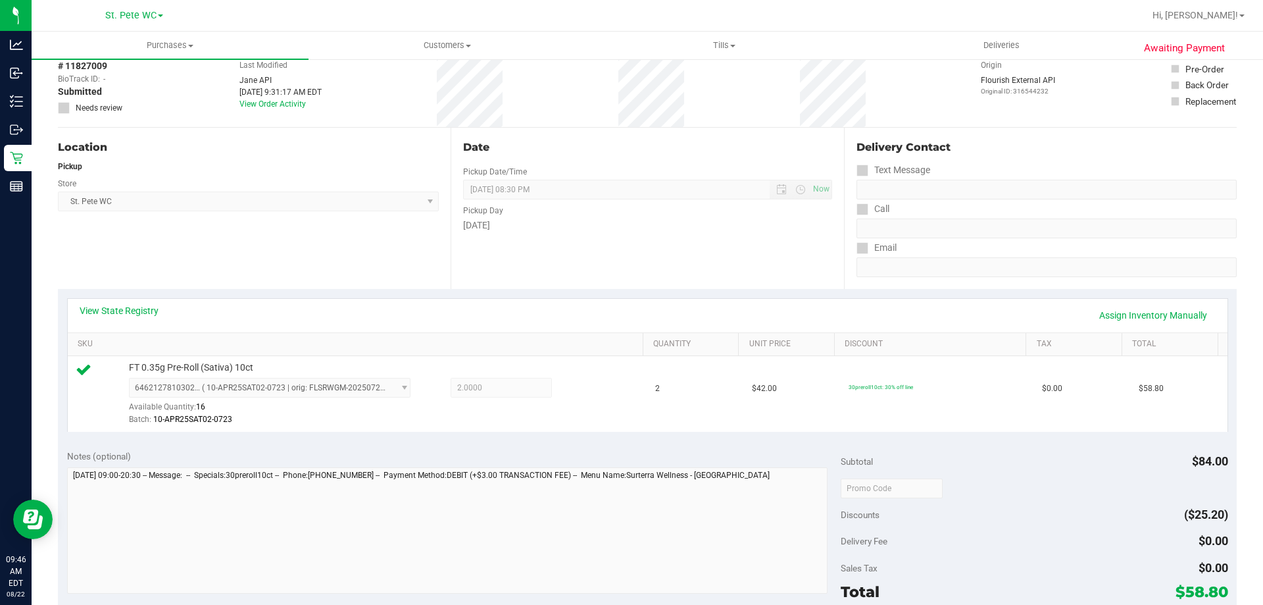
scroll to position [0, 0]
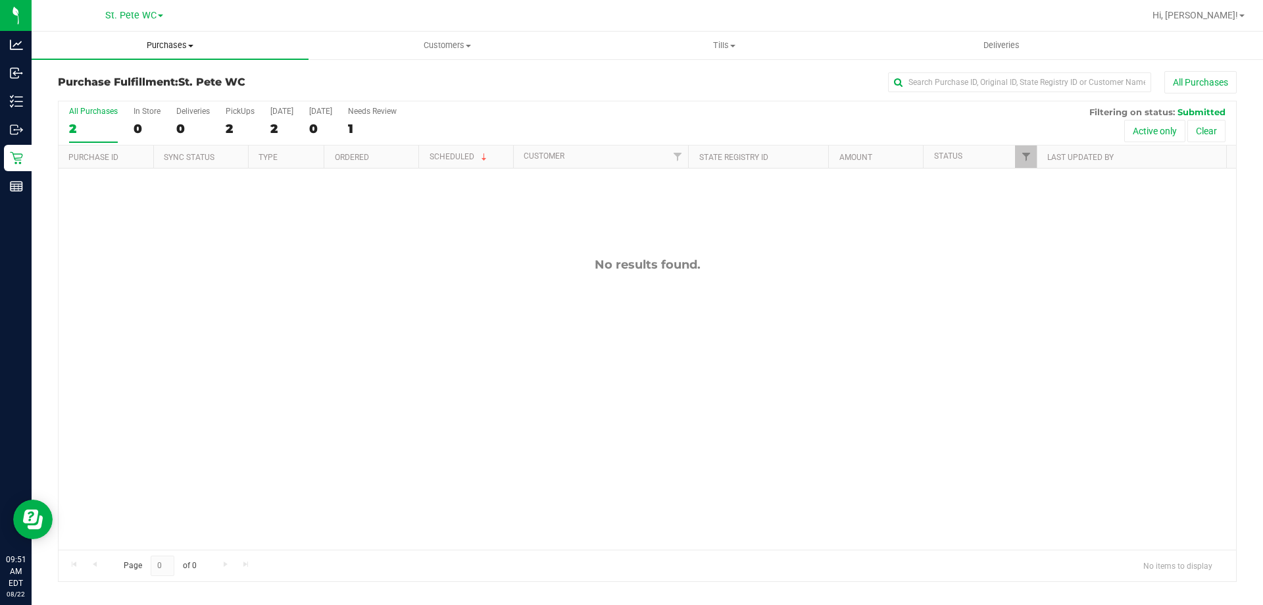
click at [138, 43] on span "Purchases" at bounding box center [170, 45] width 277 height 12
click at [124, 95] on li "Fulfillment" at bounding box center [170, 96] width 277 height 16
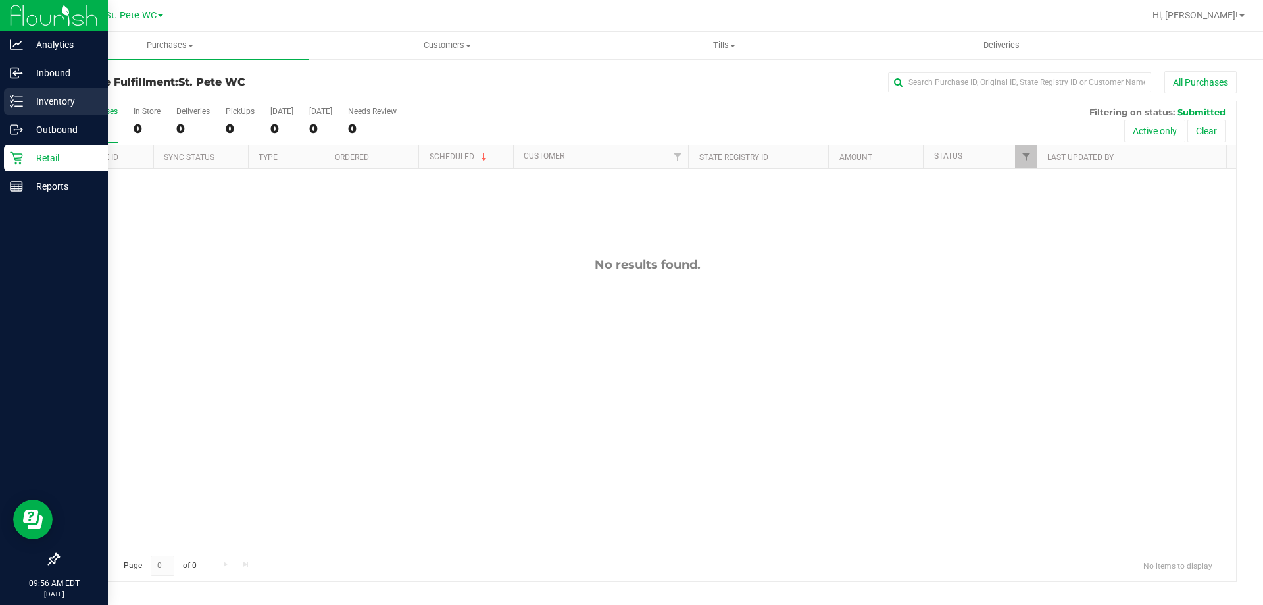
click at [11, 103] on icon at bounding box center [16, 101] width 13 height 13
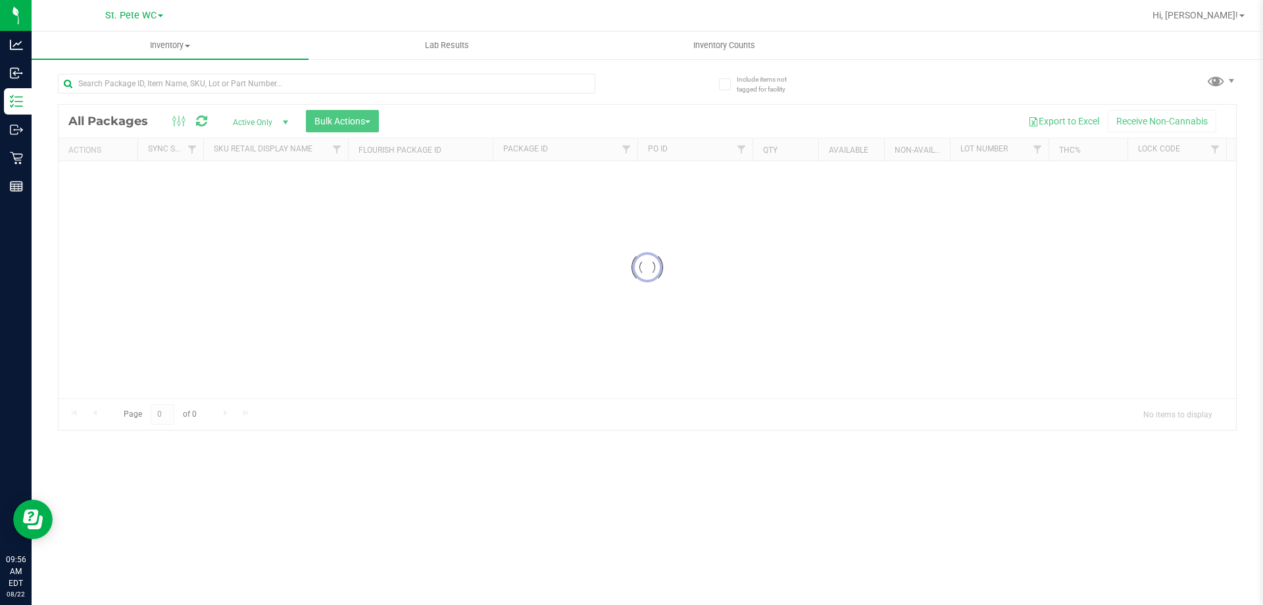
click at [148, 77] on input "text" at bounding box center [327, 84] width 538 height 20
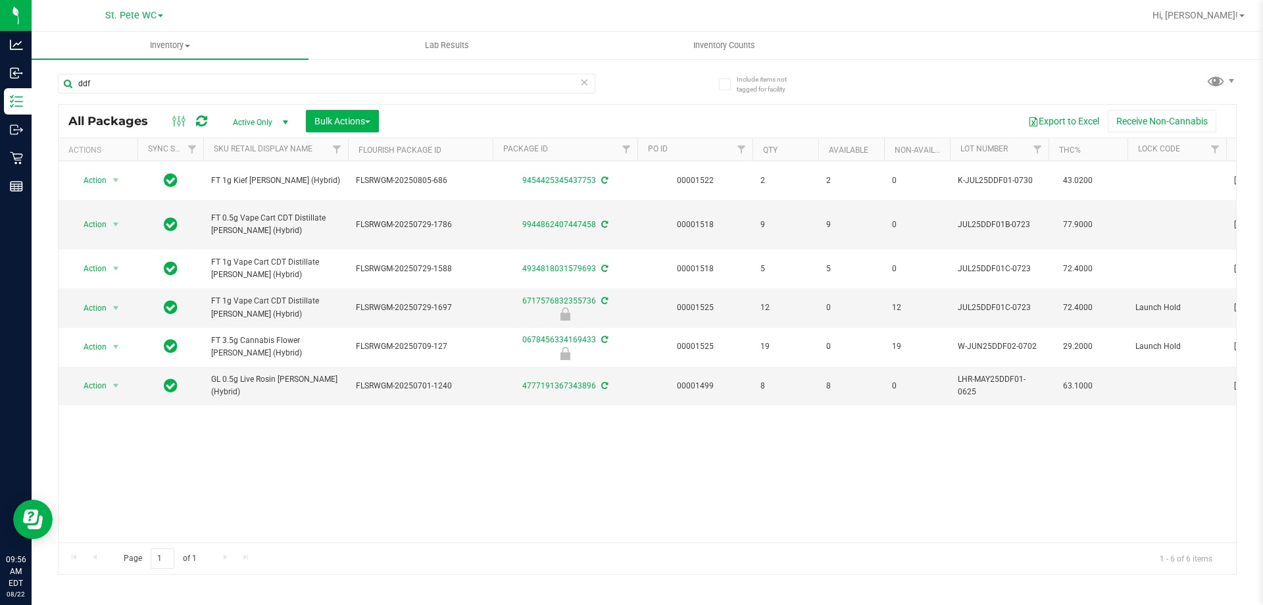
type input "ddf"
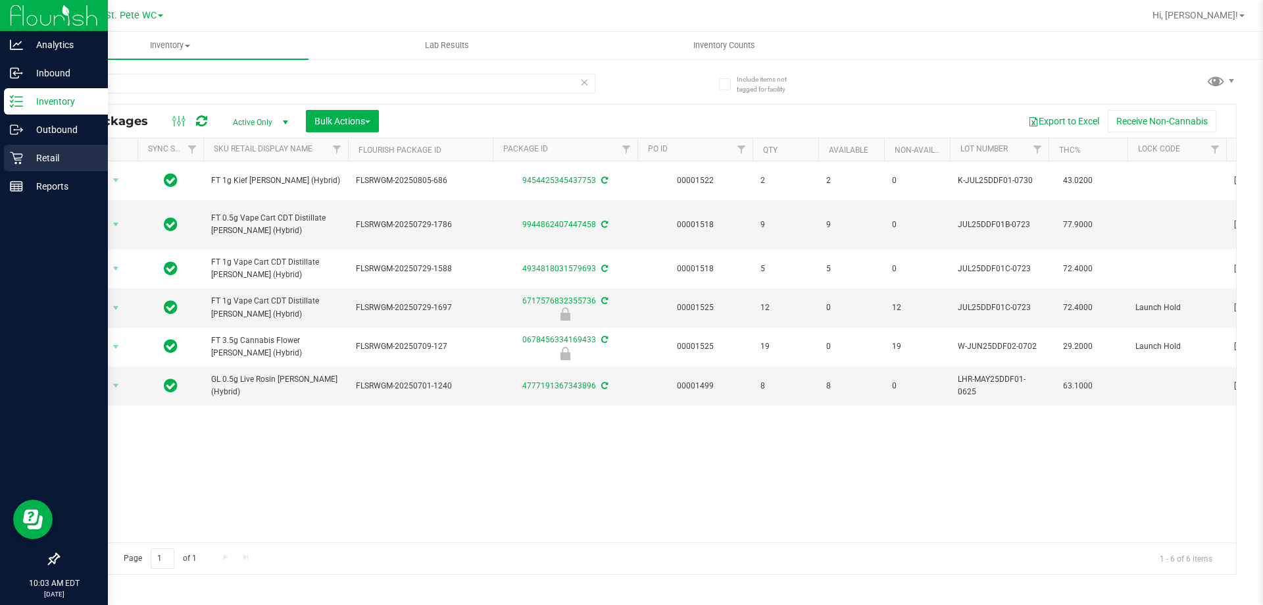
click at [10, 145] on div "Retail" at bounding box center [56, 158] width 104 height 26
click at [11, 146] on div "Retail" at bounding box center [56, 158] width 104 height 26
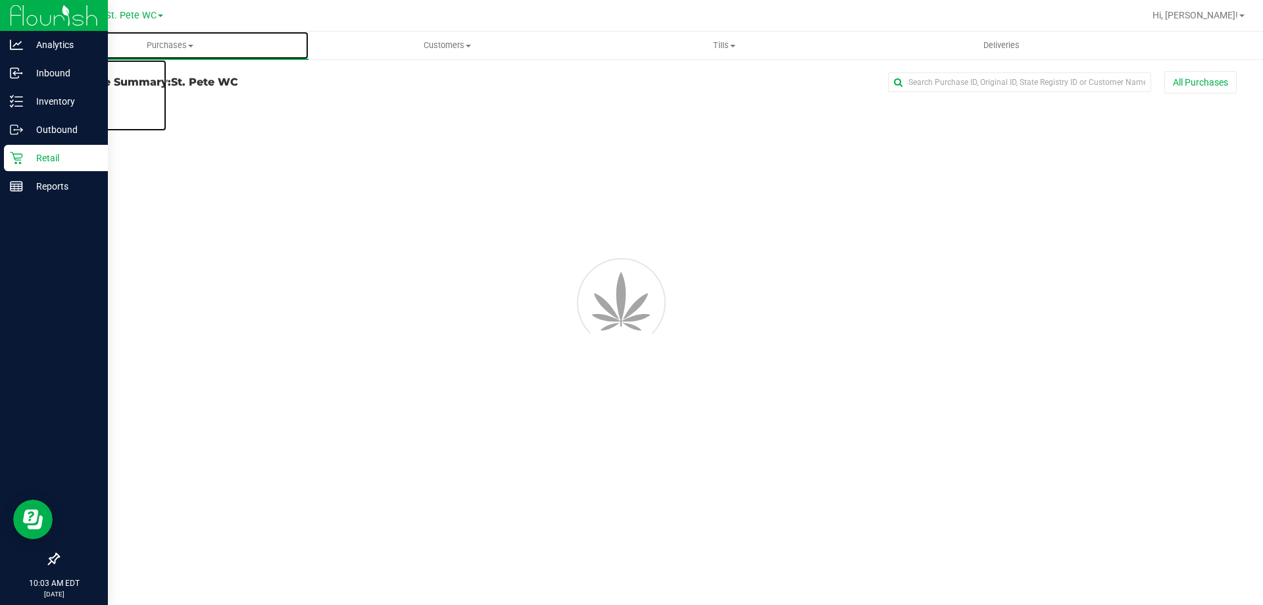
click at [176, 47] on span "Purchases" at bounding box center [170, 45] width 277 height 12
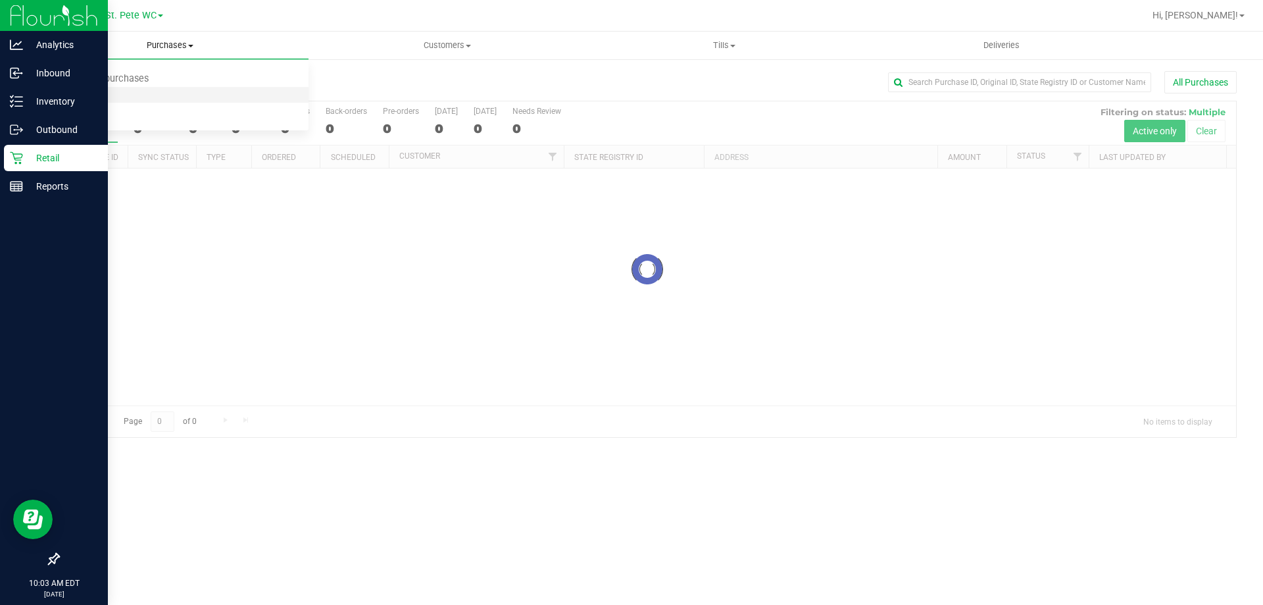
click at [166, 95] on li "Fulfillment" at bounding box center [170, 96] width 277 height 16
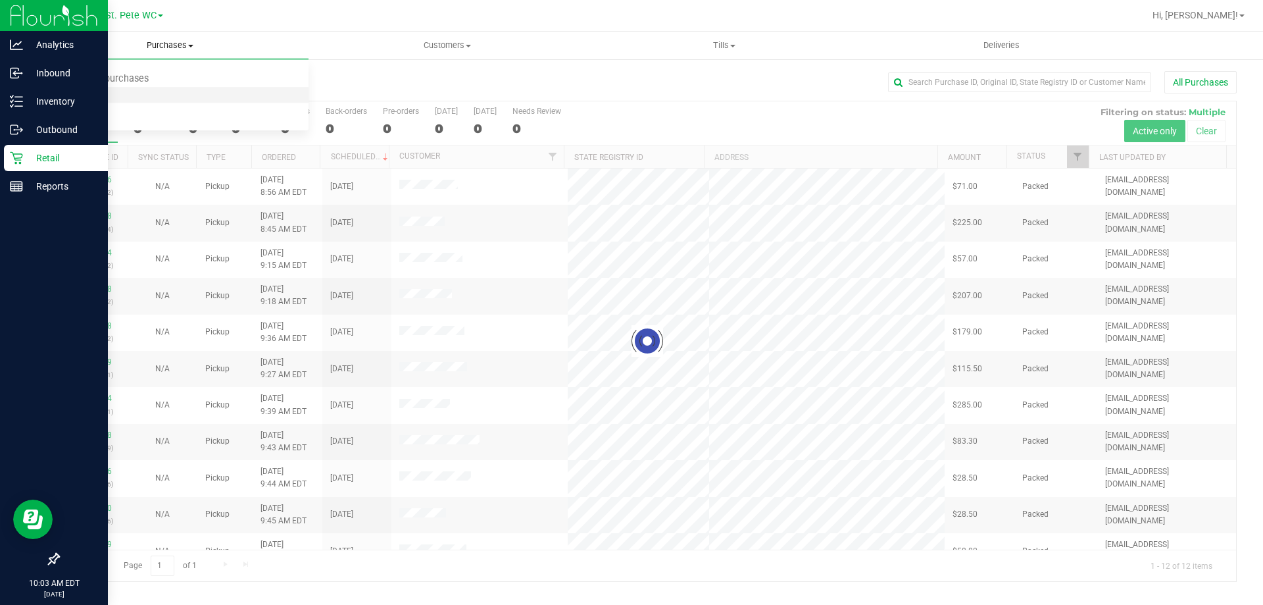
click at [166, 95] on li "Fulfillment" at bounding box center [170, 96] width 277 height 16
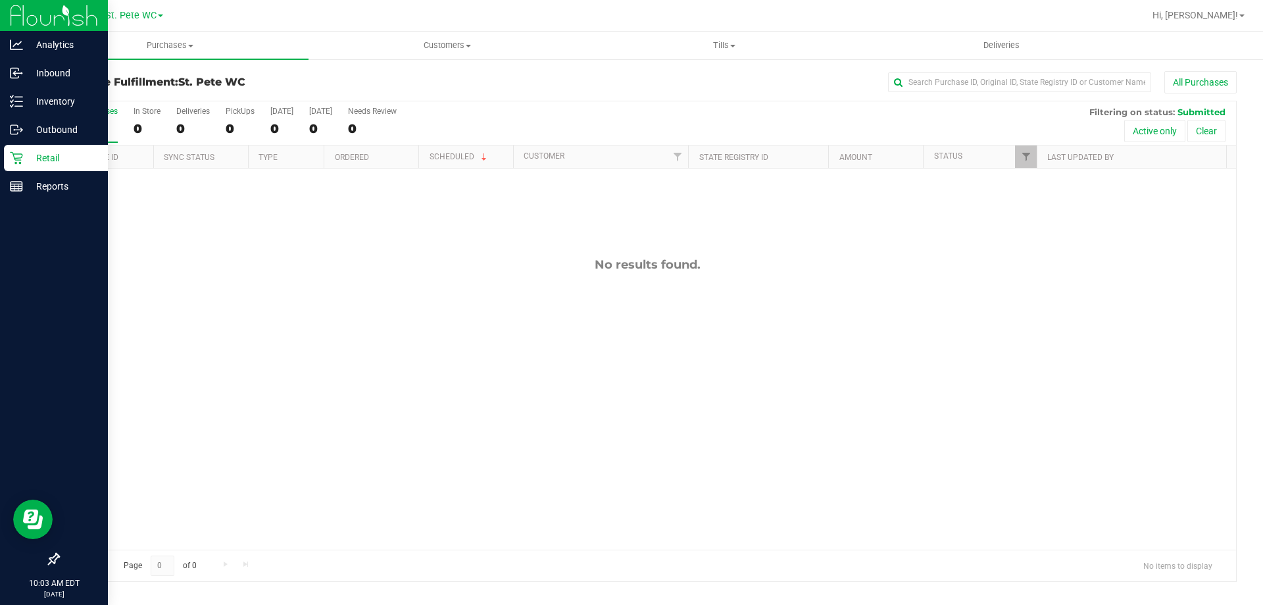
click at [277, 269] on div "No results found." at bounding box center [648, 264] width 1178 height 14
click at [172, 55] on uib-tab-heading "Purchases Summary of purchases Fulfillment All purchases" at bounding box center [170, 46] width 277 height 28
click at [170, 78] on li "Summary of purchases" at bounding box center [170, 80] width 277 height 16
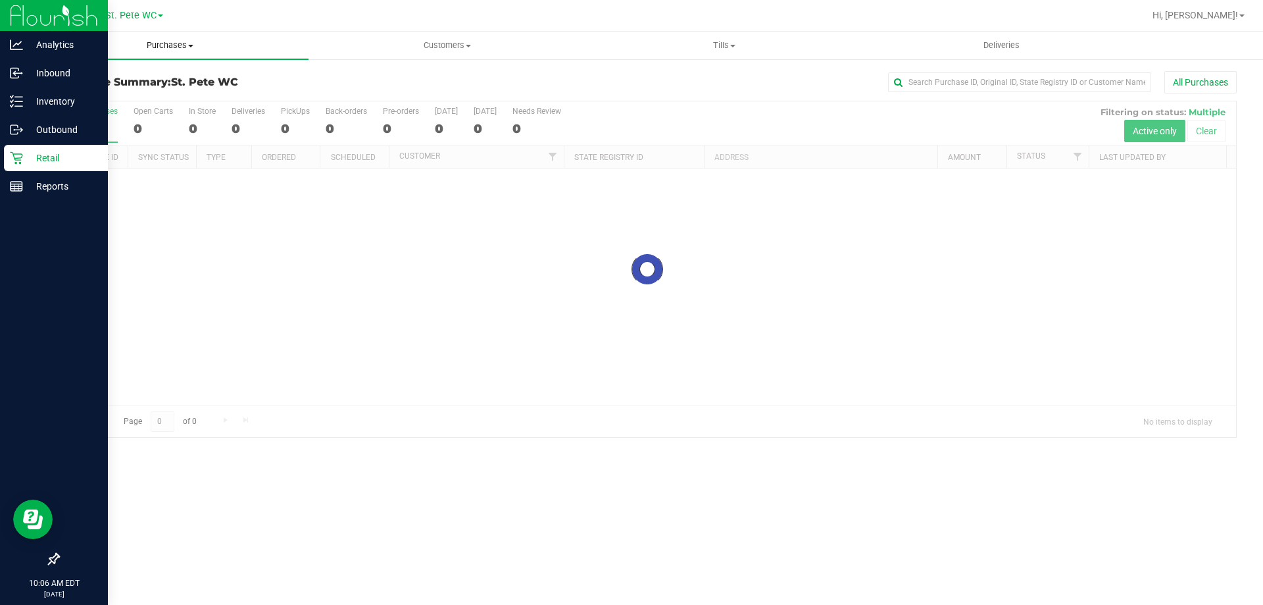
click at [174, 50] on span "Purchases" at bounding box center [170, 45] width 277 height 12
click at [173, 93] on li "Fulfillment" at bounding box center [170, 96] width 277 height 16
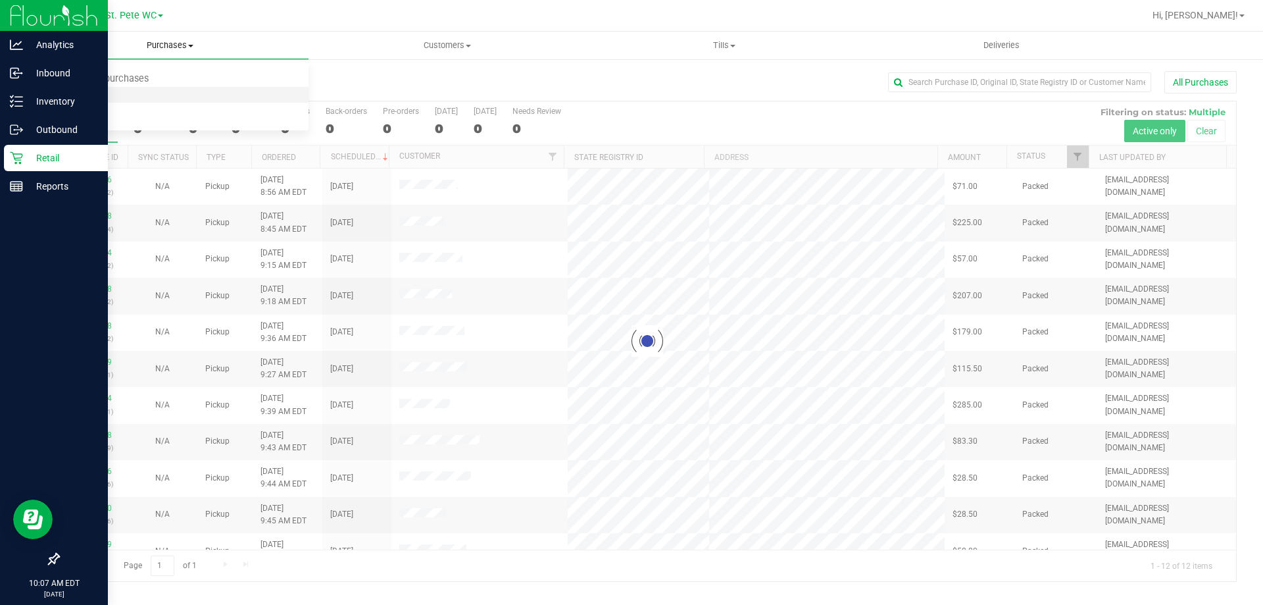
click at [173, 93] on li "Fulfillment" at bounding box center [170, 96] width 277 height 16
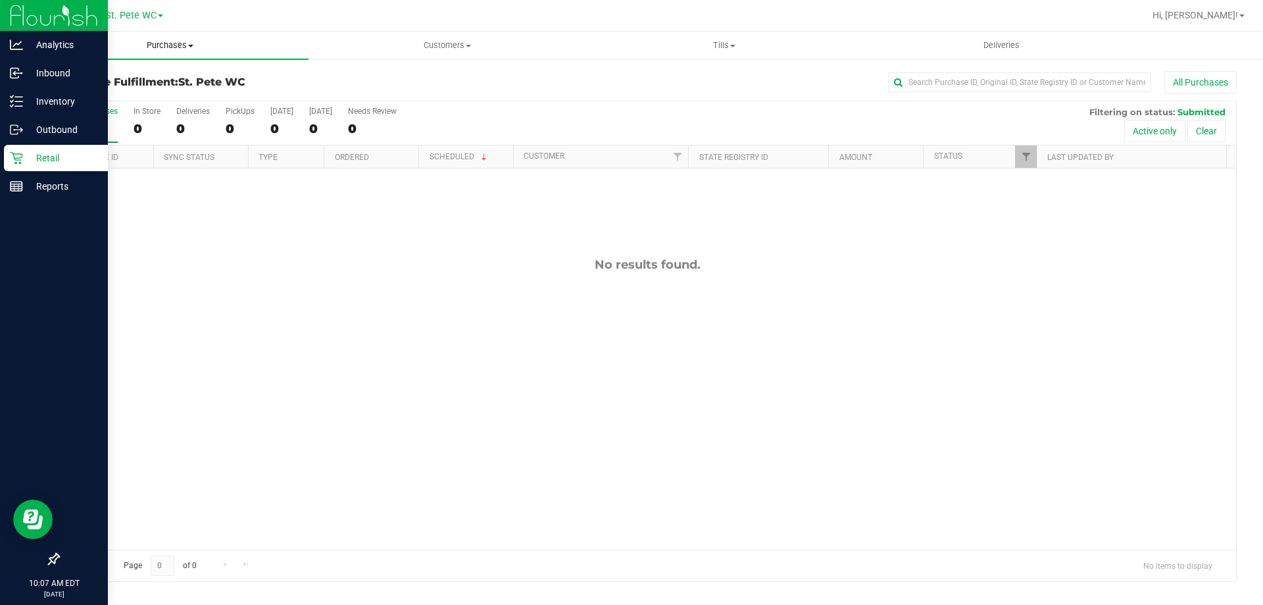
click at [127, 45] on span "Purchases" at bounding box center [170, 45] width 277 height 12
click at [123, 94] on li "Fulfillment" at bounding box center [170, 96] width 277 height 16
click at [114, 74] on div "Purchase Fulfillment: St. [PERSON_NAME] WC All Purchases" at bounding box center [647, 85] width 1179 height 29
click at [80, 54] on uib-tab-heading "Purchases Summary of purchases Fulfillment All purchases" at bounding box center [170, 46] width 277 height 28
click at [53, 96] on span "Fulfillment" at bounding box center [73, 94] width 82 height 11
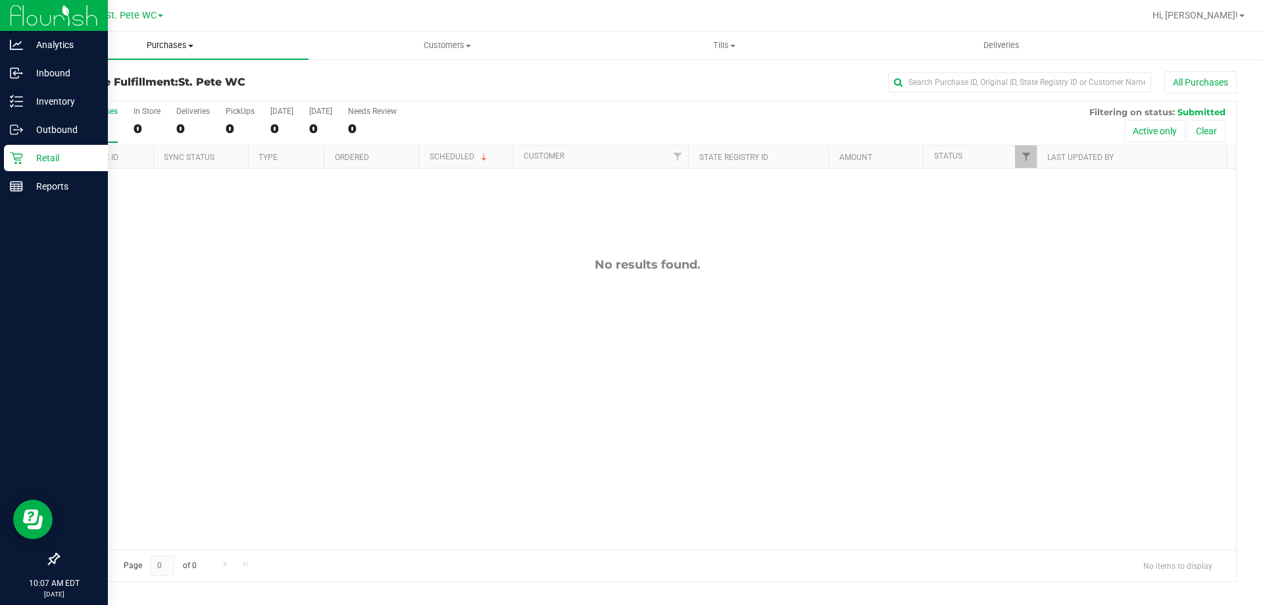
click at [101, 56] on uib-tab-heading "Purchases Summary of purchases Fulfillment All purchases" at bounding box center [170, 46] width 277 height 28
click at [80, 80] on span "Summary of purchases" at bounding box center [99, 79] width 135 height 11
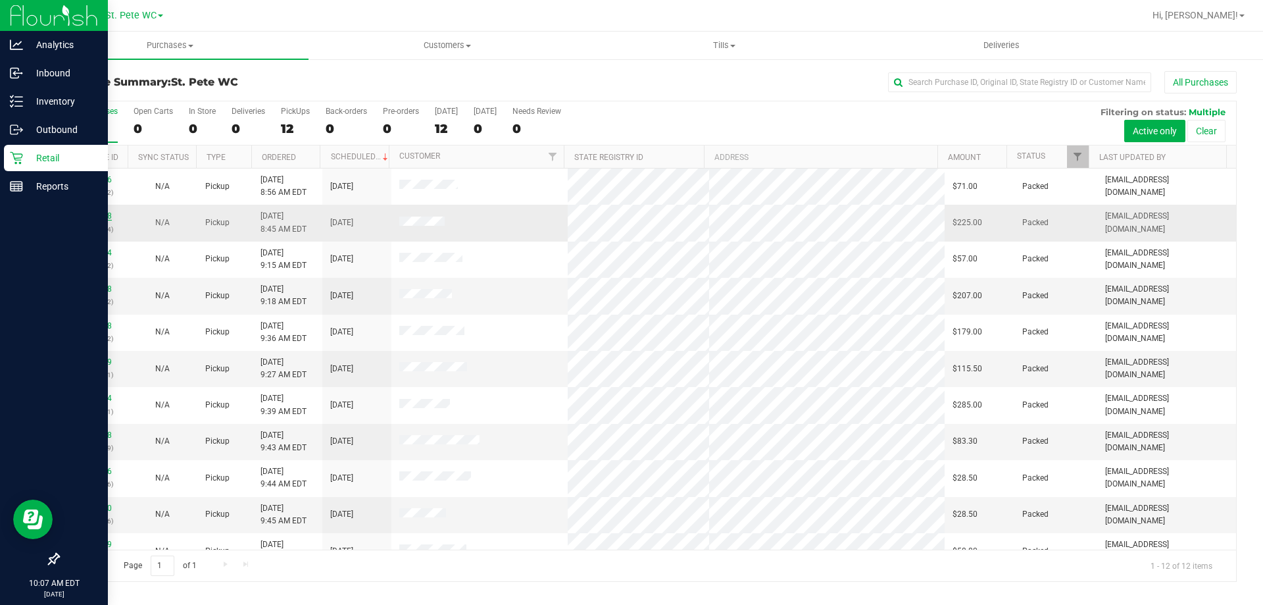
click at [87, 220] on link "11826328" at bounding box center [93, 215] width 37 height 9
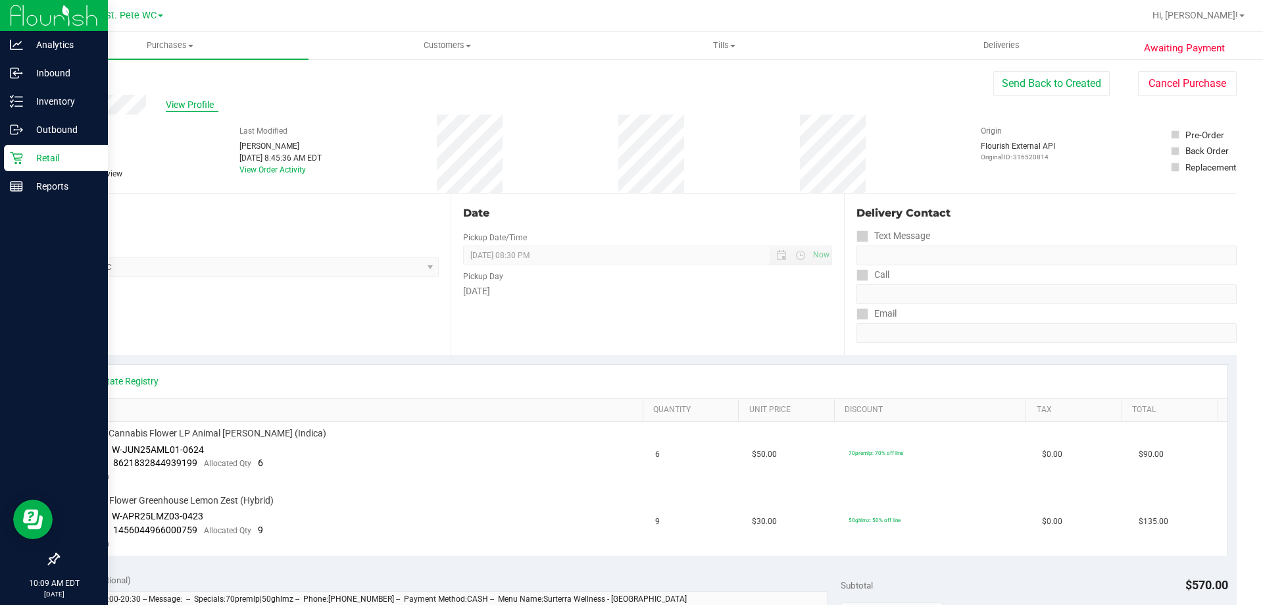
click at [198, 102] on span "View Profile" at bounding box center [192, 105] width 53 height 14
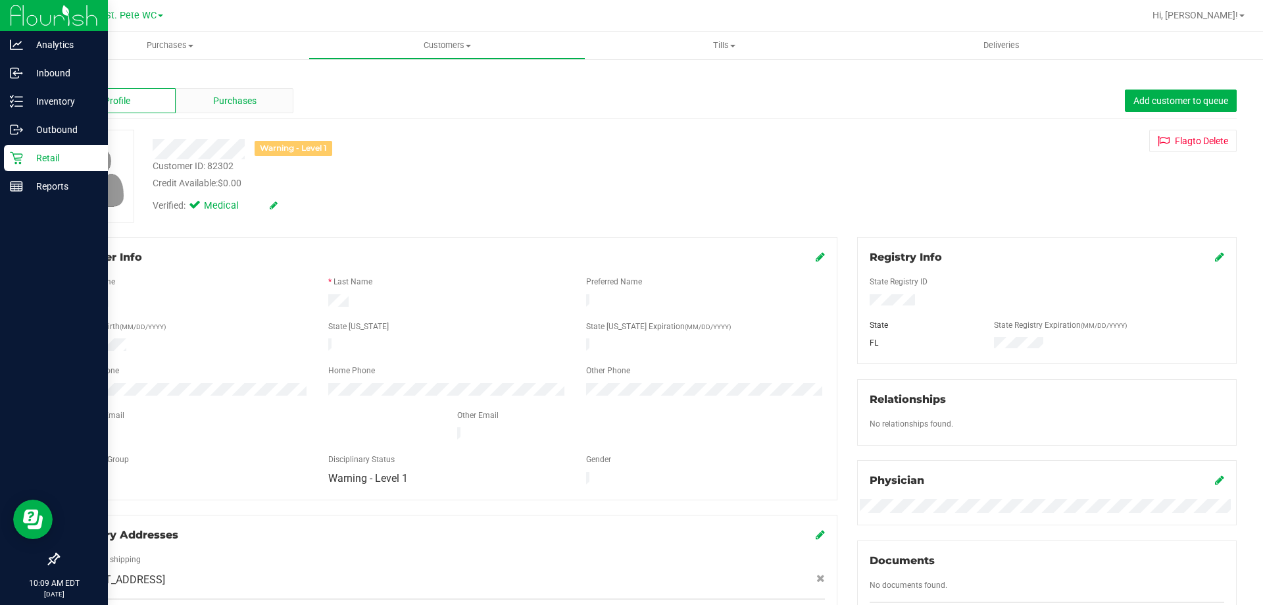
click at [240, 113] on div "Purchases" at bounding box center [235, 100] width 118 height 25
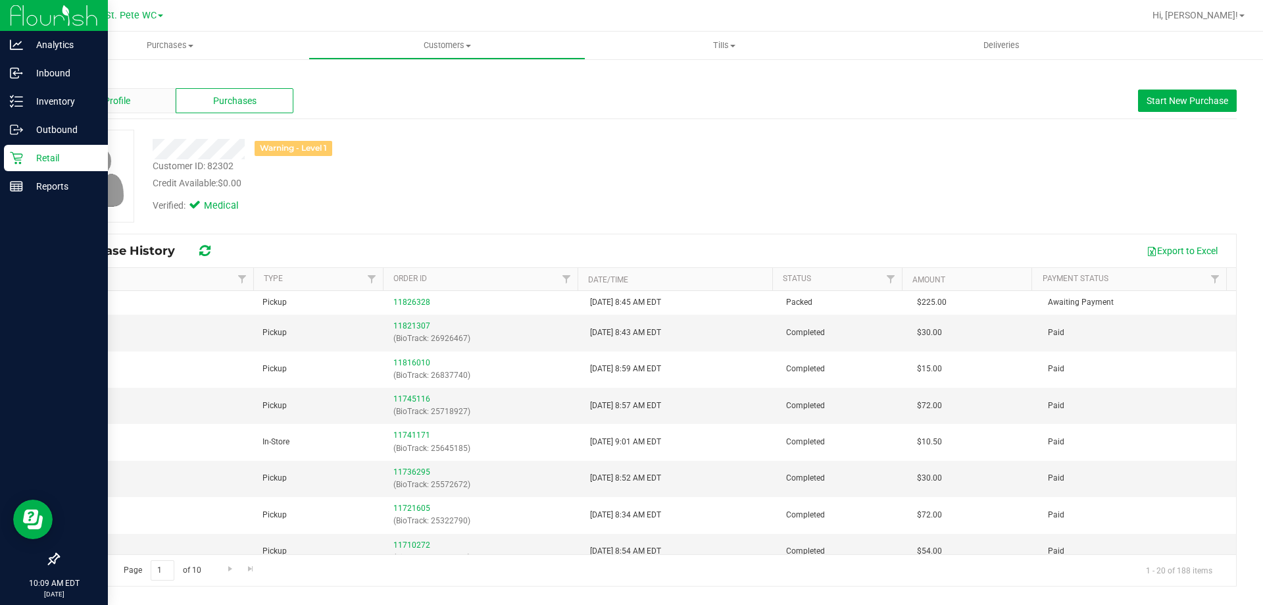
click at [125, 102] on span "Profile" at bounding box center [117, 101] width 26 height 14
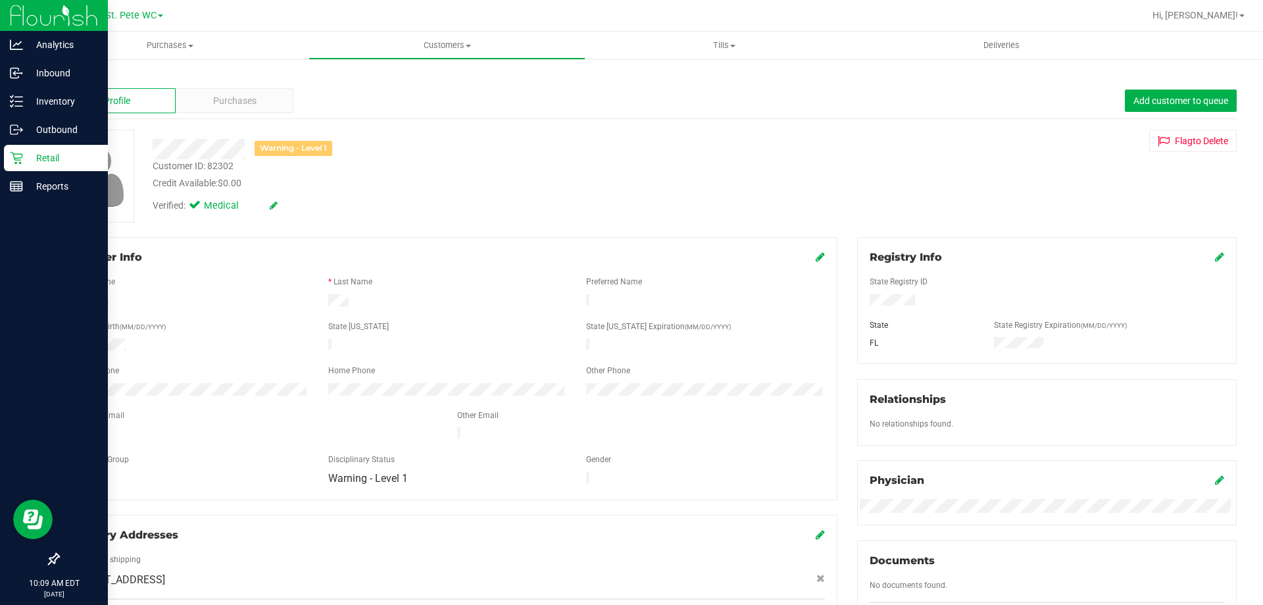
click at [375, 224] on div "Back Profile Purchases Add customer to queue Warning - Level 1 Customer ID: 823…" at bounding box center [647, 490] width 1179 height 839
click at [383, 199] on div "Verified: Medical" at bounding box center [442, 204] width 599 height 29
drag, startPoint x: 392, startPoint y: 177, endPoint x: 373, endPoint y: 175, distance: 18.5
click at [388, 178] on div "Credit Available: $0.00" at bounding box center [443, 183] width 580 height 14
click at [22, 149] on div "Retail" at bounding box center [56, 158] width 104 height 26
